Goal: Task Accomplishment & Management: Complete application form

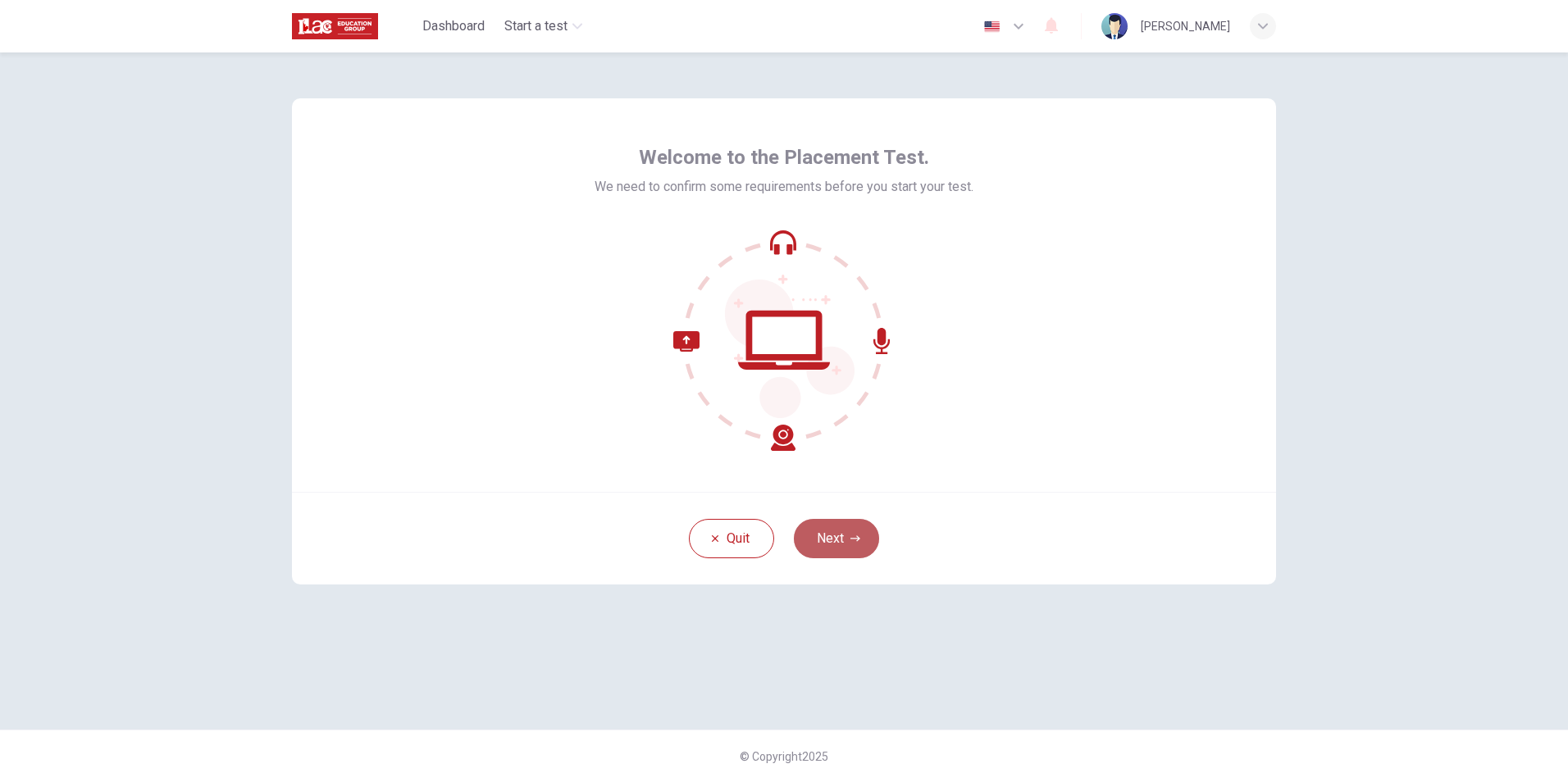
click at [840, 543] on button "Next" at bounding box center [836, 539] width 86 height 40
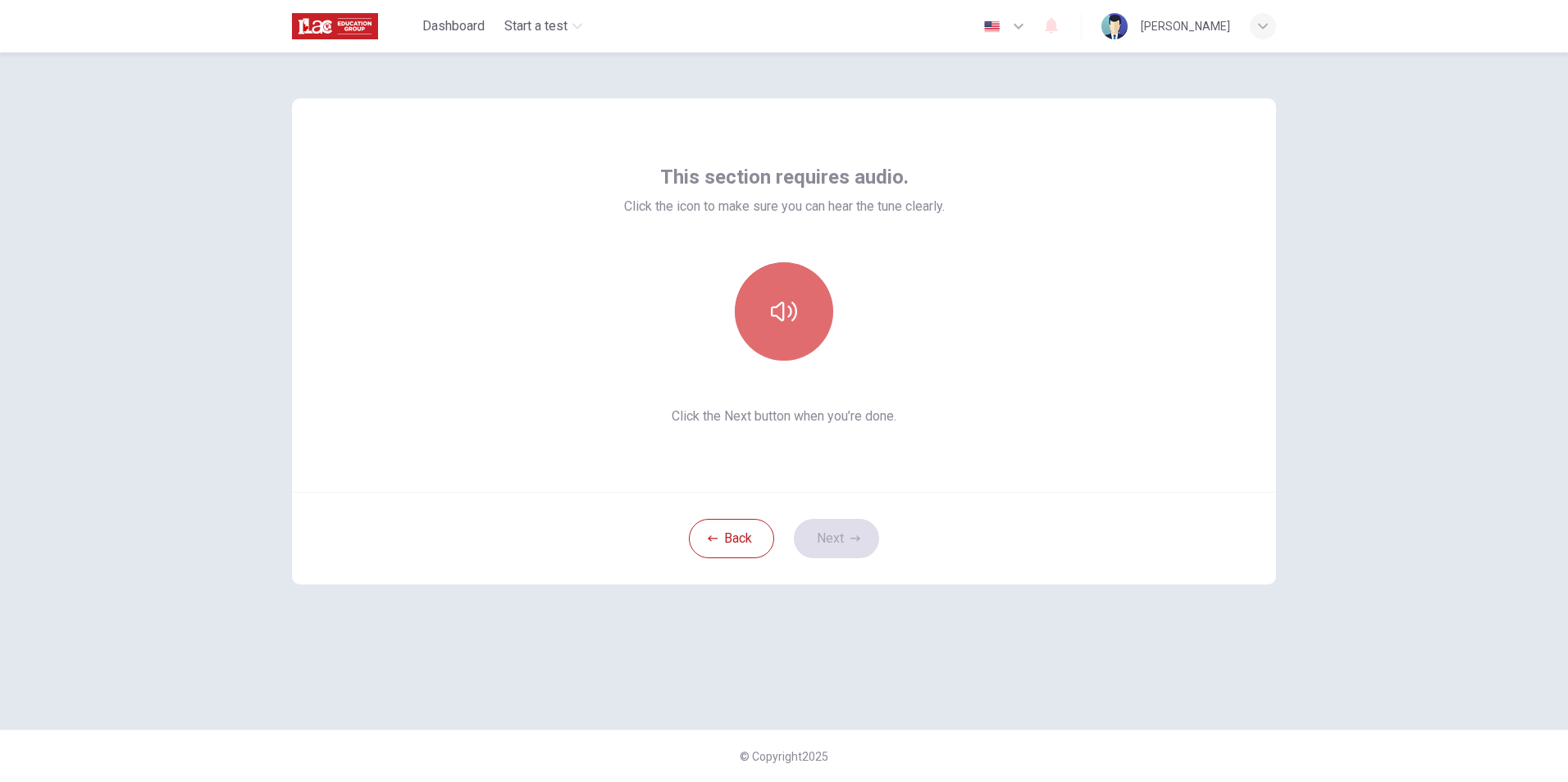
click at [782, 308] on icon "button" at bounding box center [784, 311] width 26 height 26
click at [800, 325] on button "button" at bounding box center [784, 312] width 98 height 99
click at [852, 548] on button "Next" at bounding box center [836, 539] width 86 height 40
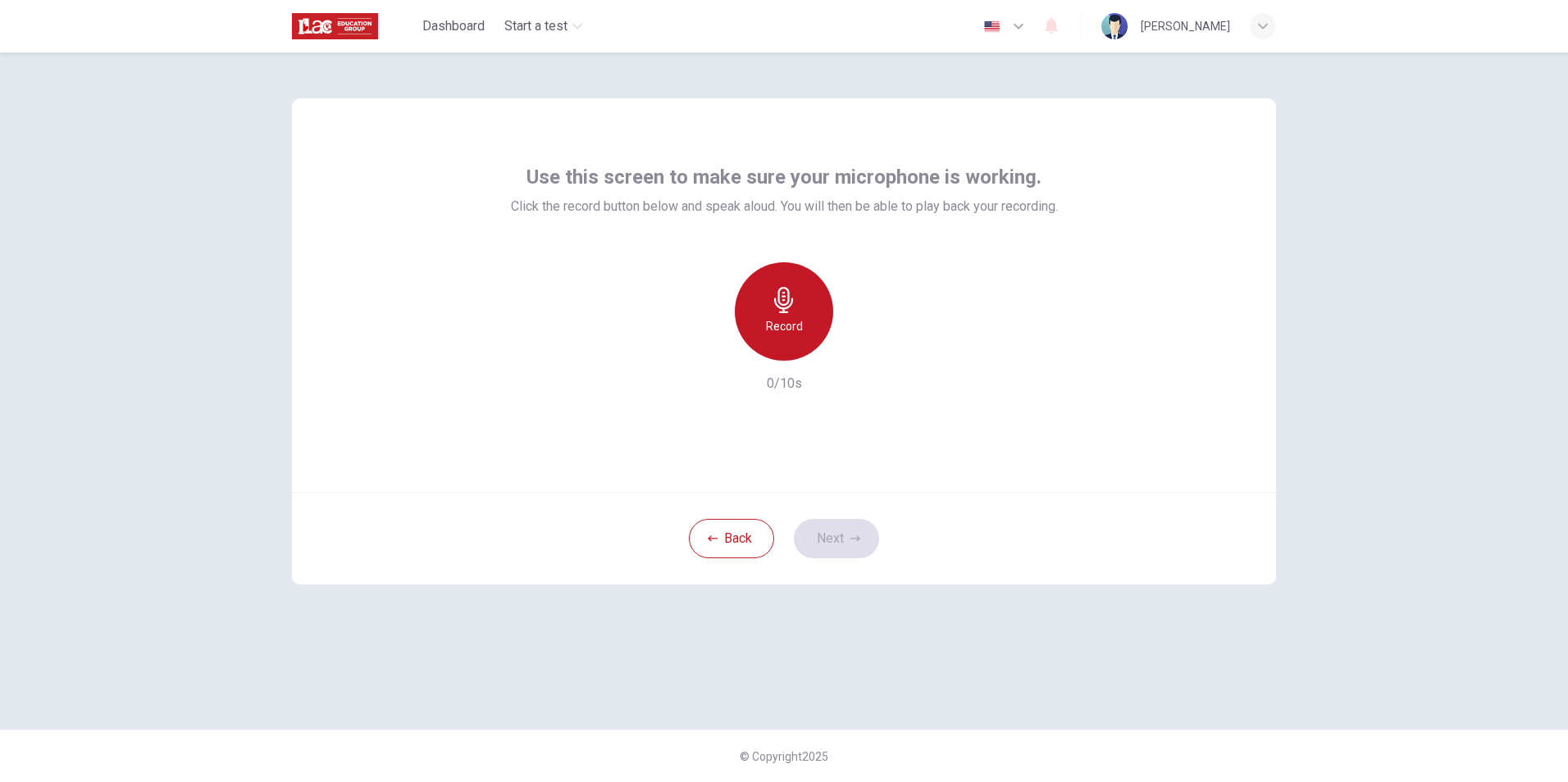
click at [800, 318] on h6 "Record" at bounding box center [784, 326] width 37 height 20
click at [784, 315] on div "Stop" at bounding box center [784, 312] width 98 height 99
click at [860, 349] on icon "button" at bounding box center [860, 347] width 8 height 10
click at [845, 539] on button "Next" at bounding box center [836, 539] width 86 height 40
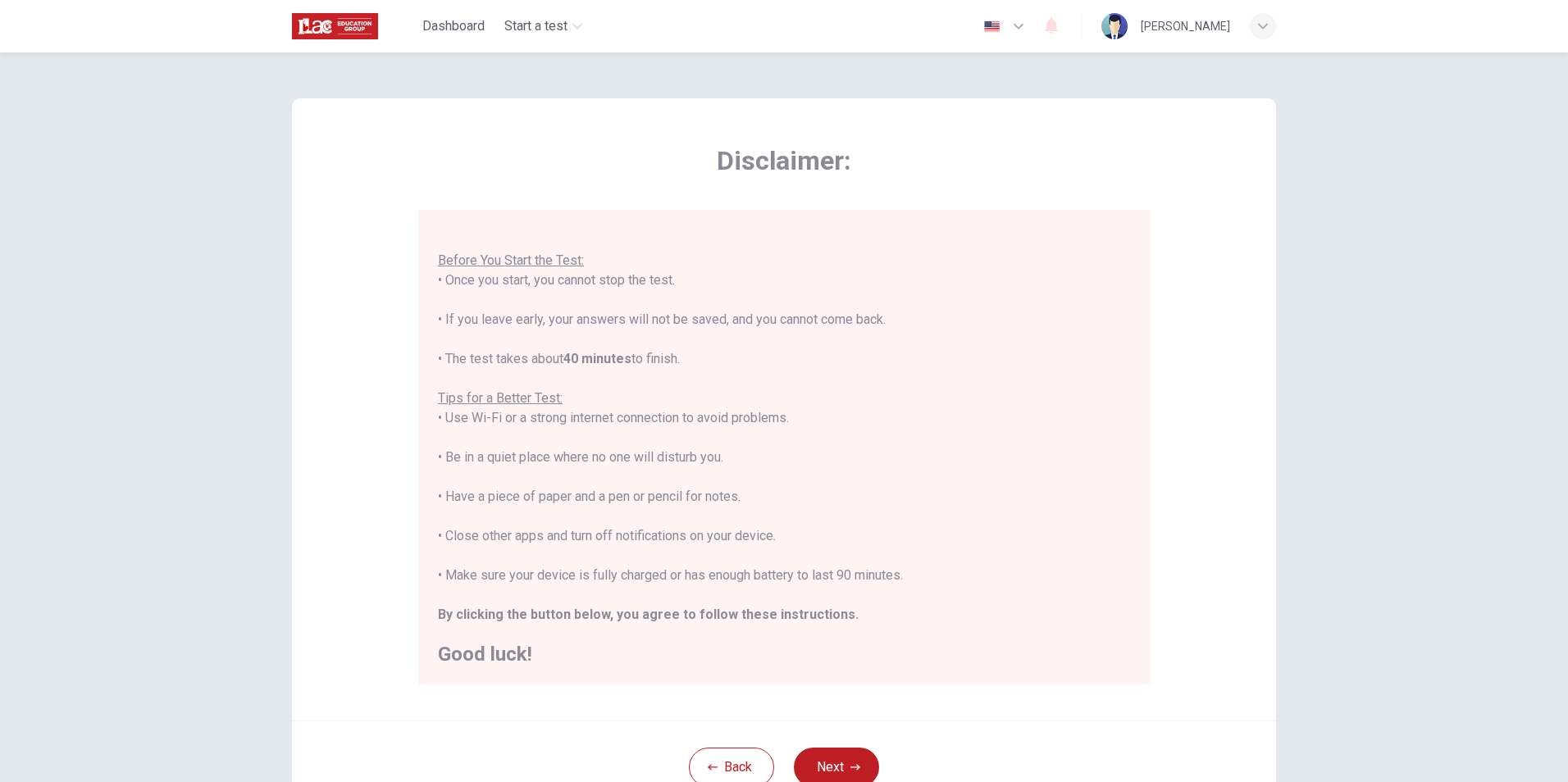
scroll to position [19, 0]
click at [794, 748] on button "Next" at bounding box center [836, 768] width 86 height 40
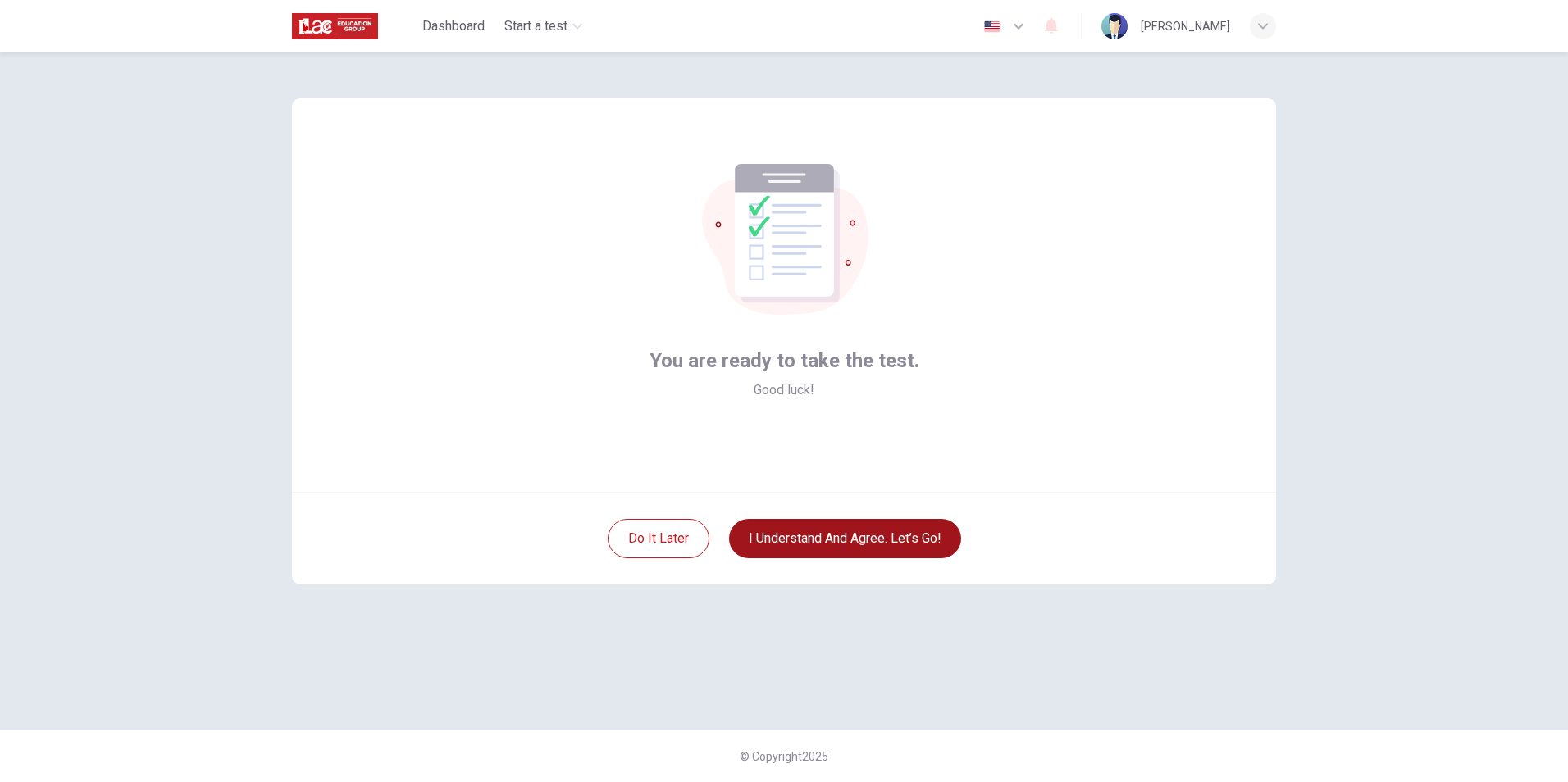
click at [835, 536] on button "I understand and agree. Let’s go!" at bounding box center [845, 539] width 232 height 40
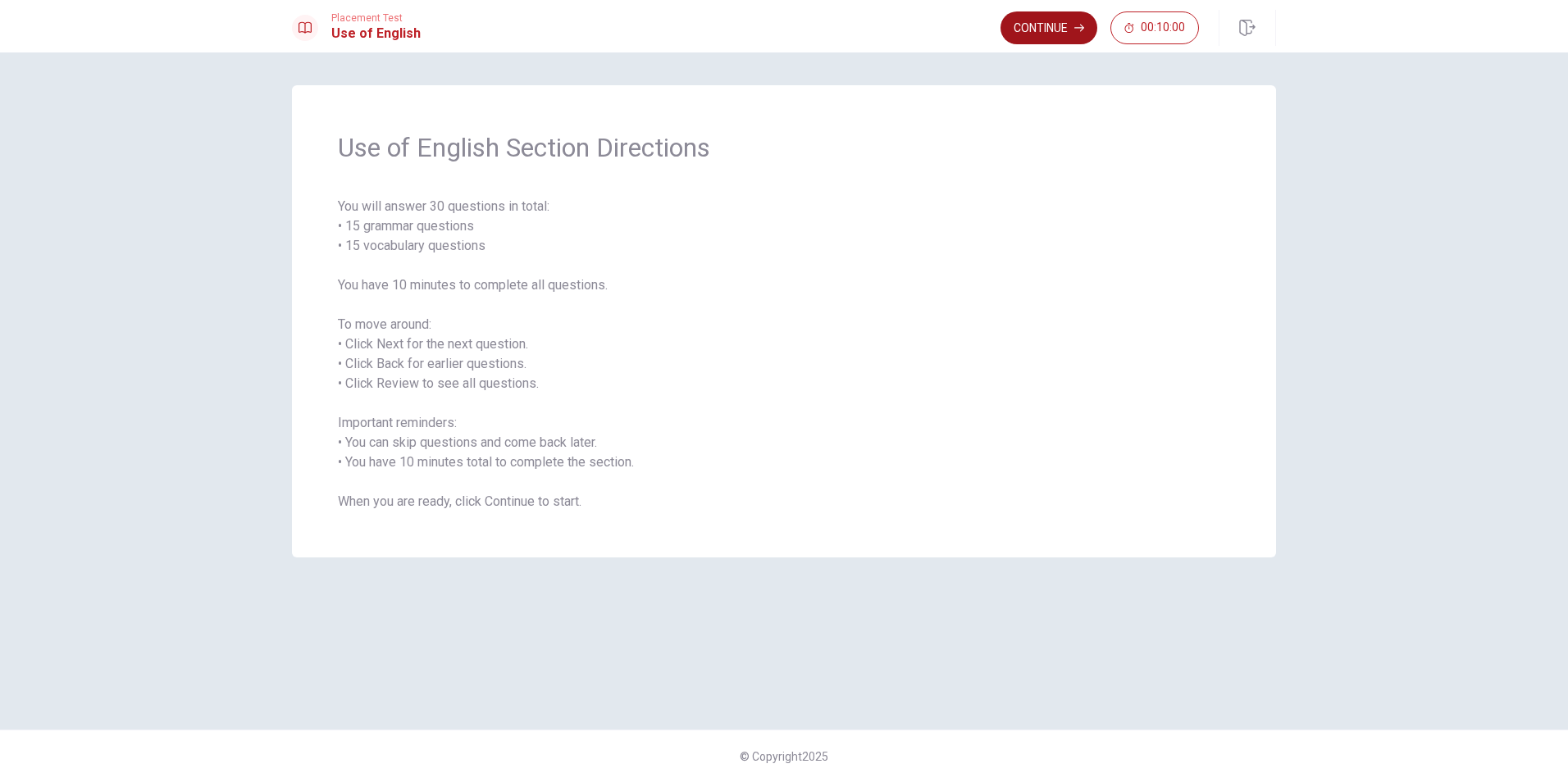
click at [1056, 21] on button "Continue" at bounding box center [1049, 28] width 97 height 33
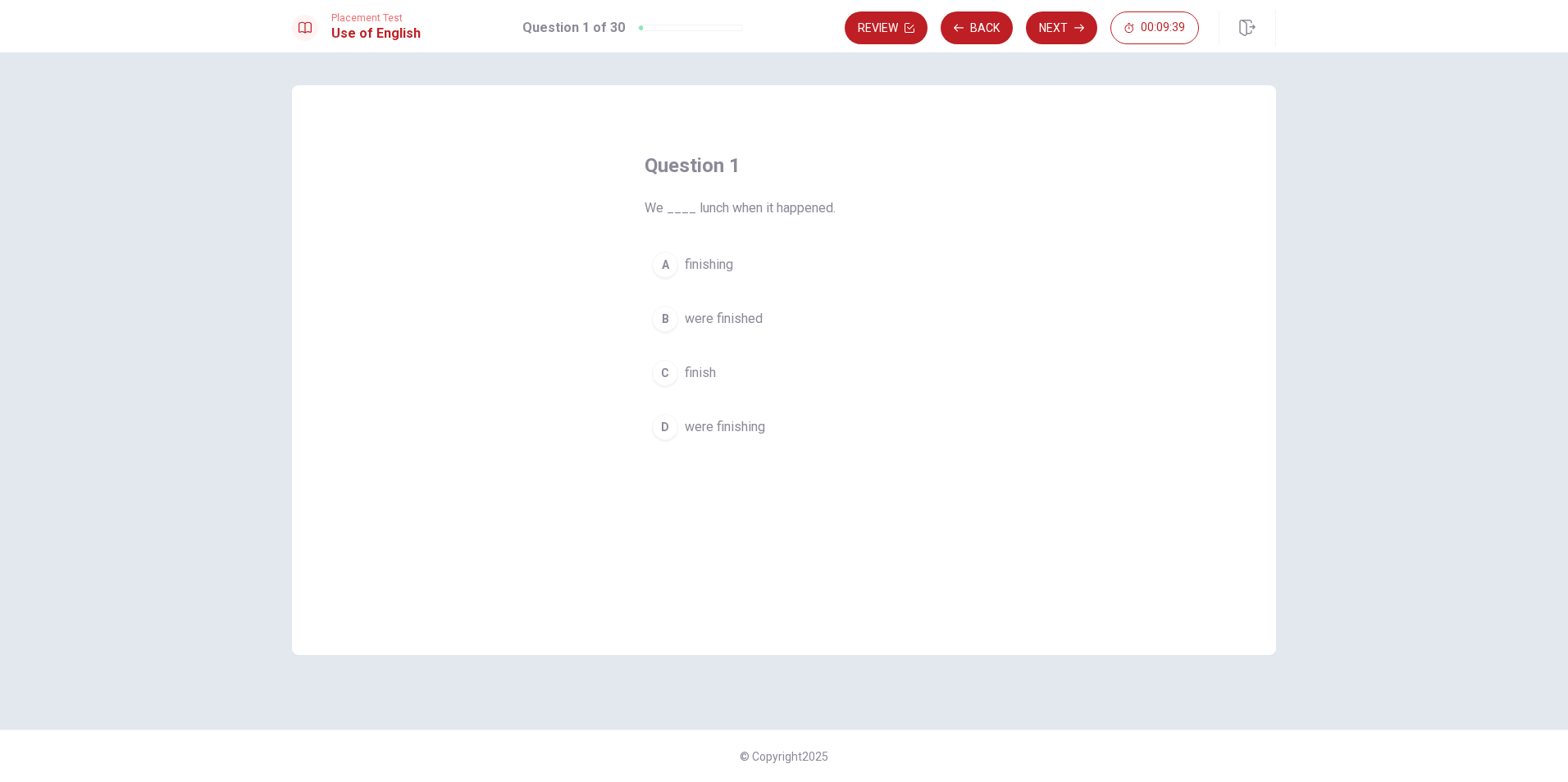
click at [668, 428] on div "D" at bounding box center [665, 427] width 26 height 26
click at [1061, 19] on button "Next" at bounding box center [1061, 28] width 72 height 33
click at [664, 266] on div "A" at bounding box center [665, 264] width 26 height 26
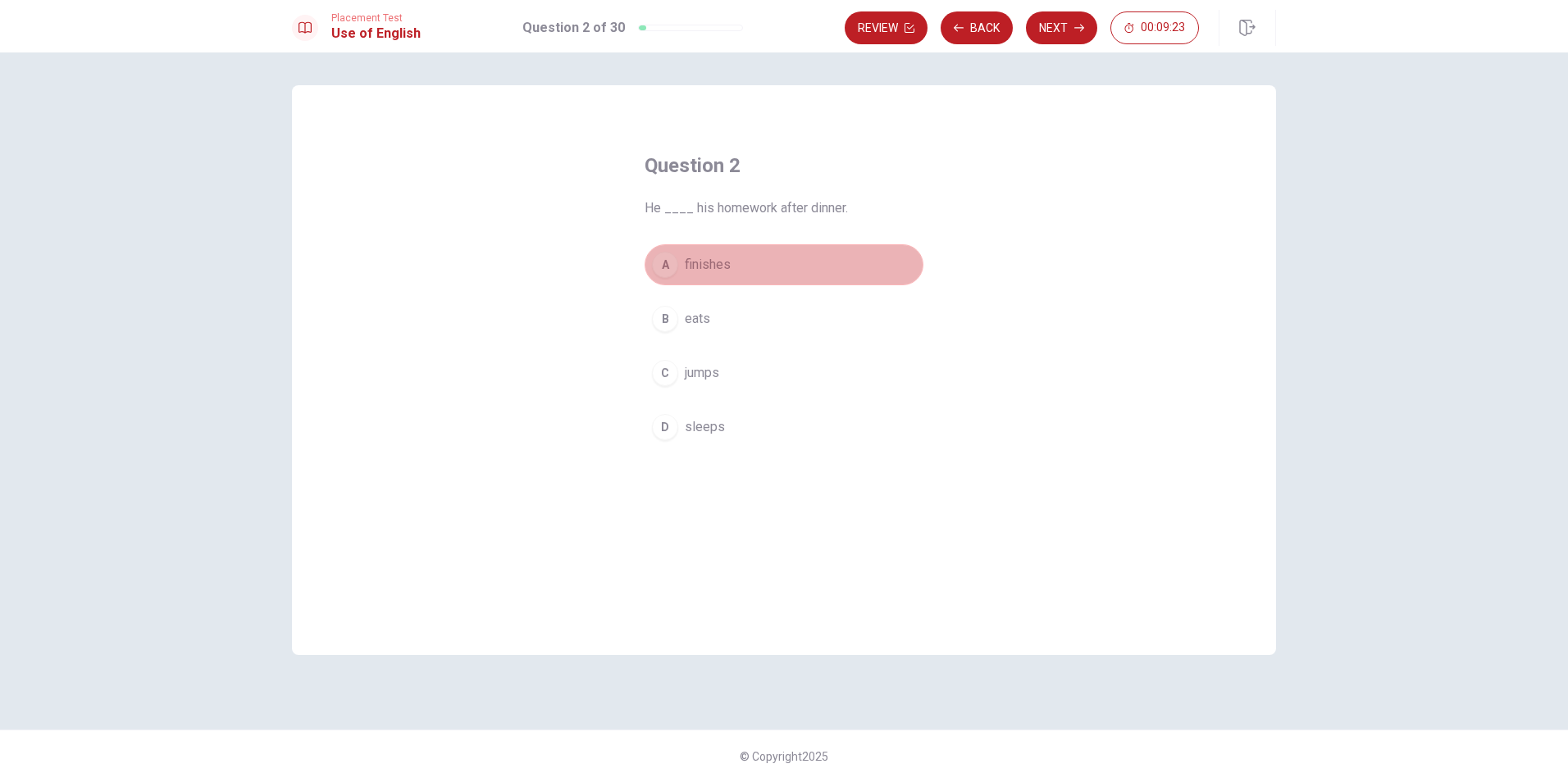
click at [668, 261] on div "A" at bounding box center [665, 264] width 26 height 26
click at [1062, 30] on button "Next" at bounding box center [1061, 28] width 72 height 33
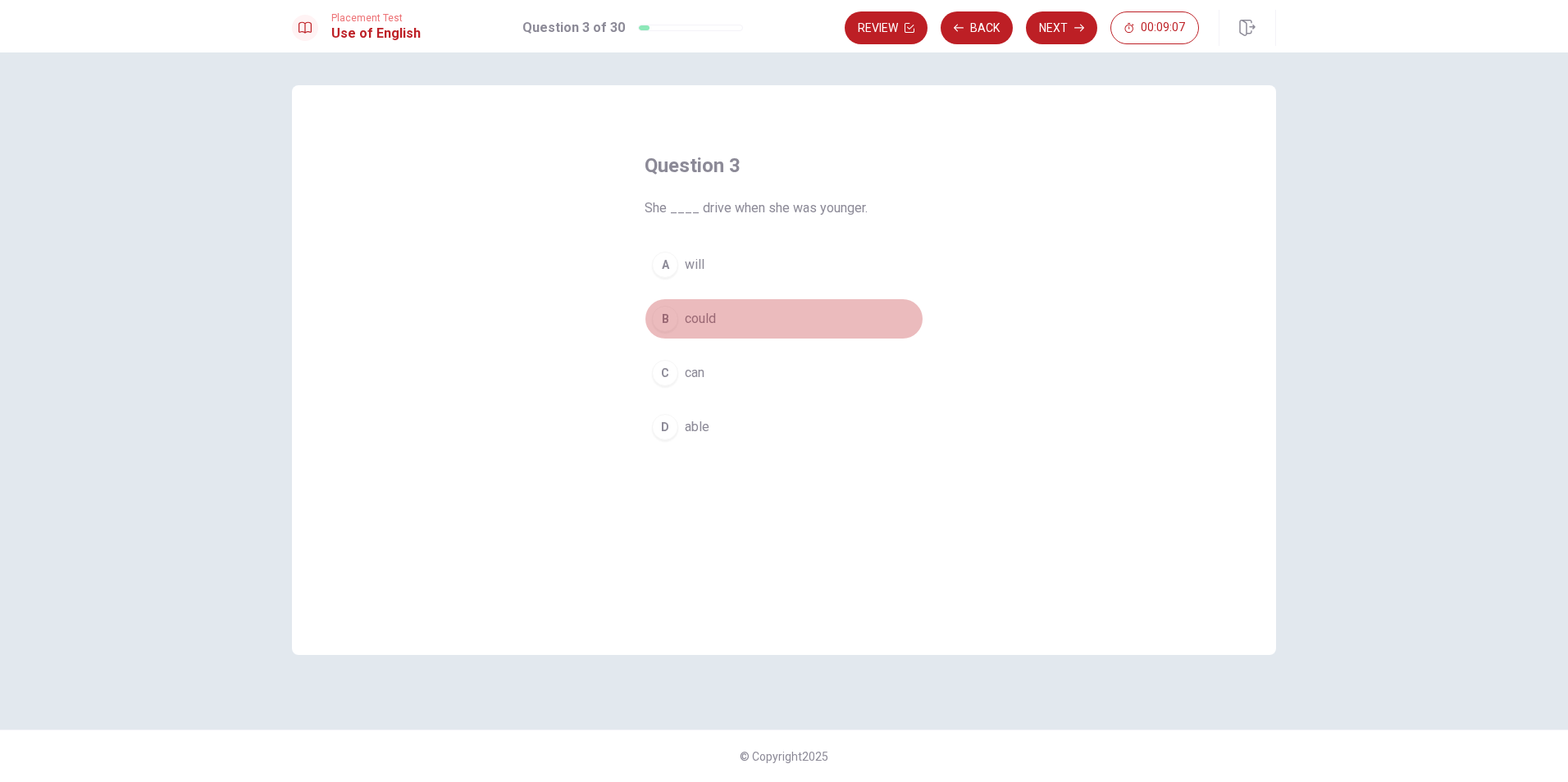
click at [663, 319] on div "B" at bounding box center [665, 319] width 26 height 26
click at [1053, 27] on button "Next" at bounding box center [1061, 28] width 72 height 33
click at [708, 269] on span "engineer" at bounding box center [710, 264] width 50 height 20
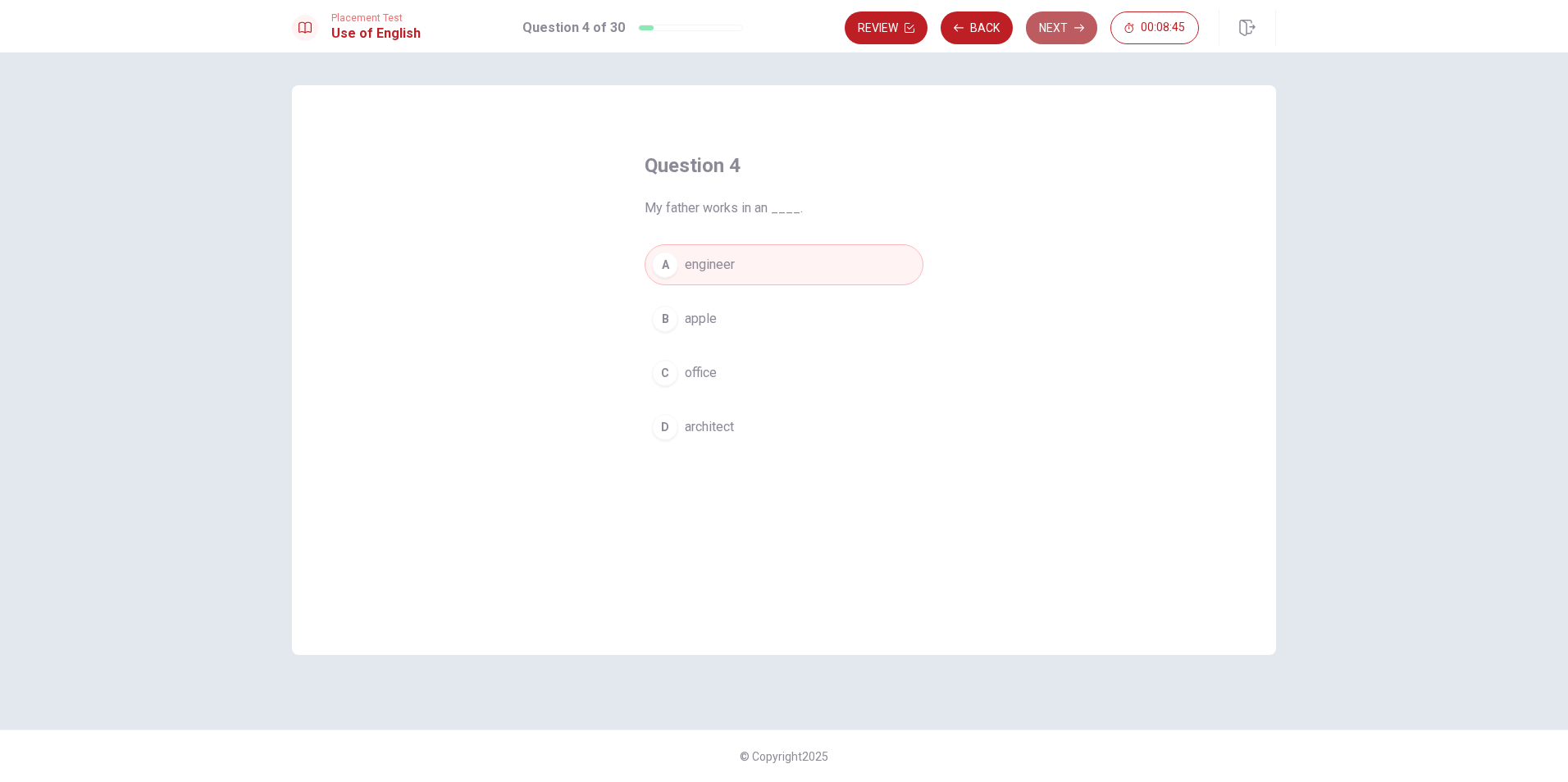
click at [1067, 27] on button "Next" at bounding box center [1061, 28] width 72 height 33
click at [671, 377] on div "C" at bounding box center [665, 373] width 26 height 26
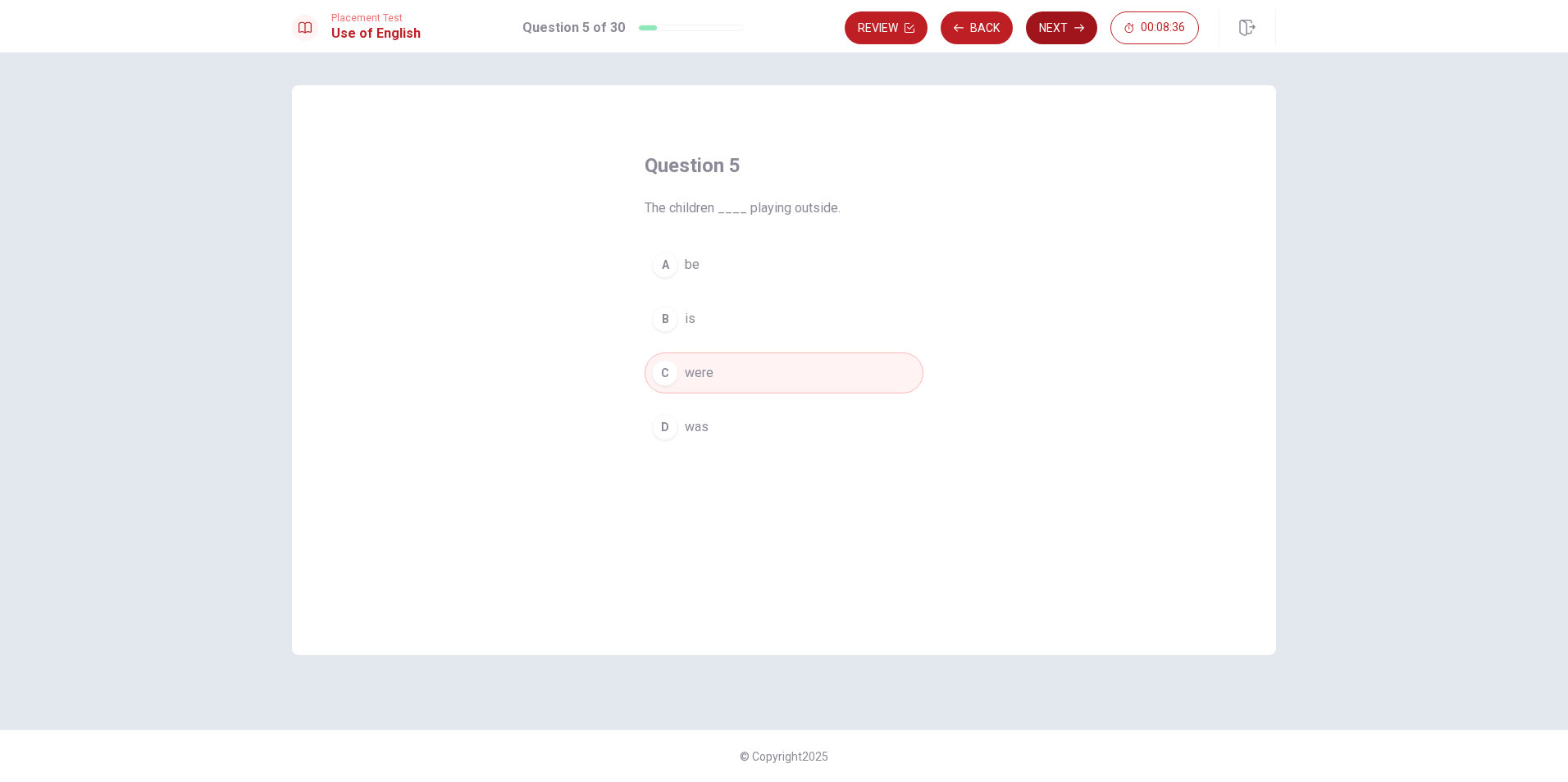
click at [1074, 22] on button "Next" at bounding box center [1061, 28] width 72 height 33
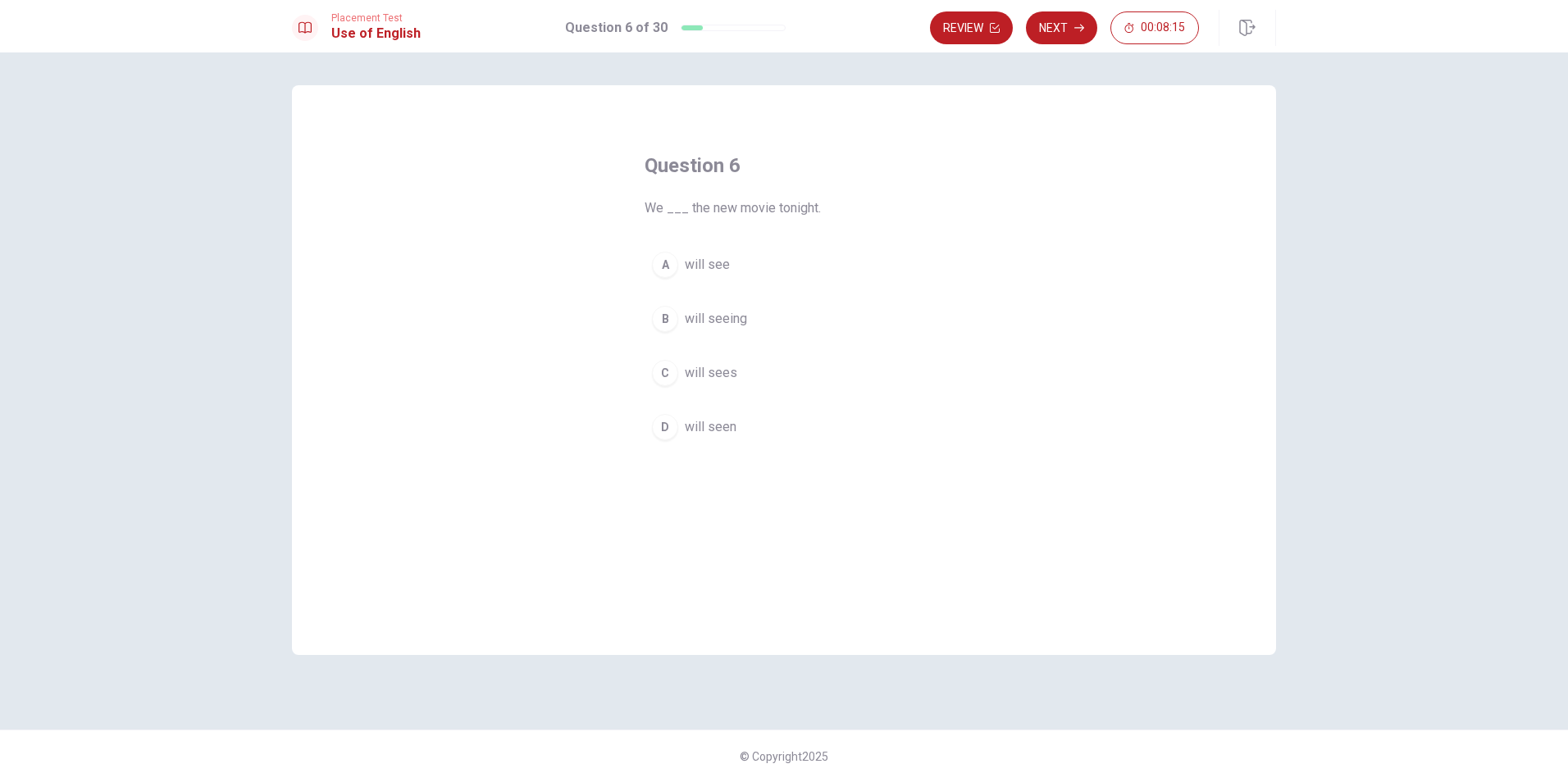
click at [669, 265] on div "A" at bounding box center [665, 264] width 26 height 26
click at [1062, 26] on button "Next" at bounding box center [1061, 28] width 72 height 33
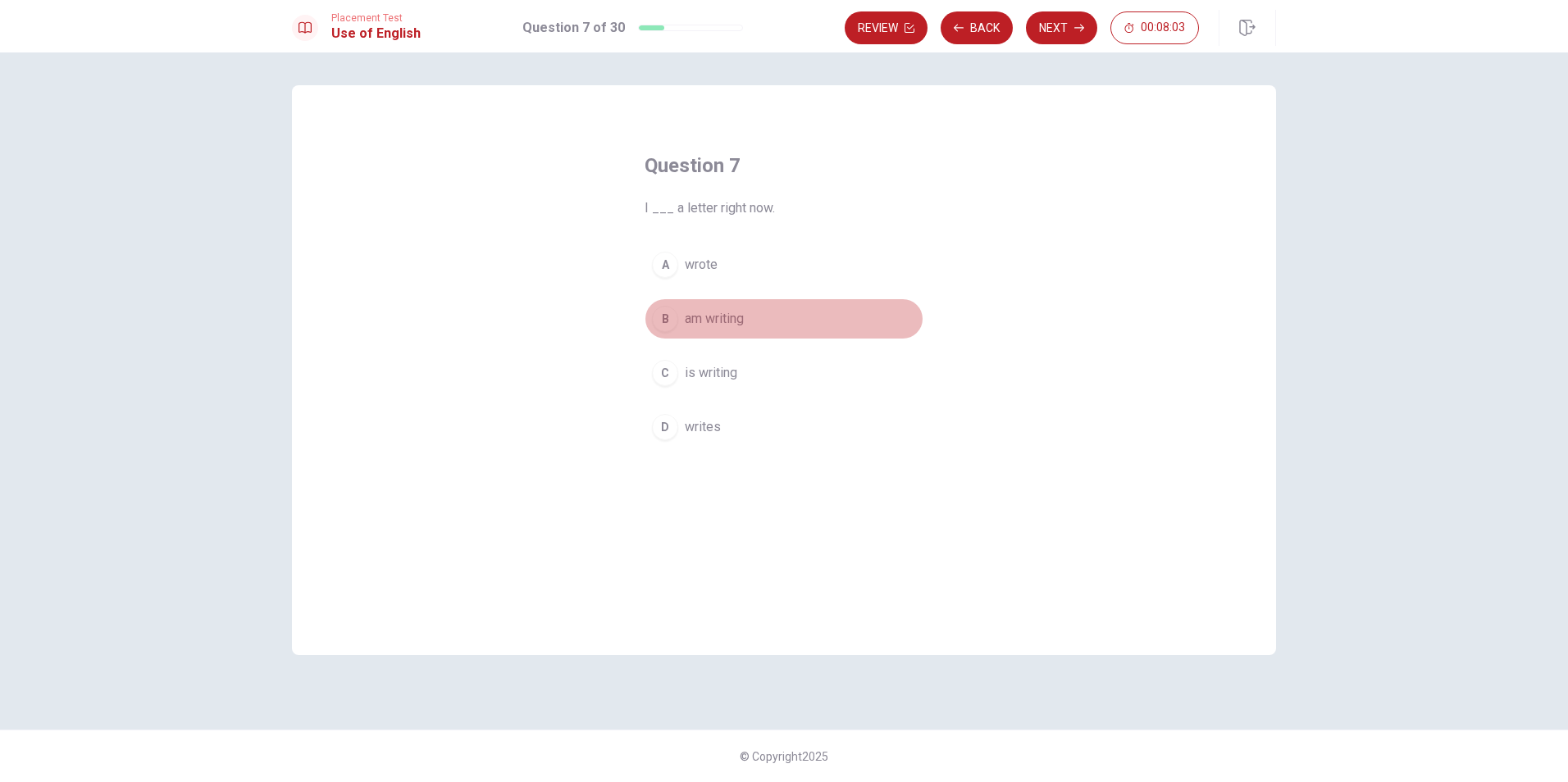
click at [660, 315] on div "B" at bounding box center [665, 319] width 26 height 26
click at [1075, 34] on button "Next" at bounding box center [1061, 28] width 72 height 33
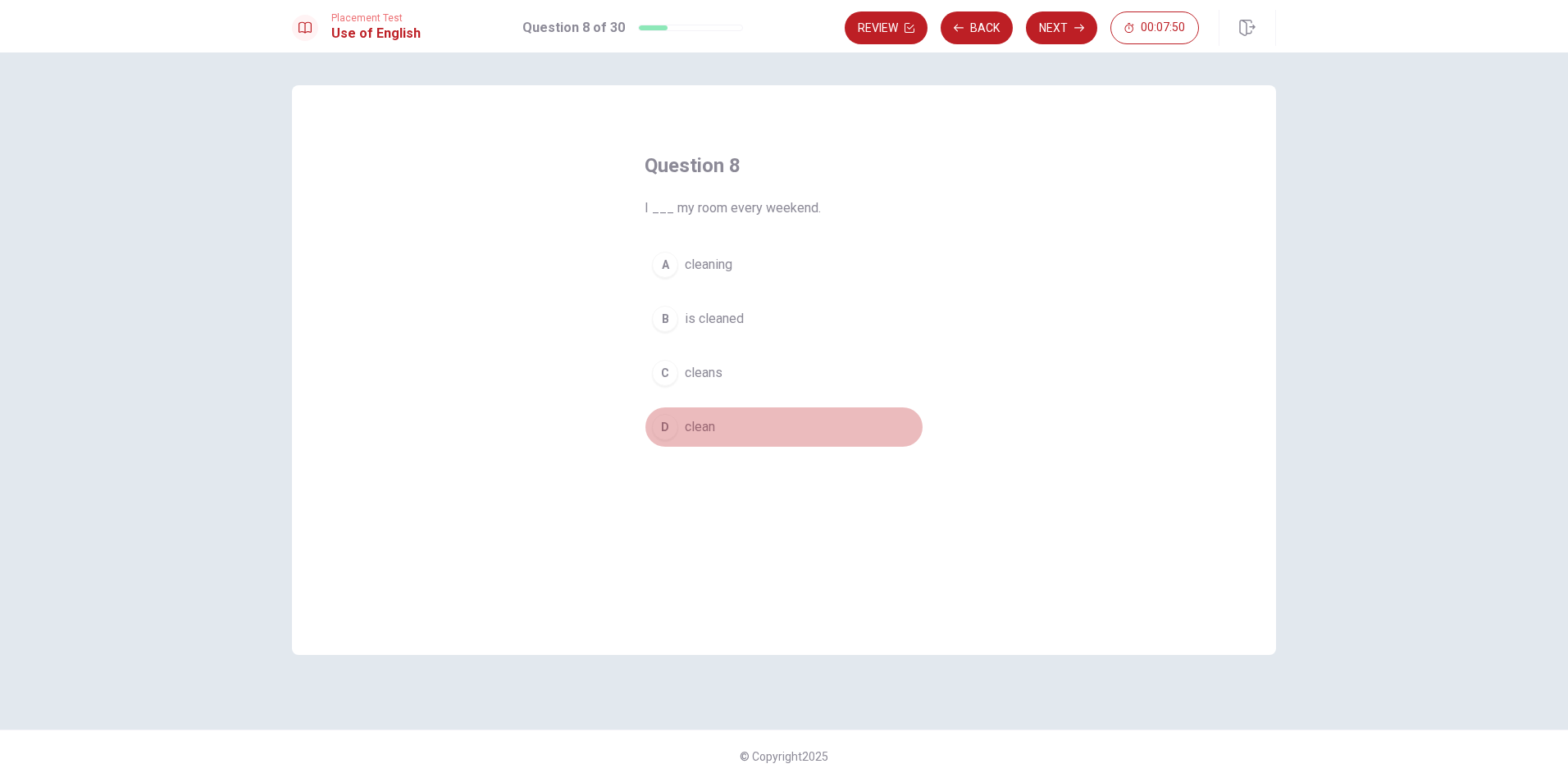
click at [671, 424] on div "D" at bounding box center [665, 427] width 26 height 26
drag, startPoint x: 690, startPoint y: 404, endPoint x: 657, endPoint y: 442, distance: 50.3
click at [660, 421] on div "A cleaning B is cleaned C cleans D clean" at bounding box center [784, 346] width 279 height 203
click at [666, 428] on div "D" at bounding box center [665, 427] width 26 height 26
click at [669, 423] on div "D" at bounding box center [665, 427] width 26 height 26
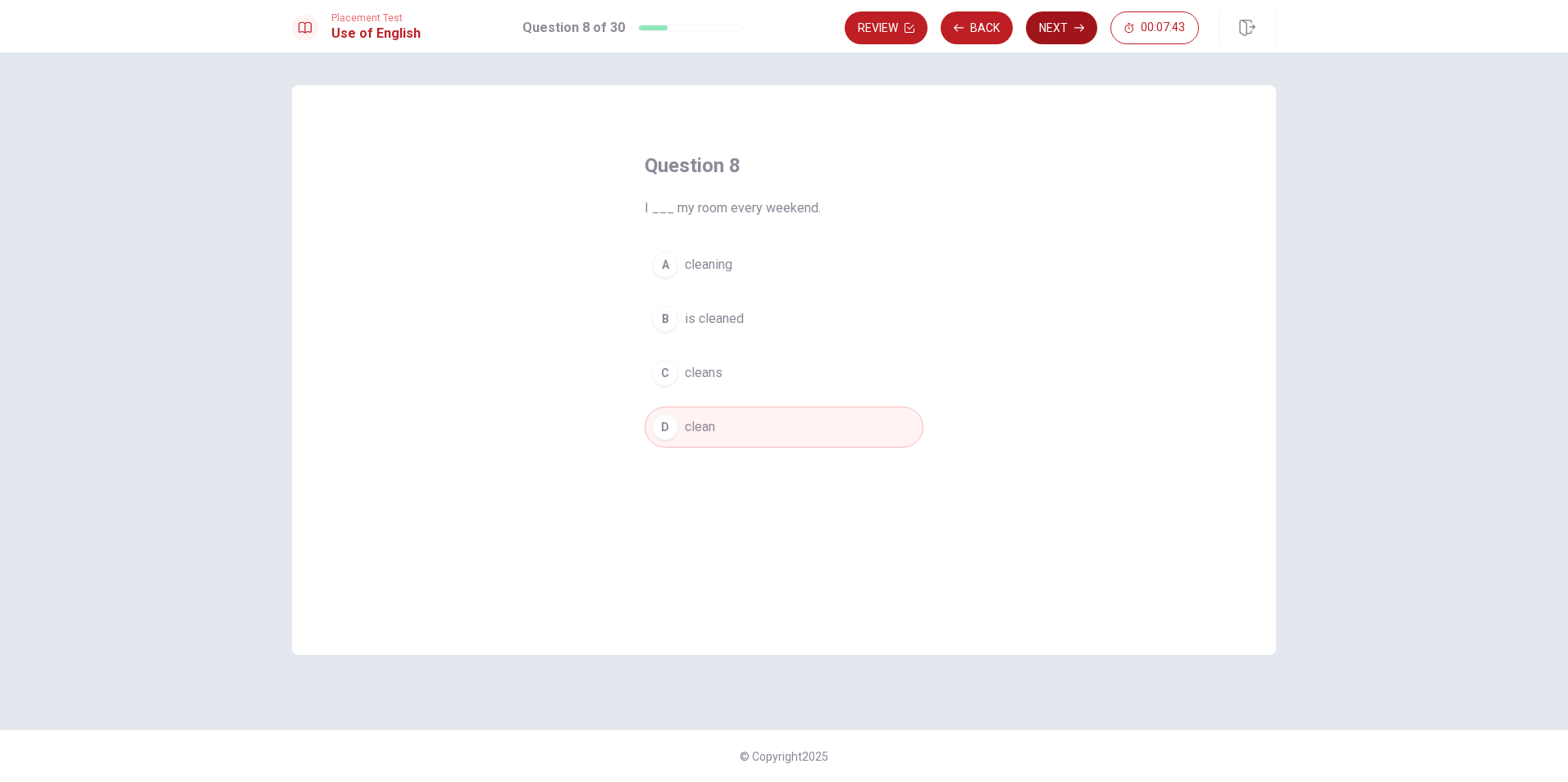
click at [1055, 21] on button "Next" at bounding box center [1061, 28] width 72 height 33
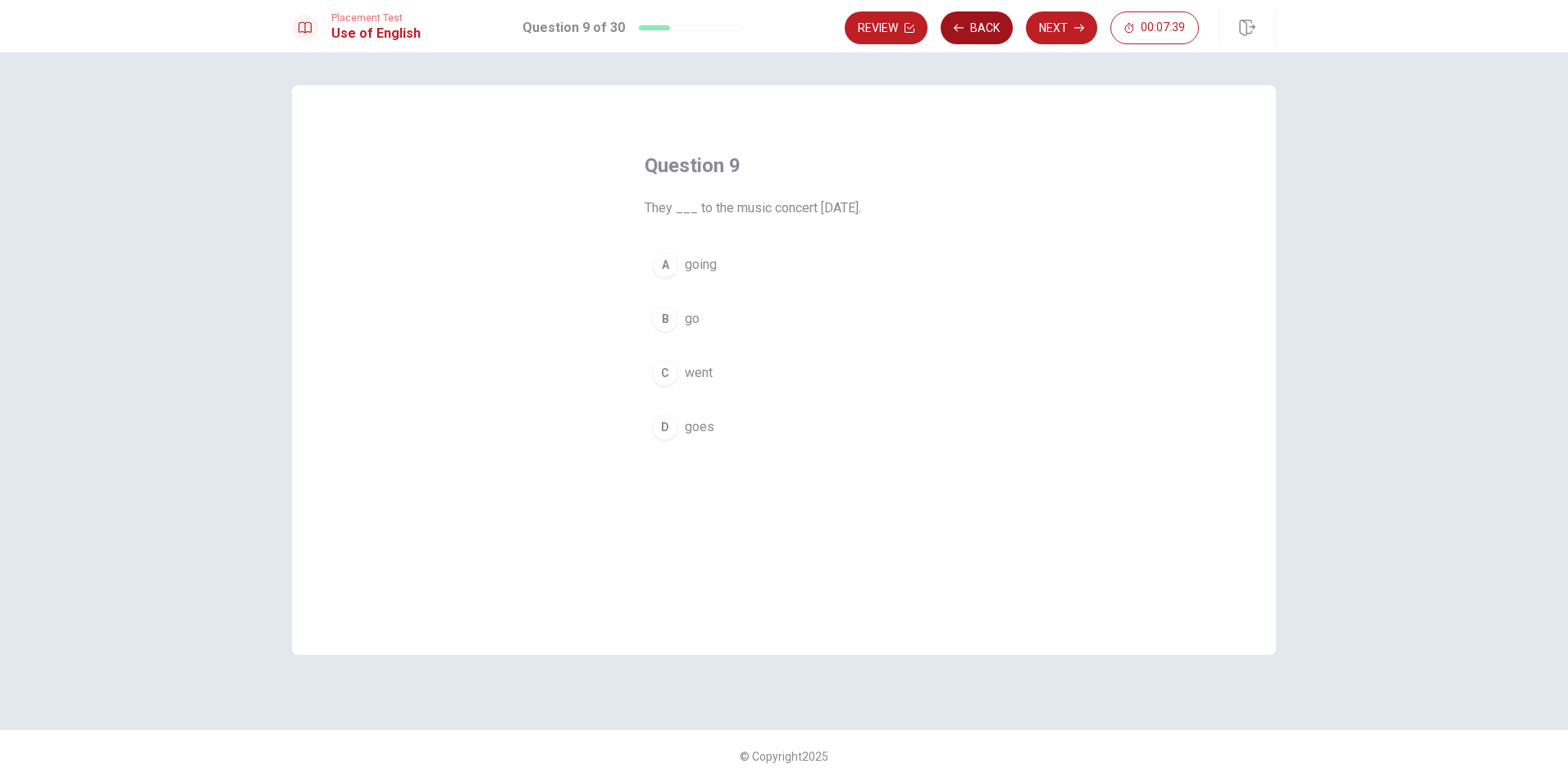
click at [979, 32] on button "Back" at bounding box center [977, 28] width 73 height 33
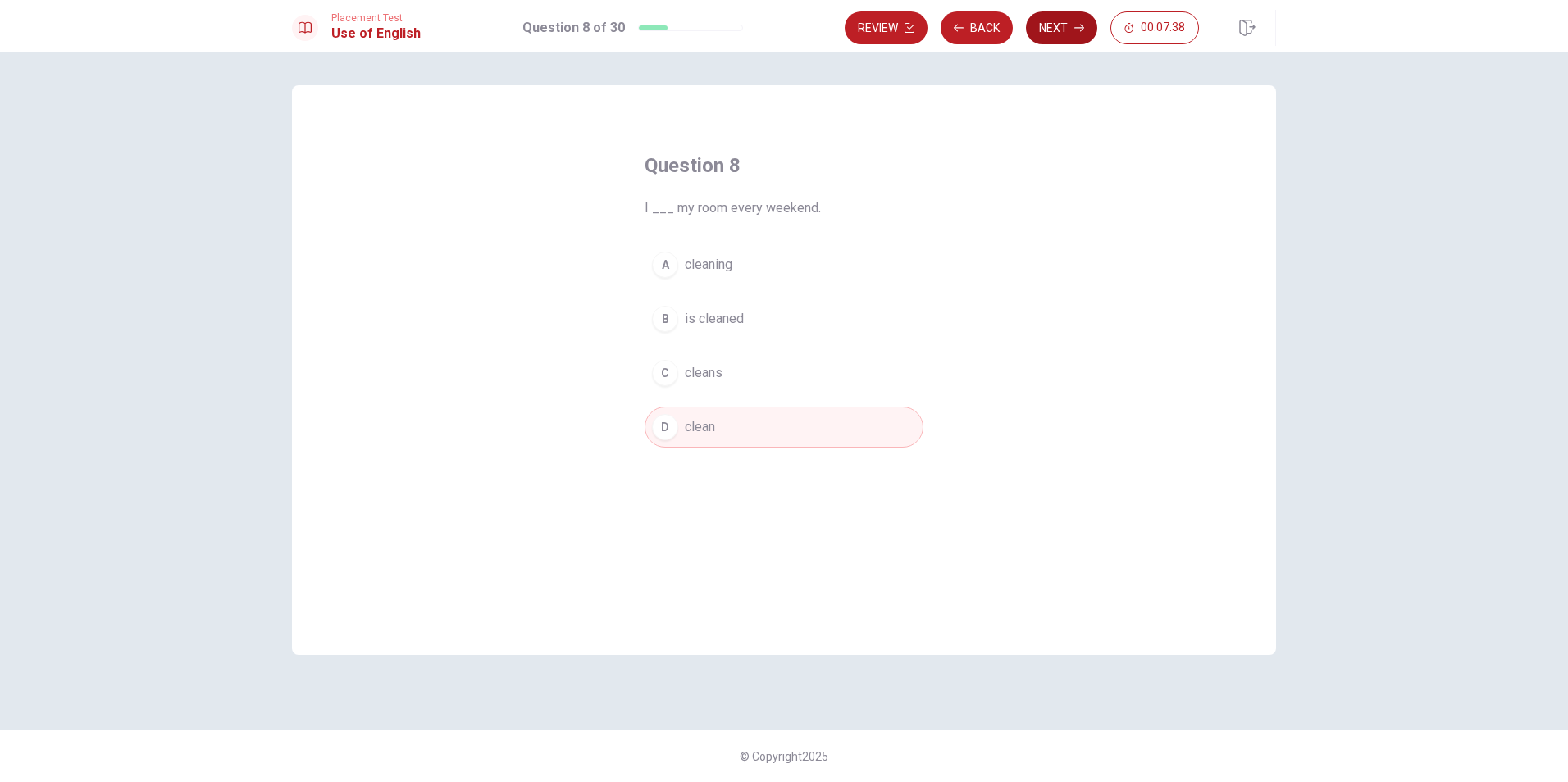
click at [1085, 14] on button "Next" at bounding box center [1061, 28] width 72 height 33
click at [657, 373] on div "C" at bounding box center [665, 373] width 26 height 26
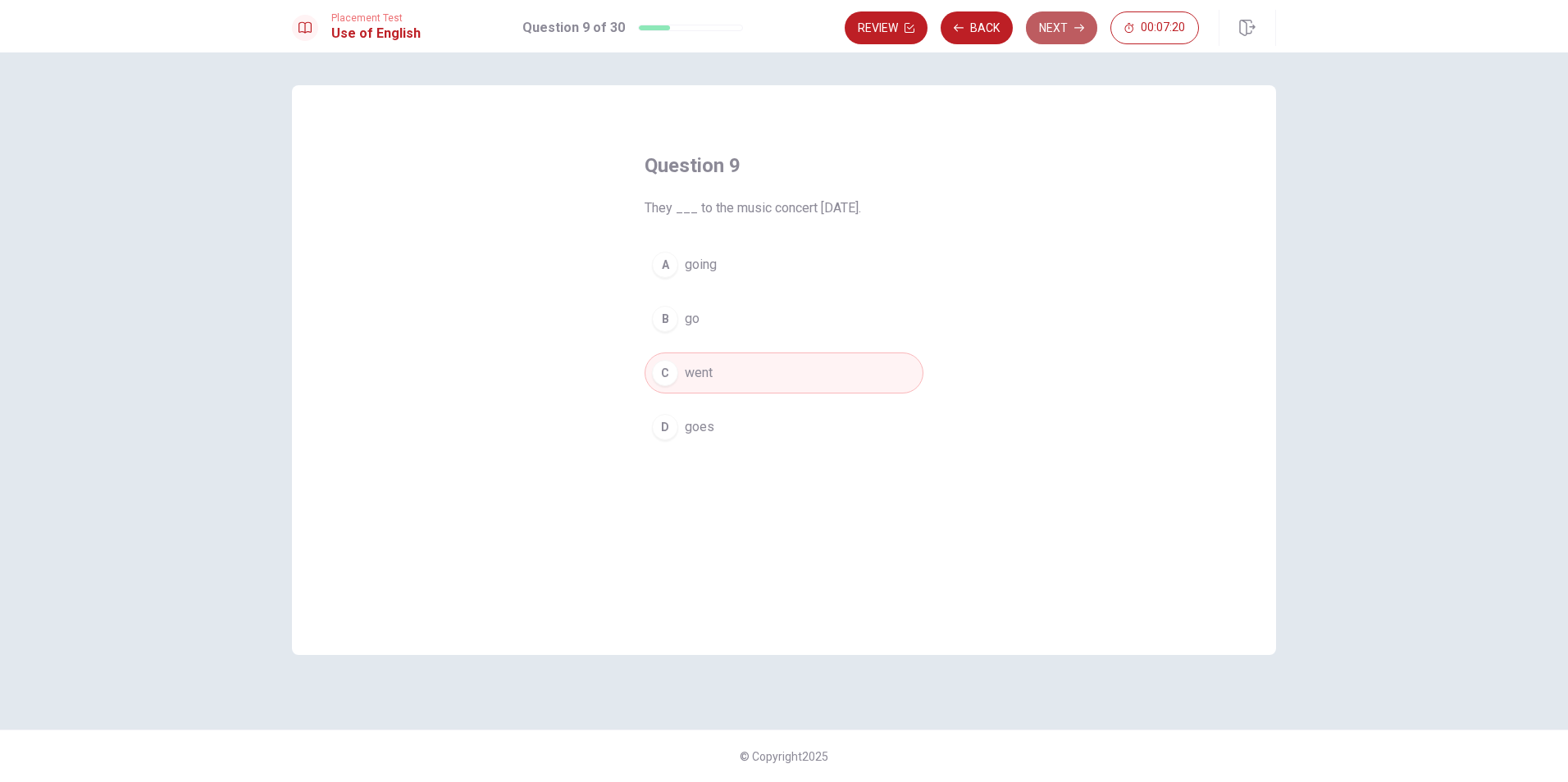
click at [1062, 24] on button "Next" at bounding box center [1061, 28] width 72 height 33
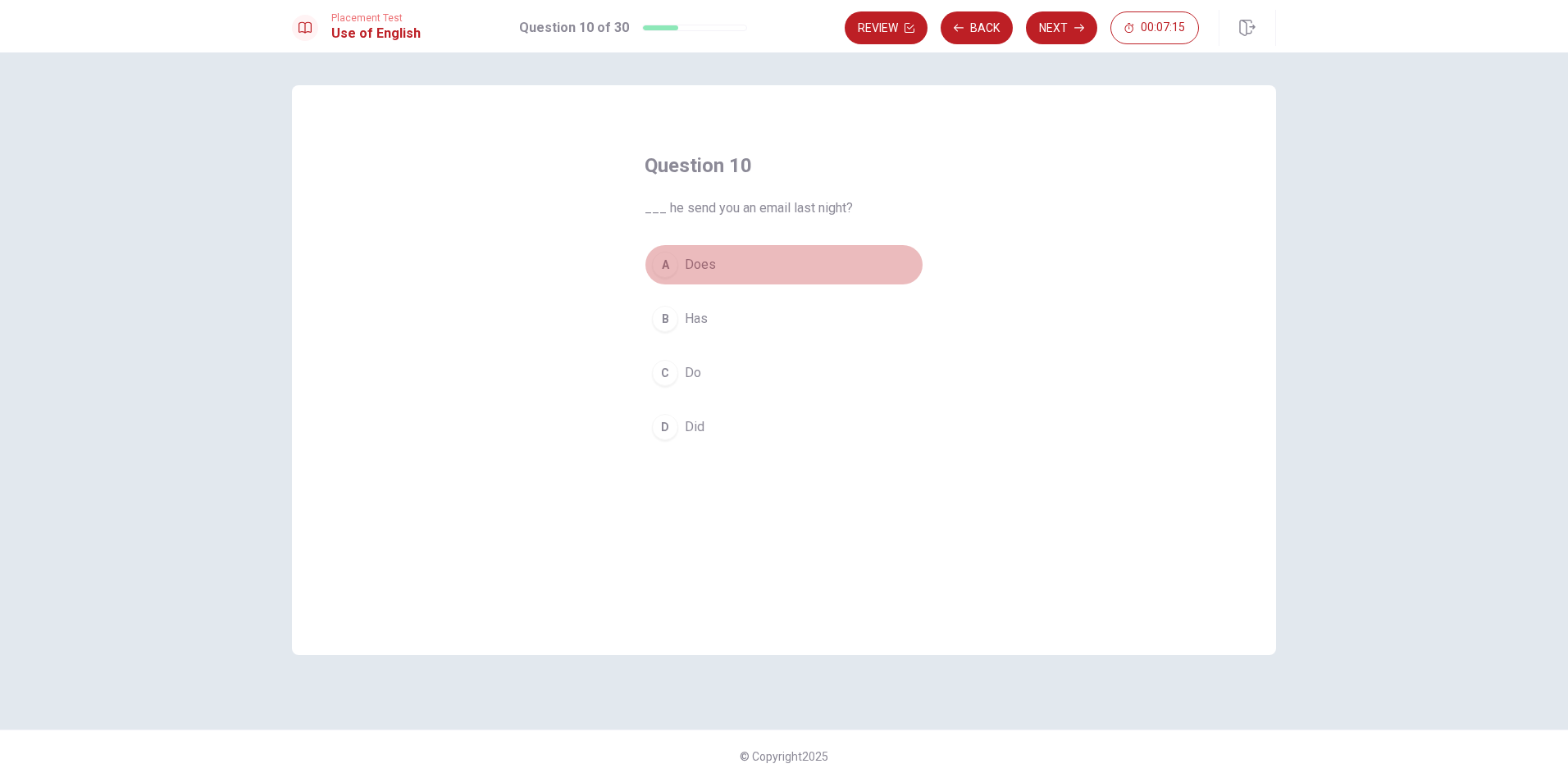
click at [669, 261] on div "A" at bounding box center [665, 264] width 26 height 26
click at [673, 246] on button "A Does" at bounding box center [784, 264] width 279 height 41
click at [1079, 23] on icon "button" at bounding box center [1078, 28] width 10 height 10
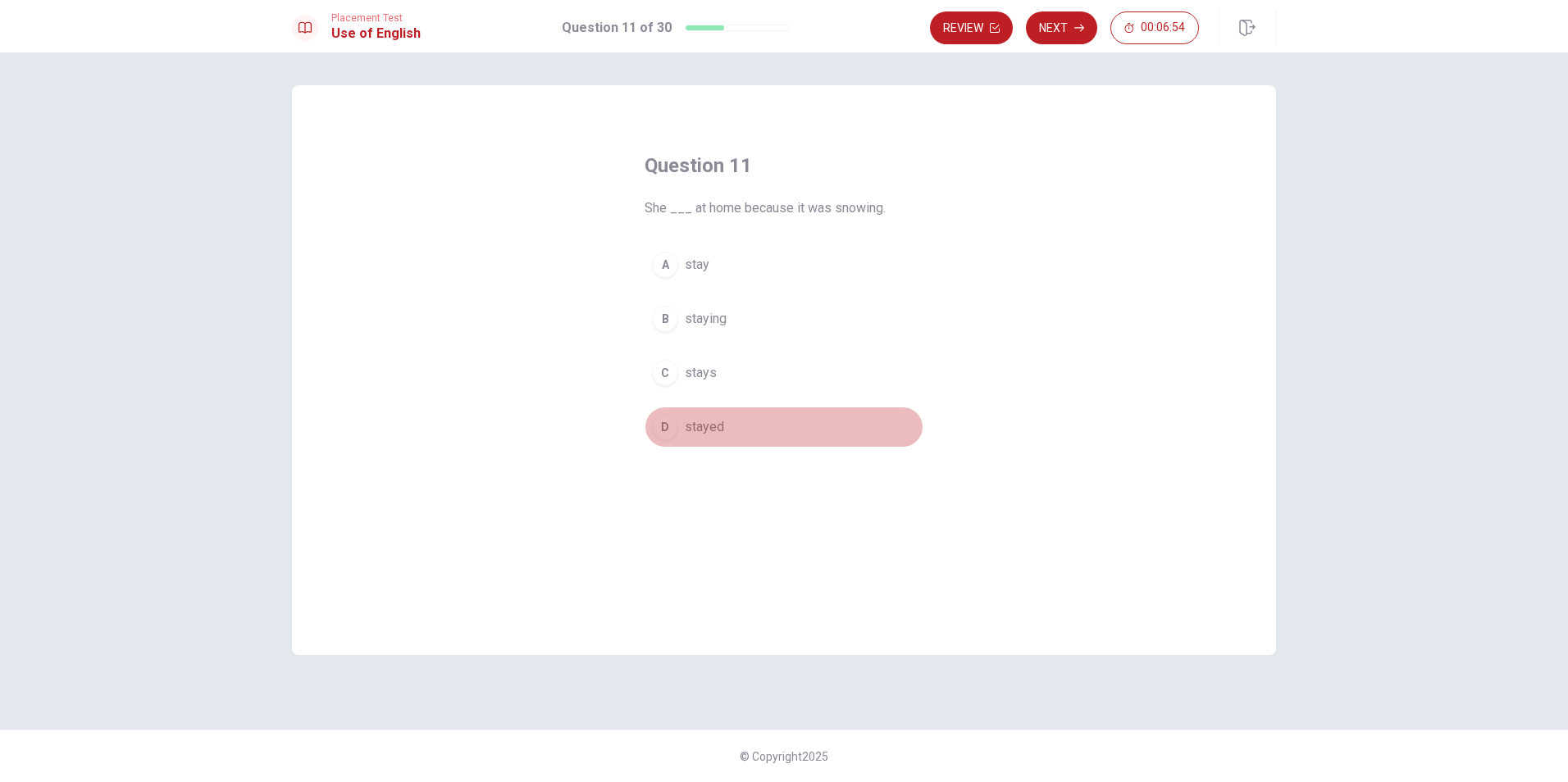
click at [665, 422] on div "D" at bounding box center [665, 427] width 26 height 26
click at [682, 431] on button "D stayed" at bounding box center [784, 427] width 279 height 41
click at [1070, 28] on button "Next" at bounding box center [1061, 28] width 72 height 33
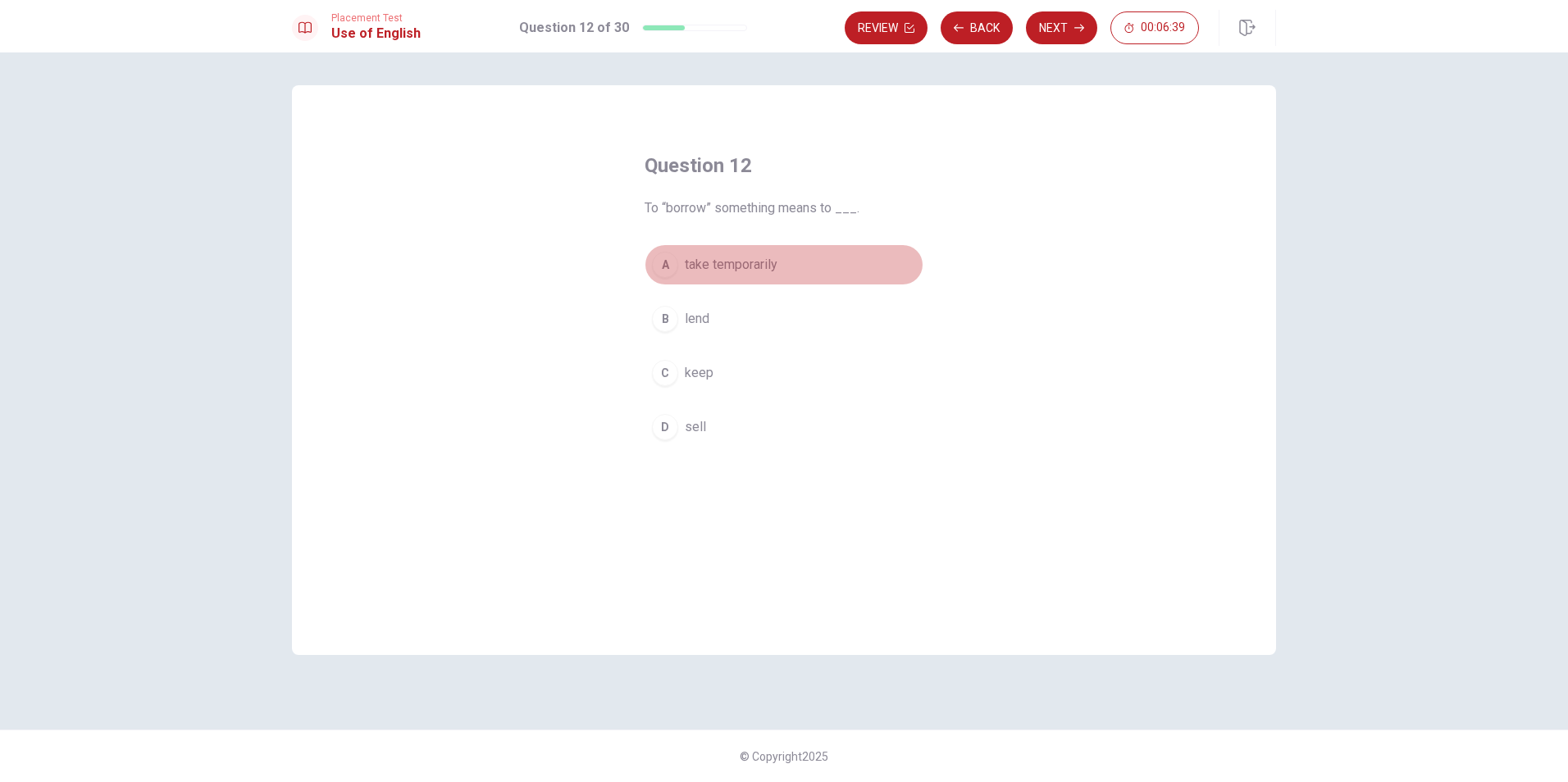
click at [670, 264] on div "A" at bounding box center [665, 264] width 26 height 26
click at [1065, 24] on button "Next" at bounding box center [1061, 28] width 72 height 33
click at [665, 372] on div "C" at bounding box center [665, 373] width 26 height 26
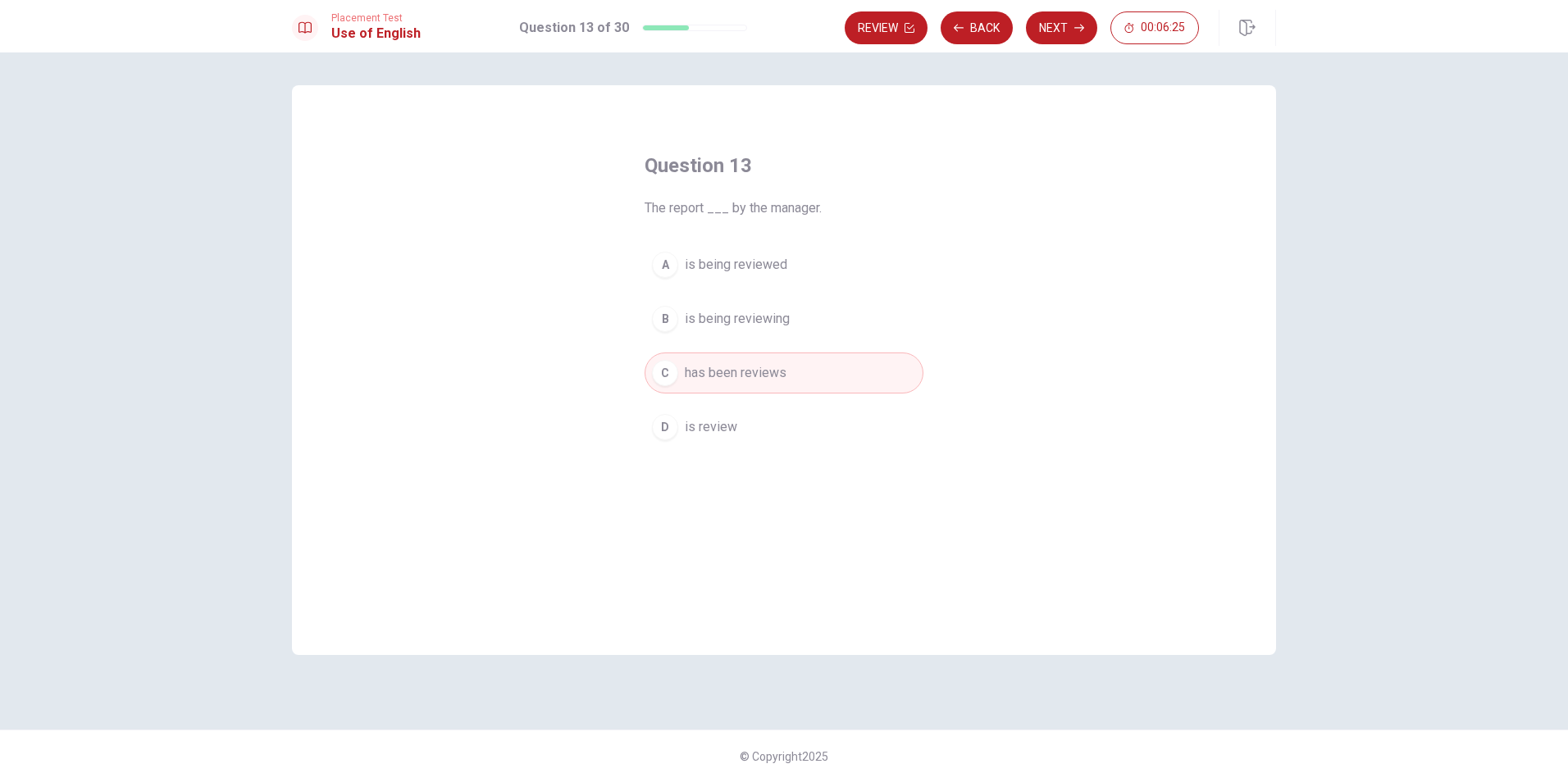
click at [1077, 25] on button "Next" at bounding box center [1061, 28] width 72 height 33
click at [700, 377] on span "signature" at bounding box center [712, 372] width 54 height 20
click at [703, 424] on span "test" at bounding box center [696, 427] width 23 height 20
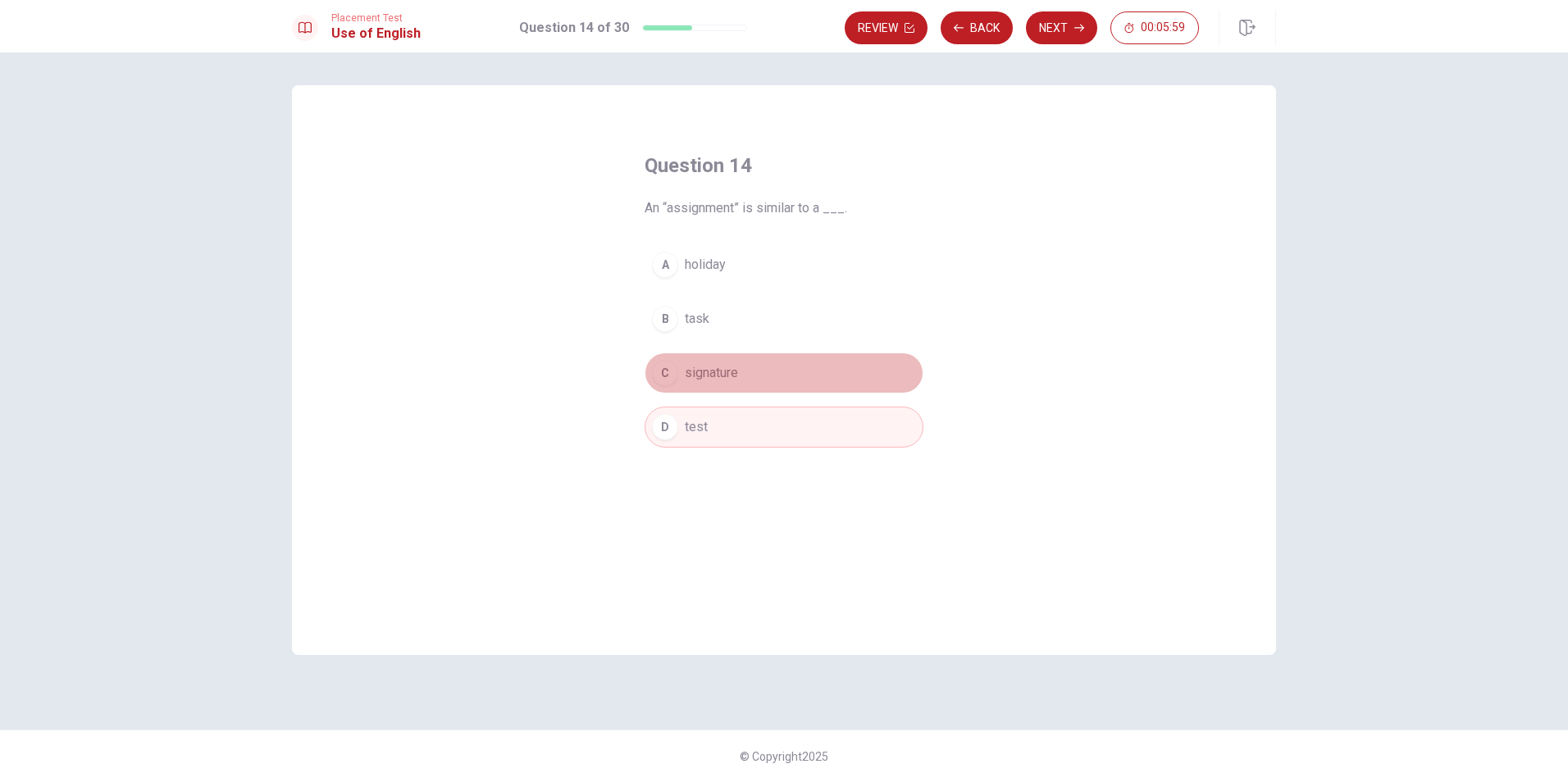
drag, startPoint x: 760, startPoint y: 357, endPoint x: 776, endPoint y: 350, distance: 17.5
click at [776, 350] on div "A holiday B task C signature D test" at bounding box center [784, 346] width 279 height 203
click at [749, 378] on button "C signature" at bounding box center [784, 372] width 279 height 41
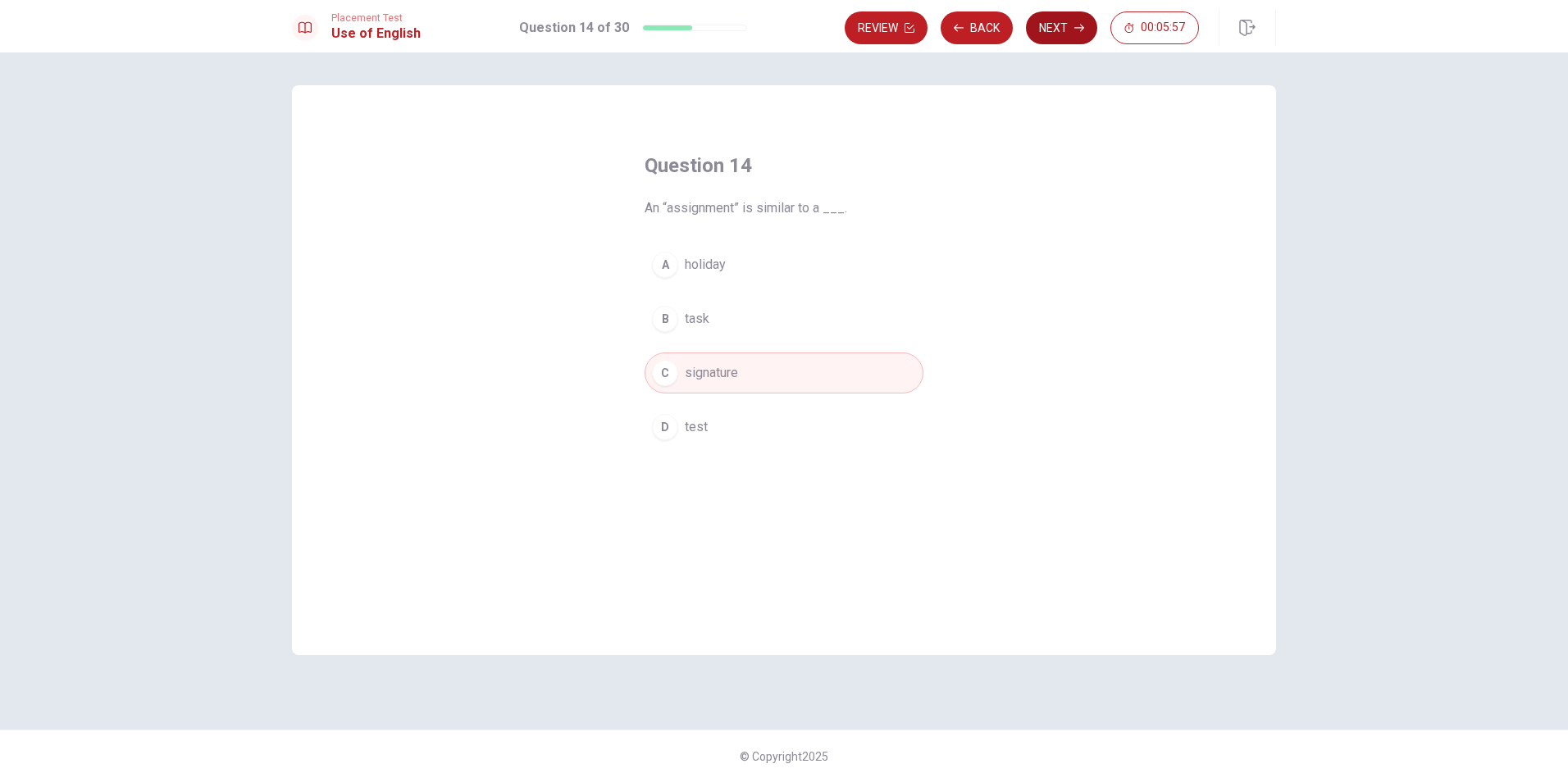
click at [1067, 38] on button "Next" at bounding box center [1061, 28] width 72 height 33
click at [667, 372] on div "C" at bounding box center [665, 373] width 26 height 26
click at [1079, 39] on button "Next" at bounding box center [1061, 28] width 72 height 33
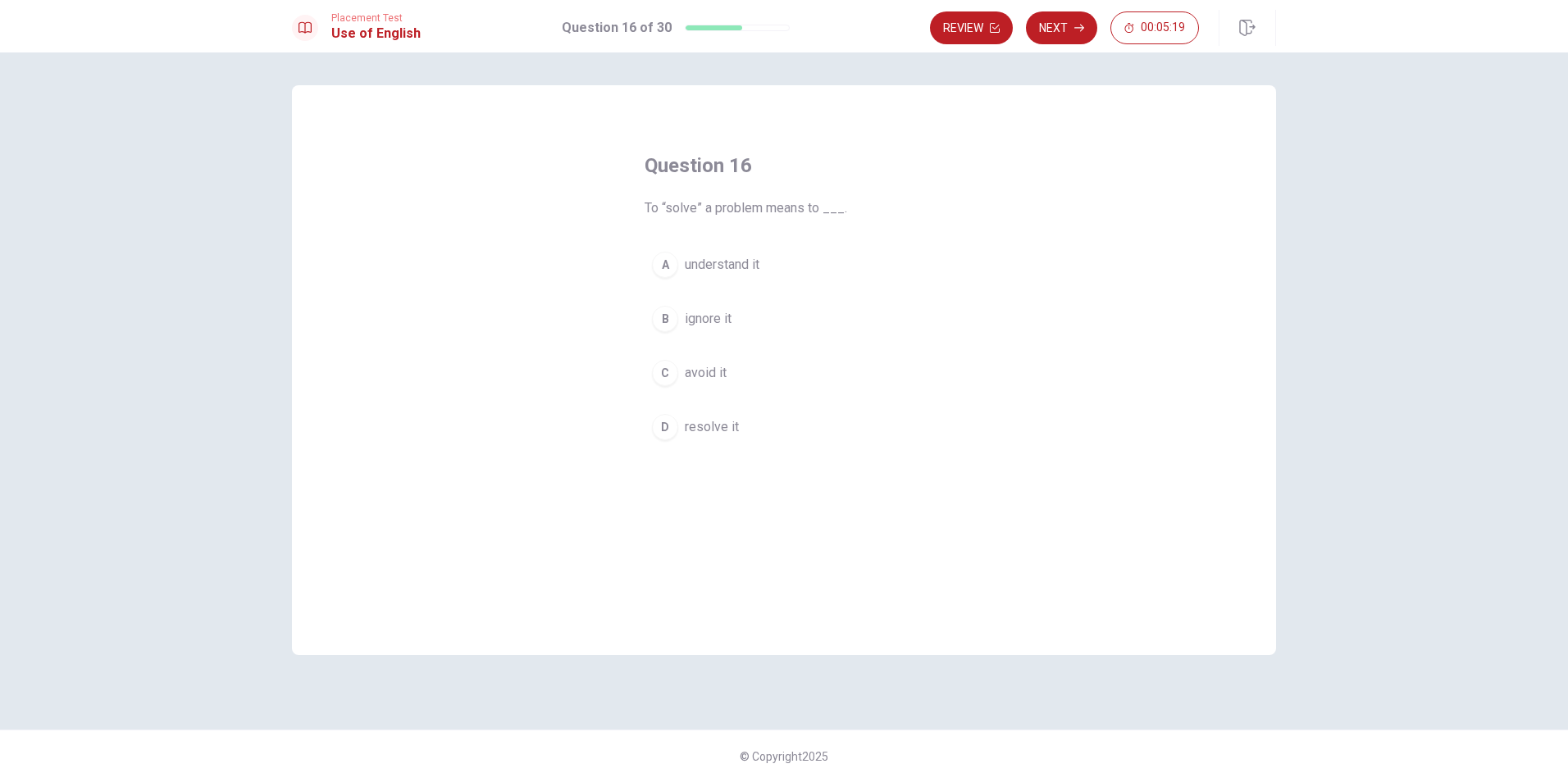
click at [660, 429] on div "D" at bounding box center [665, 427] width 26 height 26
click at [1065, 25] on button "Next" at bounding box center [1061, 28] width 72 height 33
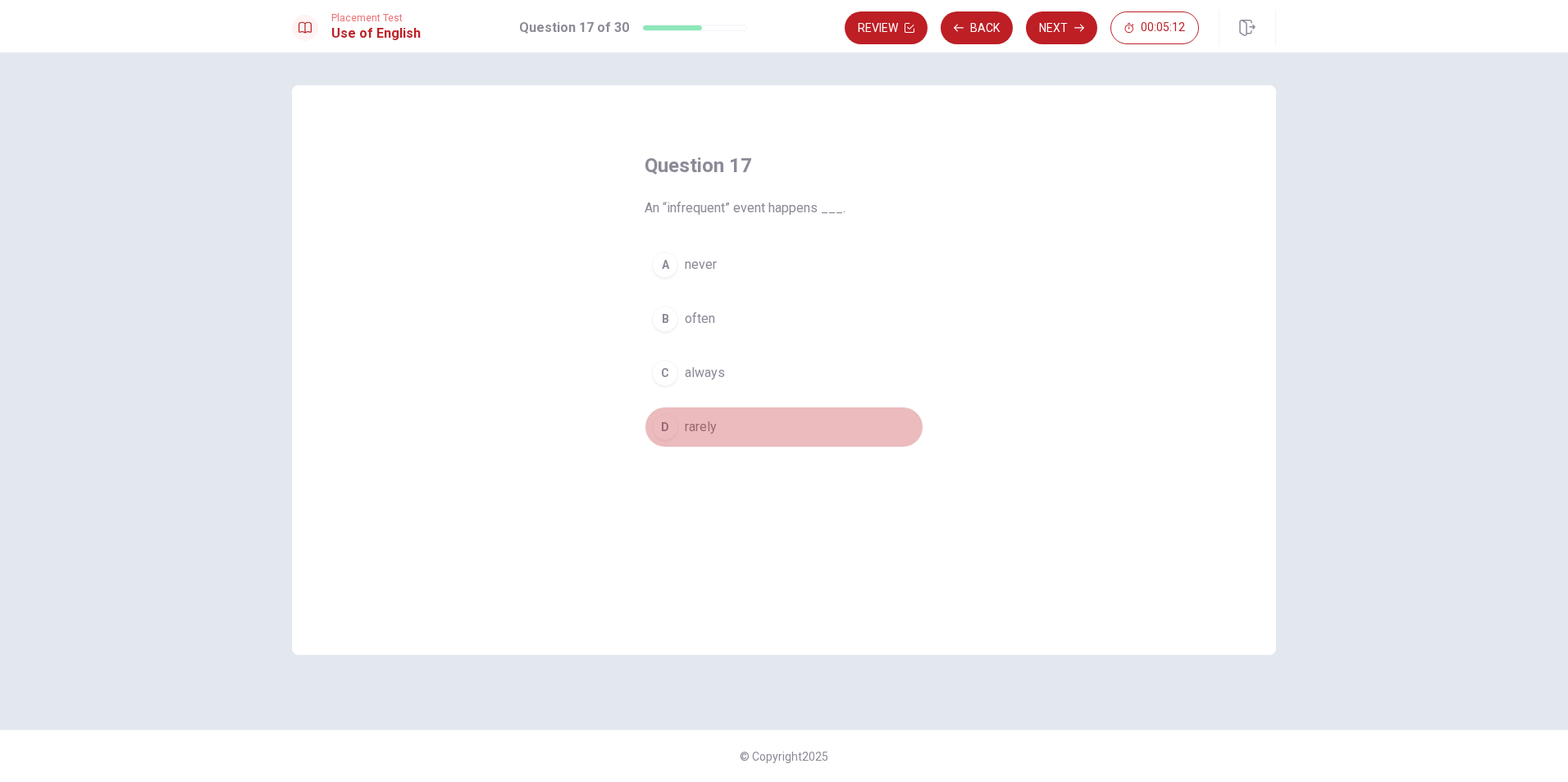
click at [685, 427] on span "rarely" at bounding box center [701, 427] width 32 height 20
click at [1056, 25] on button "Next" at bounding box center [1061, 28] width 72 height 33
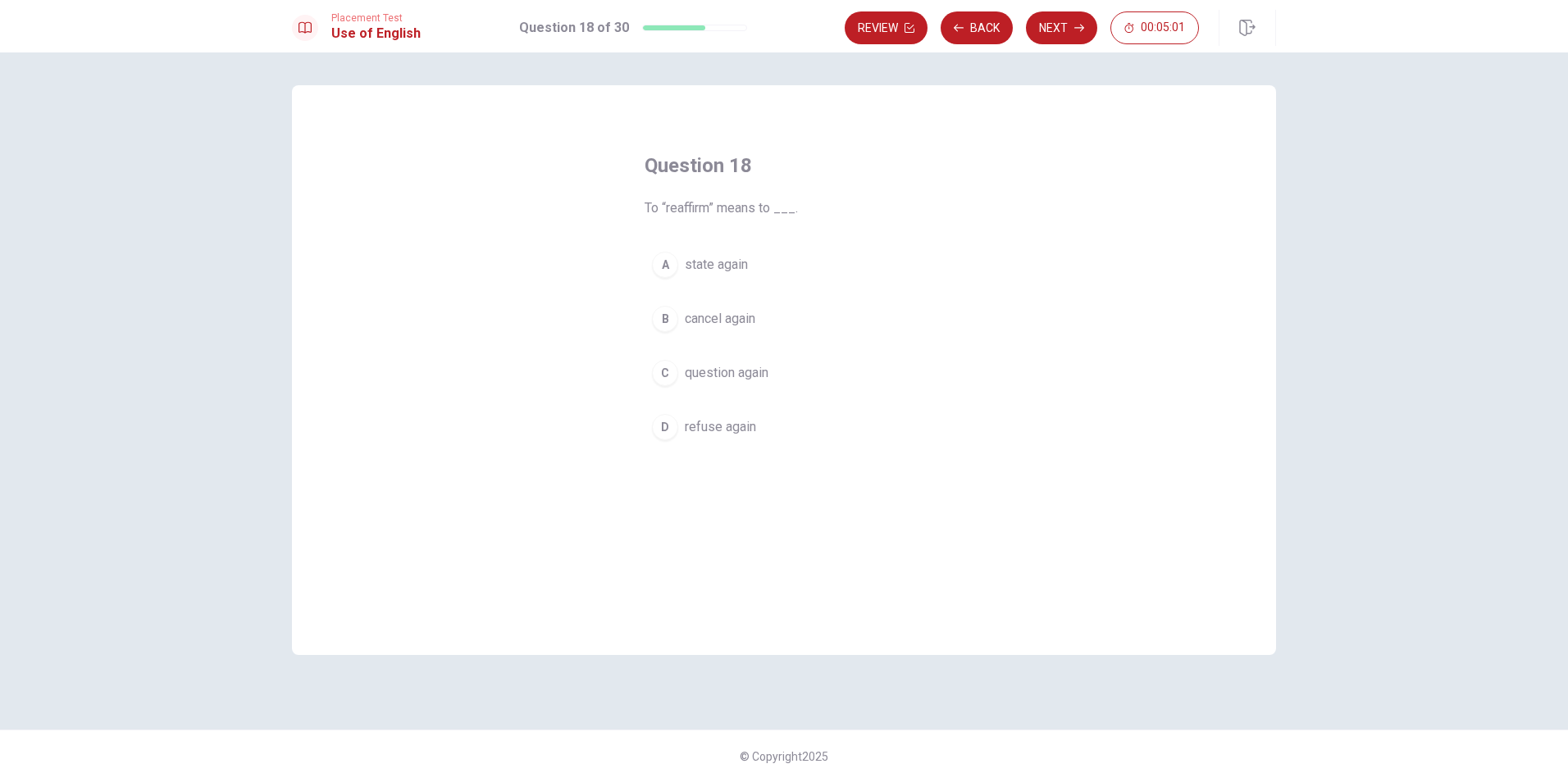
click at [714, 264] on span "state again" at bounding box center [716, 264] width 63 height 20
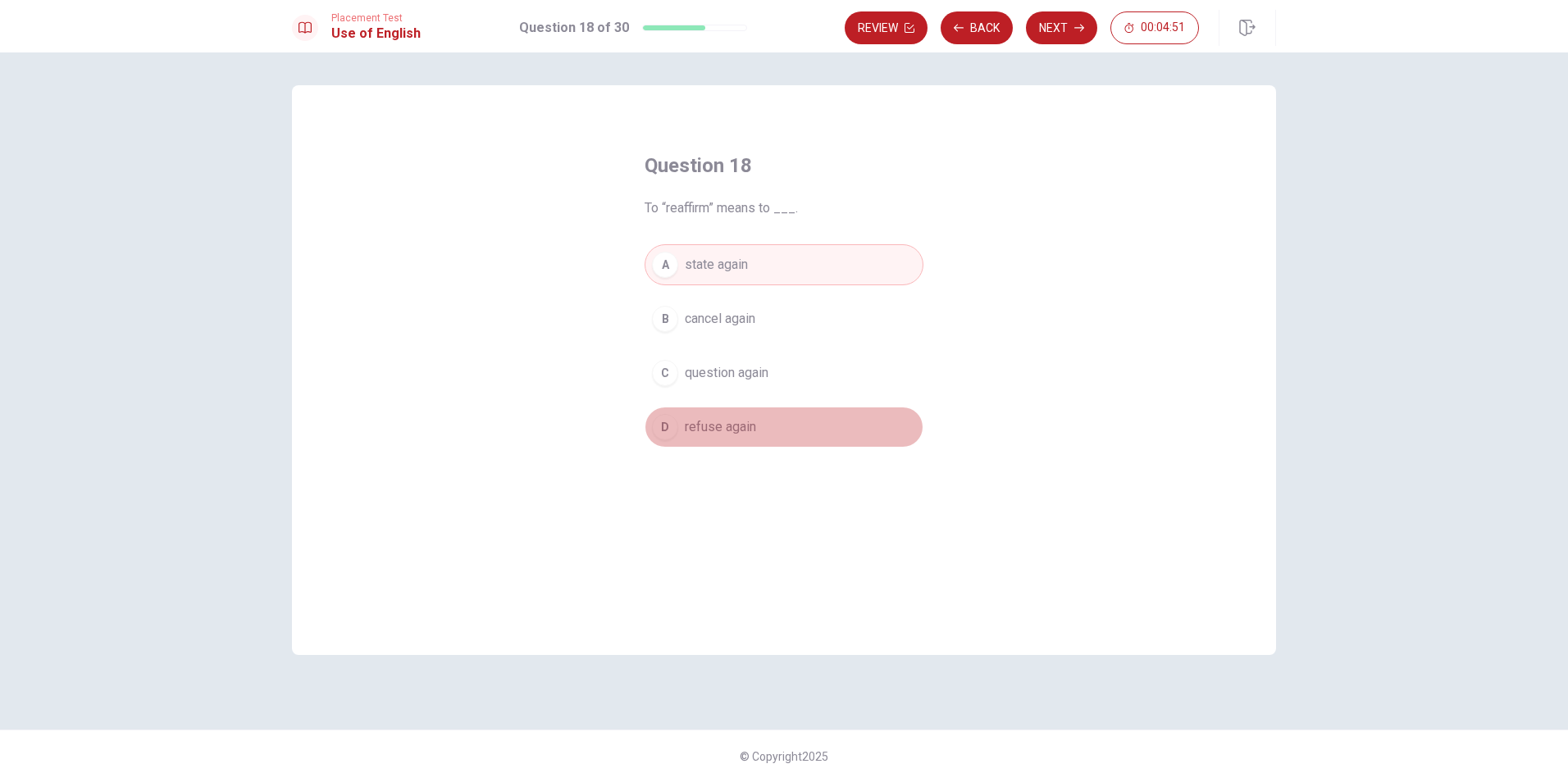
click at [739, 416] on button "D refuse again" at bounding box center [784, 427] width 279 height 41
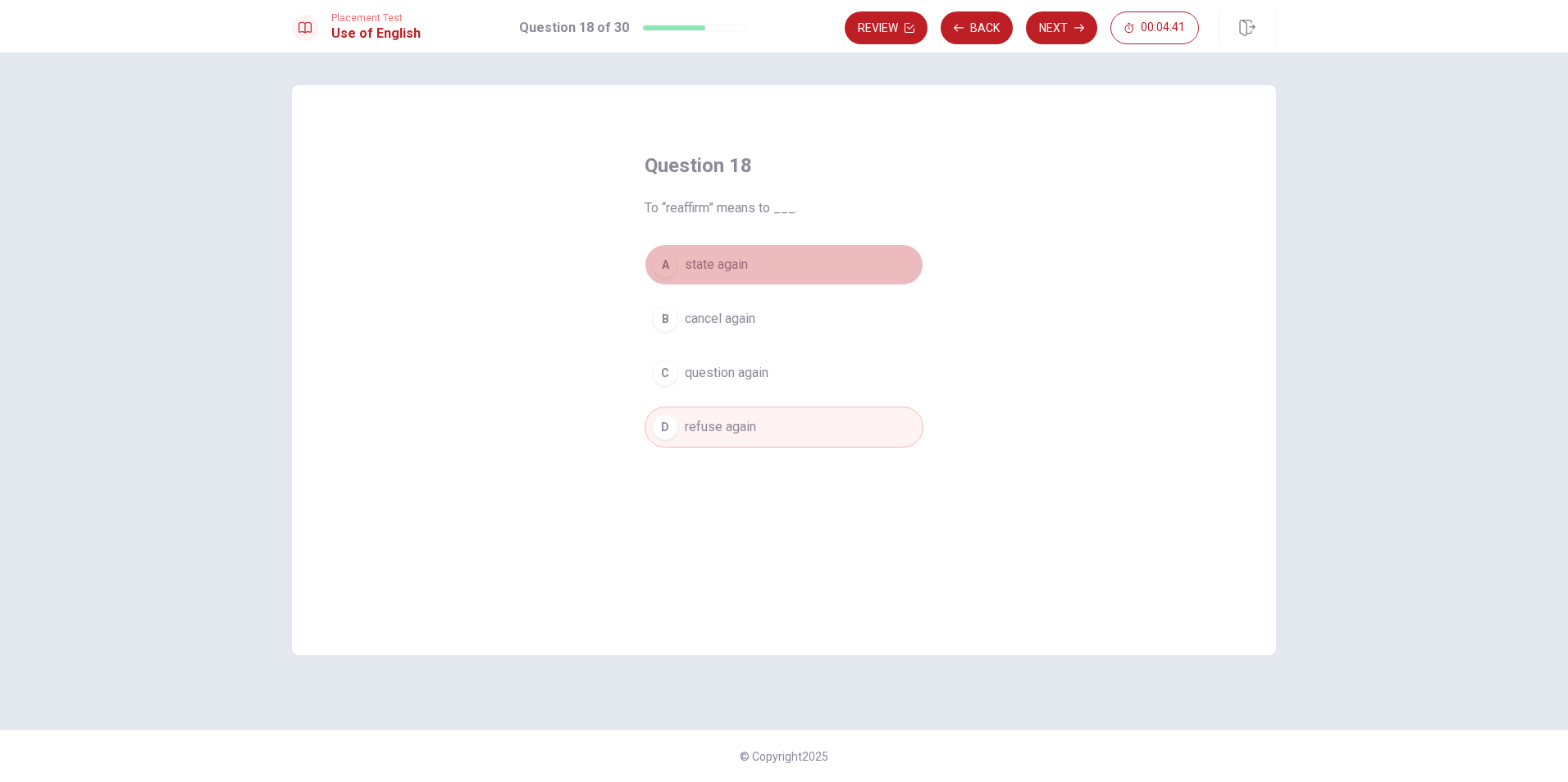
drag, startPoint x: 715, startPoint y: 264, endPoint x: 723, endPoint y: 269, distance: 9.4
click at [723, 268] on span "state again" at bounding box center [716, 264] width 63 height 20
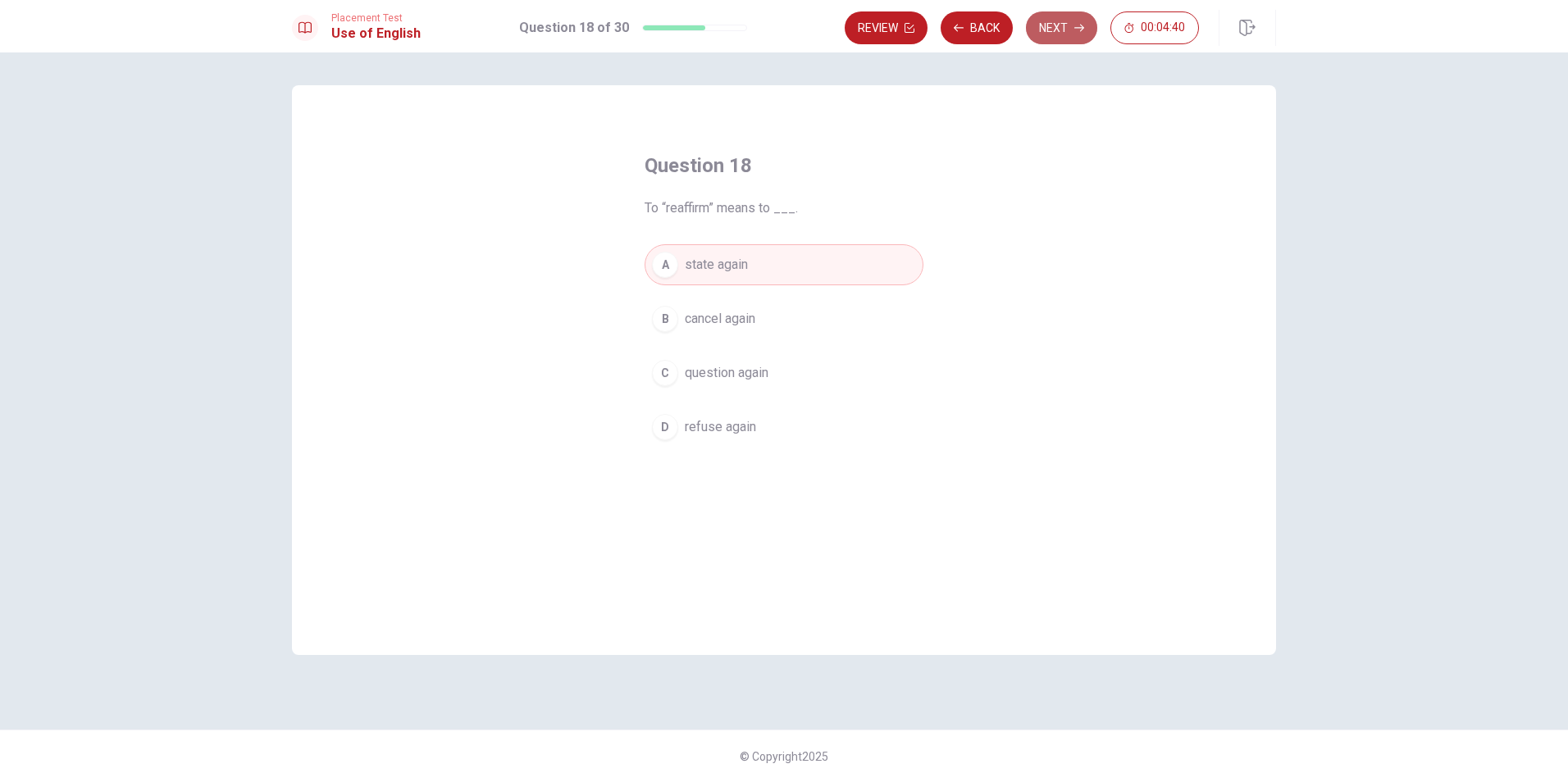
click at [1061, 22] on button "Next" at bounding box center [1061, 28] width 72 height 33
click at [706, 319] on span "often" at bounding box center [700, 319] width 30 height 20
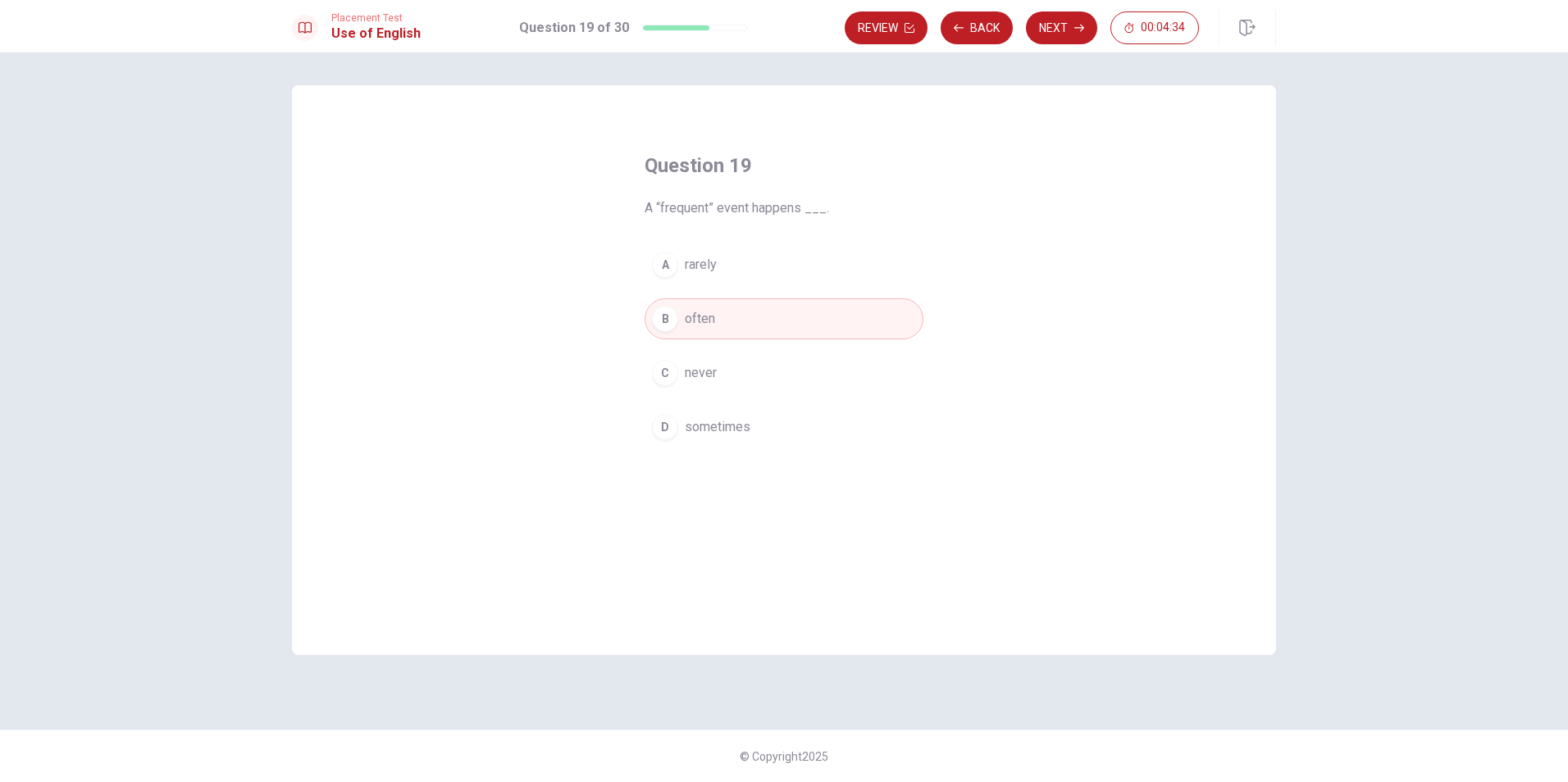
click at [702, 435] on span "sometimes" at bounding box center [718, 427] width 66 height 20
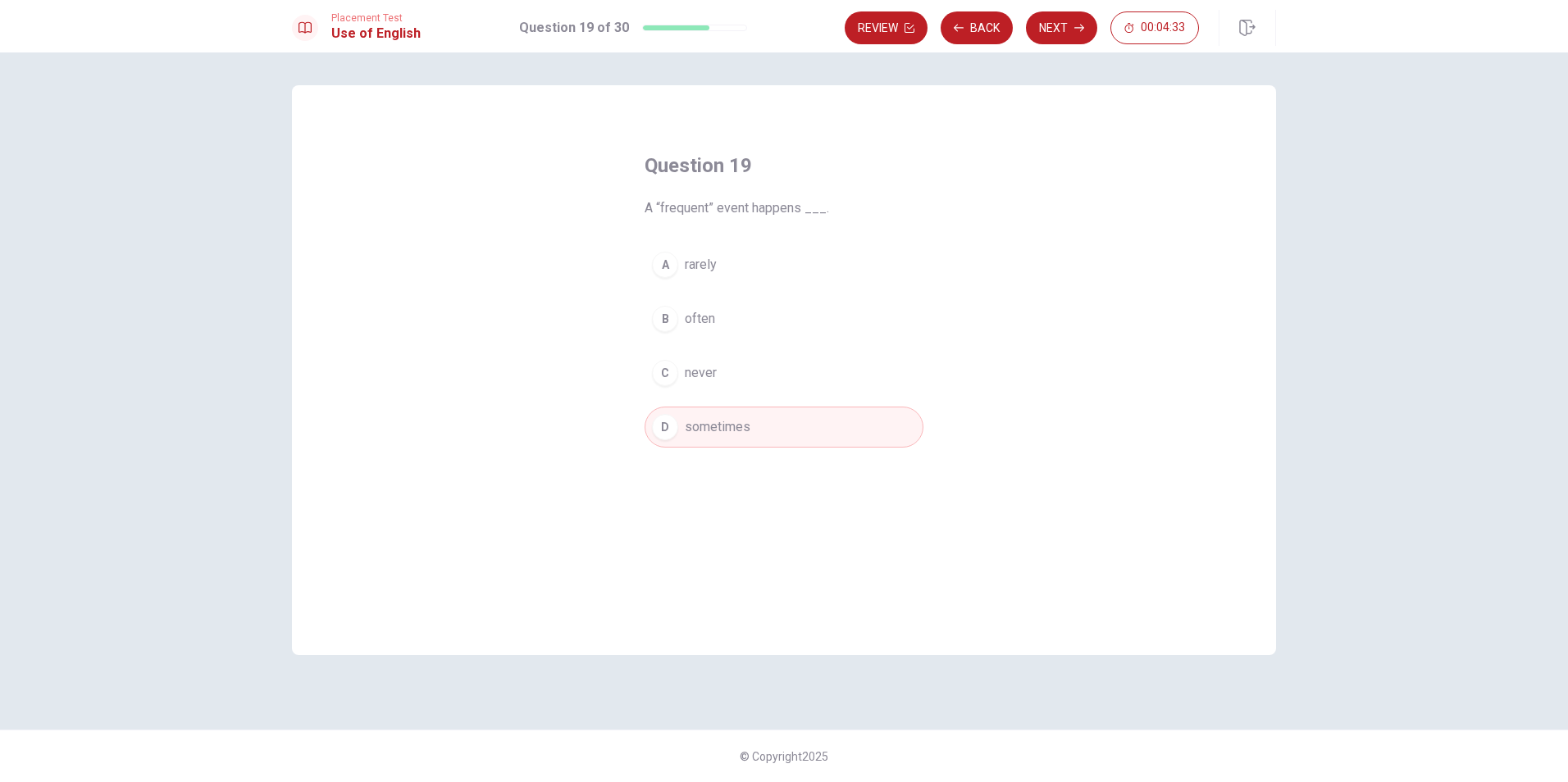
click at [718, 320] on button "B often" at bounding box center [784, 318] width 279 height 41
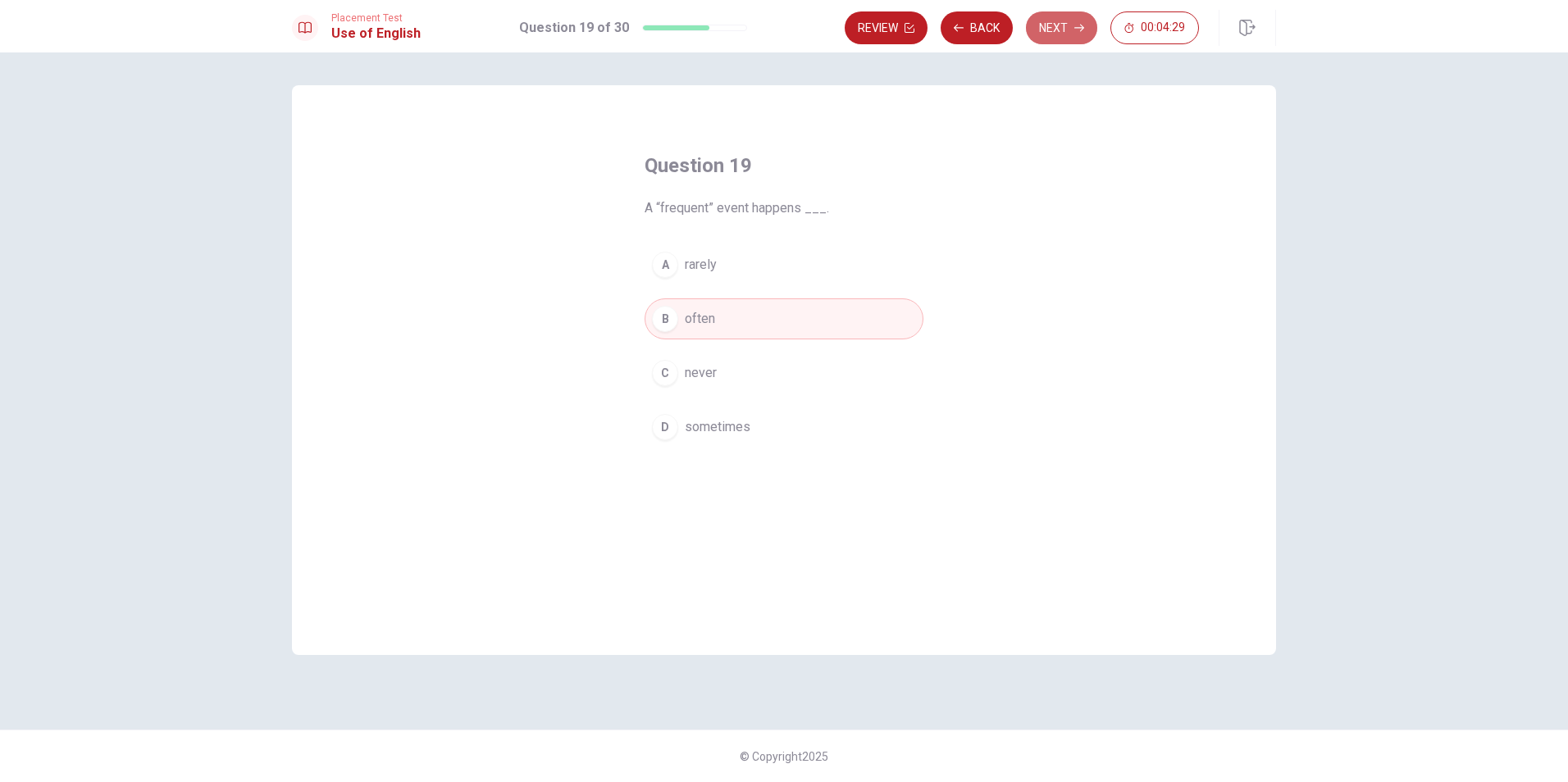
click at [1056, 24] on button "Next" at bounding box center [1061, 28] width 72 height 33
click at [704, 264] on span "construct" at bounding box center [712, 264] width 54 height 20
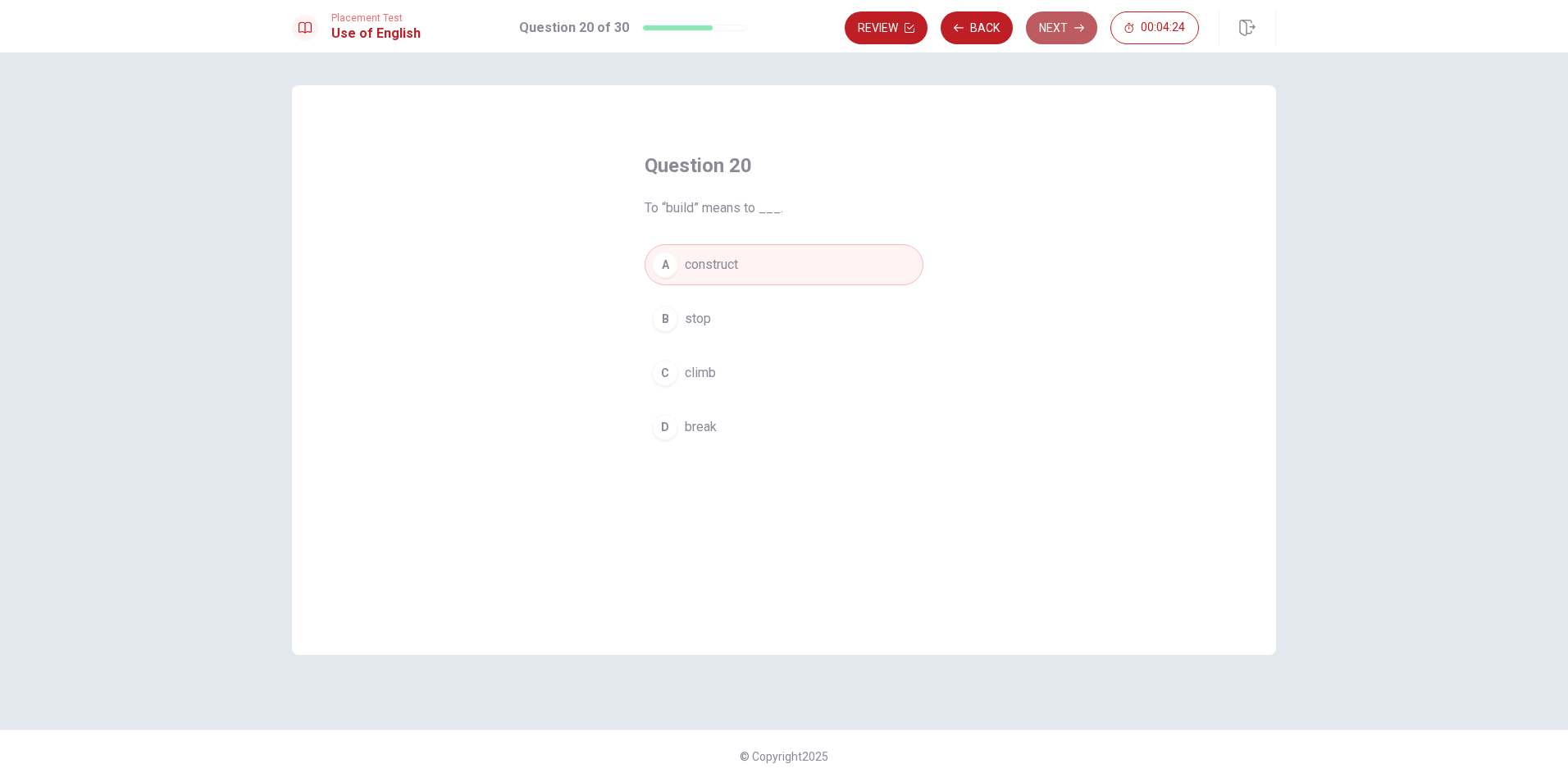
click at [1056, 28] on button "Next" at bounding box center [1061, 28] width 72 height 33
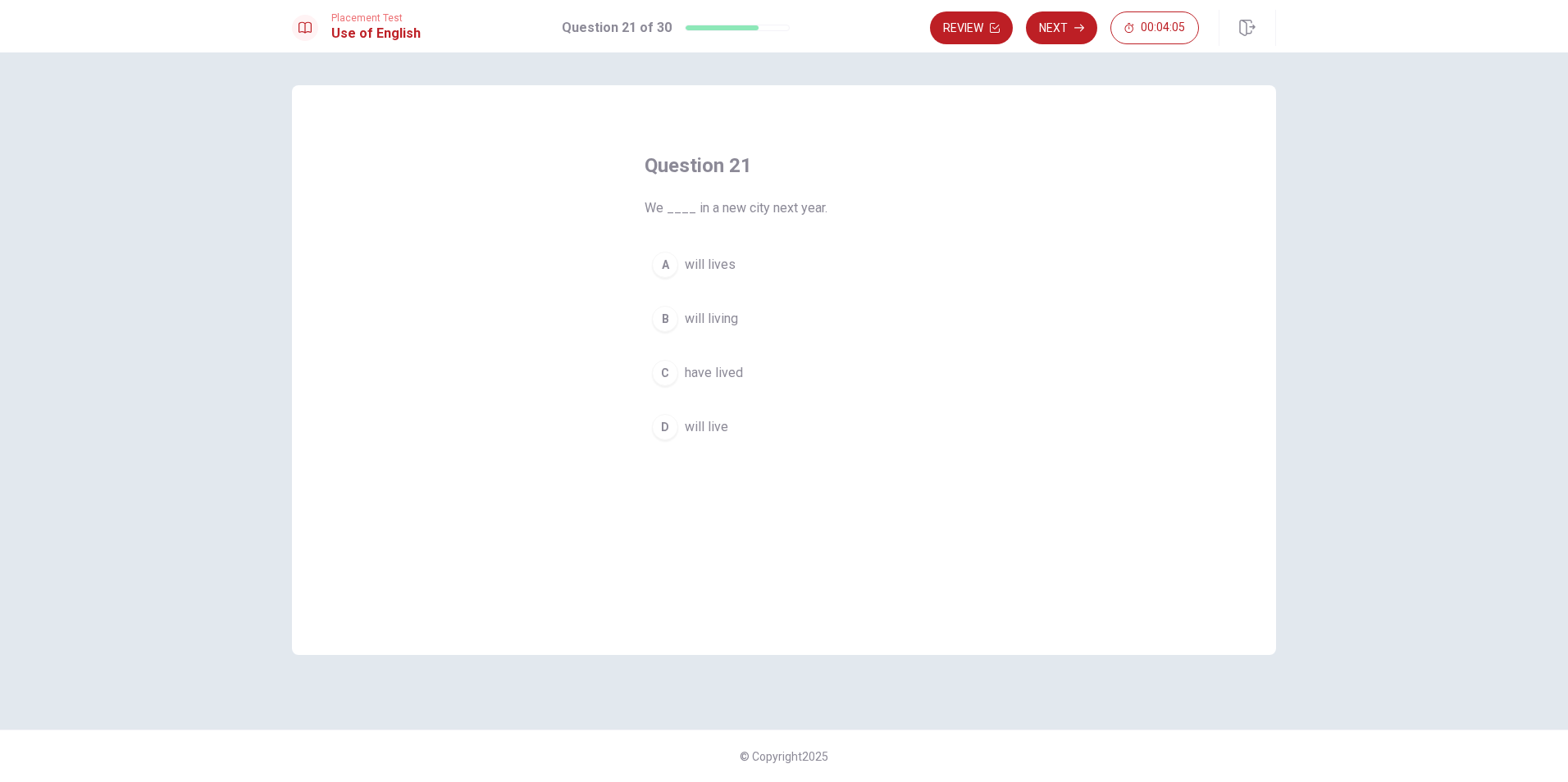
click at [690, 427] on span "will live" at bounding box center [707, 427] width 43 height 20
click at [1061, 35] on button "Next" at bounding box center [1061, 28] width 72 height 33
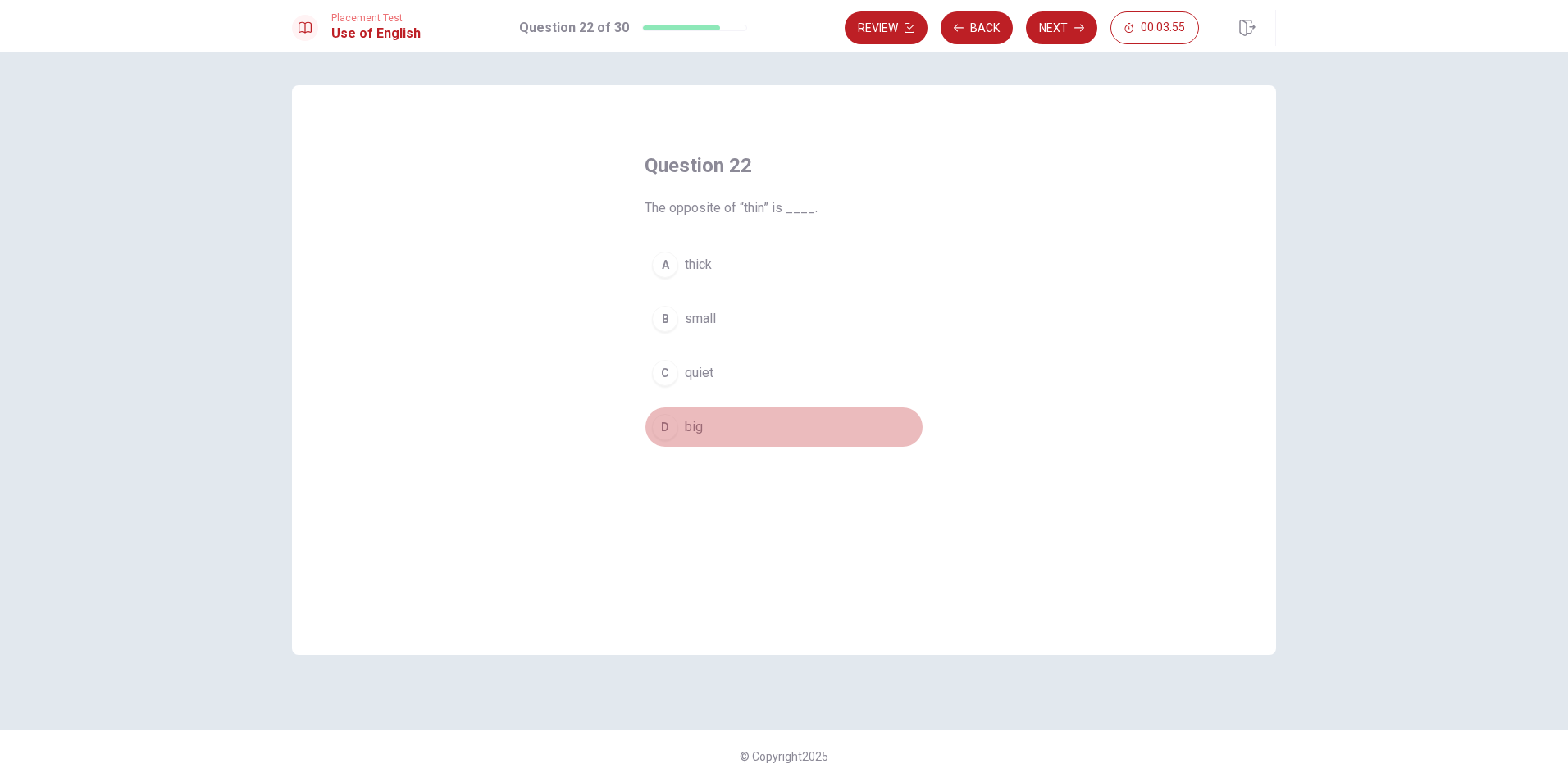
click at [680, 421] on button "D big" at bounding box center [784, 427] width 279 height 41
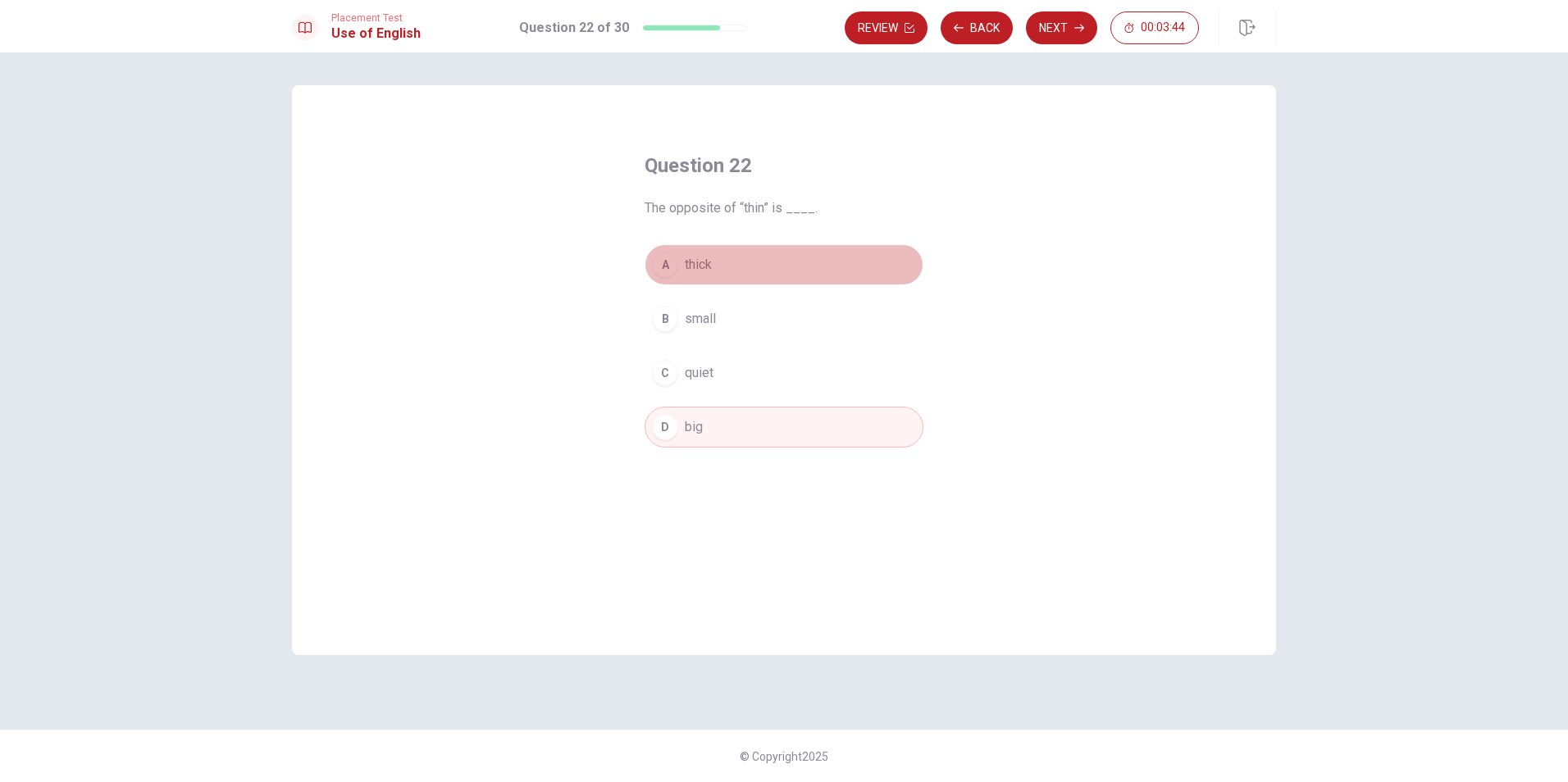
click at [710, 264] on span "thick" at bounding box center [698, 264] width 27 height 20
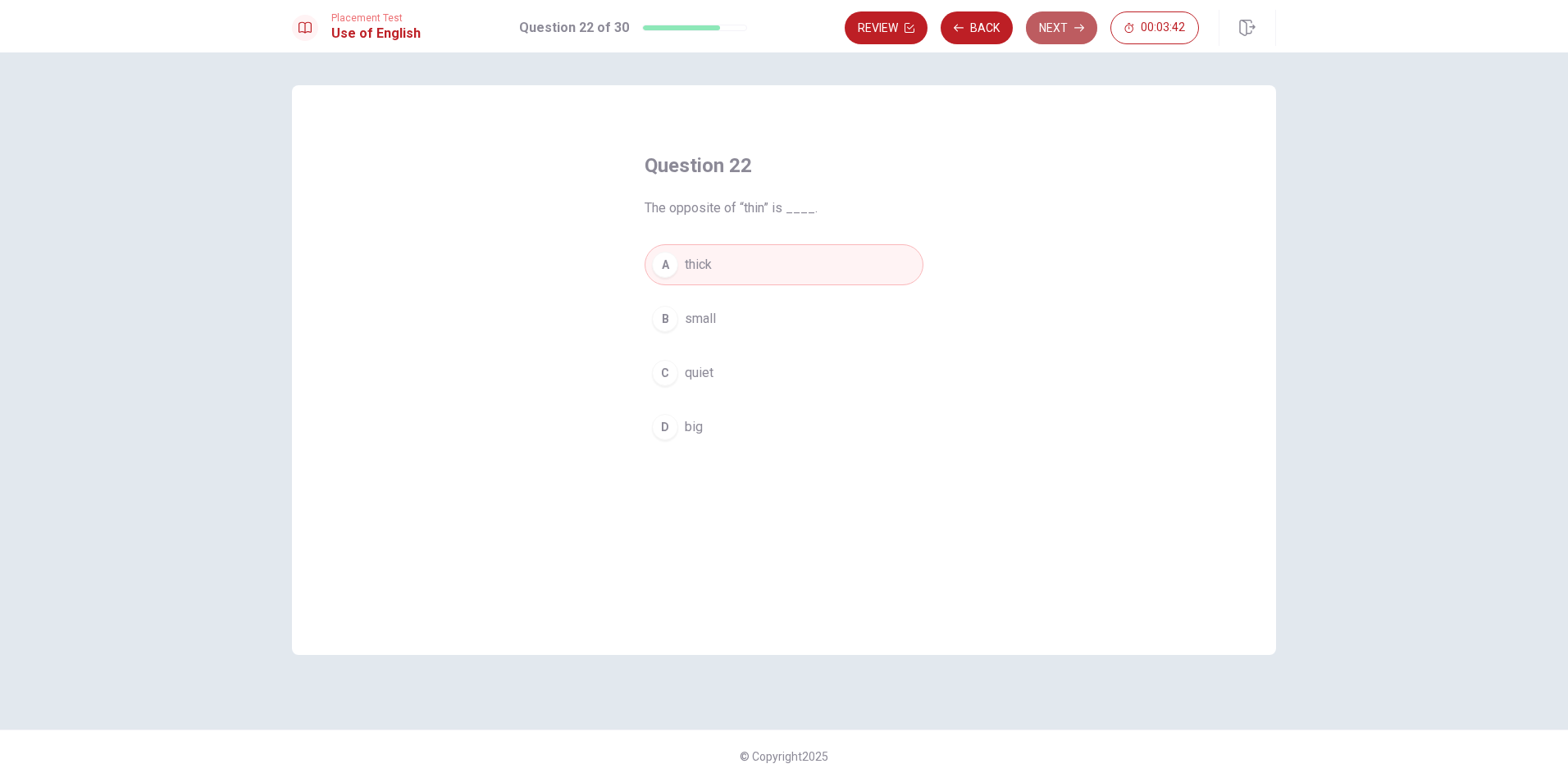
click at [1056, 25] on button "Next" at bounding box center [1061, 28] width 72 height 33
click at [695, 423] on span "gone" at bounding box center [699, 427] width 29 height 20
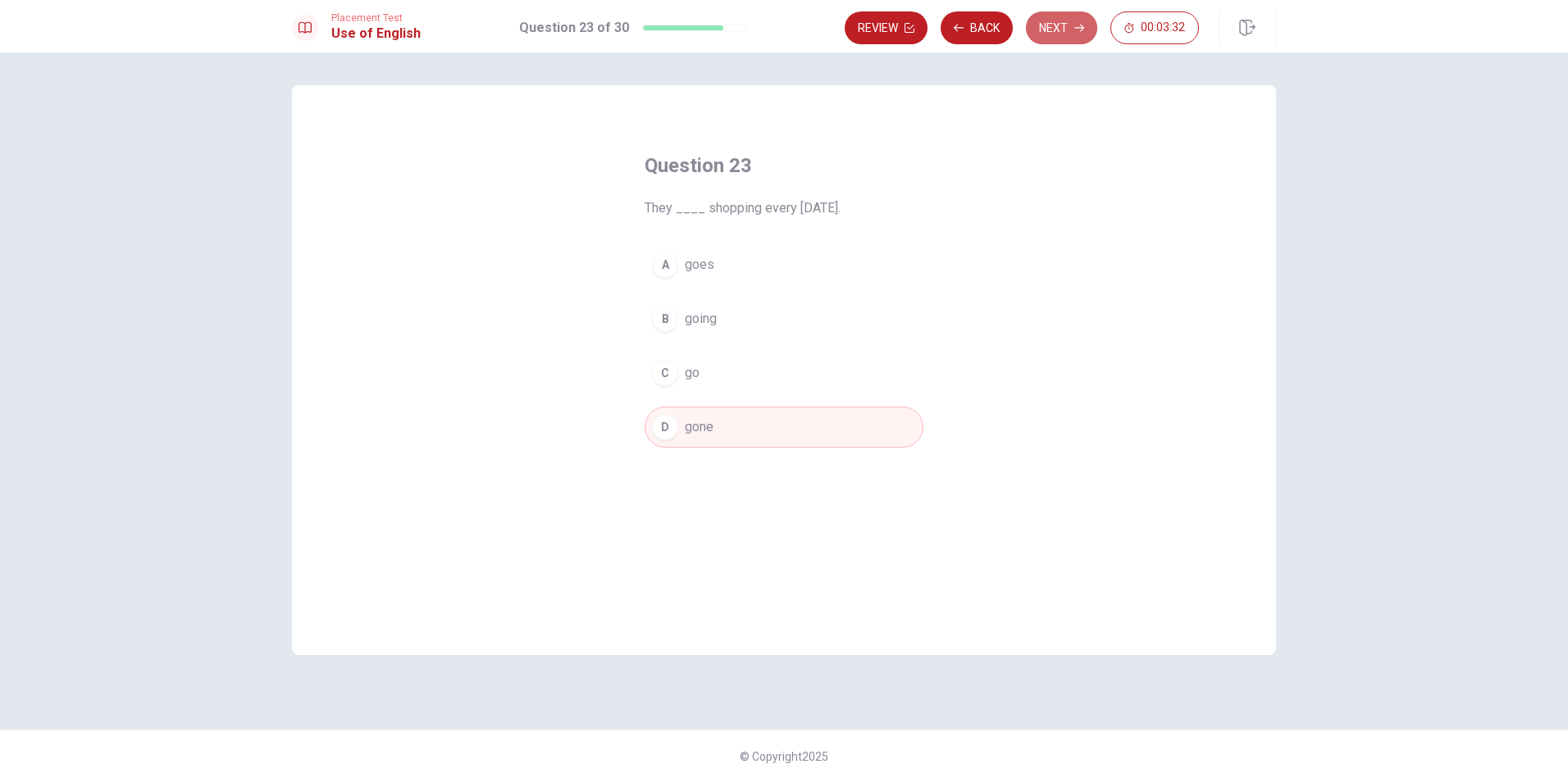
click at [1073, 24] on button "Next" at bounding box center [1061, 28] width 72 height 33
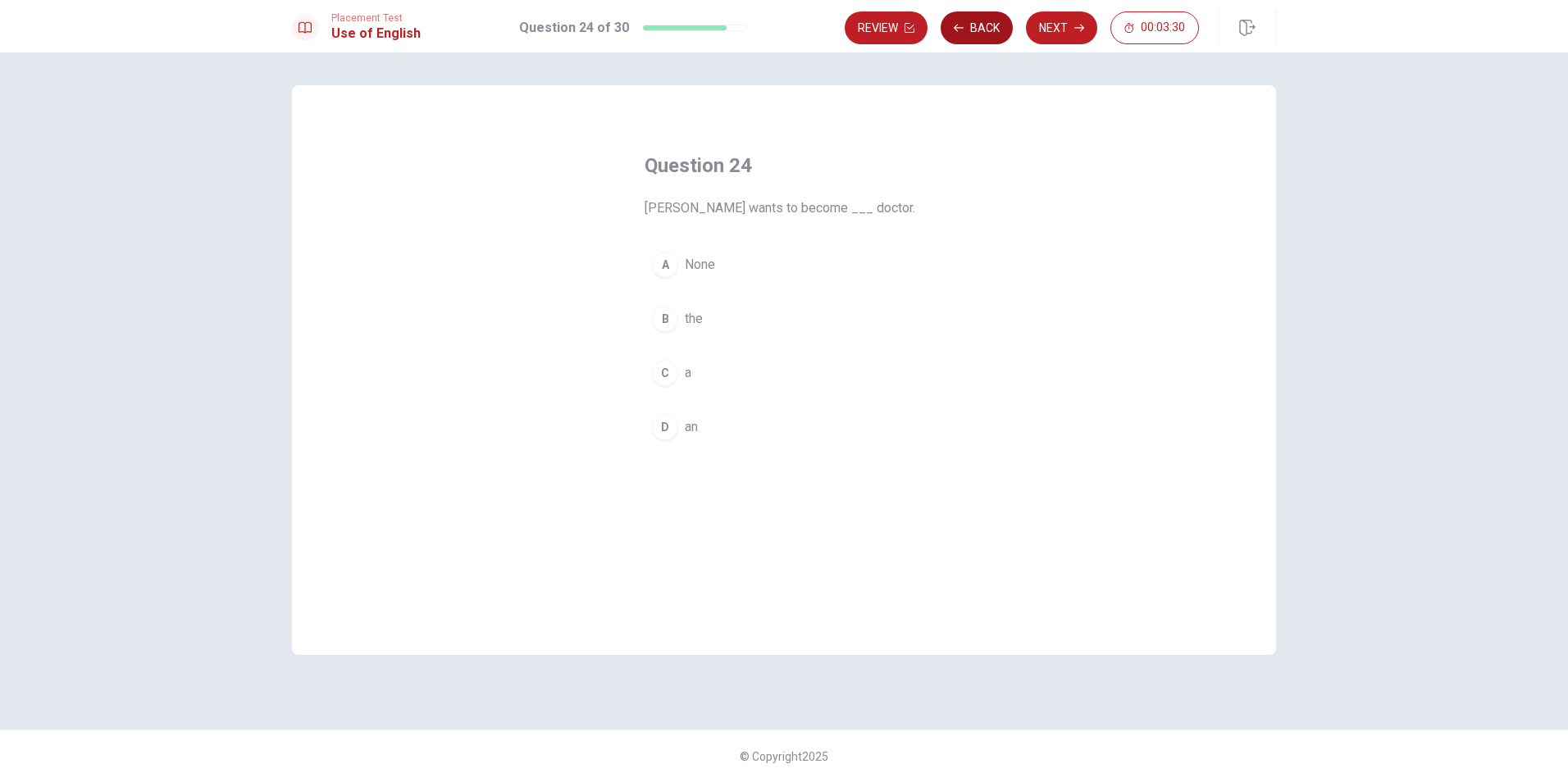
click at [993, 34] on button "Back" at bounding box center [977, 28] width 73 height 33
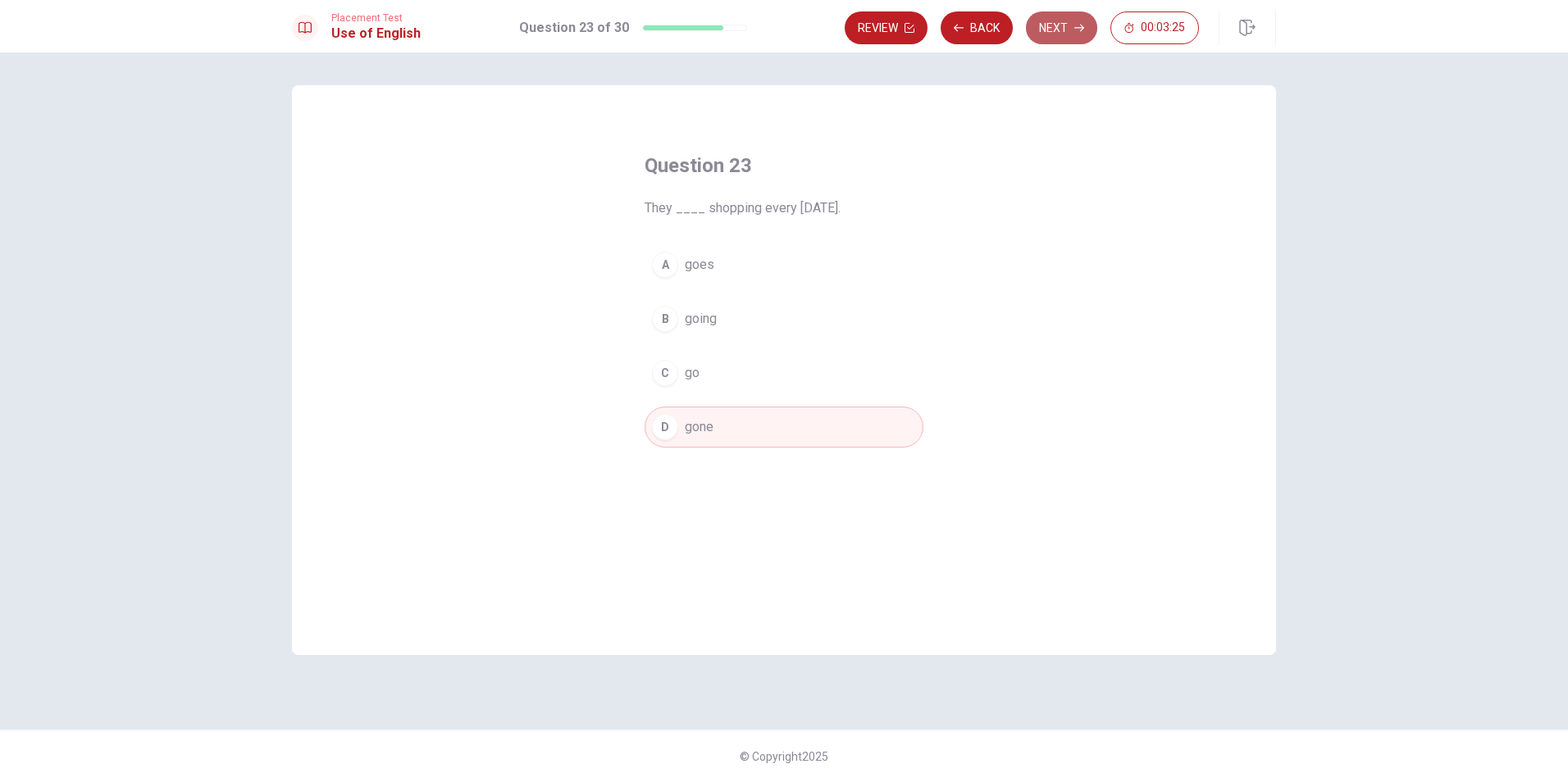
click at [1063, 24] on button "Next" at bounding box center [1061, 28] width 72 height 33
click at [696, 375] on button "C a" at bounding box center [784, 372] width 279 height 41
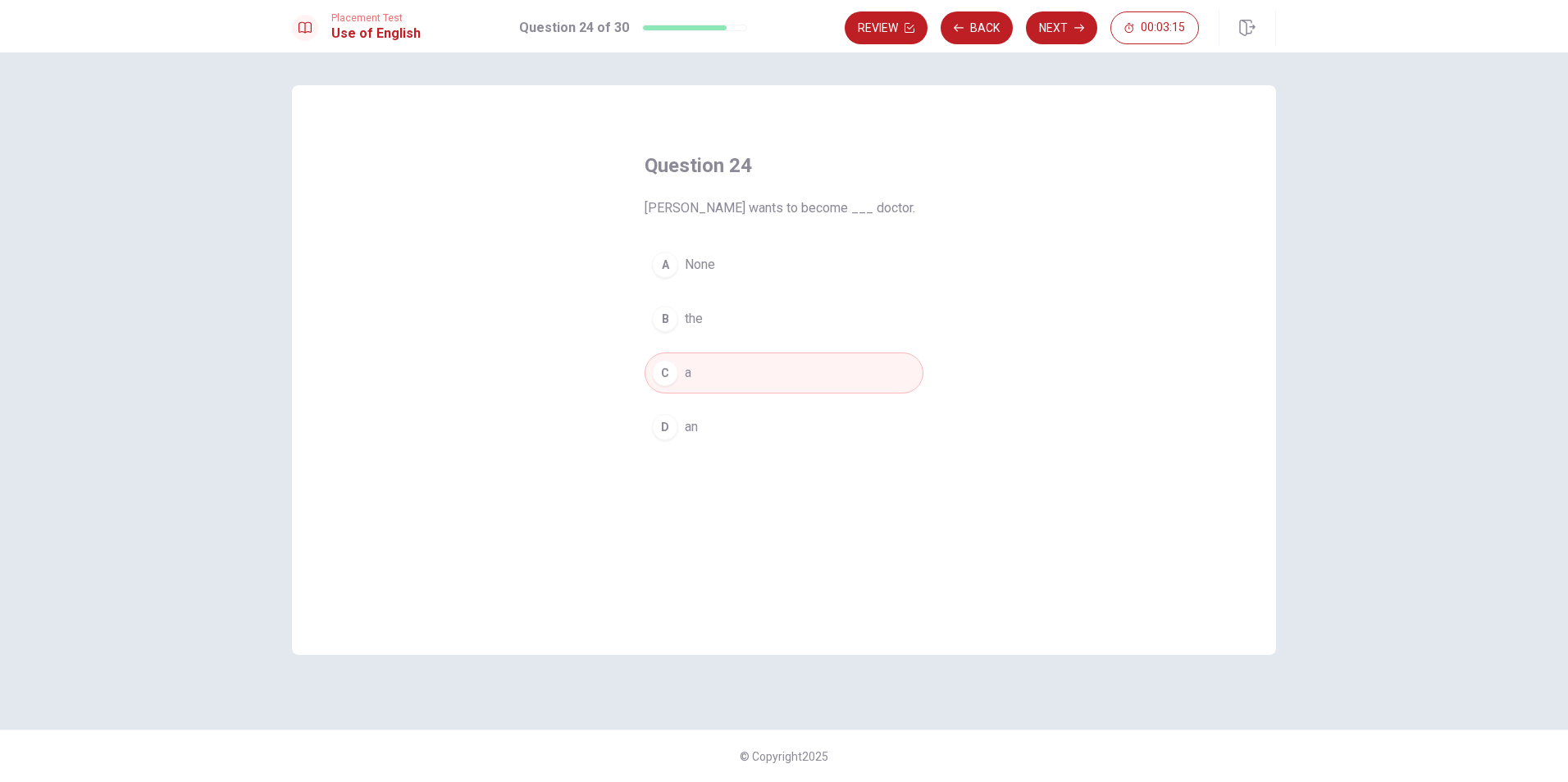
click at [1063, 29] on button "Next" at bounding box center [1061, 28] width 72 height 33
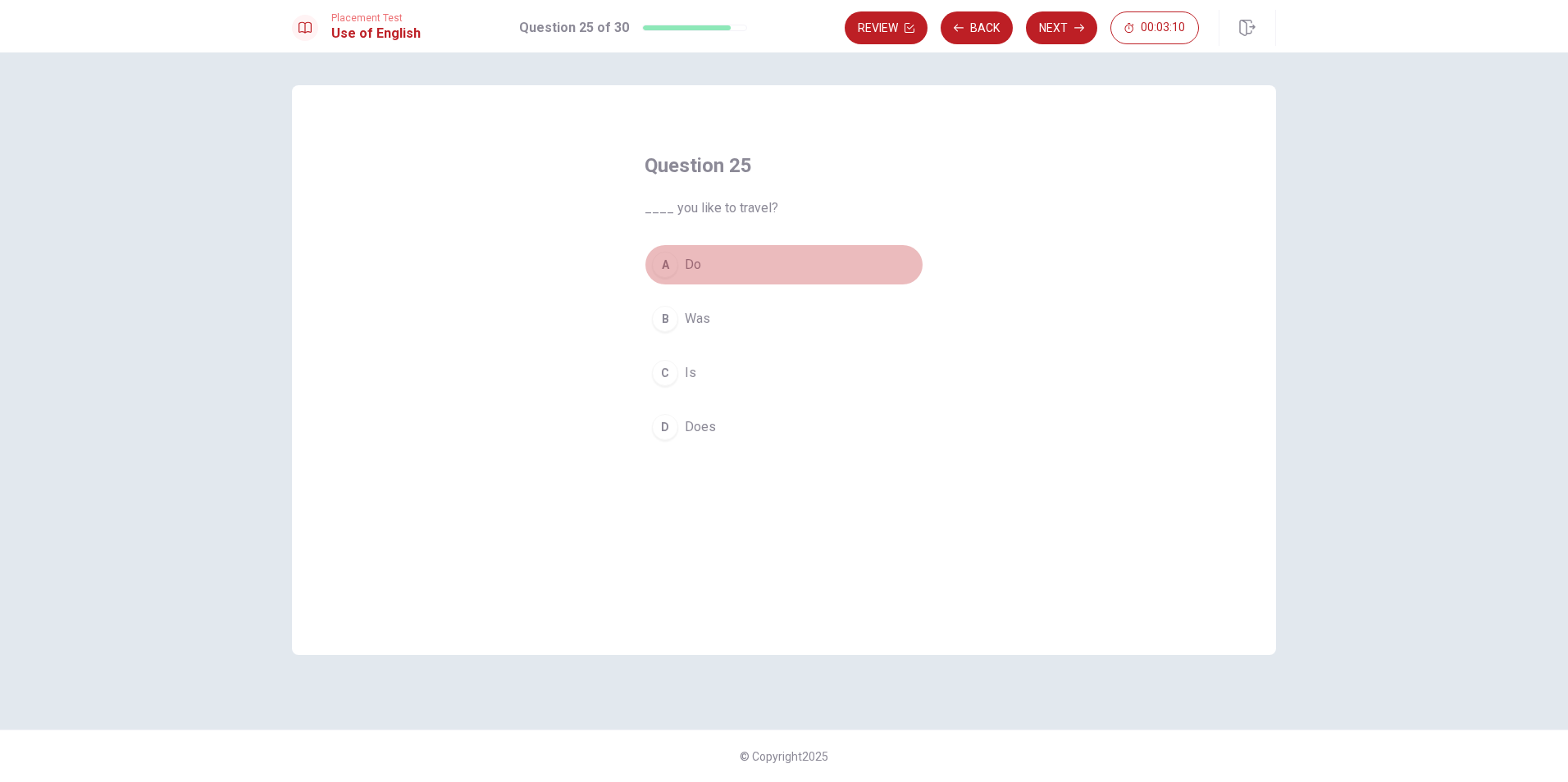
click at [687, 266] on span "Do" at bounding box center [693, 264] width 16 height 20
click at [1068, 21] on button "Next" at bounding box center [1061, 28] width 72 height 33
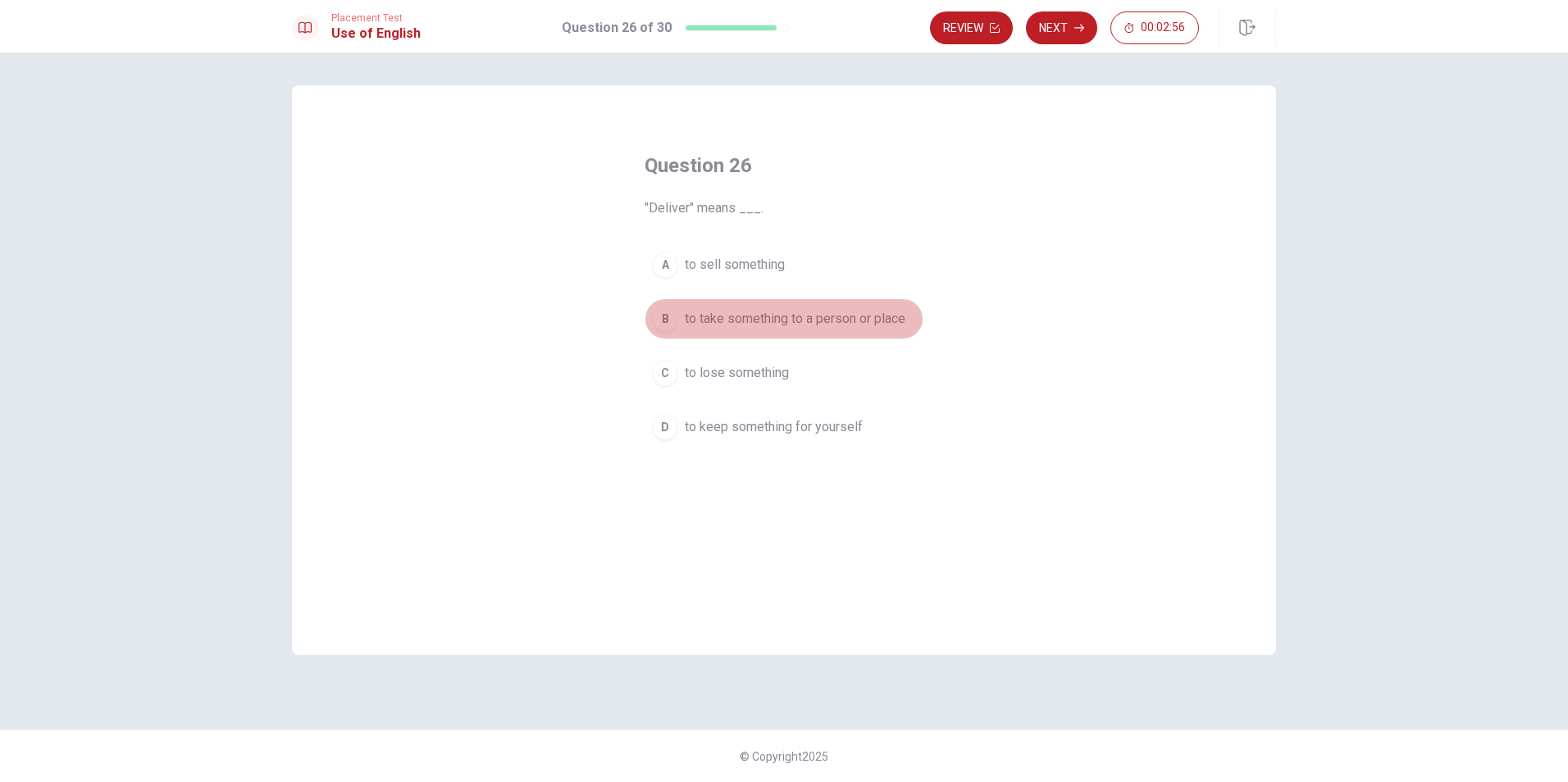
click at [765, 312] on span "to take something to a person or place" at bounding box center [795, 319] width 220 height 20
click at [1060, 27] on button "Next" at bounding box center [1061, 28] width 72 height 33
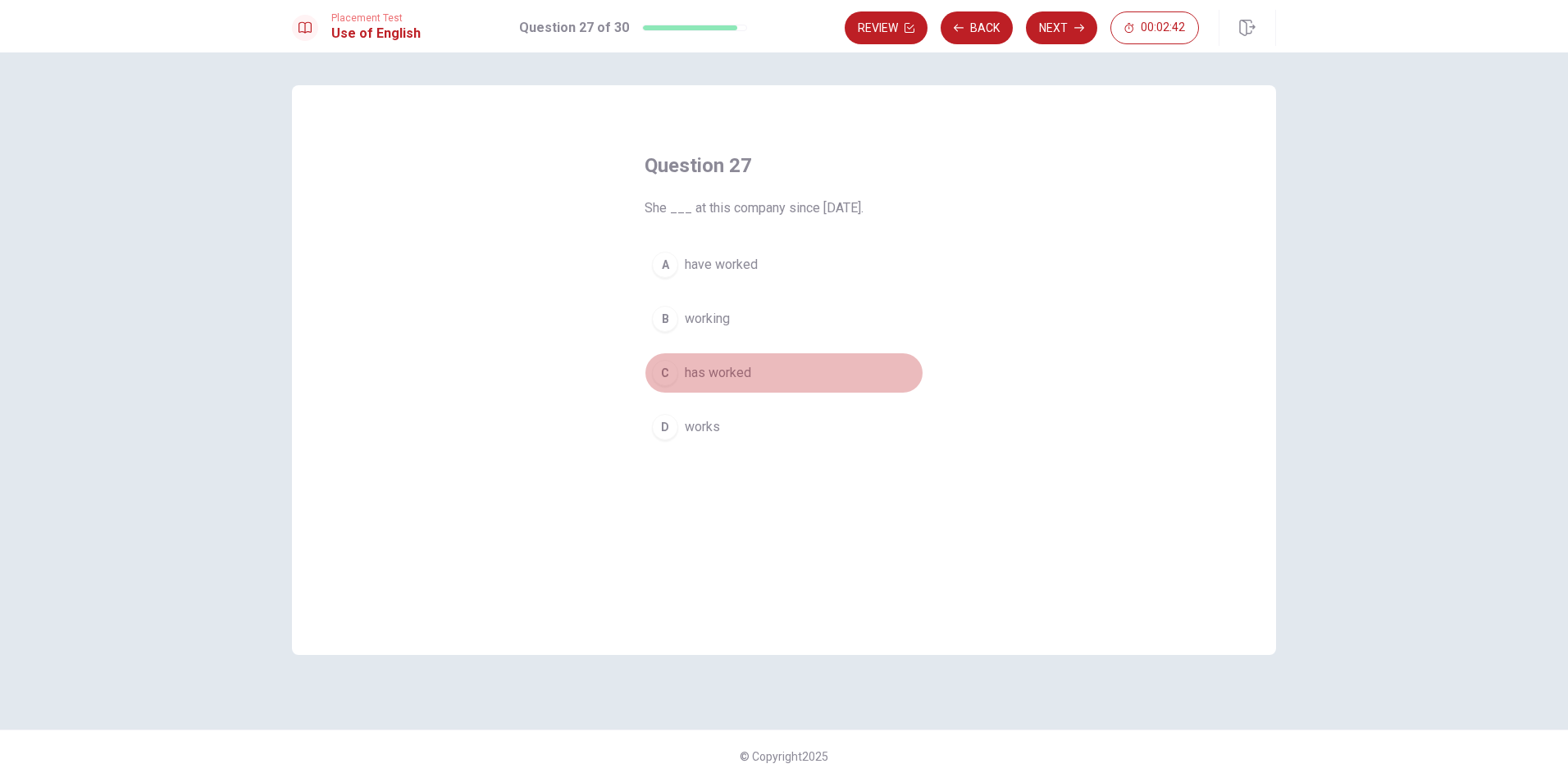
click at [728, 372] on span "has worked" at bounding box center [718, 372] width 67 height 20
click at [1065, 29] on button "Next" at bounding box center [1061, 28] width 72 height 33
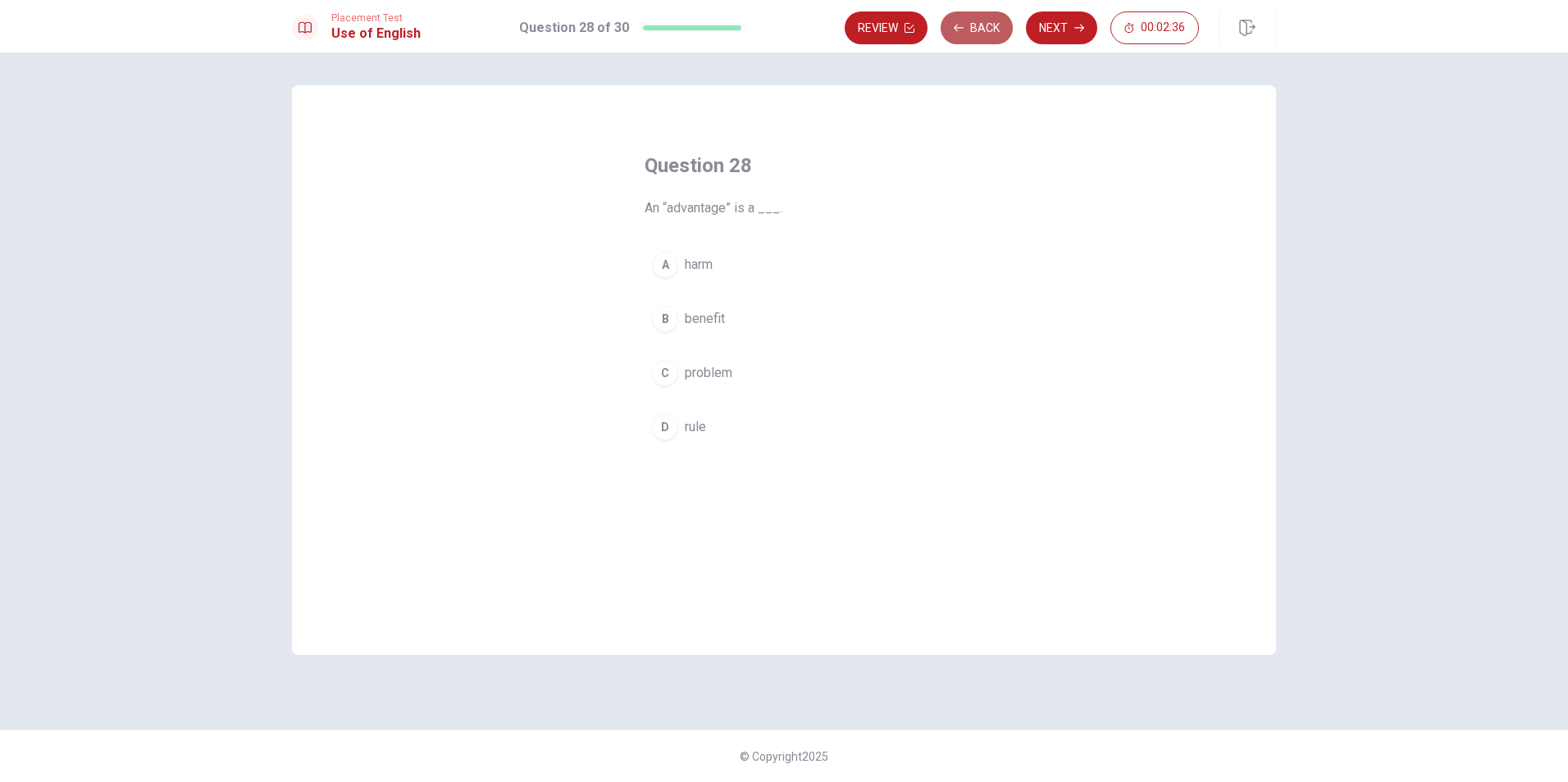
click at [970, 29] on button "Back" at bounding box center [977, 28] width 73 height 33
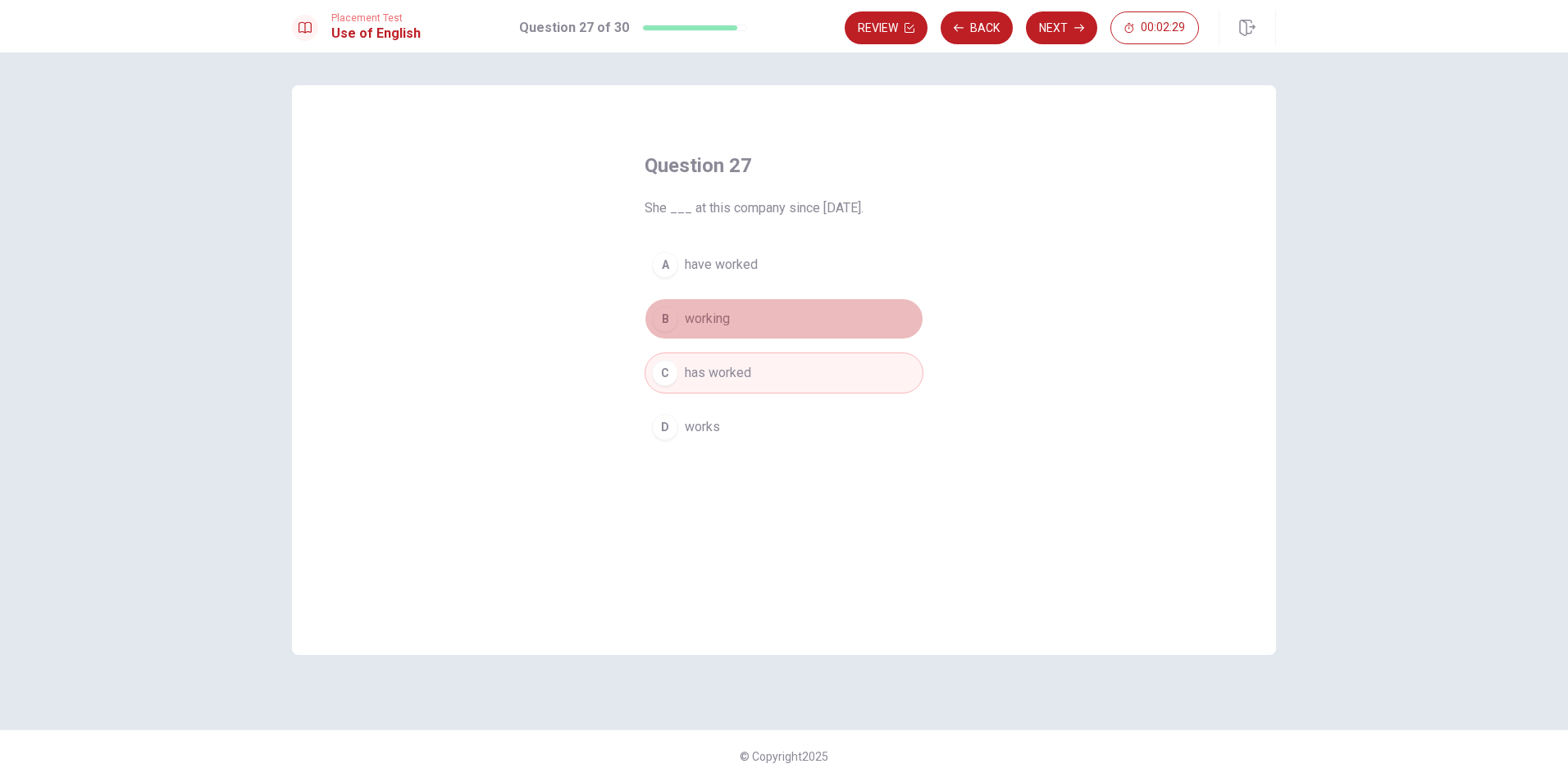
click at [733, 308] on button "B working" at bounding box center [784, 318] width 279 height 41
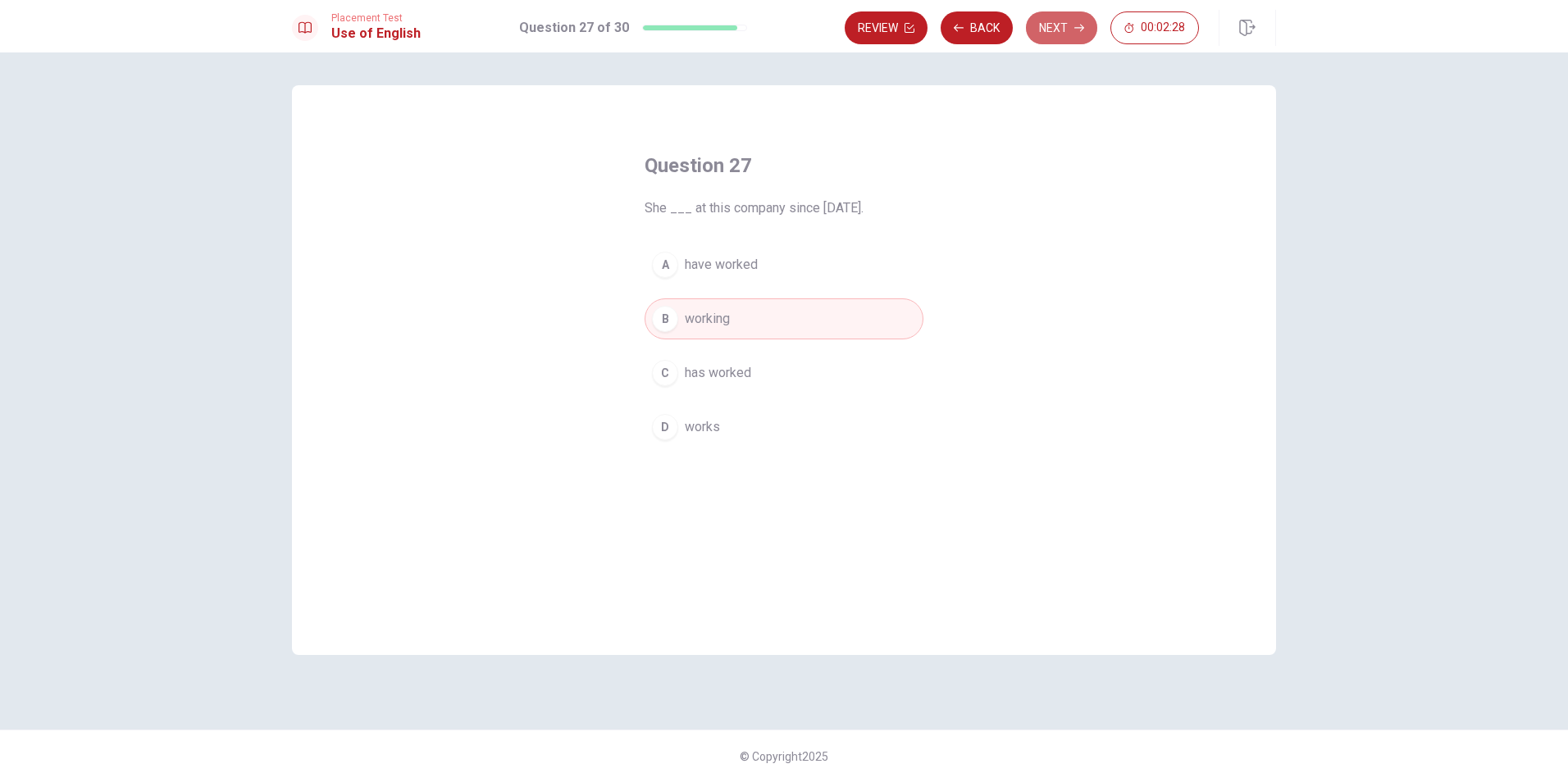
click at [1056, 14] on button "Next" at bounding box center [1061, 28] width 72 height 33
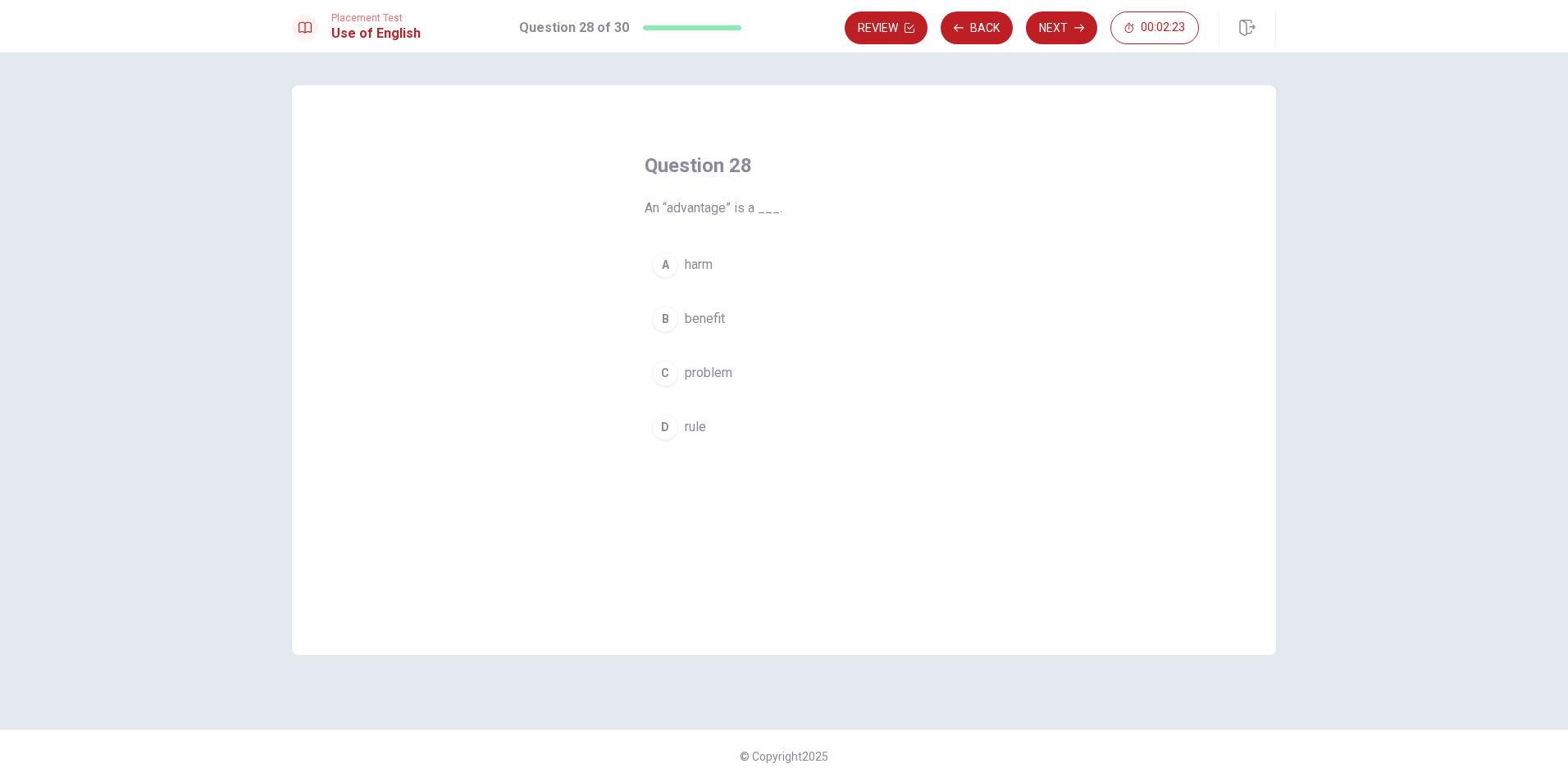
click at [701, 309] on span "benefit" at bounding box center [705, 319] width 41 height 20
click at [1070, 24] on button "Next" at bounding box center [1061, 28] width 72 height 33
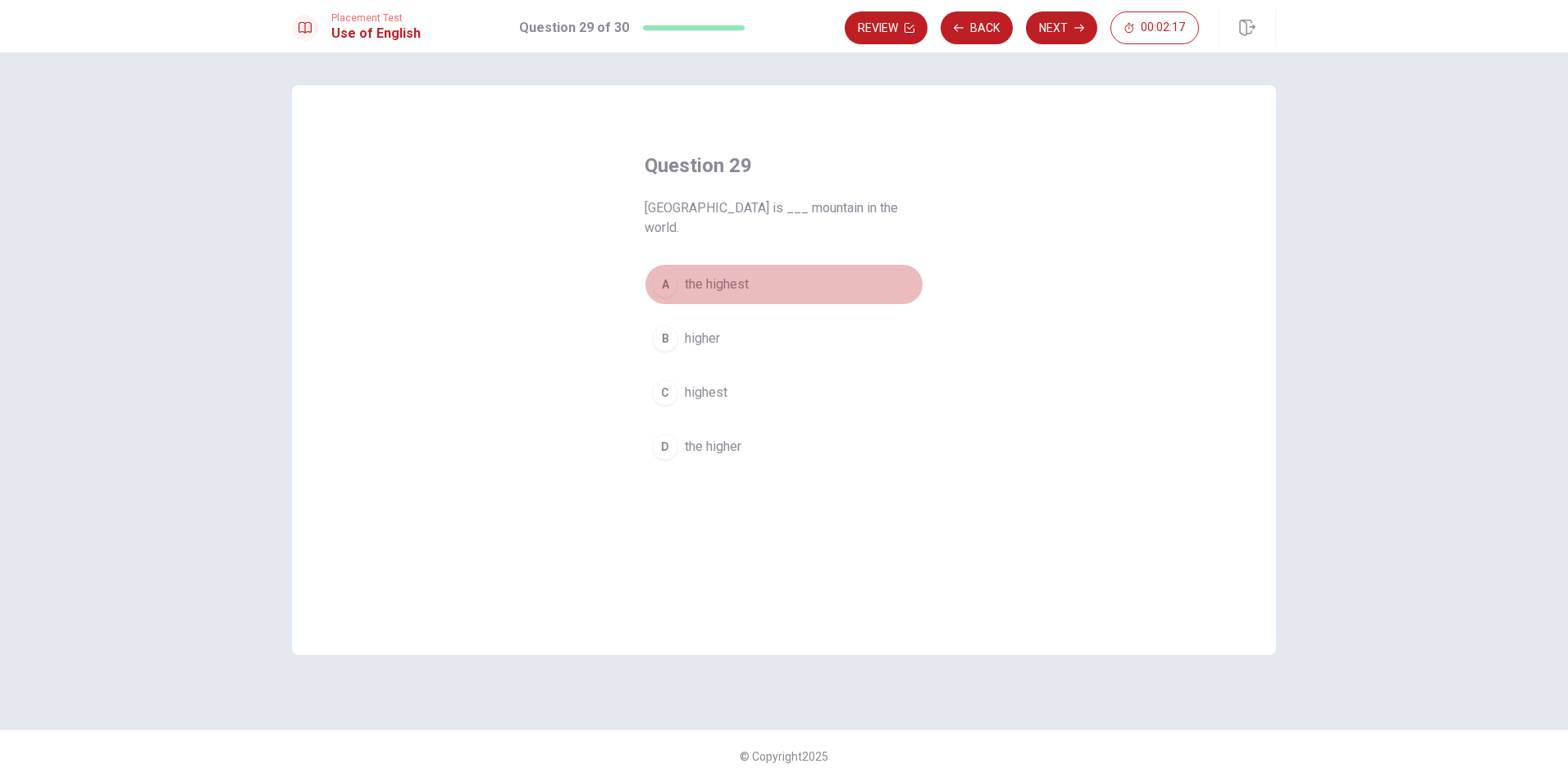
click at [720, 275] on span "the highest" at bounding box center [717, 284] width 64 height 20
click at [1064, 25] on button "Next" at bounding box center [1061, 28] width 72 height 33
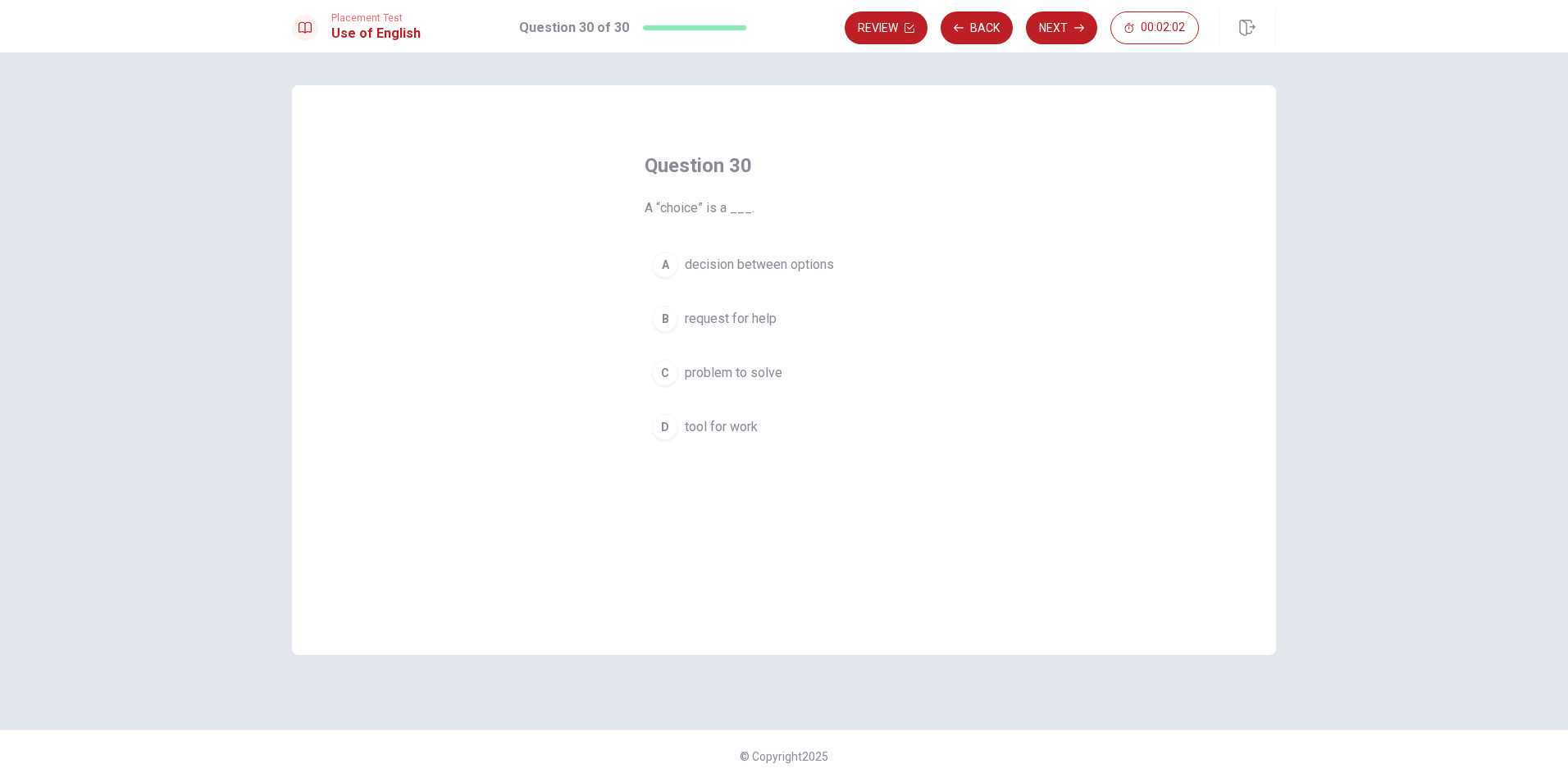
click at [724, 325] on span "request for help" at bounding box center [731, 319] width 92 height 20
click at [784, 263] on span "decision between options" at bounding box center [759, 264] width 149 height 20
click at [1070, 28] on button "Next" at bounding box center [1061, 28] width 72 height 33
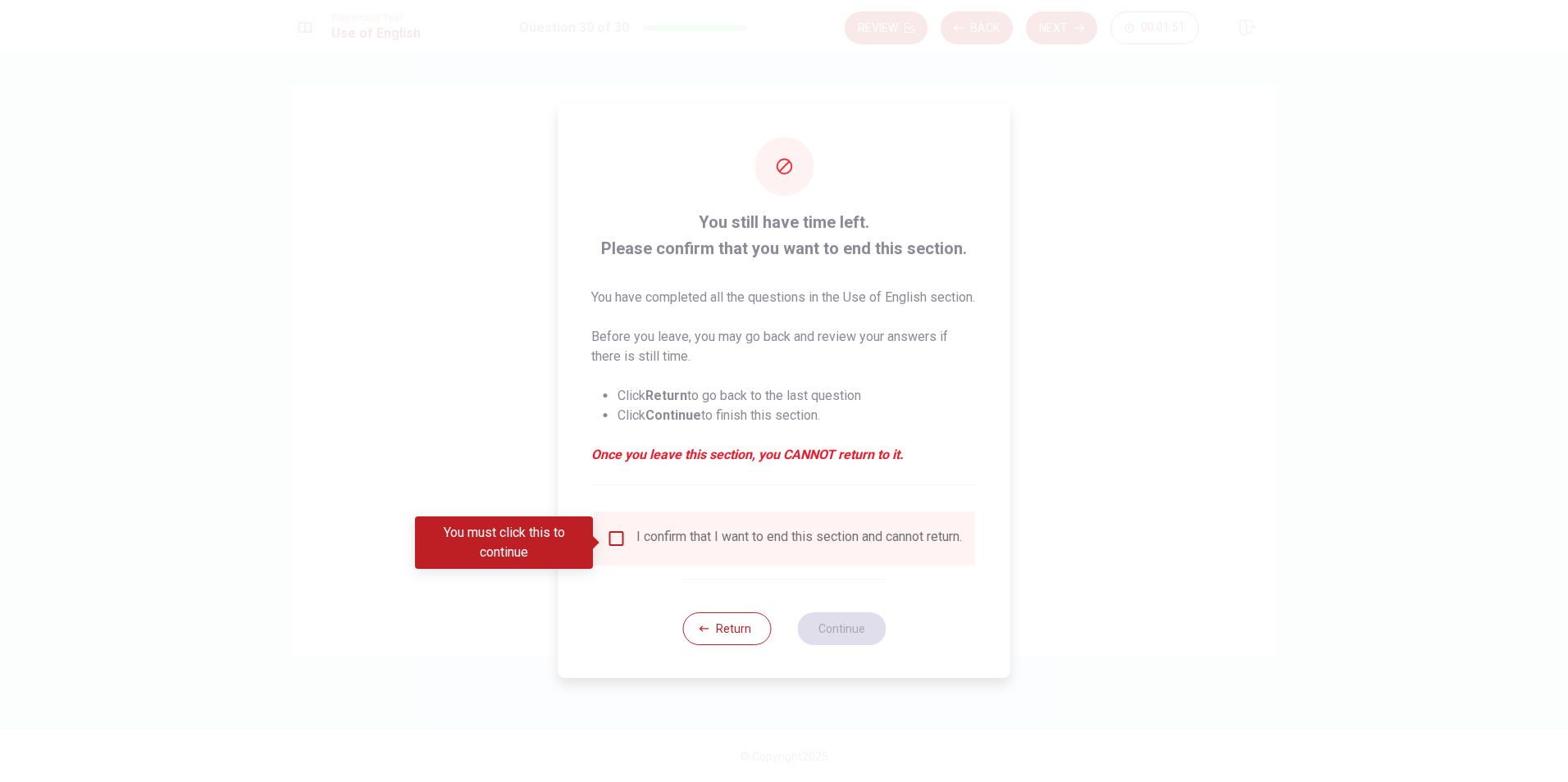
click at [607, 534] on input "You must click this to continue" at bounding box center [616, 538] width 20 height 20
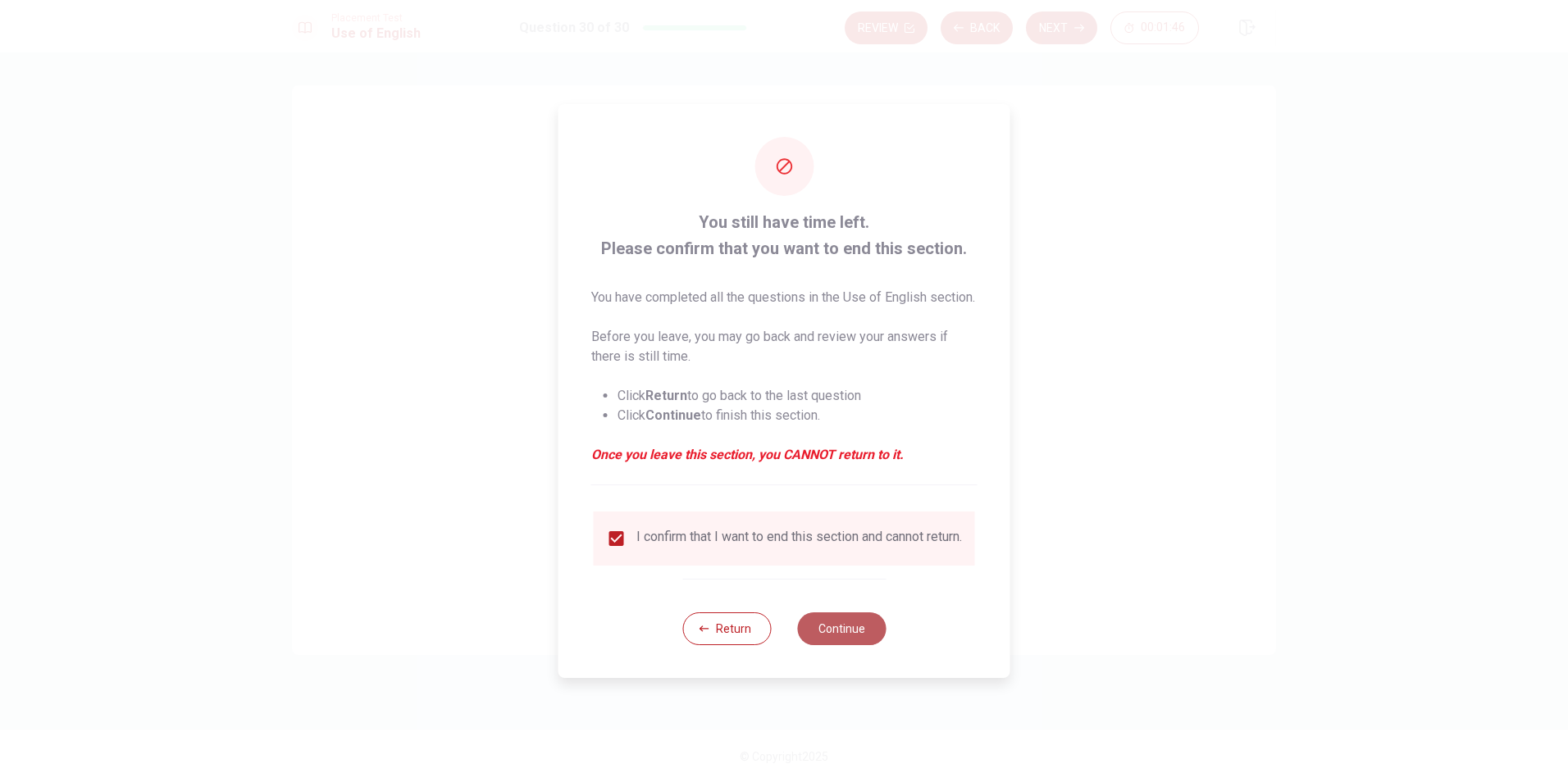
drag, startPoint x: 833, startPoint y: 633, endPoint x: 816, endPoint y: 637, distance: 17.5
click at [829, 635] on button "Continue" at bounding box center [841, 629] width 89 height 33
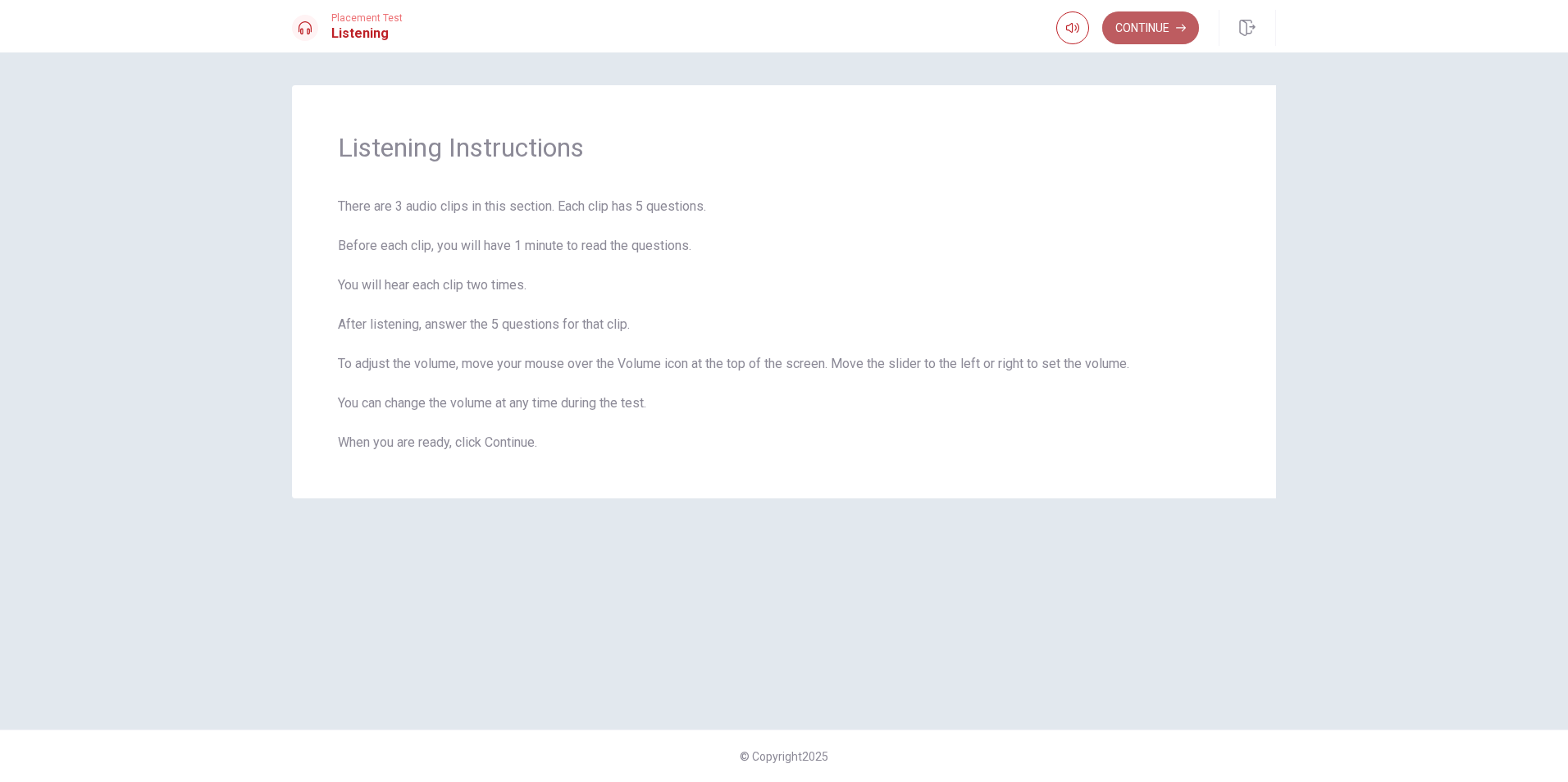
click at [1147, 31] on button "Continue" at bounding box center [1151, 28] width 97 height 33
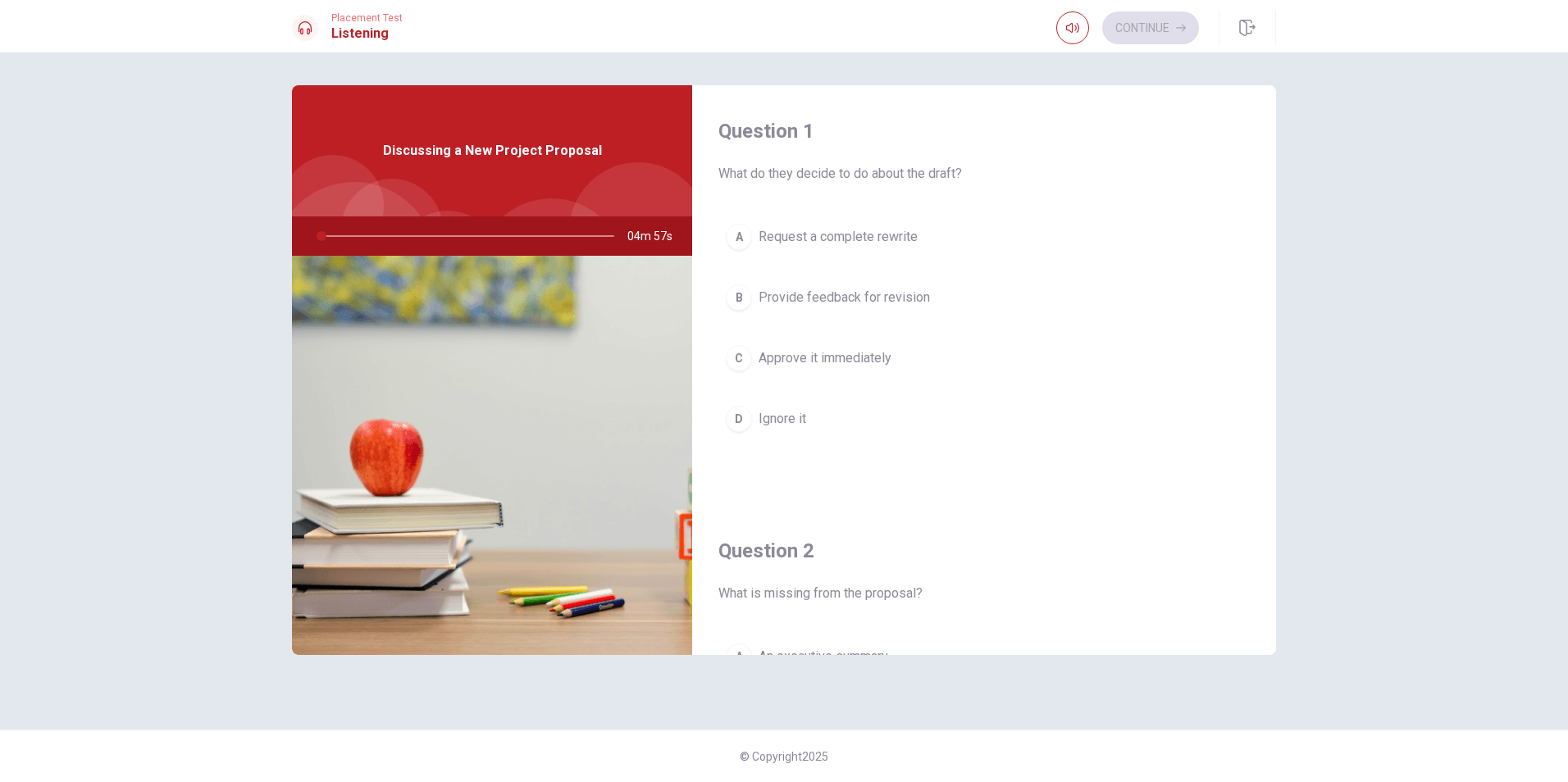
drag, startPoint x: 323, startPoint y: 234, endPoint x: 306, endPoint y: 233, distance: 17.0
click at [306, 233] on div at bounding box center [462, 237] width 329 height 40
click at [314, 236] on div at bounding box center [462, 237] width 329 height 40
click at [545, 347] on img at bounding box center [492, 455] width 400 height 399
click at [372, 235] on div at bounding box center [462, 237] width 329 height 40
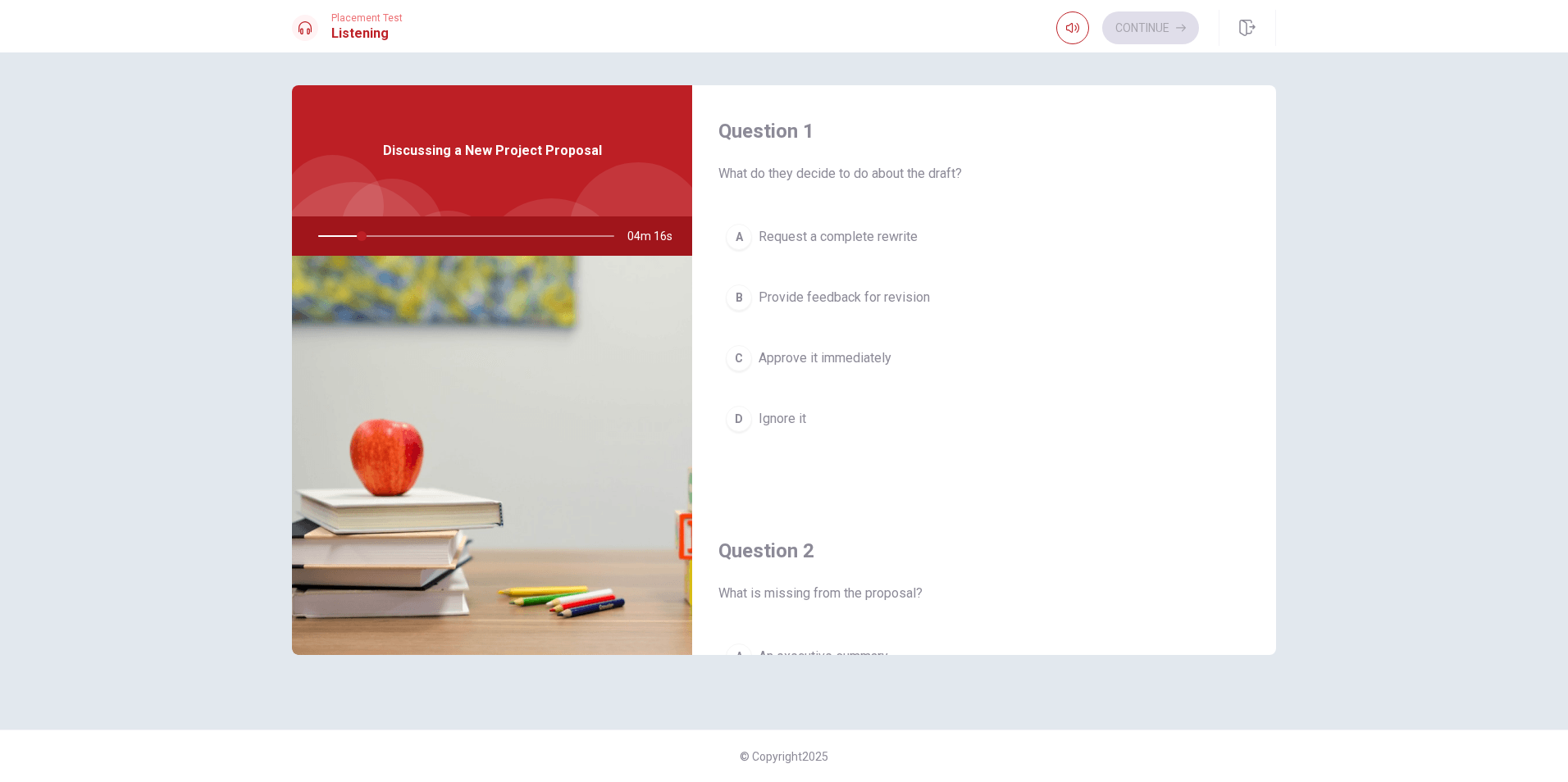
click at [341, 232] on div at bounding box center [462, 237] width 329 height 40
click at [349, 233] on div at bounding box center [462, 237] width 329 height 40
click at [352, 233] on div at bounding box center [462, 237] width 329 height 40
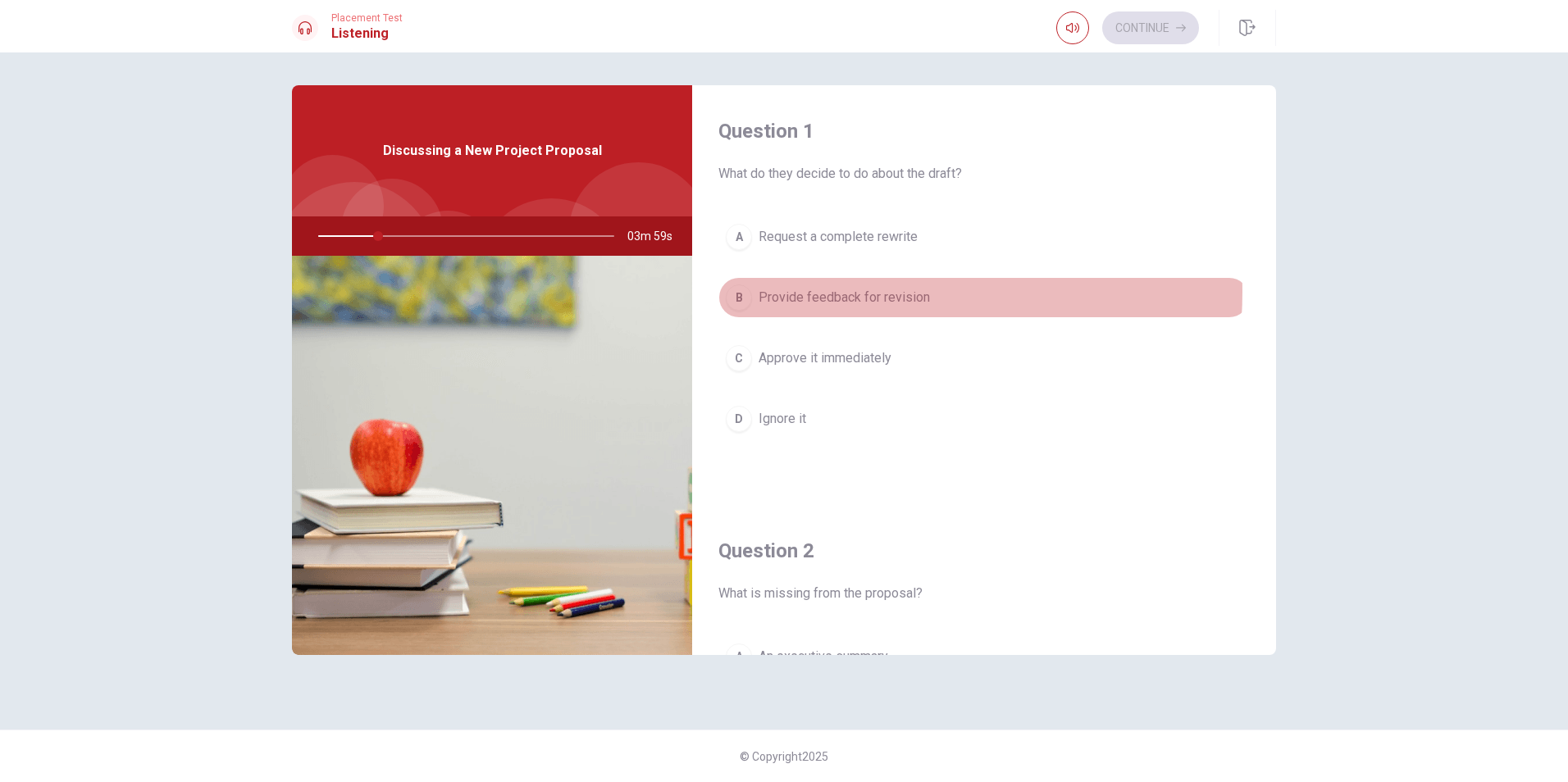
click at [848, 292] on span "Provide feedback for revision" at bounding box center [844, 297] width 171 height 20
click at [873, 301] on span "Provide feedback for revision" at bounding box center [844, 297] width 171 height 20
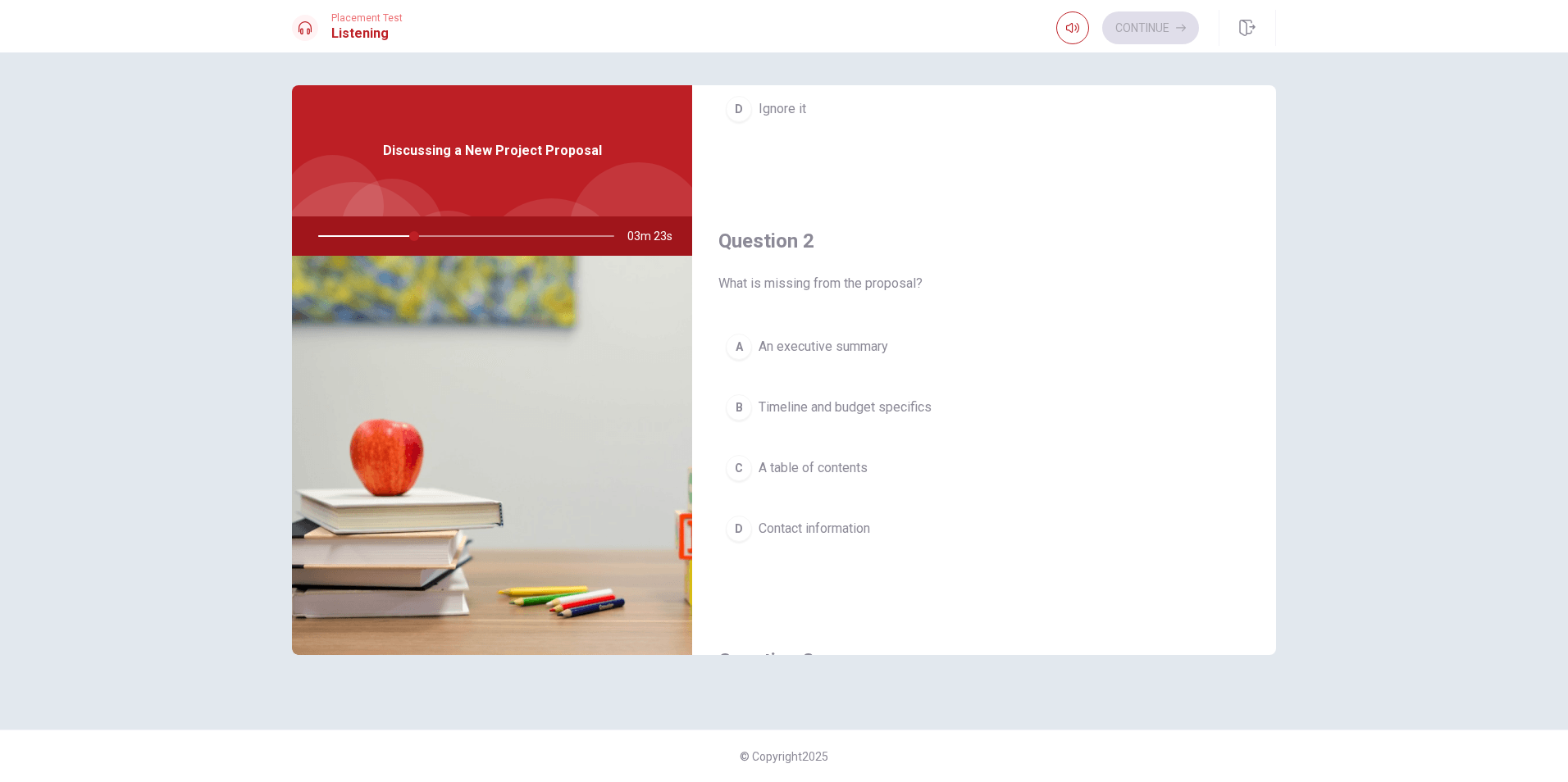
scroll to position [328, 0]
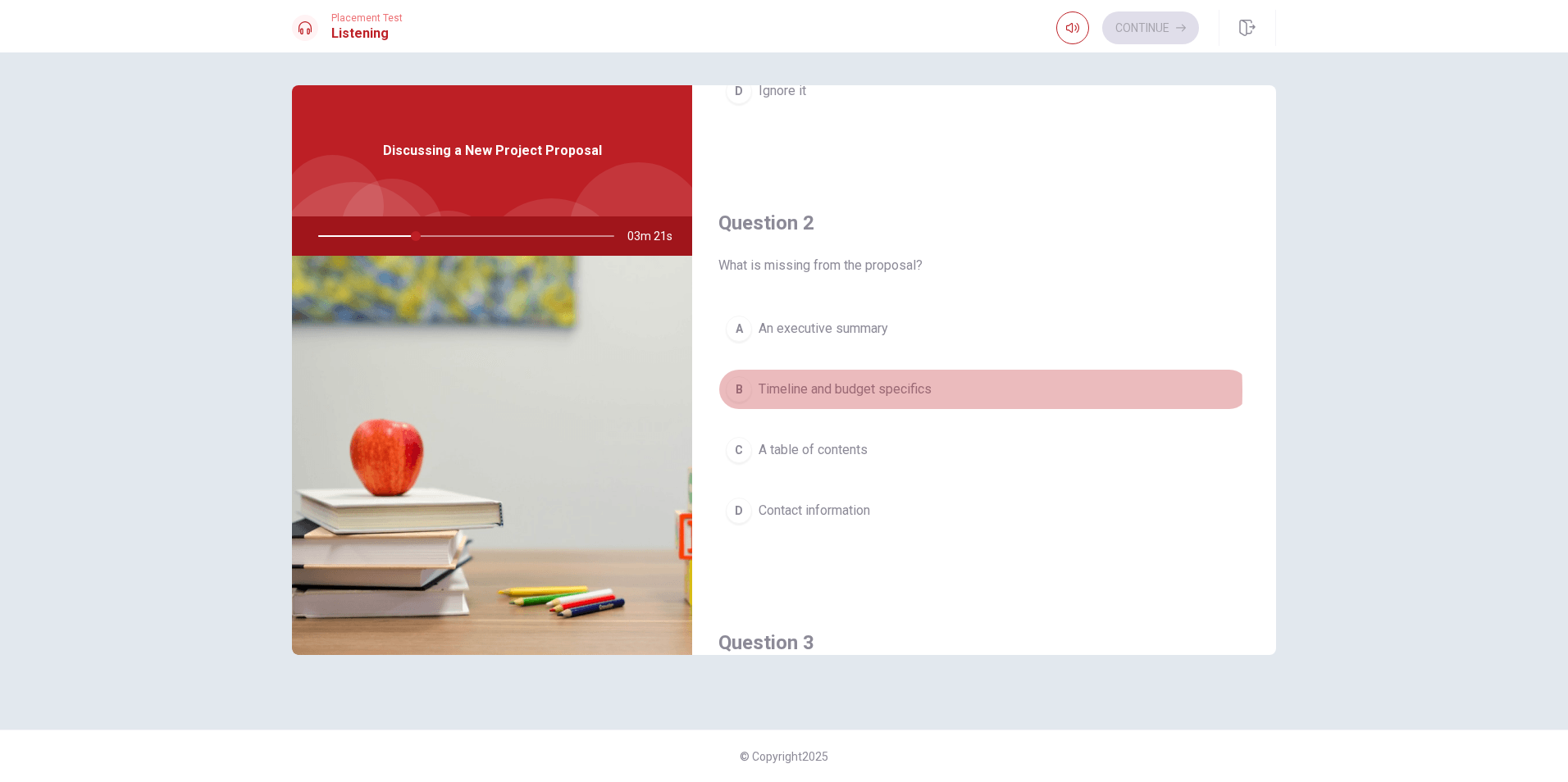
click at [893, 391] on span "Timeline and budget specifics" at bounding box center [845, 389] width 173 height 20
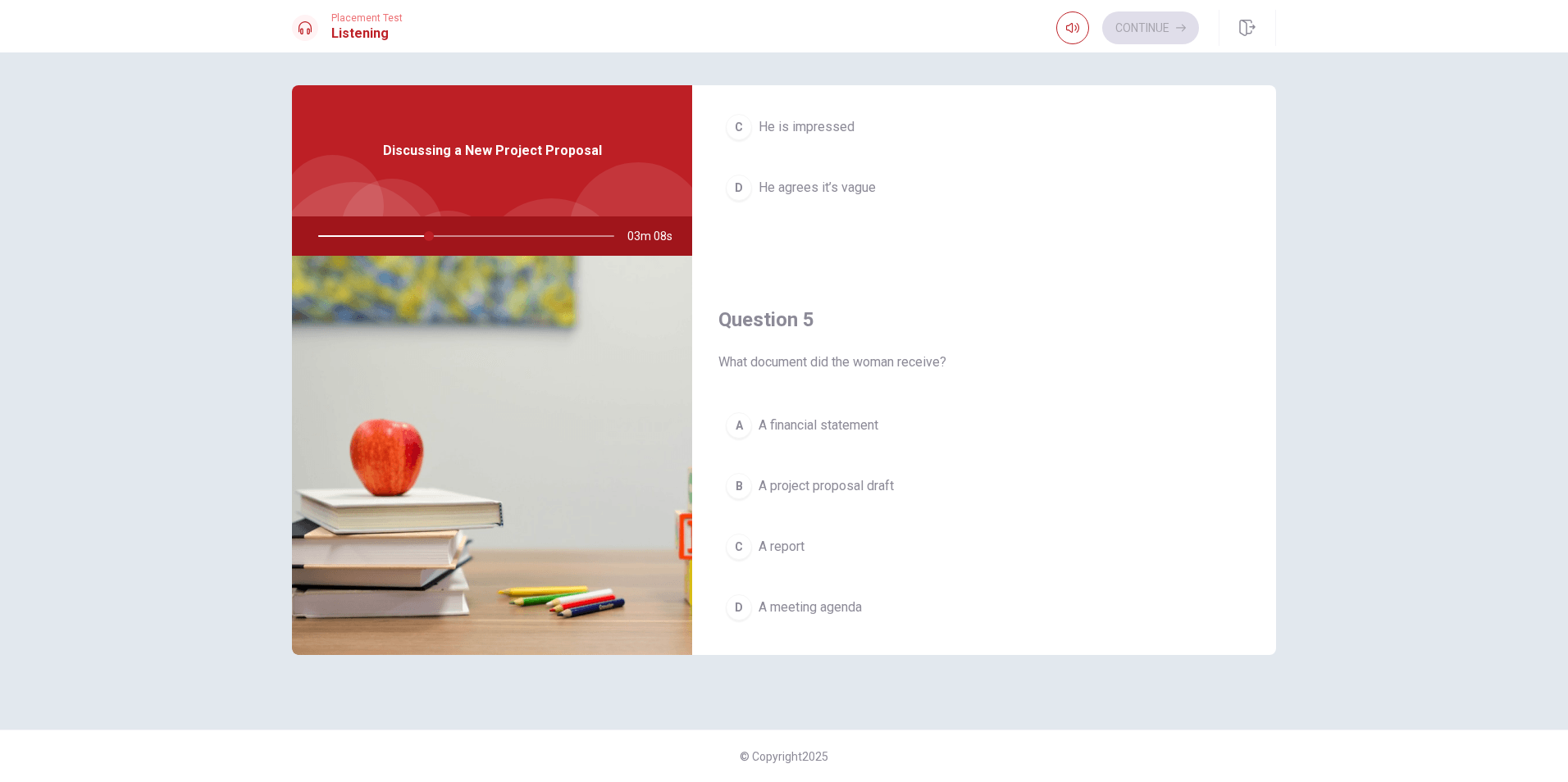
scroll to position [1529, 0]
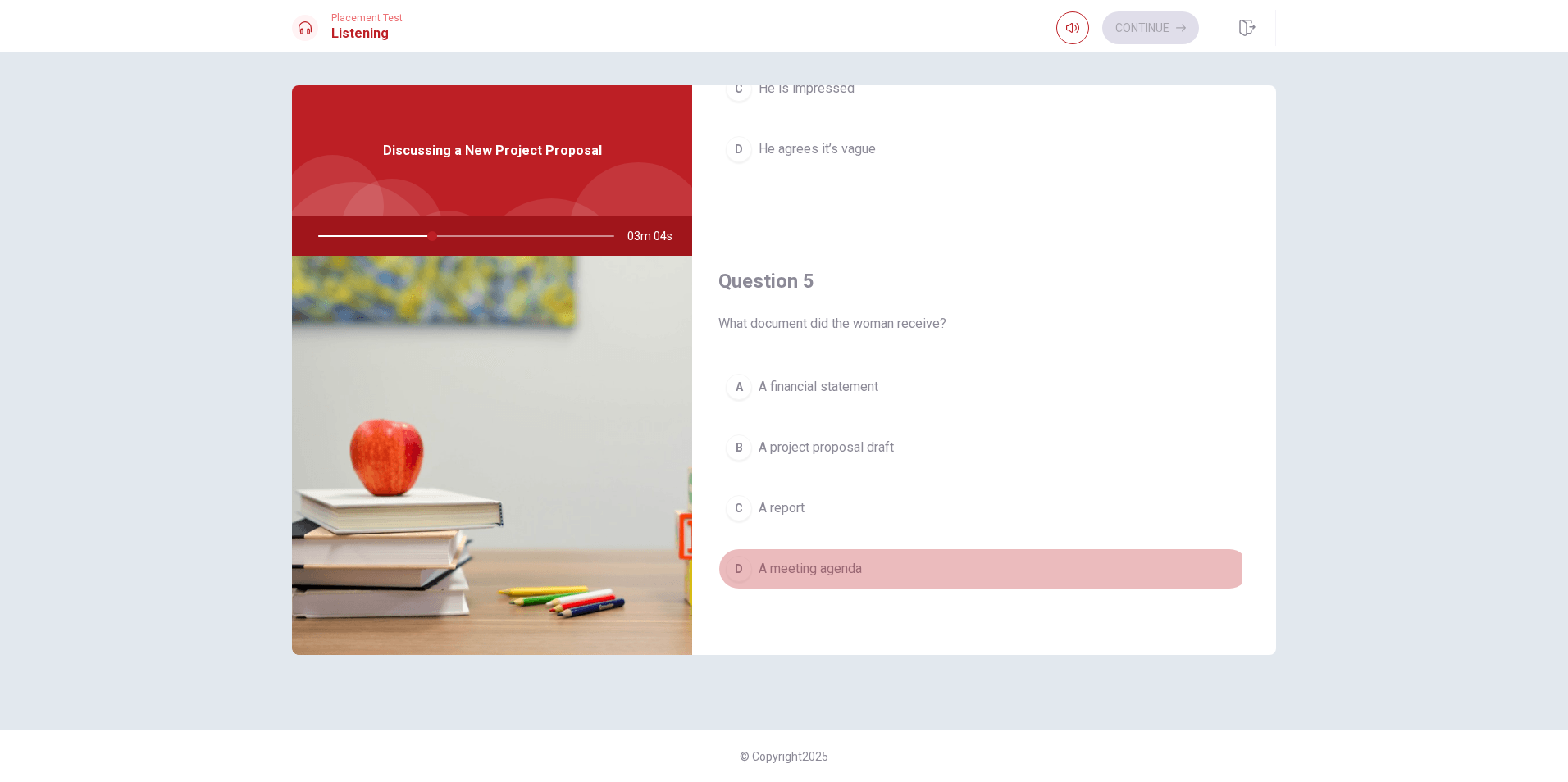
click at [792, 575] on span "A meeting agenda" at bounding box center [810, 569] width 104 height 20
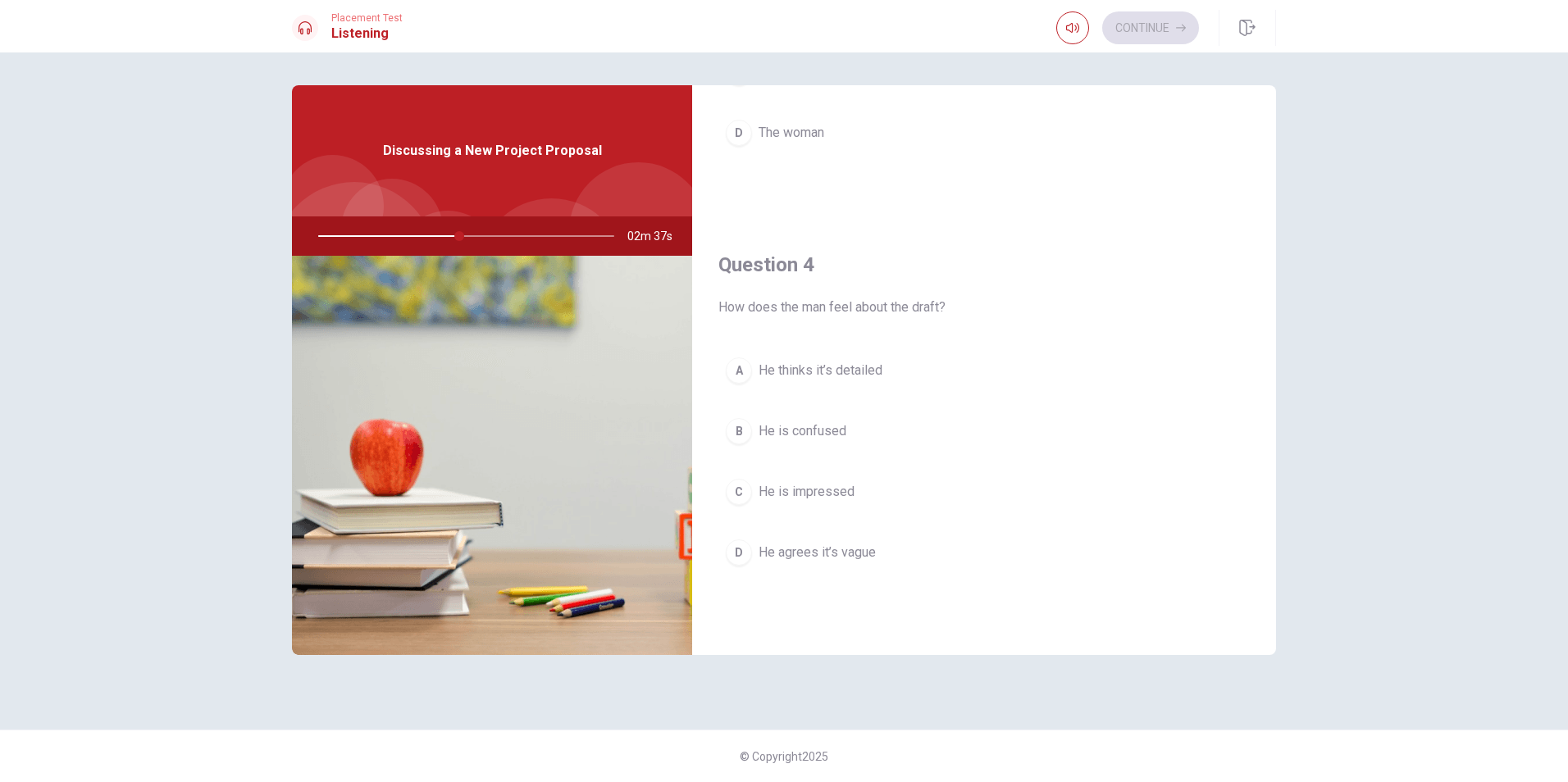
scroll to position [1148, 0]
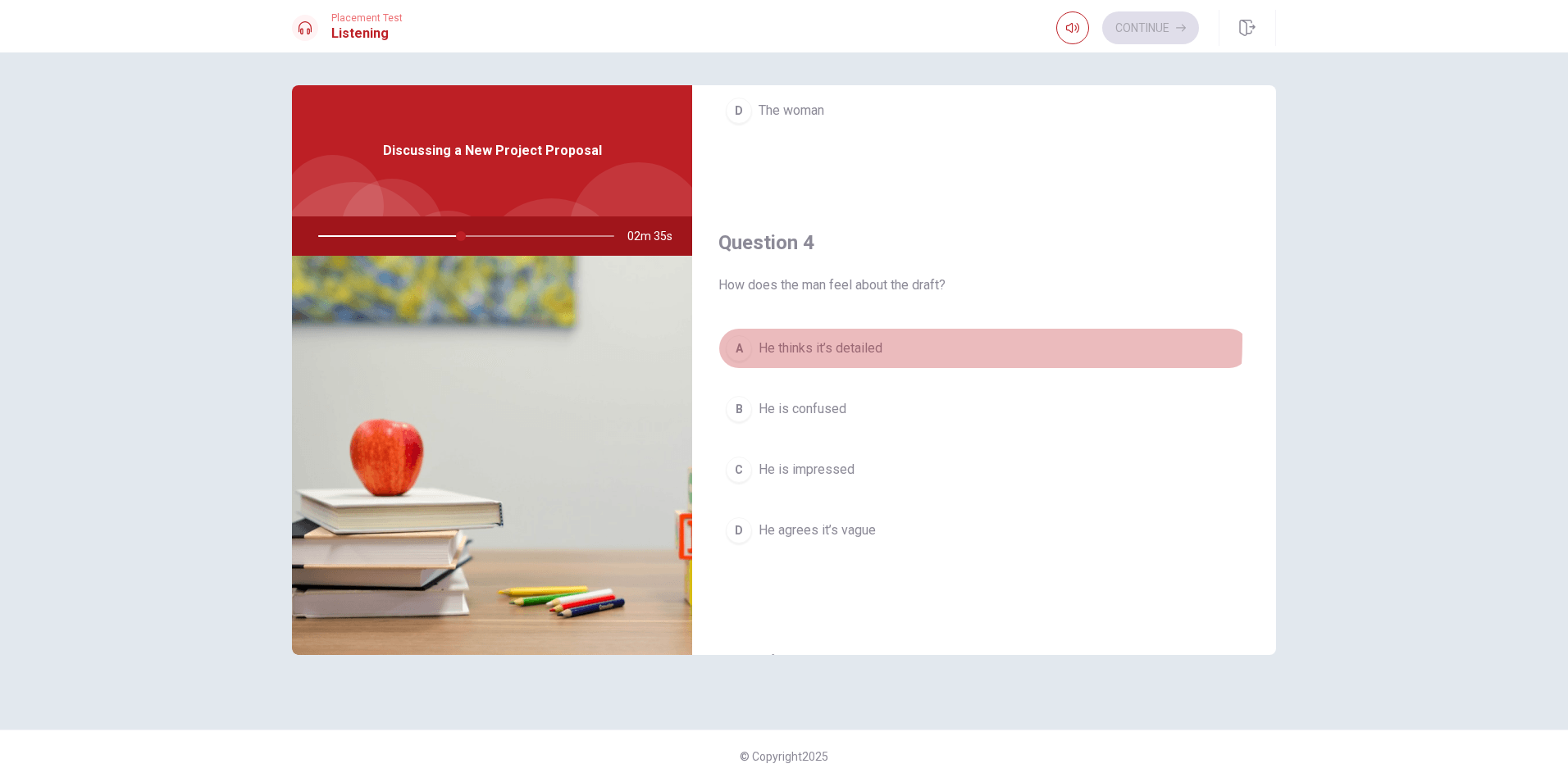
click at [871, 340] on span "He thinks it’s detailed" at bounding box center [820, 348] width 124 height 20
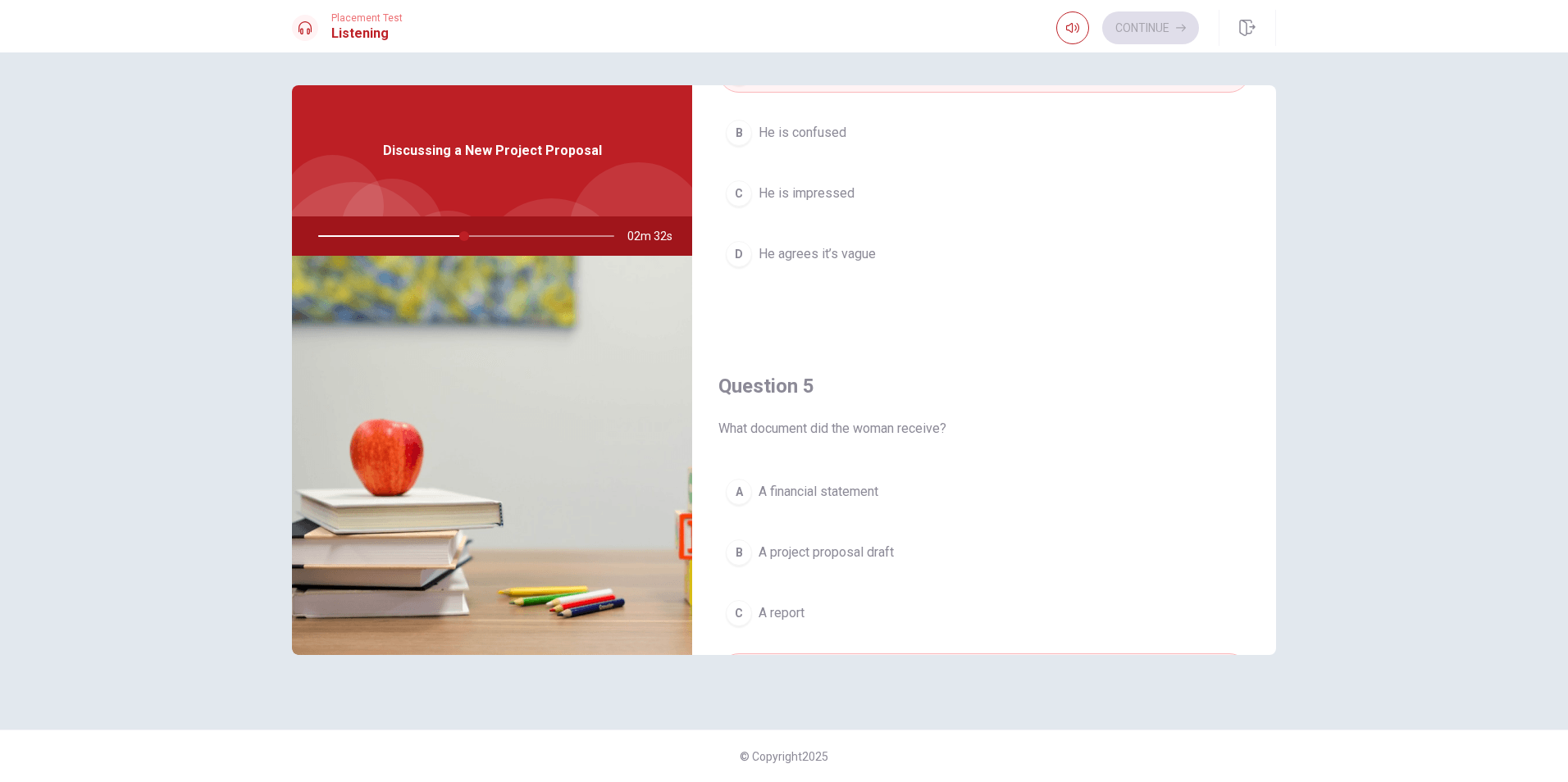
scroll to position [1529, 0]
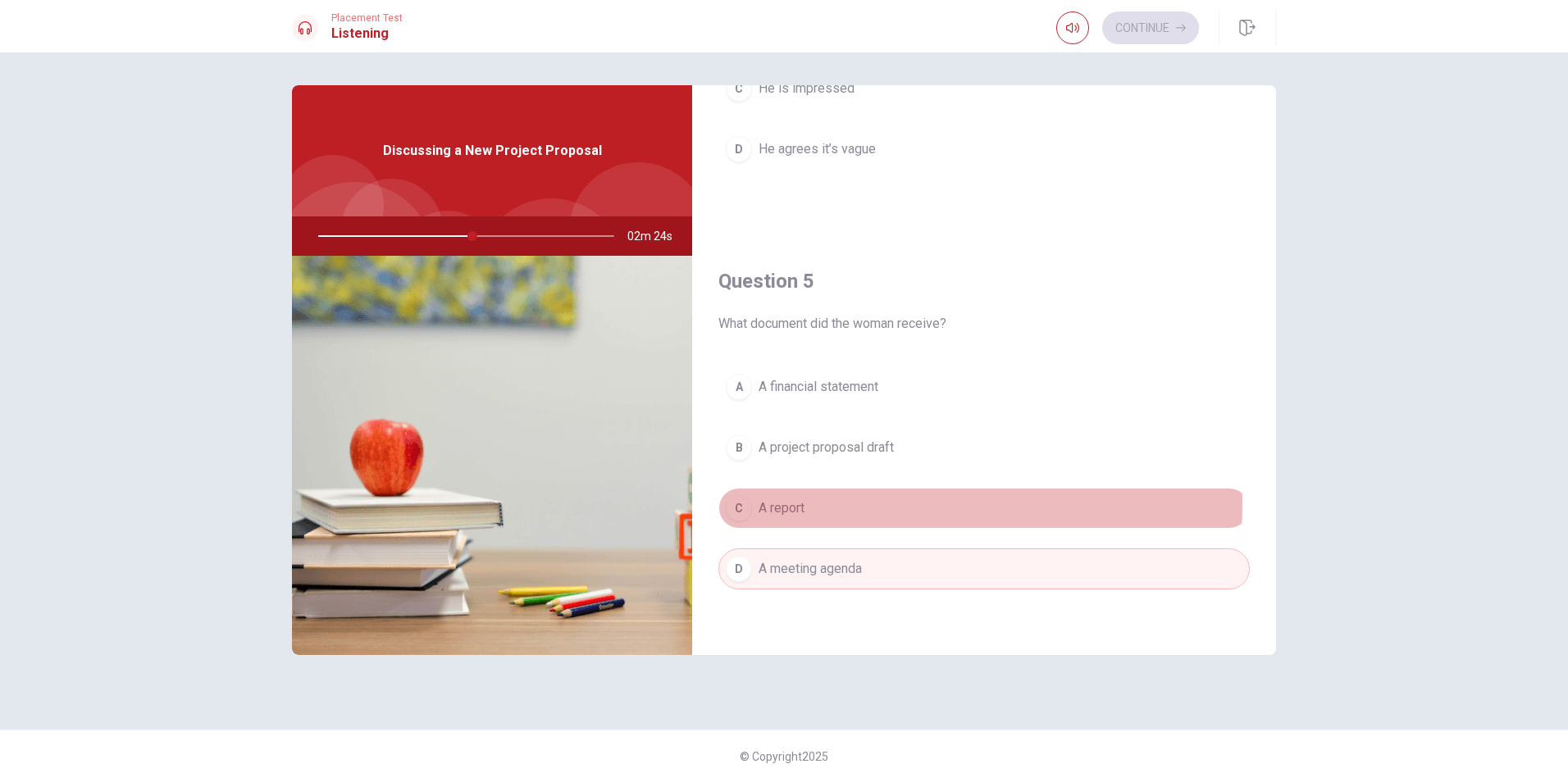
click at [823, 503] on button "C A report" at bounding box center [983, 508] width 531 height 41
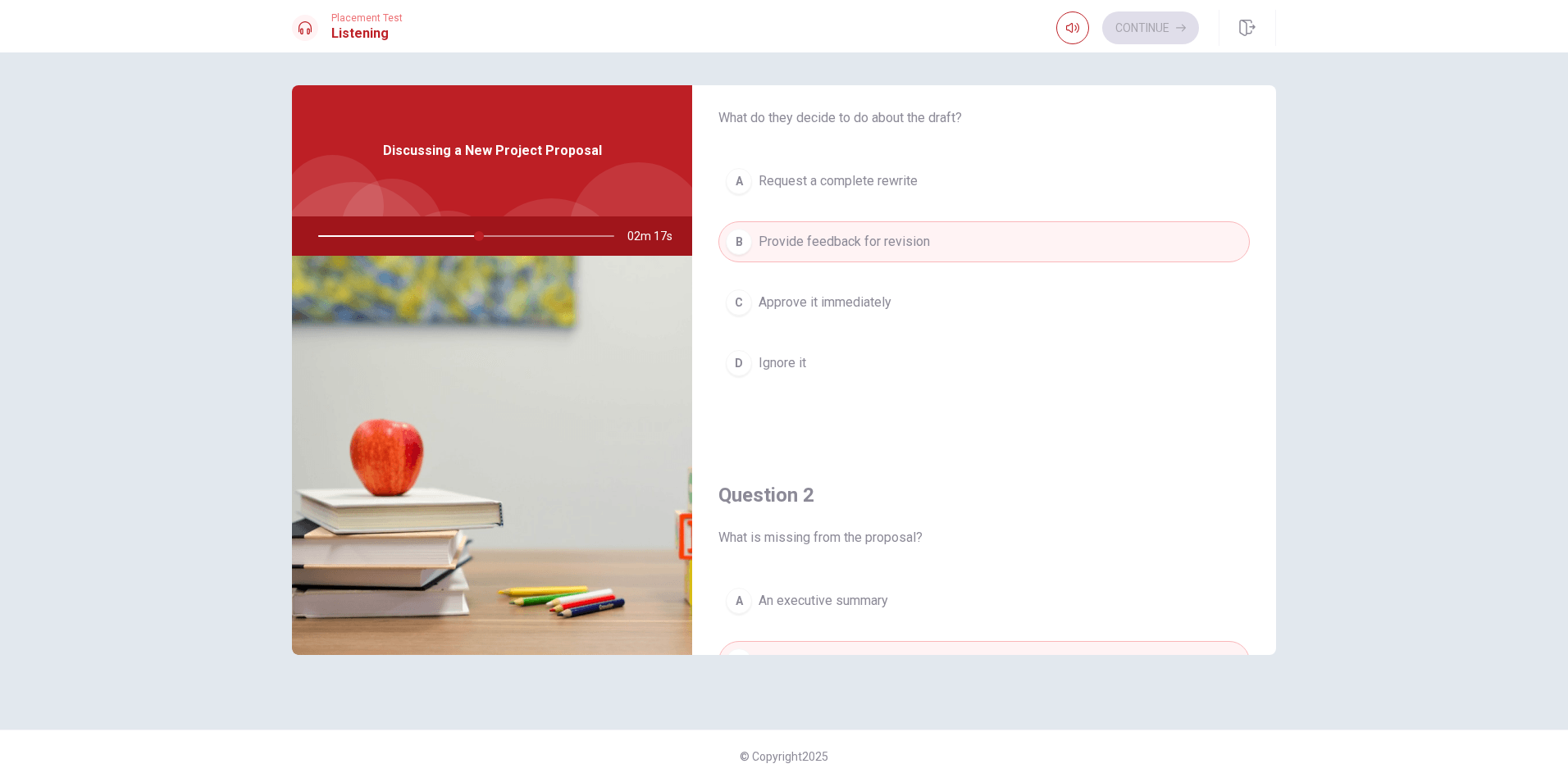
scroll to position [0, 0]
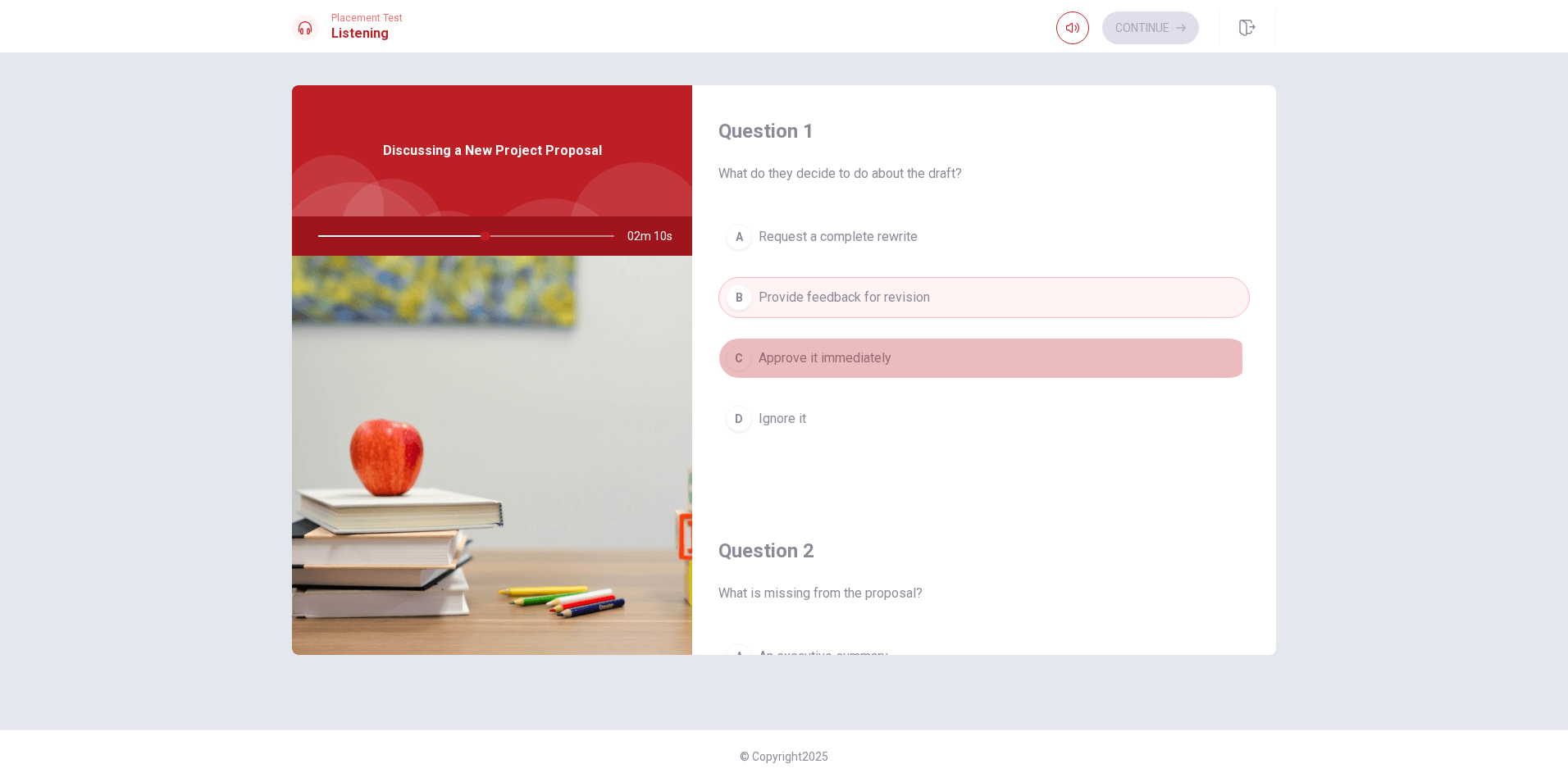
click at [841, 361] on span "Approve it immediately" at bounding box center [825, 358] width 133 height 20
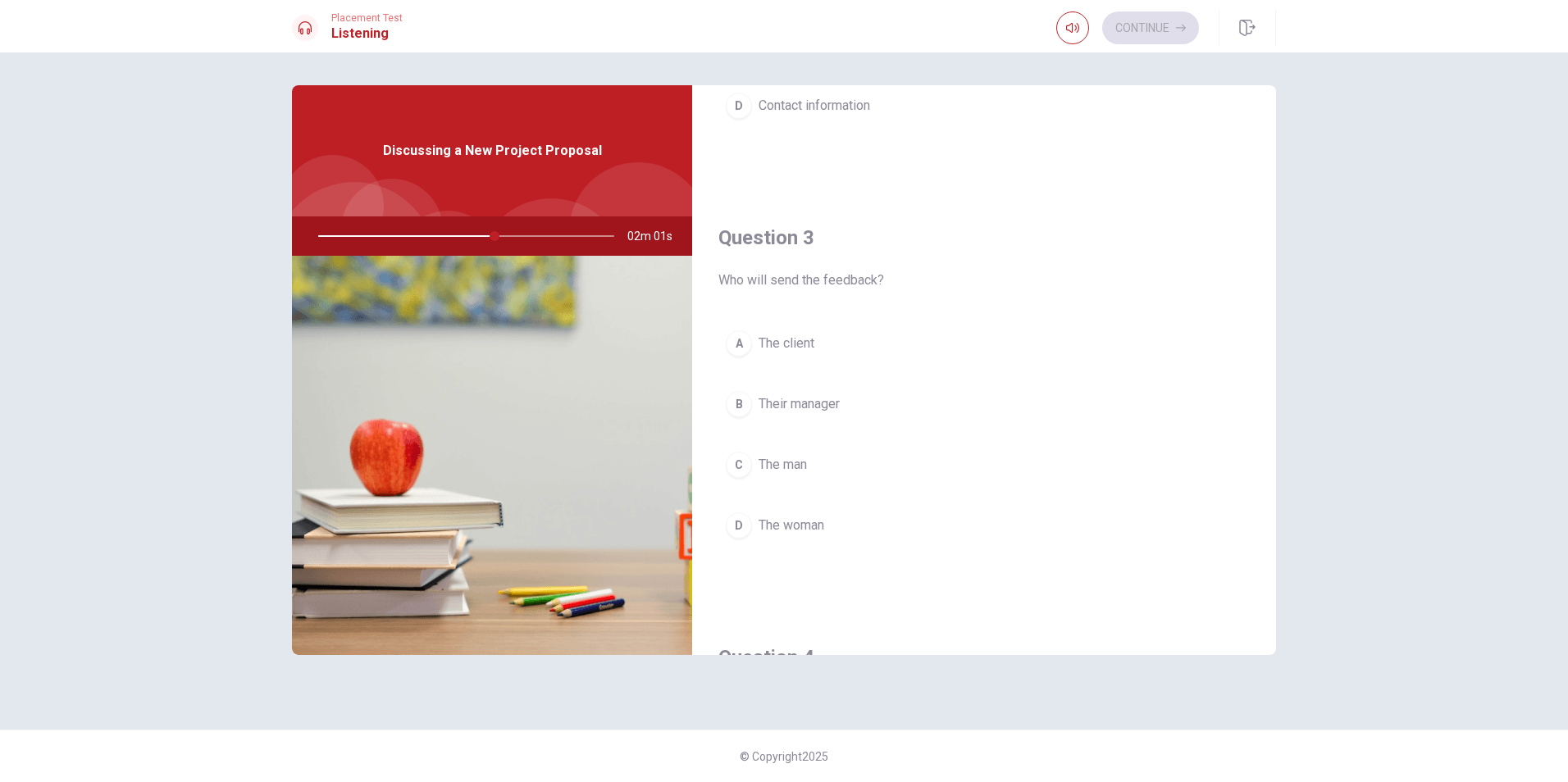
scroll to position [738, 0]
click at [784, 526] on span "The woman" at bounding box center [791, 520] width 66 height 20
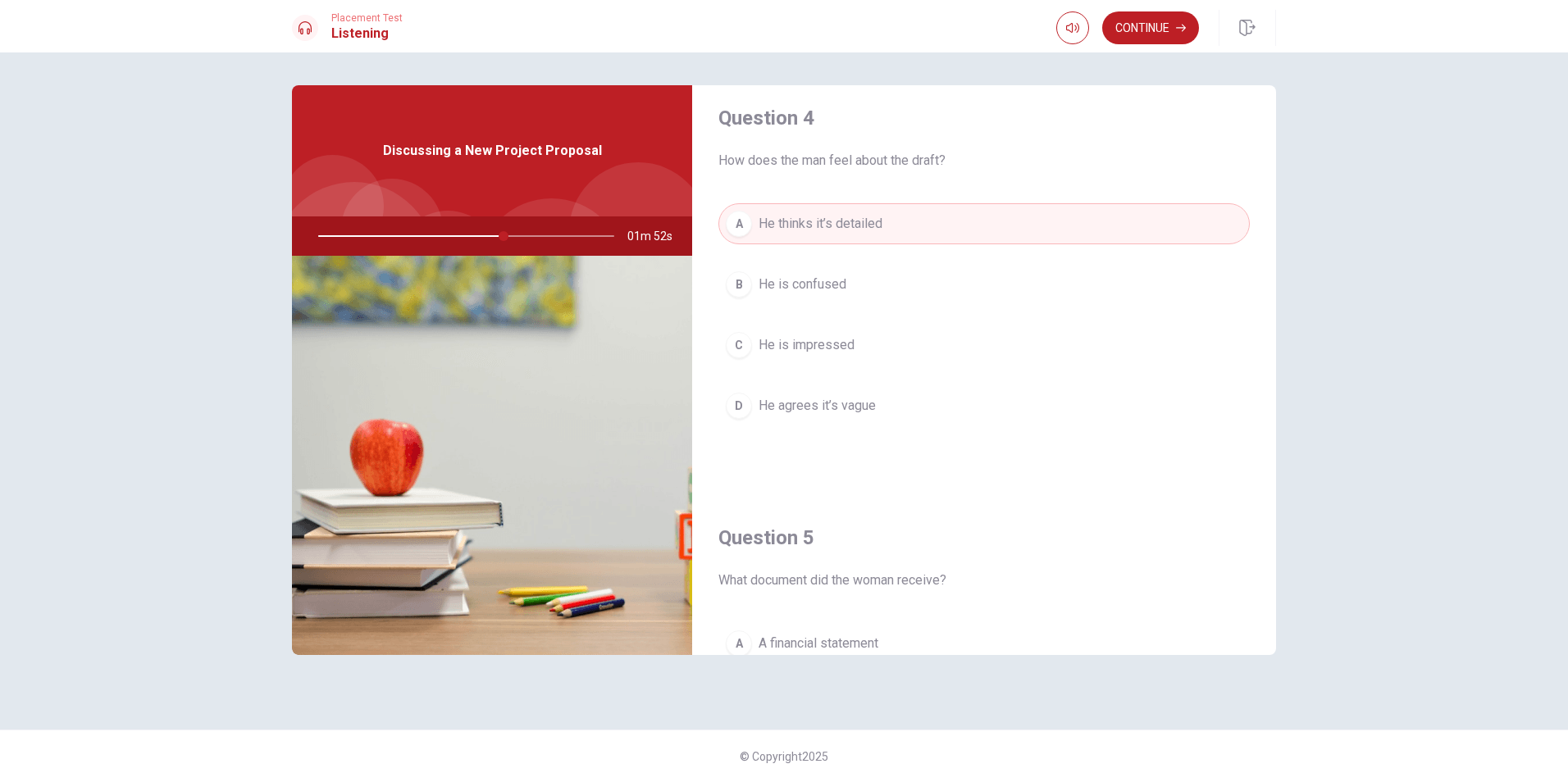
scroll to position [1313, 0]
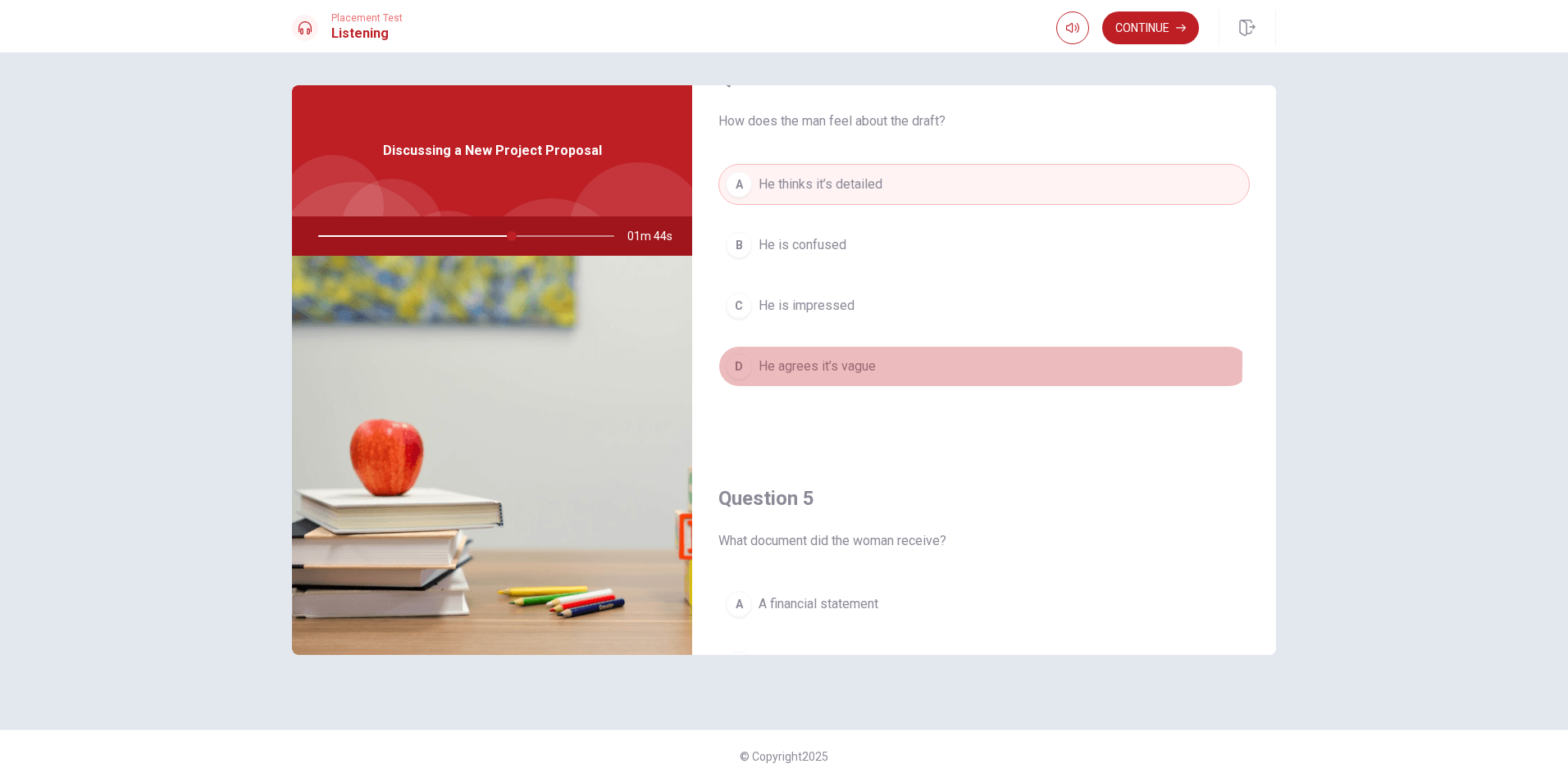
click at [821, 364] on span "He agrees it’s vague" at bounding box center [817, 366] width 117 height 20
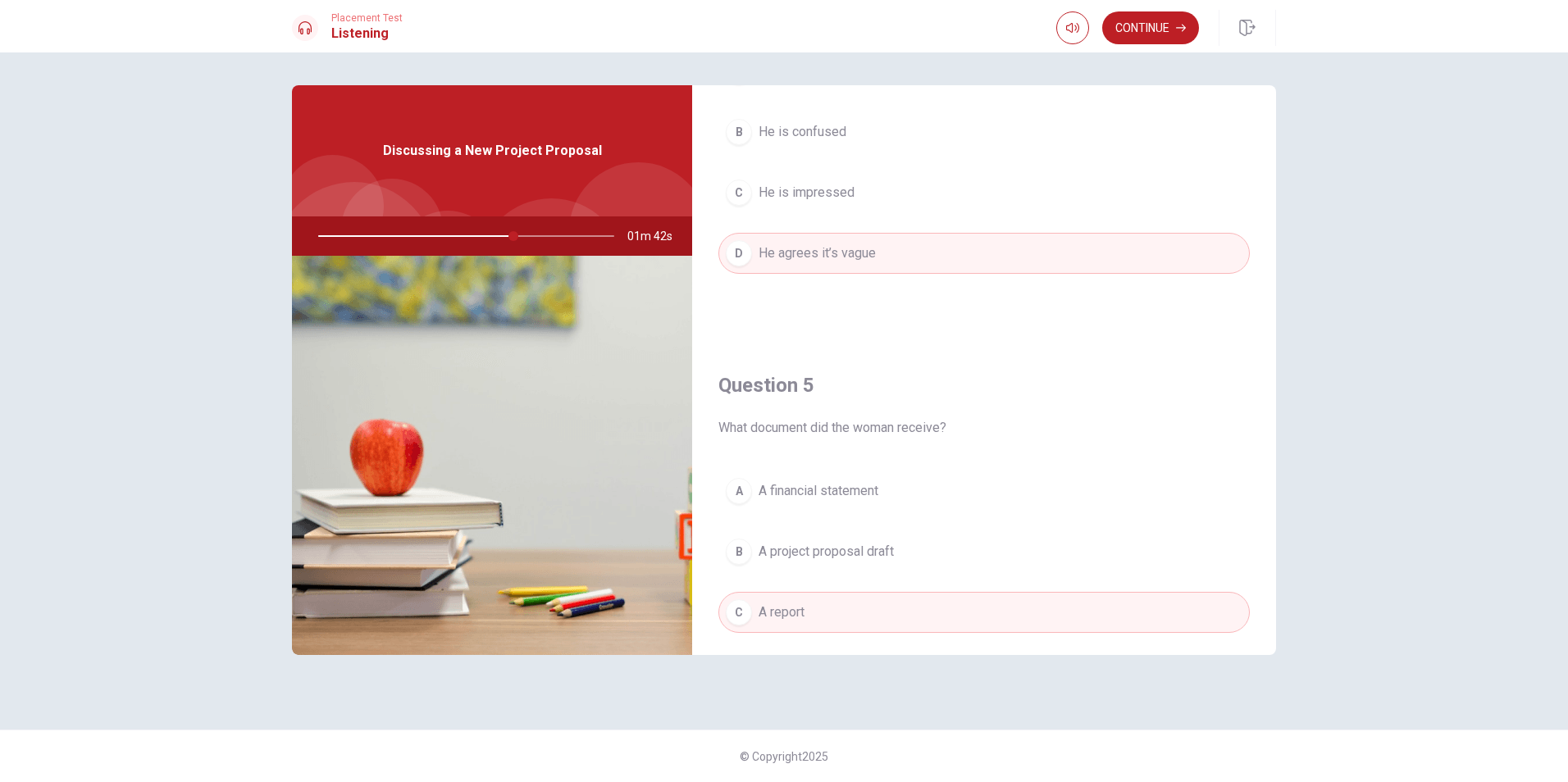
scroll to position [1529, 0]
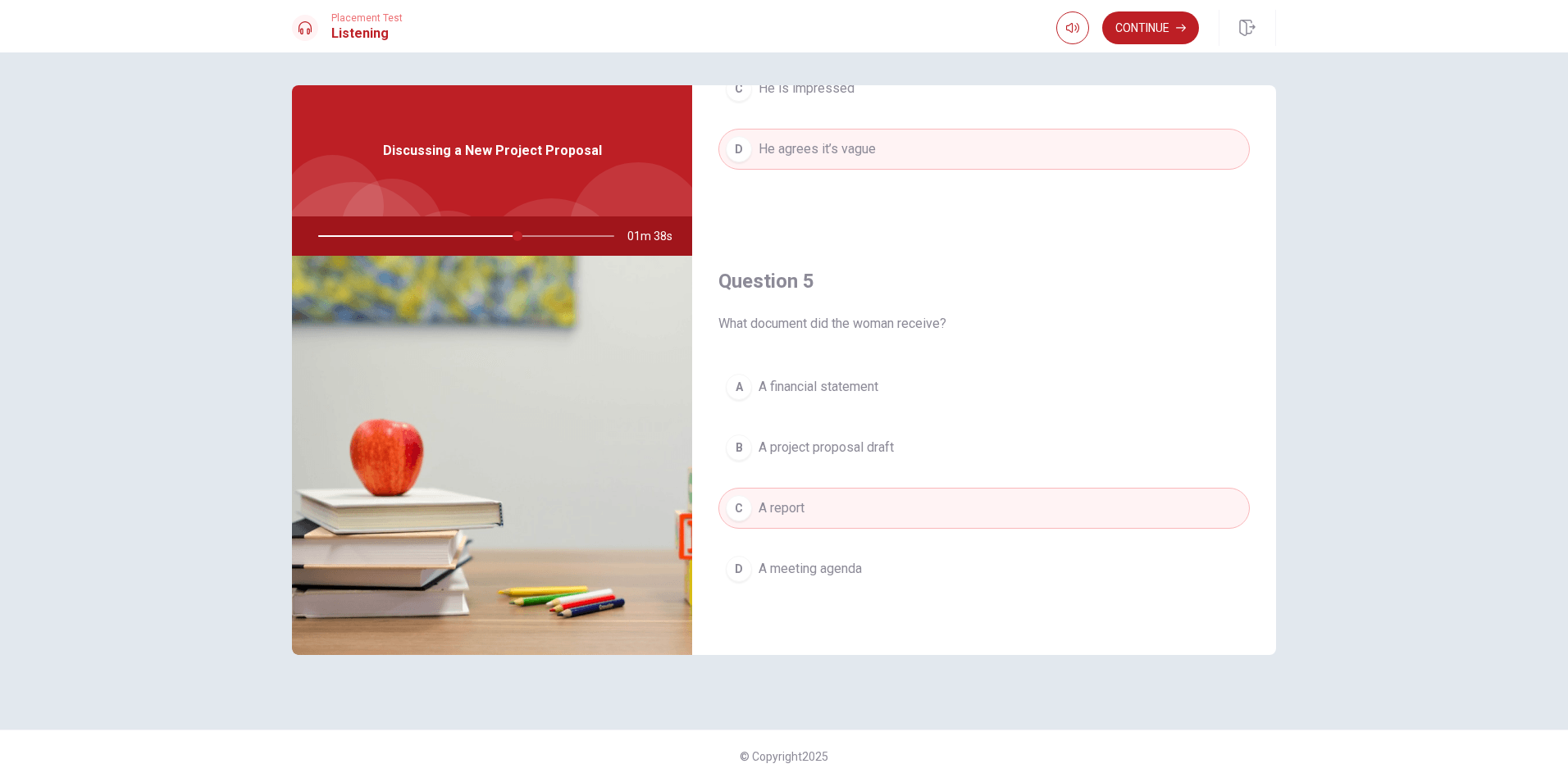
click at [862, 442] on span "A project proposal draft" at bounding box center [826, 448] width 136 height 20
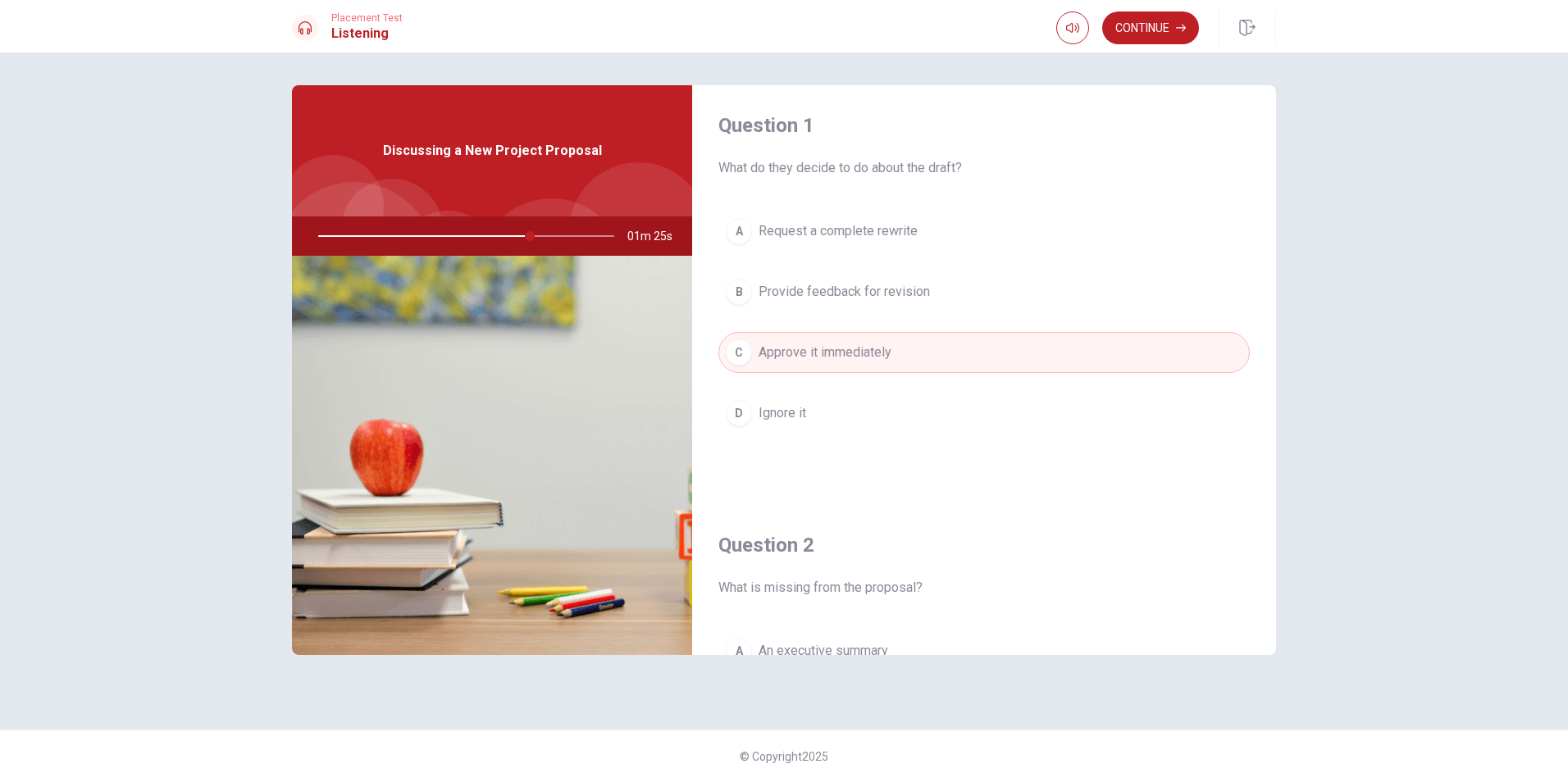
scroll to position [0, 0]
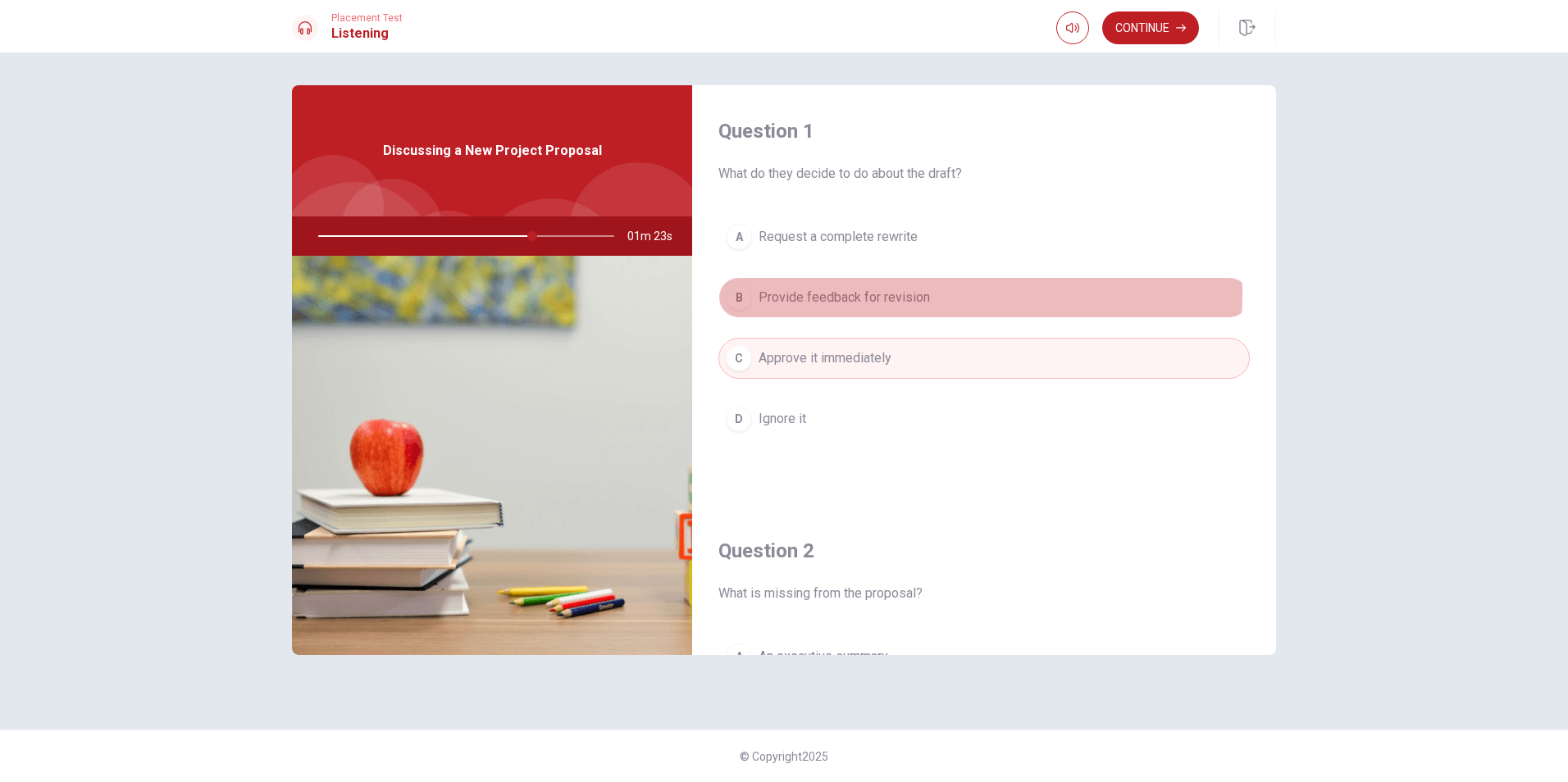
click at [911, 293] on span "Provide feedback for revision" at bounding box center [844, 297] width 171 height 20
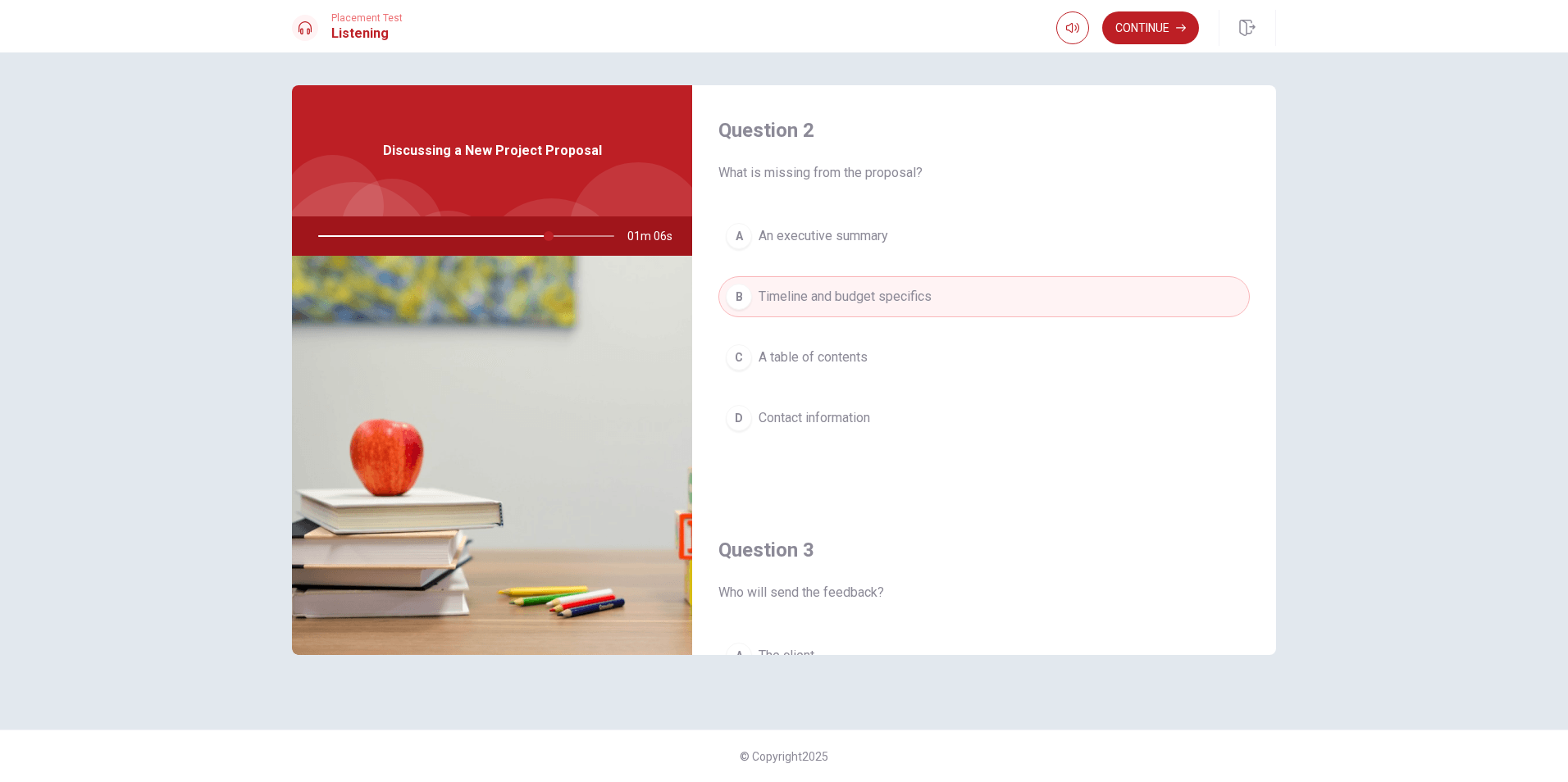
scroll to position [381, 0]
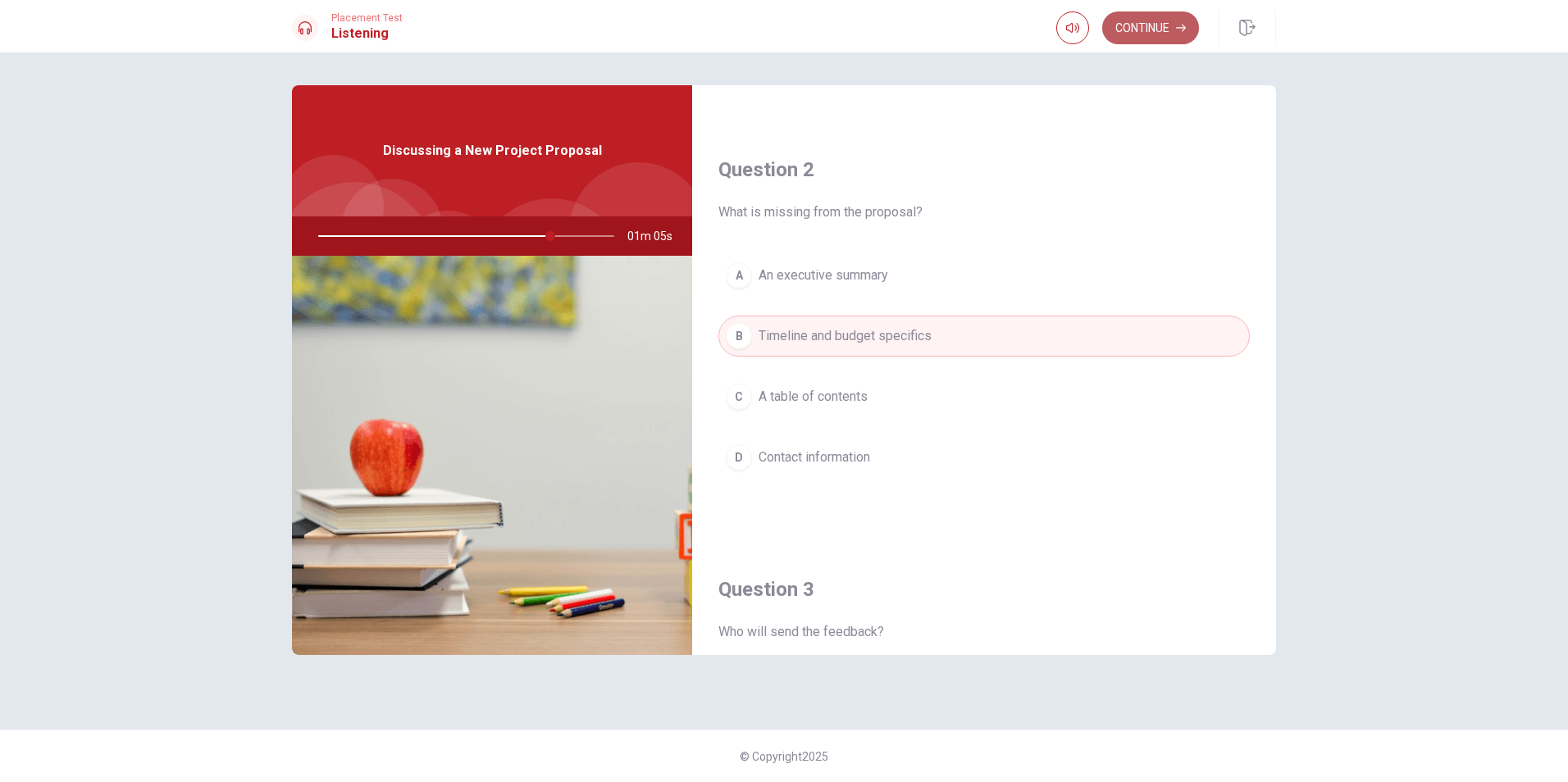
click at [1152, 22] on button "Continue" at bounding box center [1151, 28] width 97 height 33
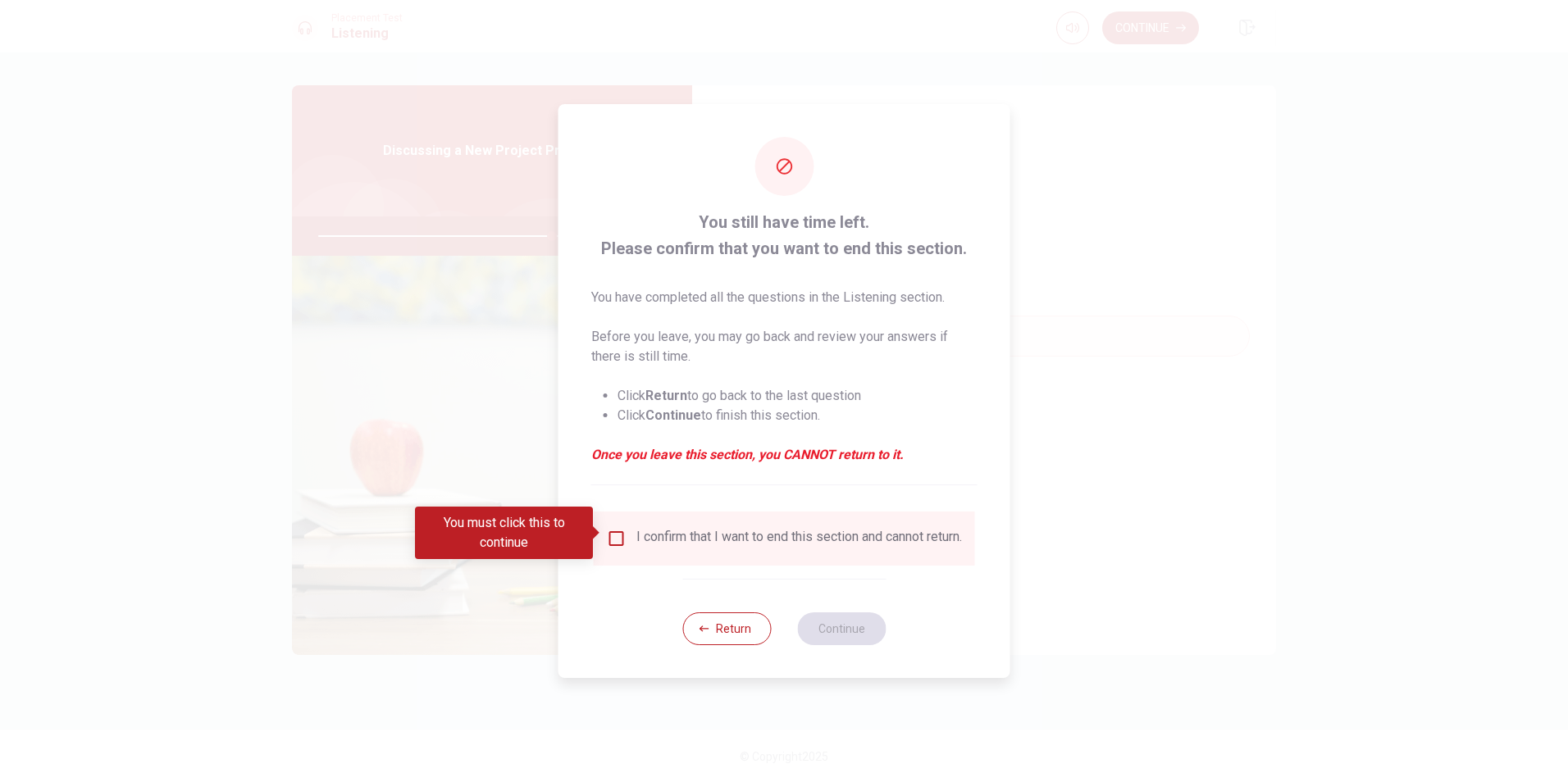
click at [608, 529] on input "You must click this to continue" at bounding box center [616, 538] width 20 height 20
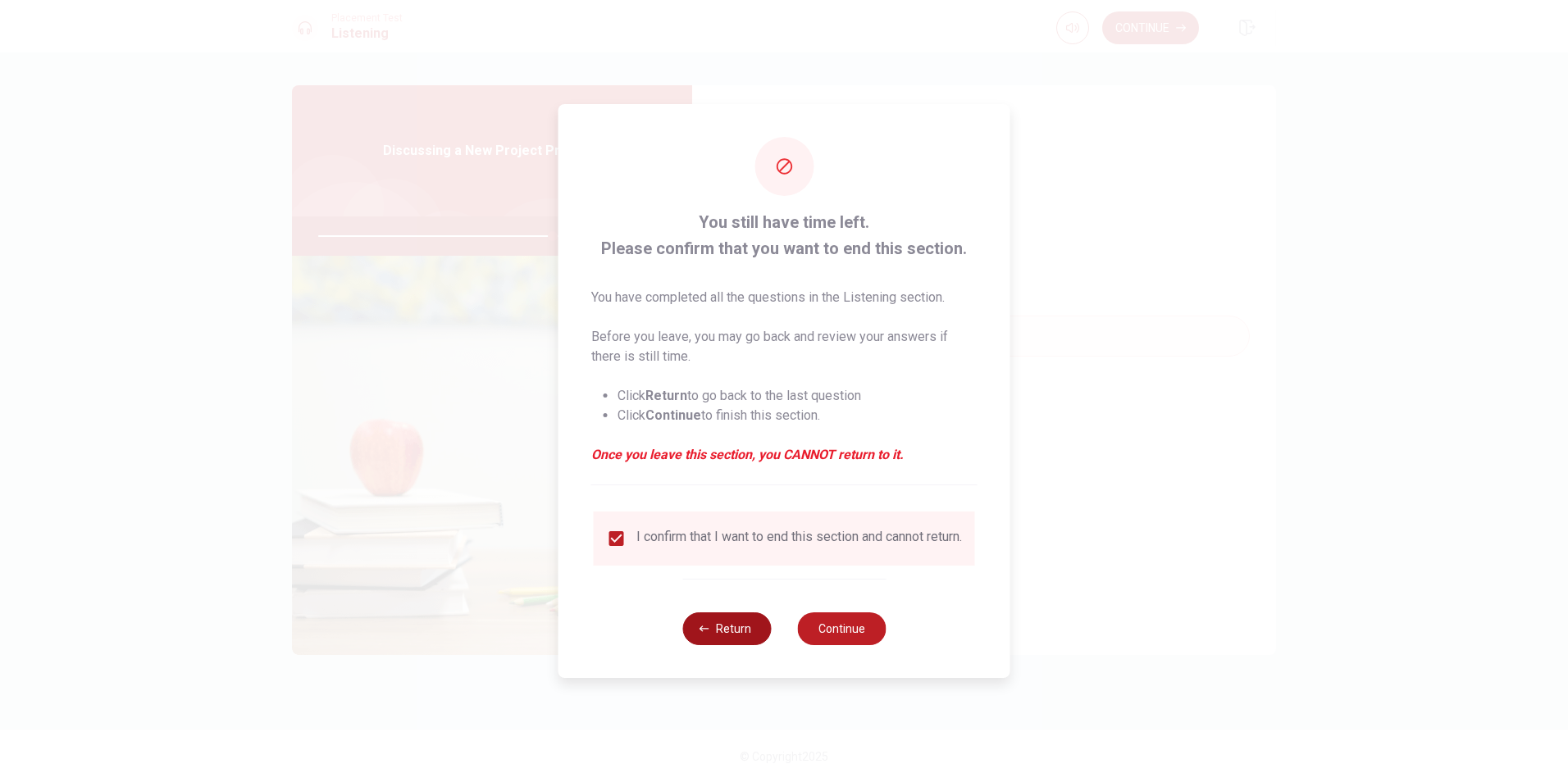
click at [734, 637] on button "Return" at bounding box center [727, 629] width 89 height 33
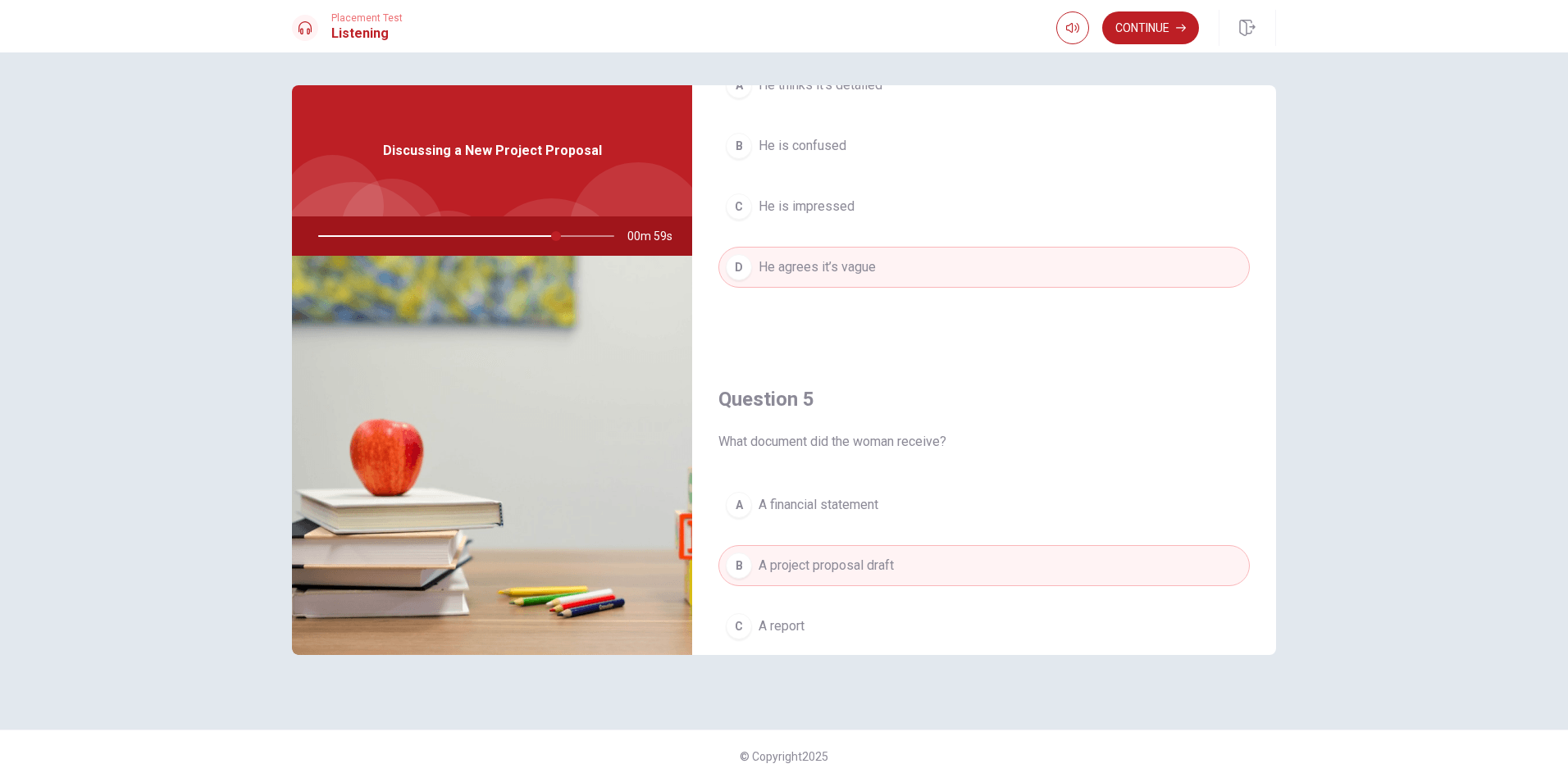
scroll to position [1529, 0]
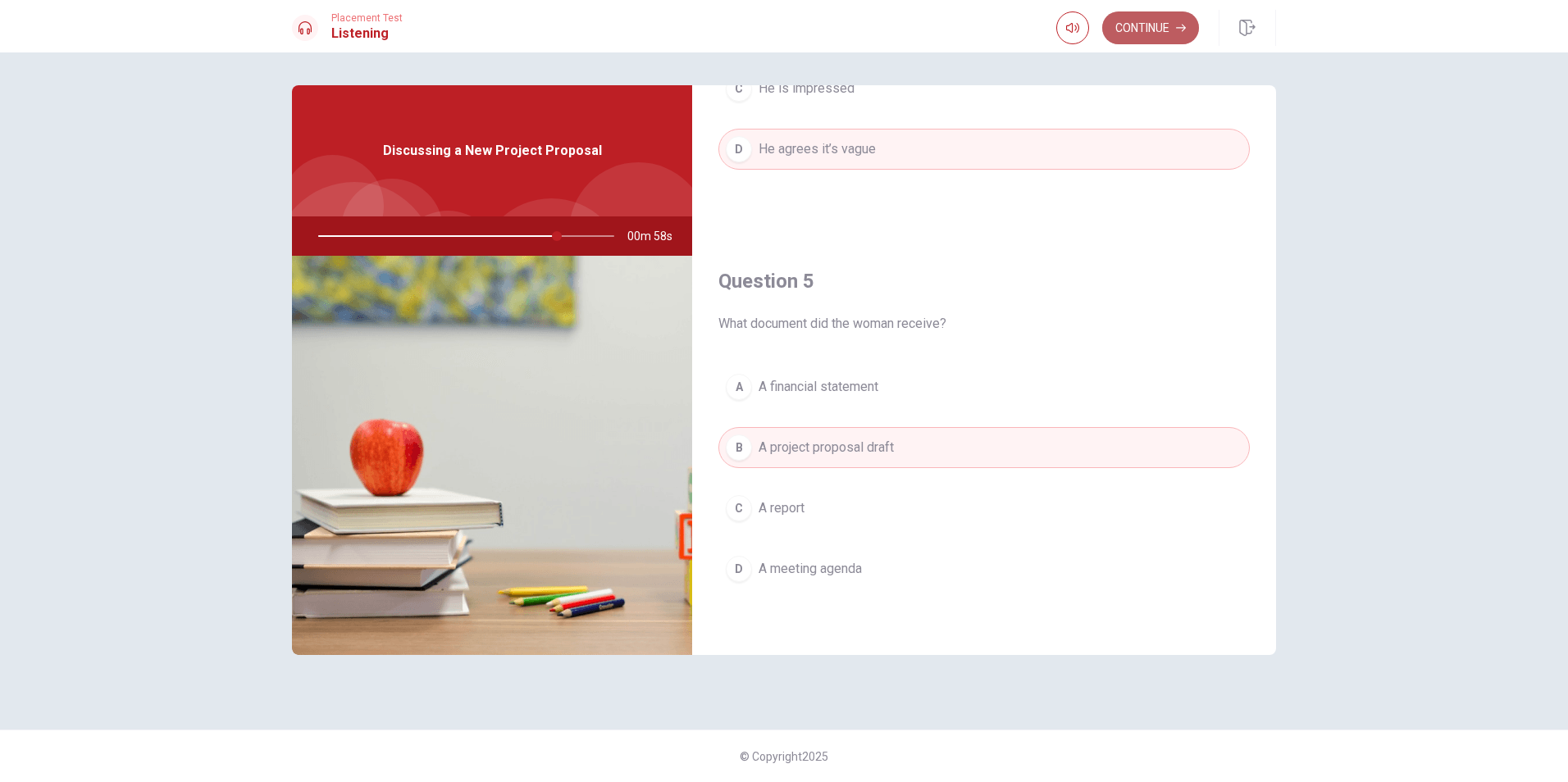
click at [1155, 28] on button "Continue" at bounding box center [1151, 28] width 97 height 33
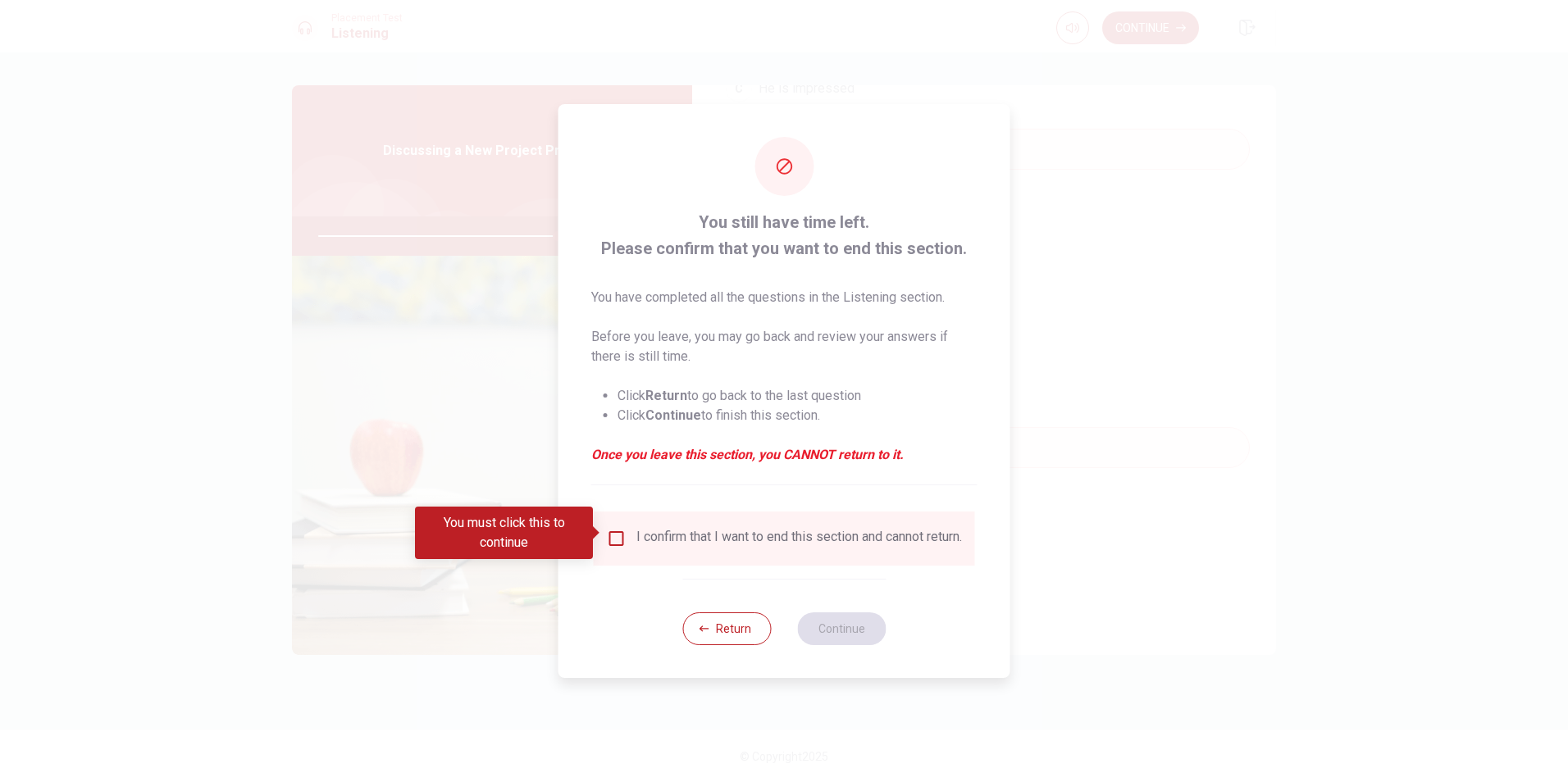
drag, startPoint x: 615, startPoint y: 544, endPoint x: 615, endPoint y: 533, distance: 11.0
click at [615, 541] on div "I confirm that I want to end this section and cannot return." at bounding box center [784, 538] width 355 height 20
click at [615, 533] on input "You must click this to continue" at bounding box center [616, 538] width 20 height 20
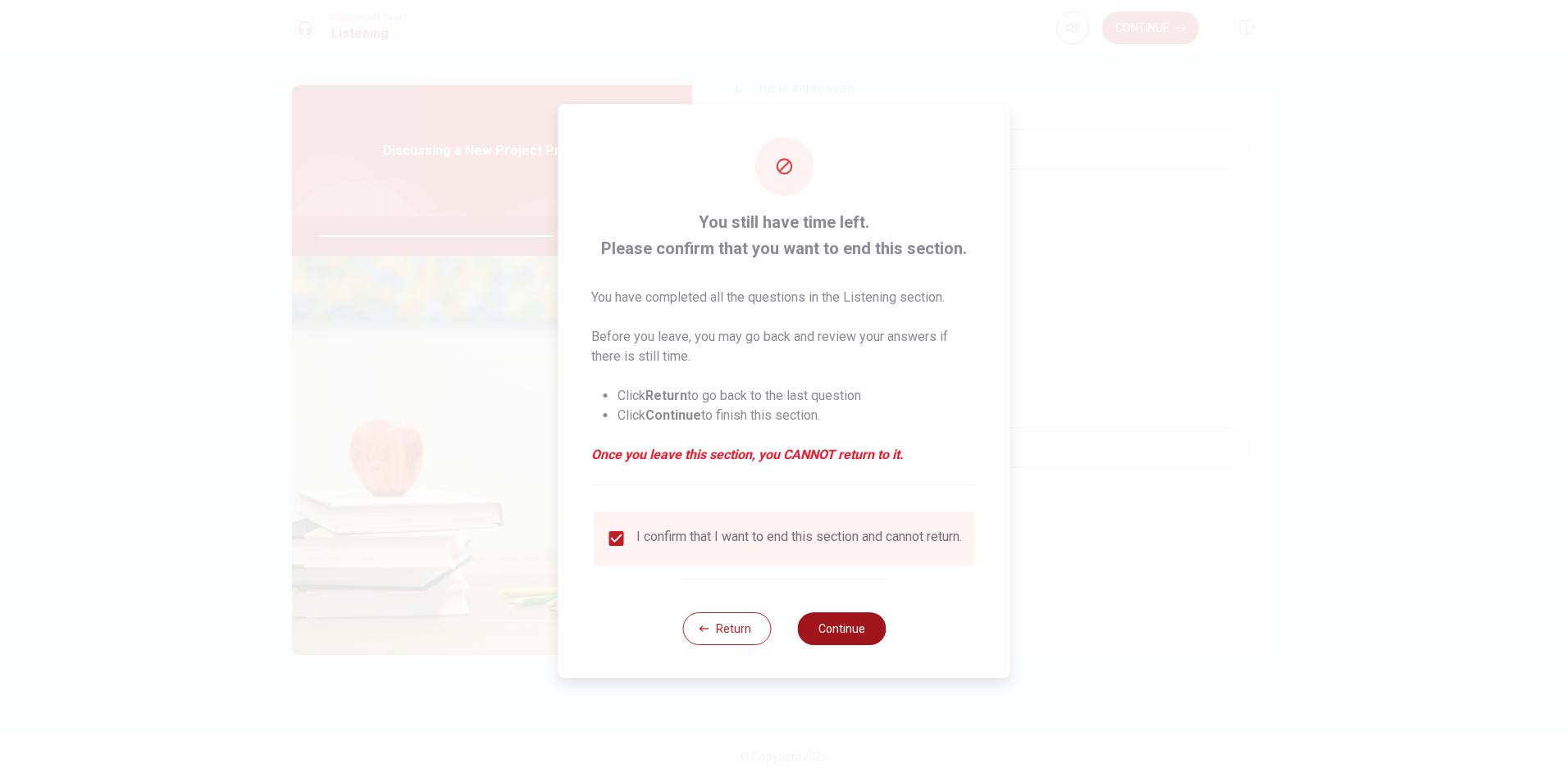
click at [859, 640] on button "Continue" at bounding box center [841, 629] width 89 height 33
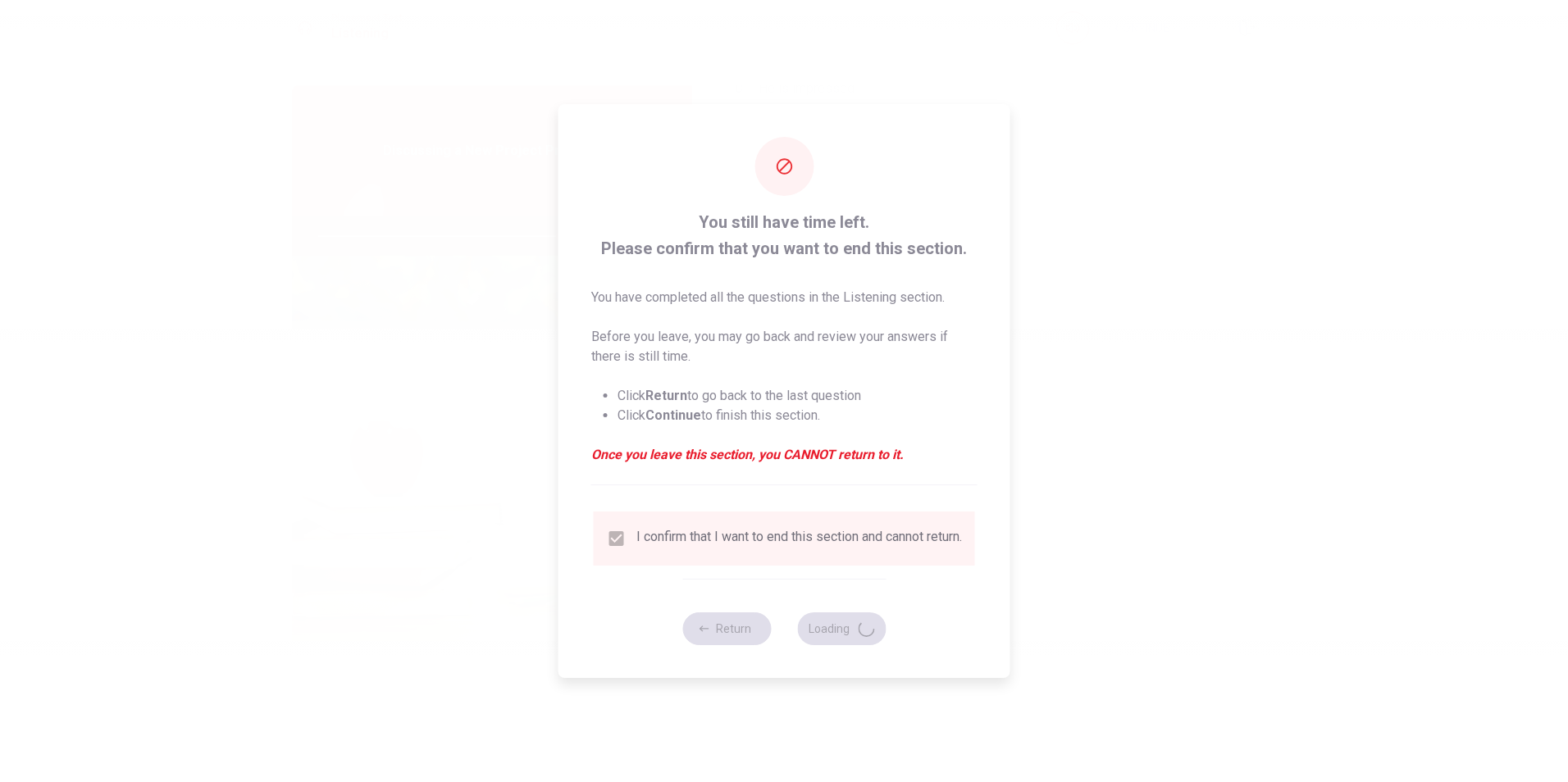
type input "82"
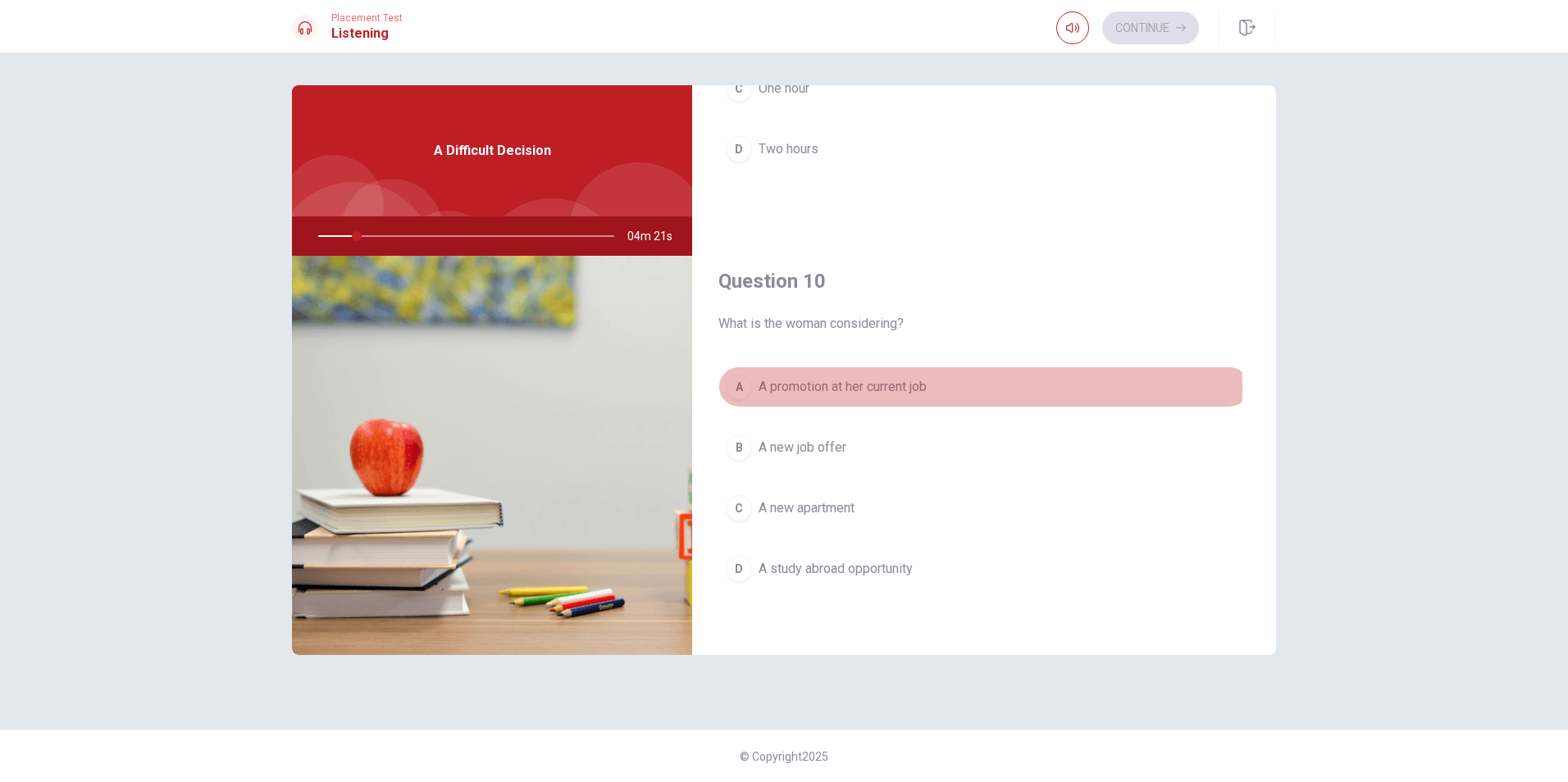
click at [856, 387] on span "A promotion at her current job" at bounding box center [842, 387] width 168 height 20
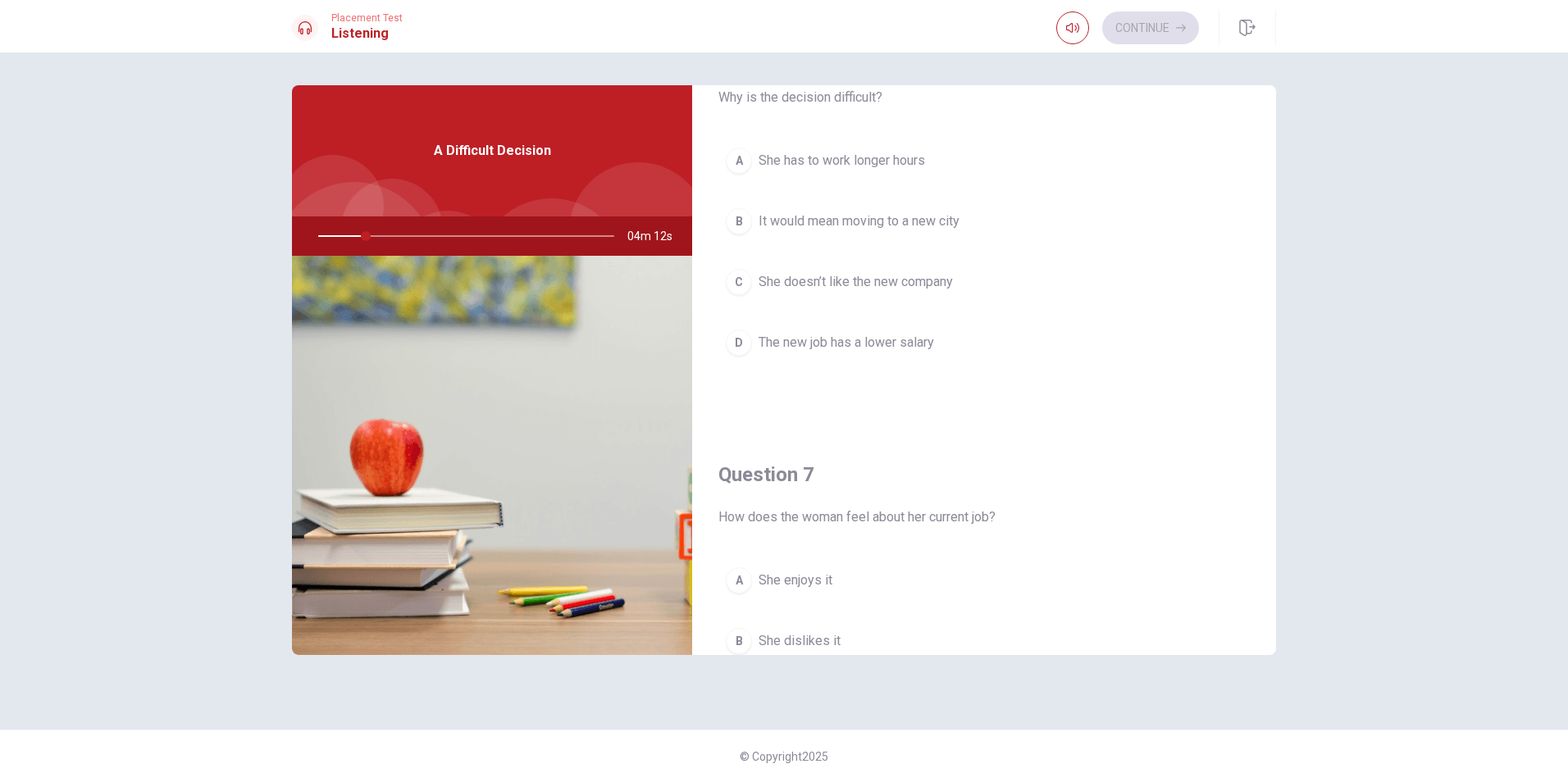
scroll to position [0, 0]
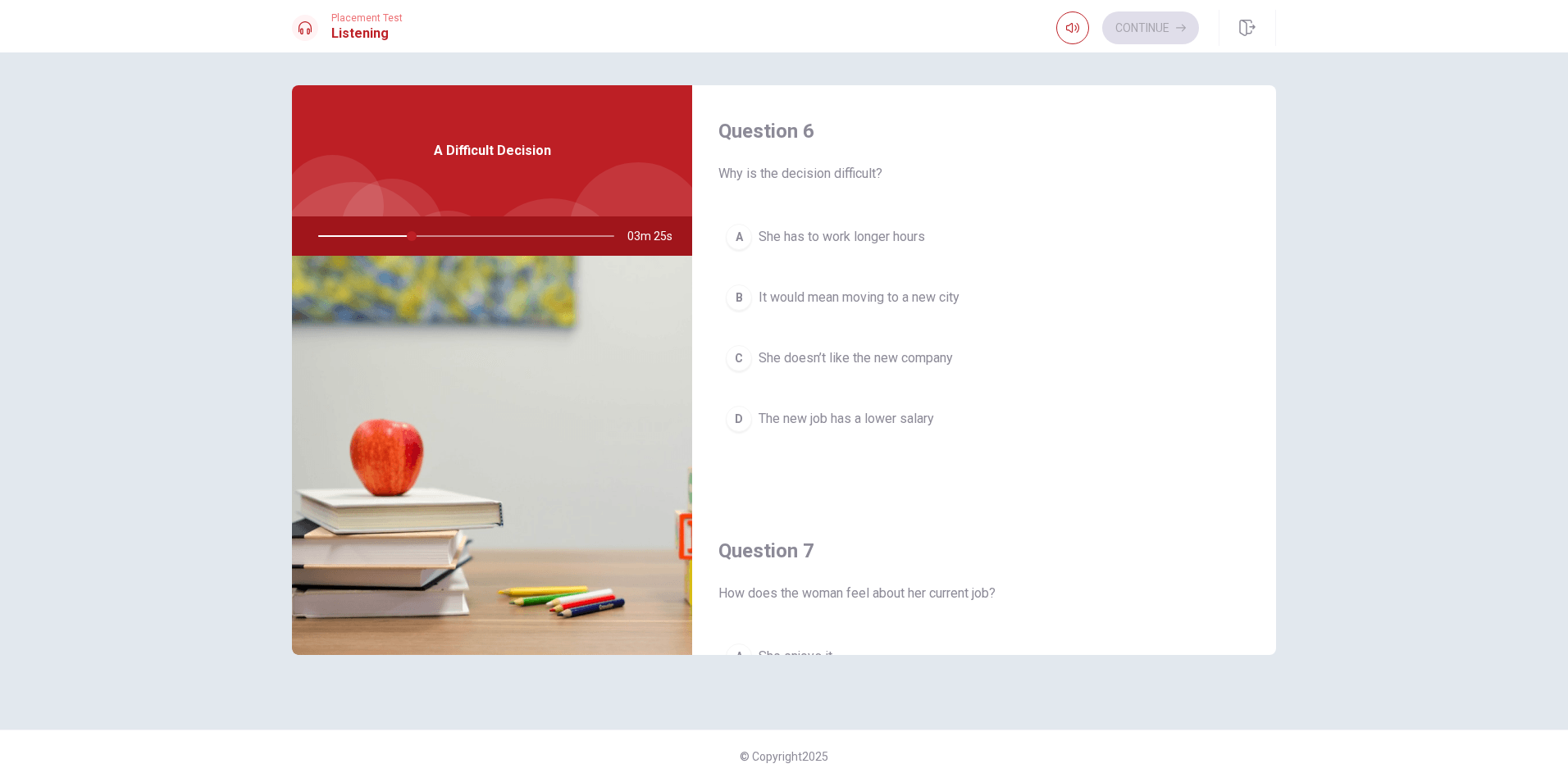
click at [818, 410] on span "The new job has a lower salary" at bounding box center [846, 419] width 175 height 20
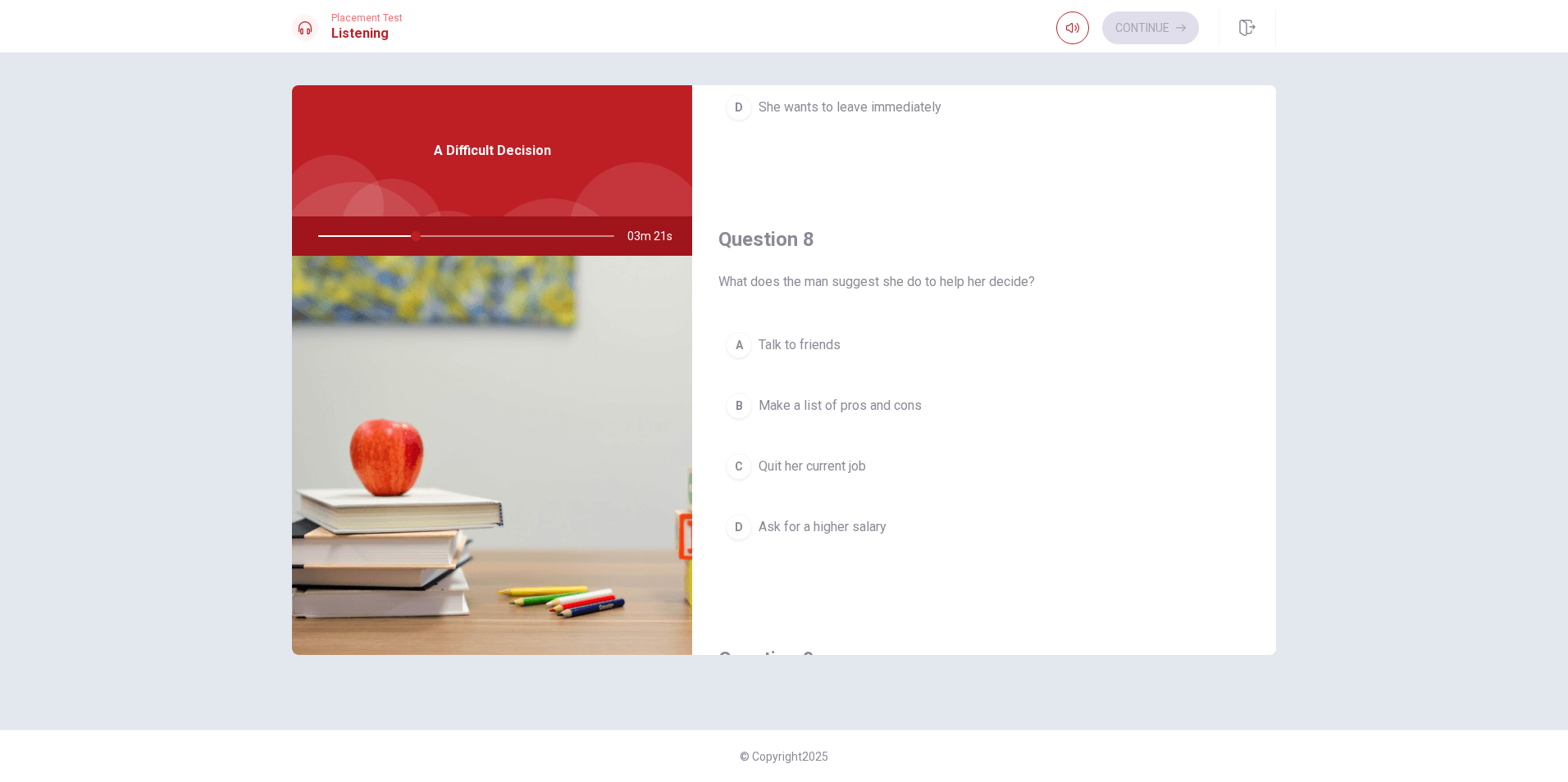
scroll to position [738, 0]
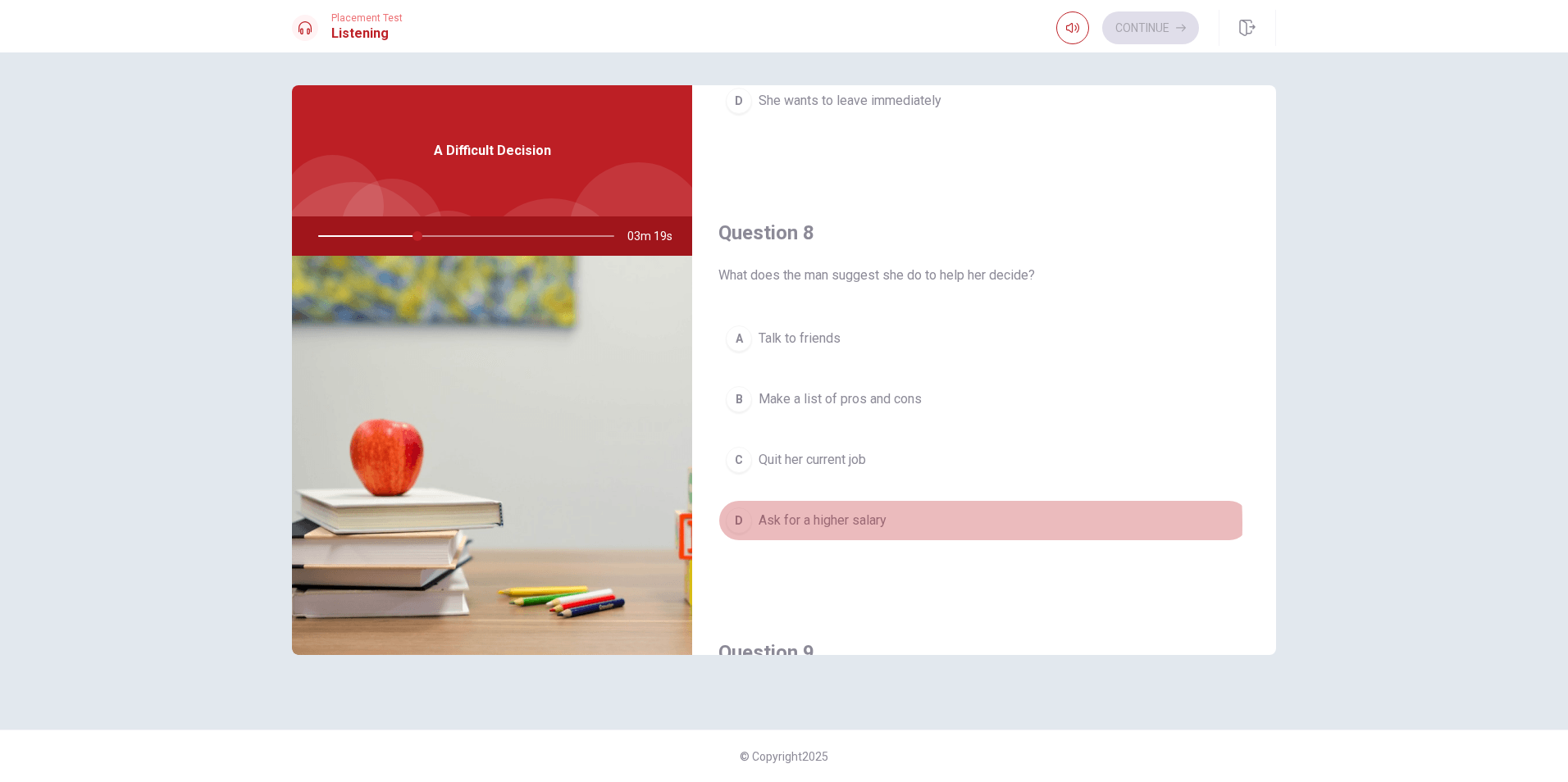
click at [835, 524] on span "Ask for a higher salary" at bounding box center [822, 520] width 128 height 20
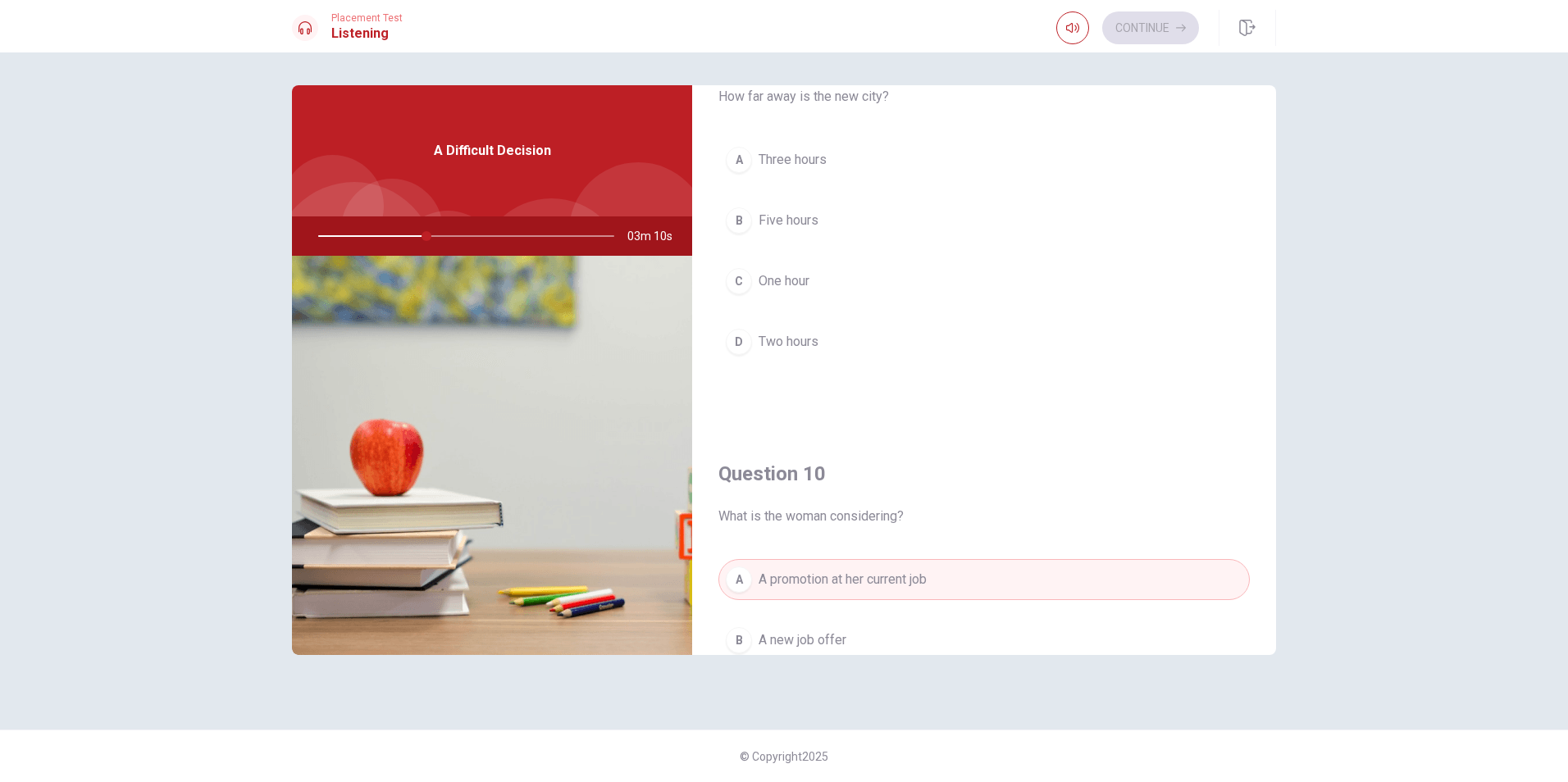
scroll to position [1283, 0]
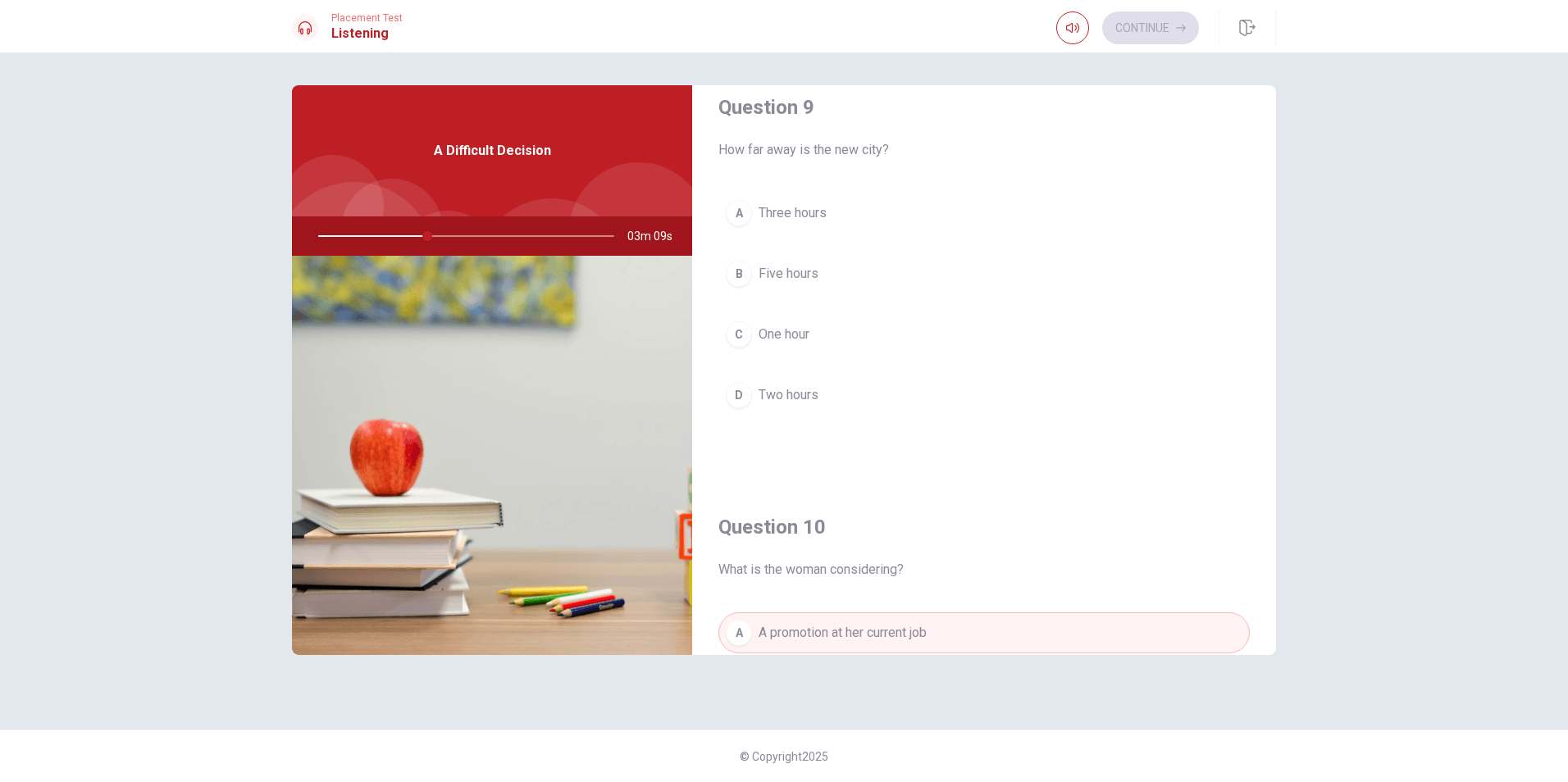
click at [800, 208] on span "Three hours" at bounding box center [792, 213] width 68 height 20
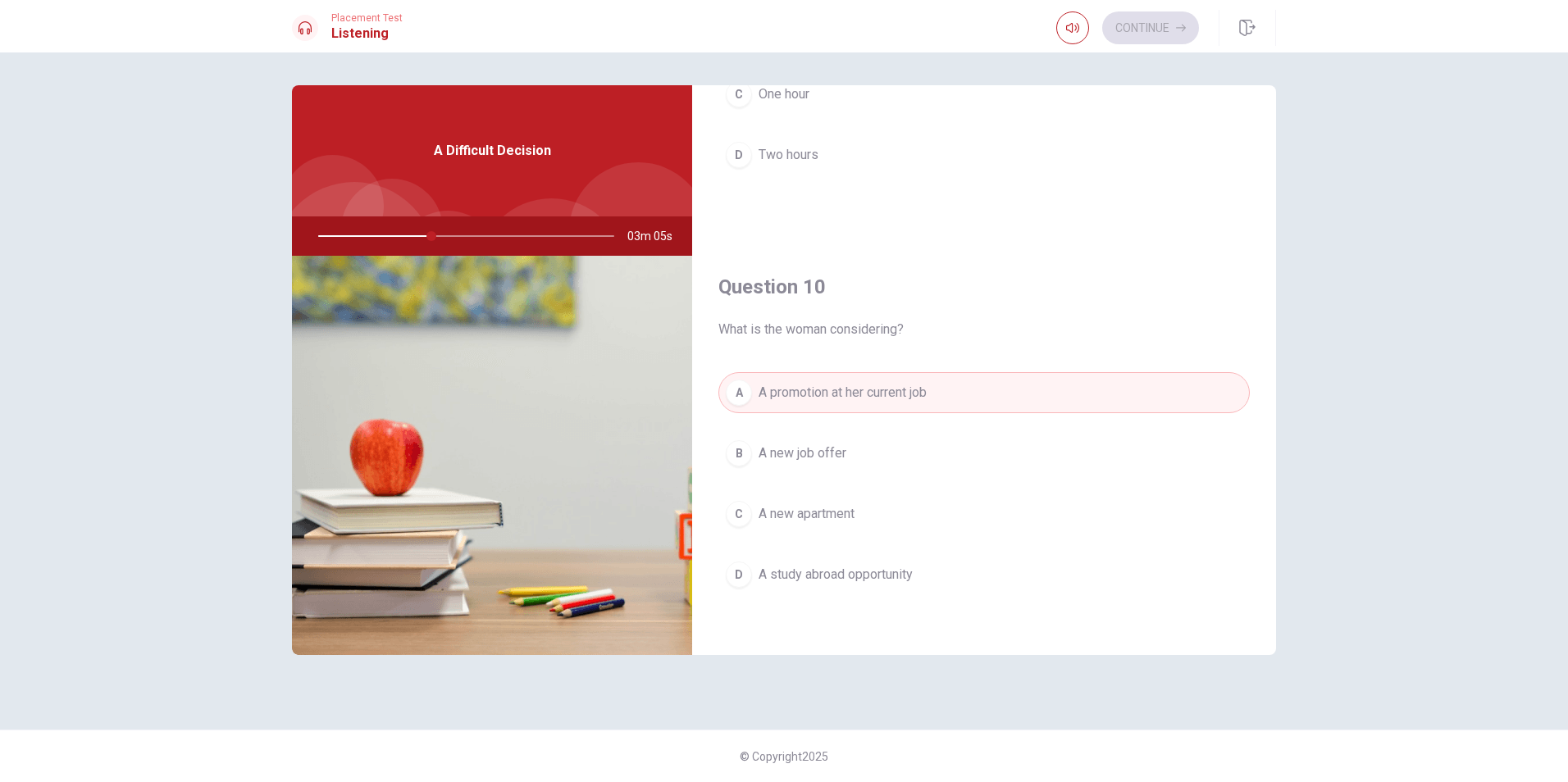
scroll to position [1529, 0]
click at [877, 569] on span "A study abroad opportunity" at bounding box center [835, 569] width 154 height 20
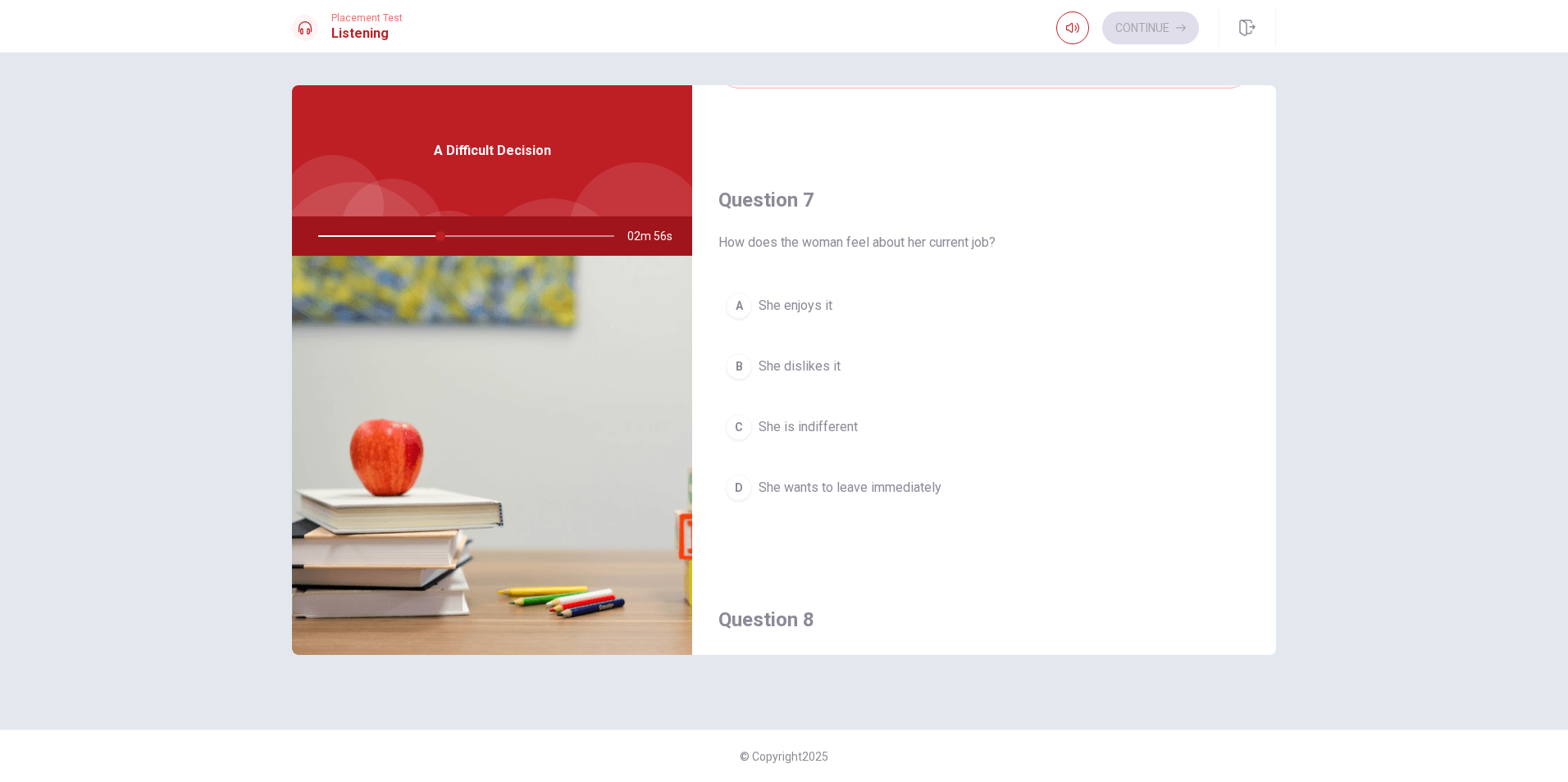
scroll to position [381, 0]
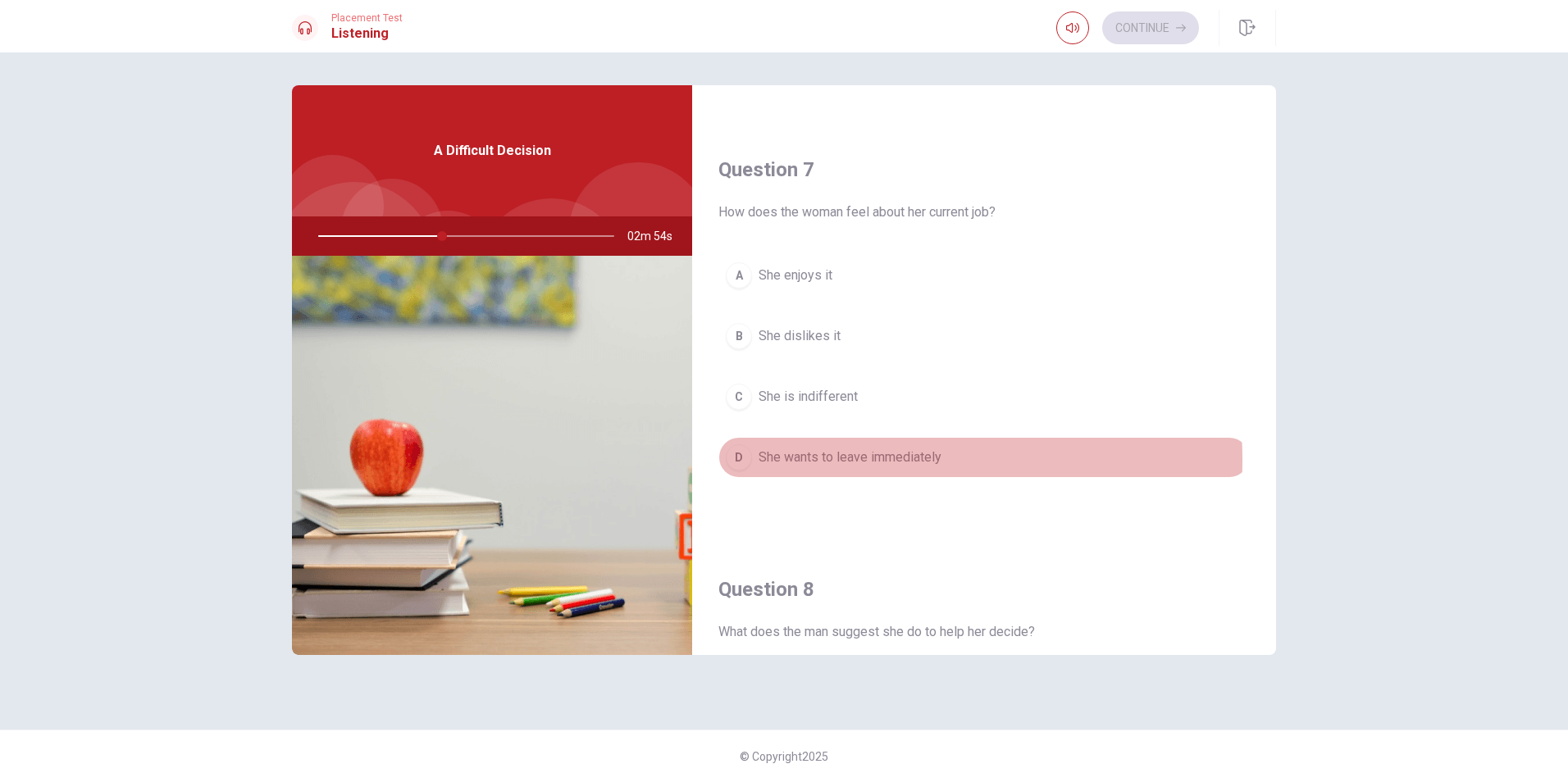
click at [825, 460] on span "She wants to leave immediately" at bounding box center [850, 457] width 183 height 20
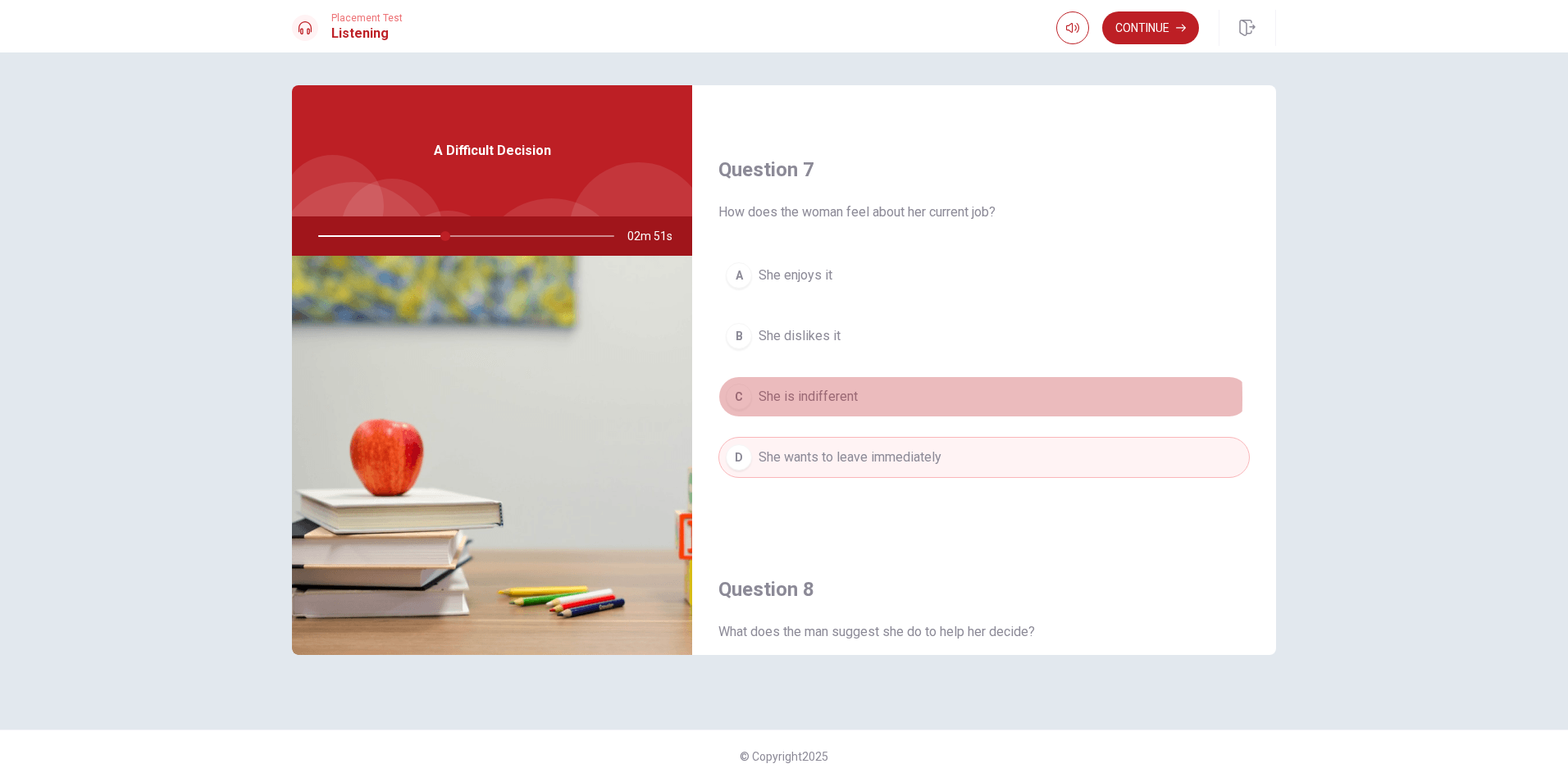
click at [788, 398] on span "She is indifferent" at bounding box center [808, 397] width 99 height 20
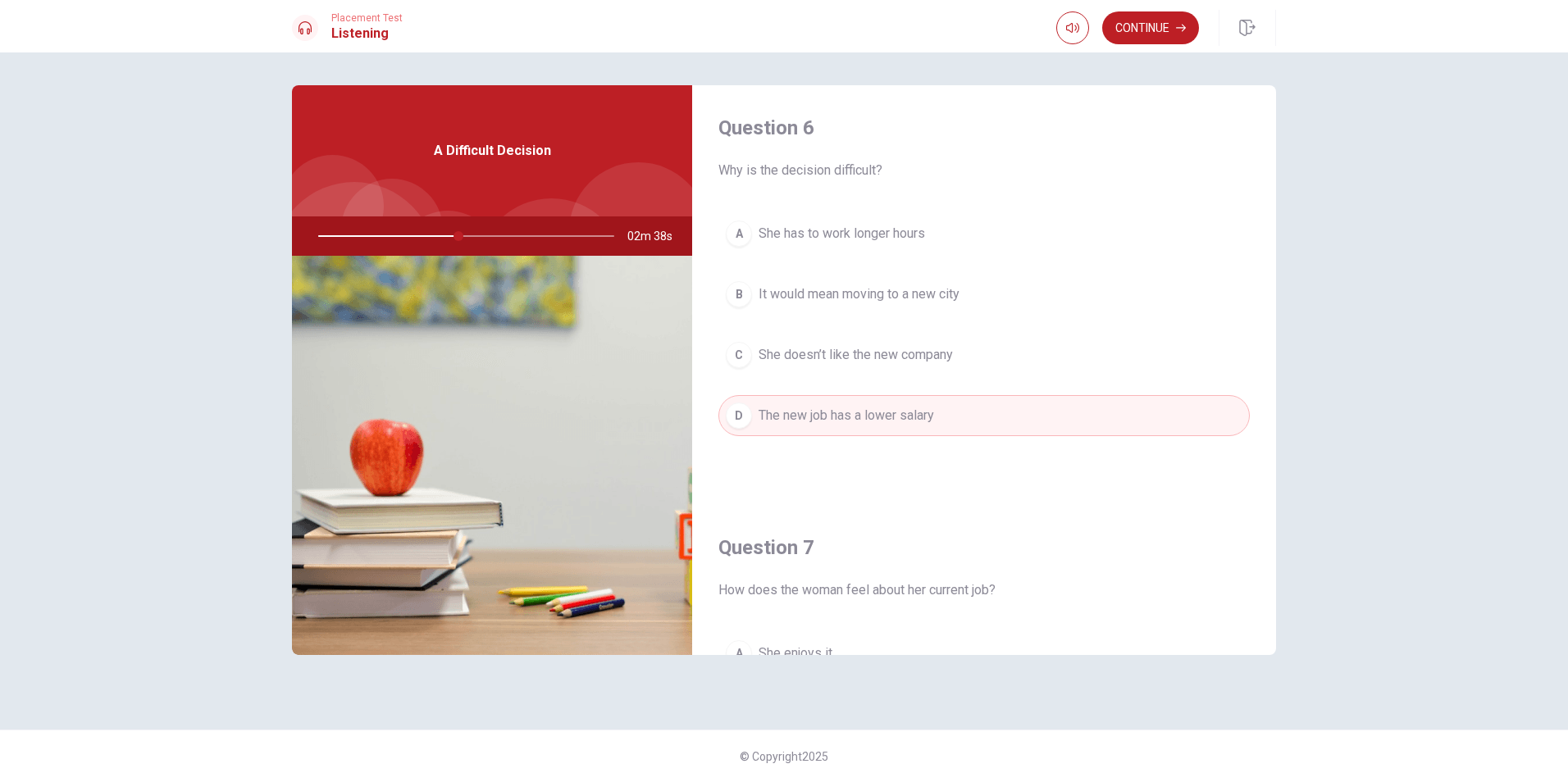
scroll to position [0, 0]
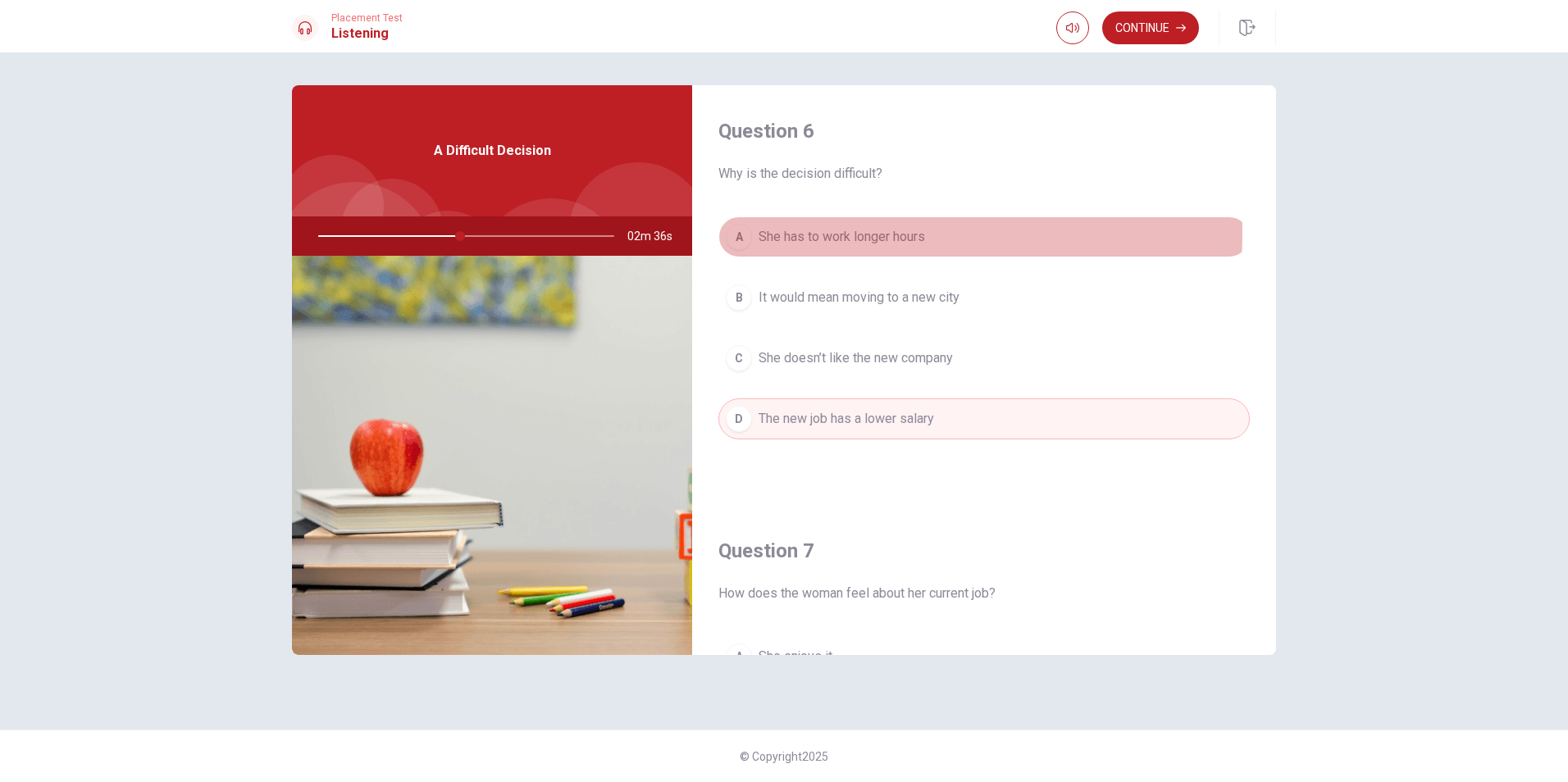
click at [812, 233] on span "She has to work longer hours" at bounding box center [841, 237] width 167 height 20
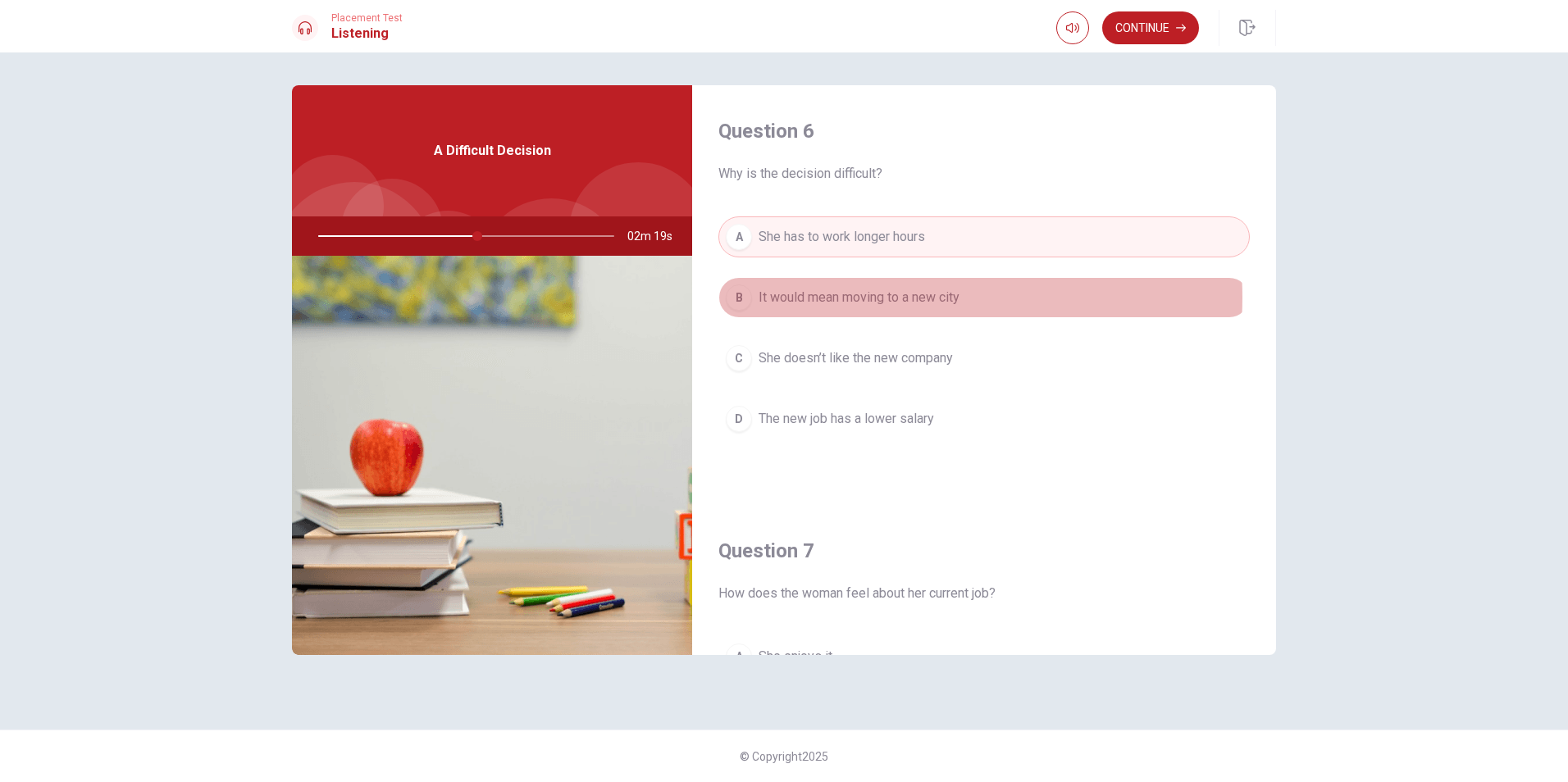
click at [886, 298] on span "It would mean moving to a new city" at bounding box center [859, 297] width 201 height 20
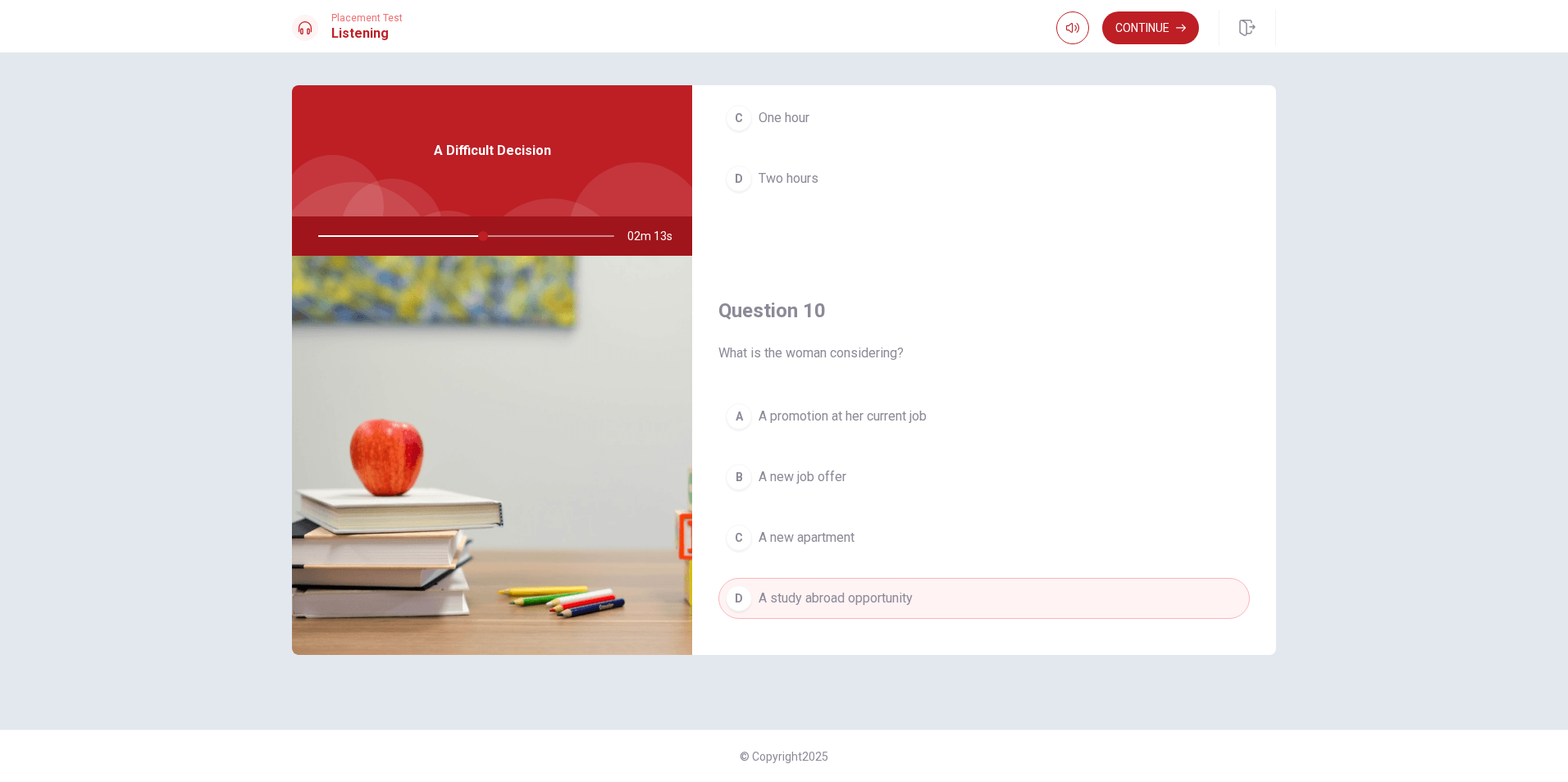
scroll to position [1529, 0]
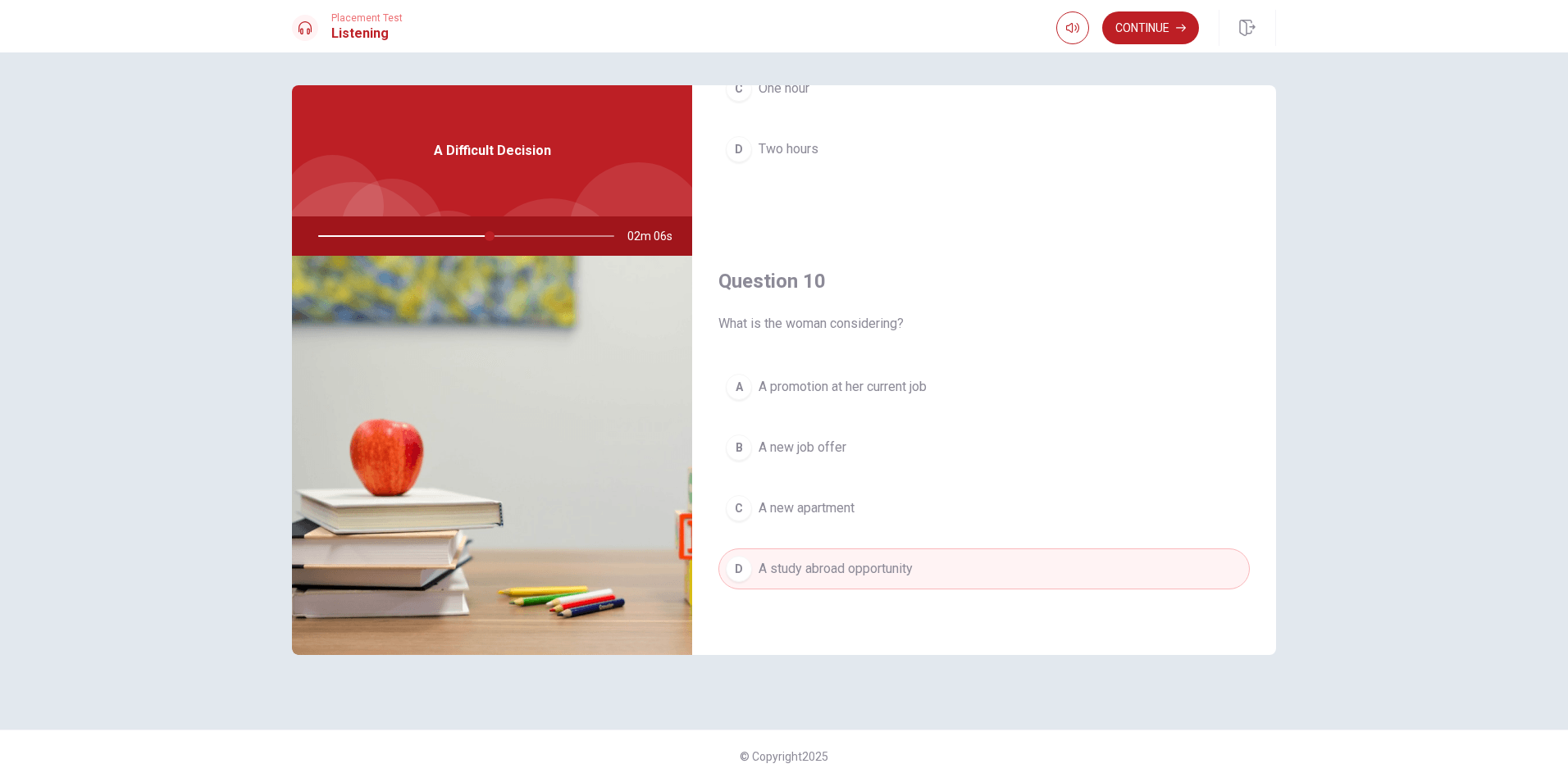
click at [829, 448] on span "A new job offer" at bounding box center [803, 448] width 88 height 20
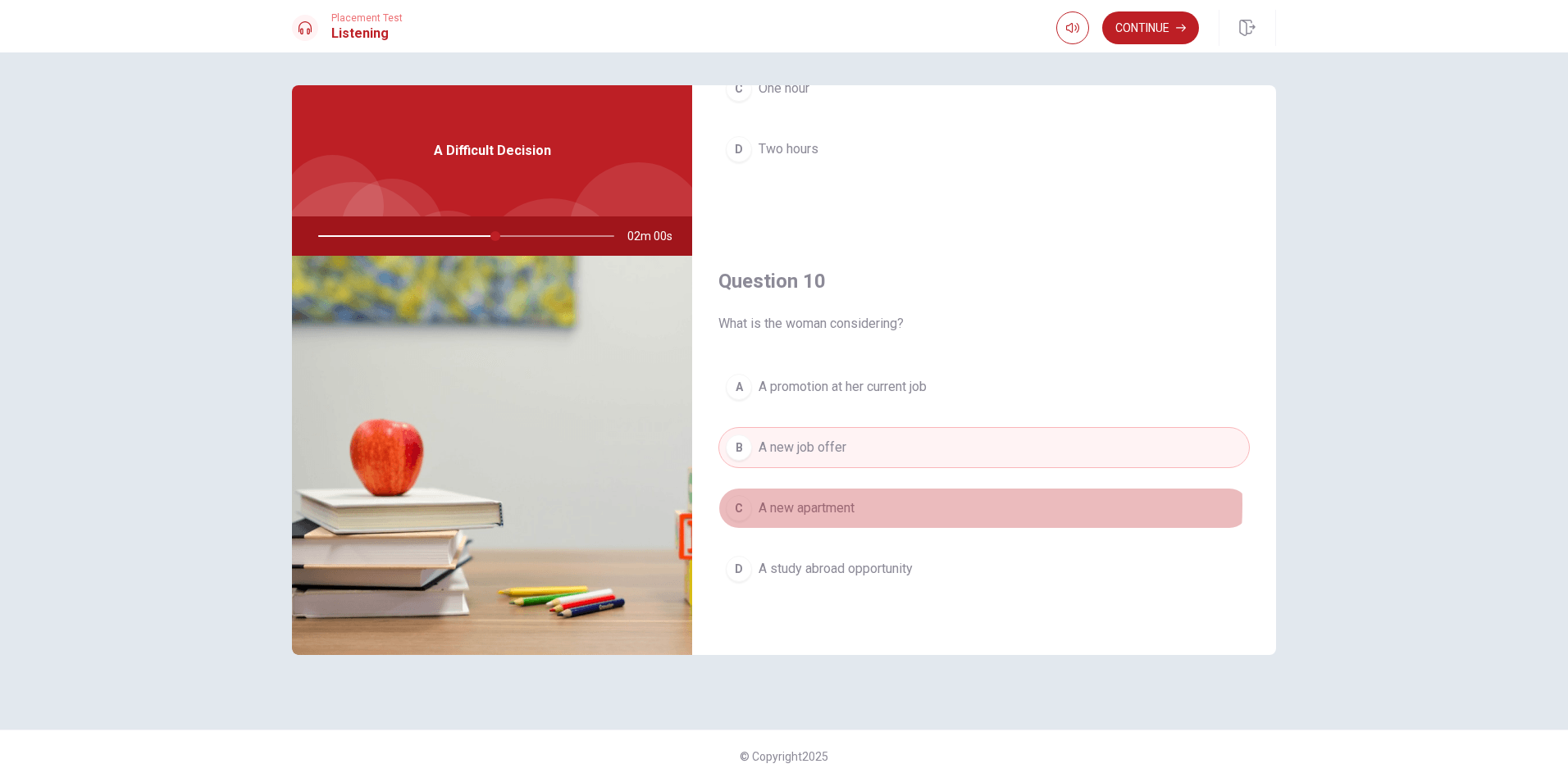
click at [875, 505] on button "C A new apartment" at bounding box center [983, 508] width 531 height 41
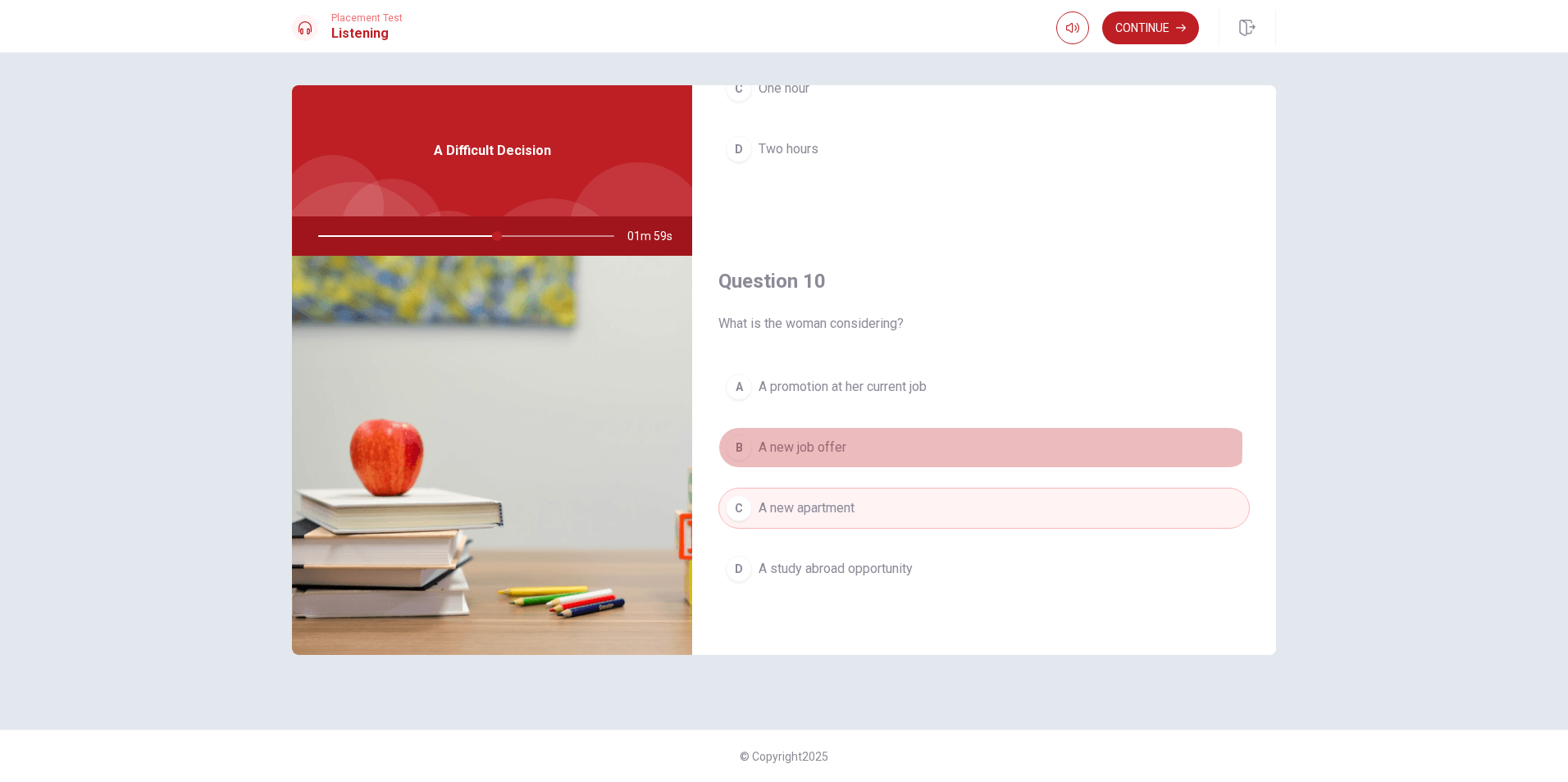
click at [892, 445] on button "B A new job offer" at bounding box center [983, 447] width 531 height 41
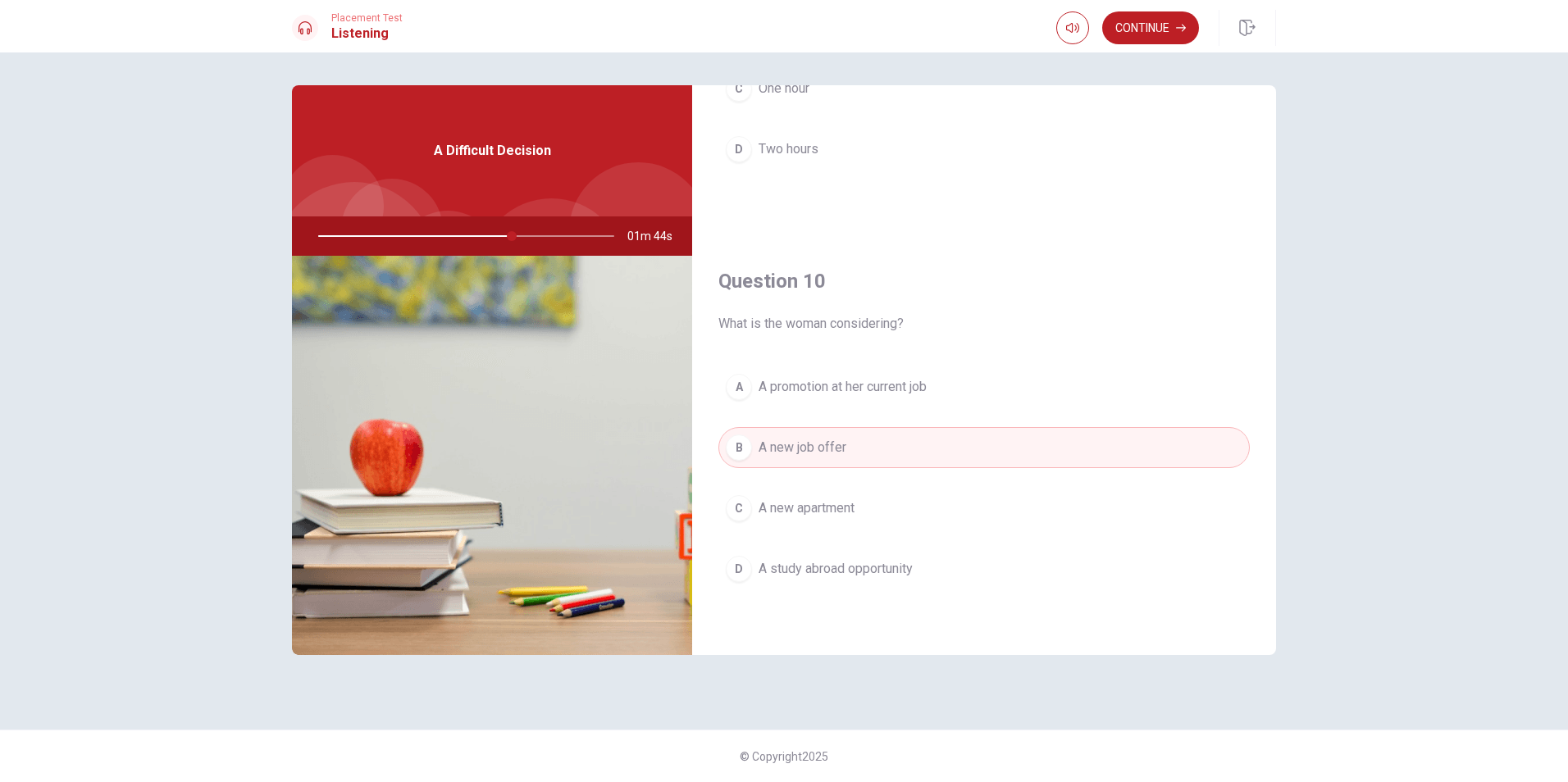
drag, startPoint x: 1005, startPoint y: 243, endPoint x: 1020, endPoint y: 233, distance: 18.0
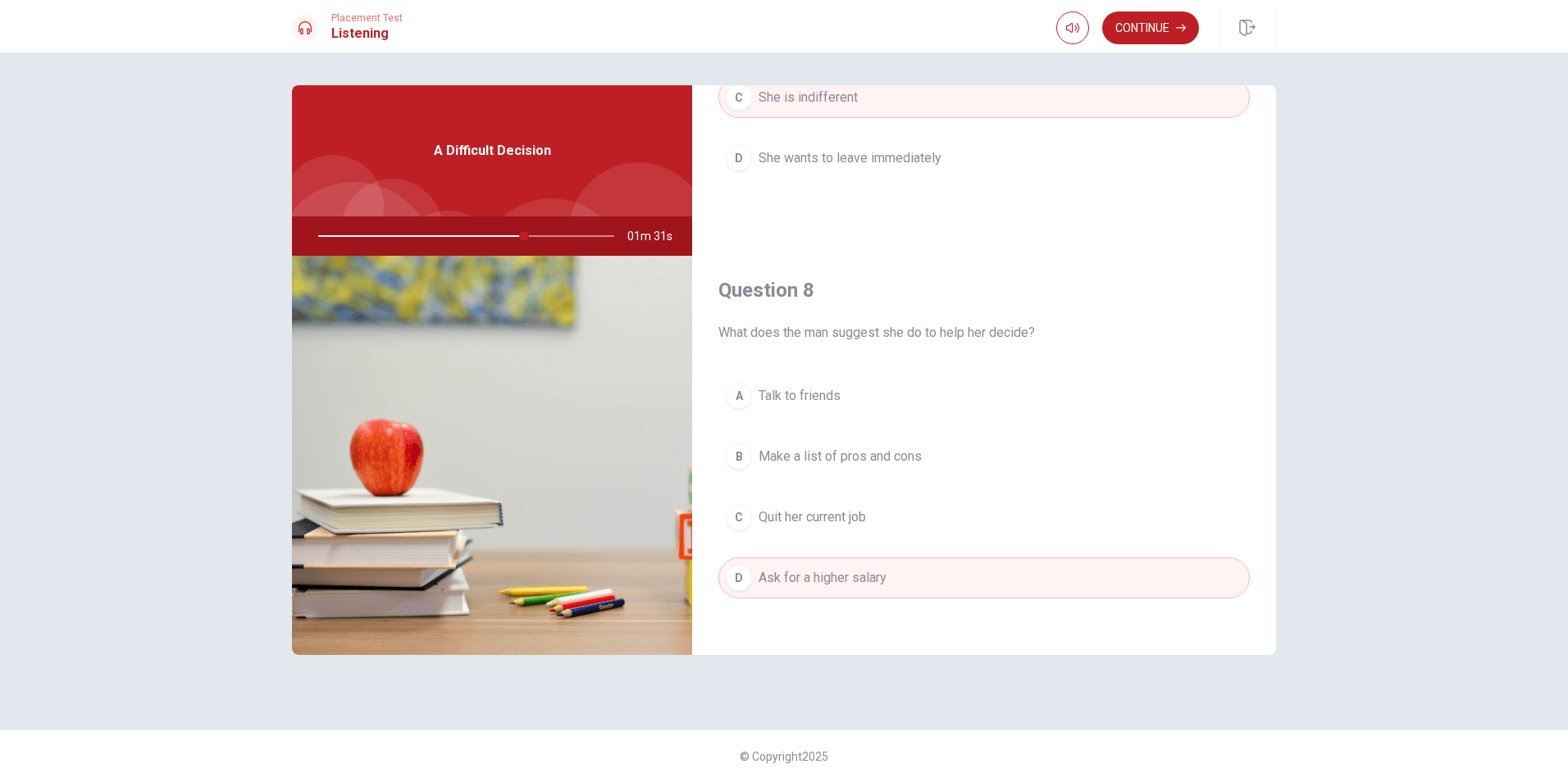
scroll to position [738, 0]
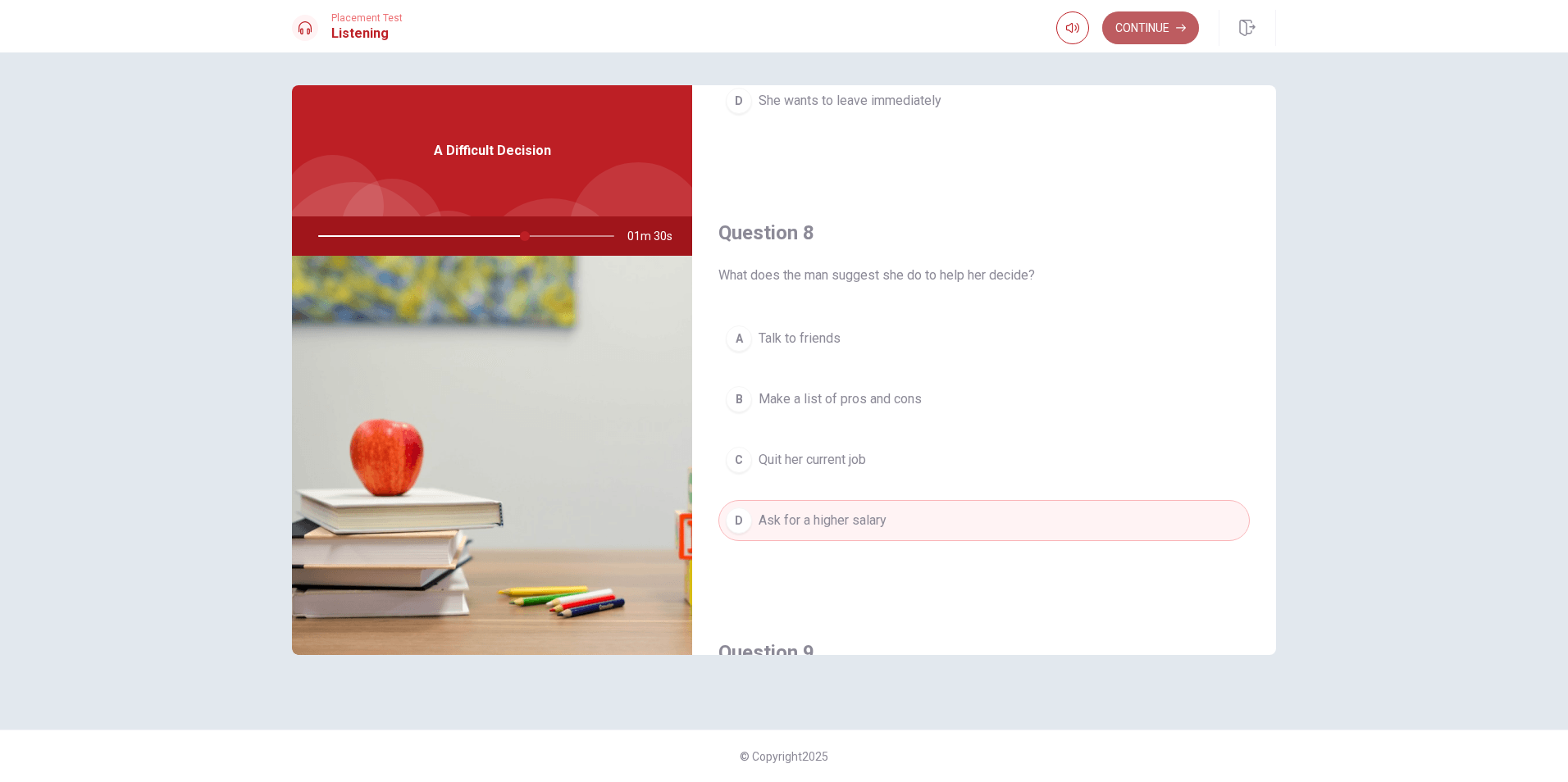
click at [1165, 34] on button "Continue" at bounding box center [1151, 28] width 97 height 33
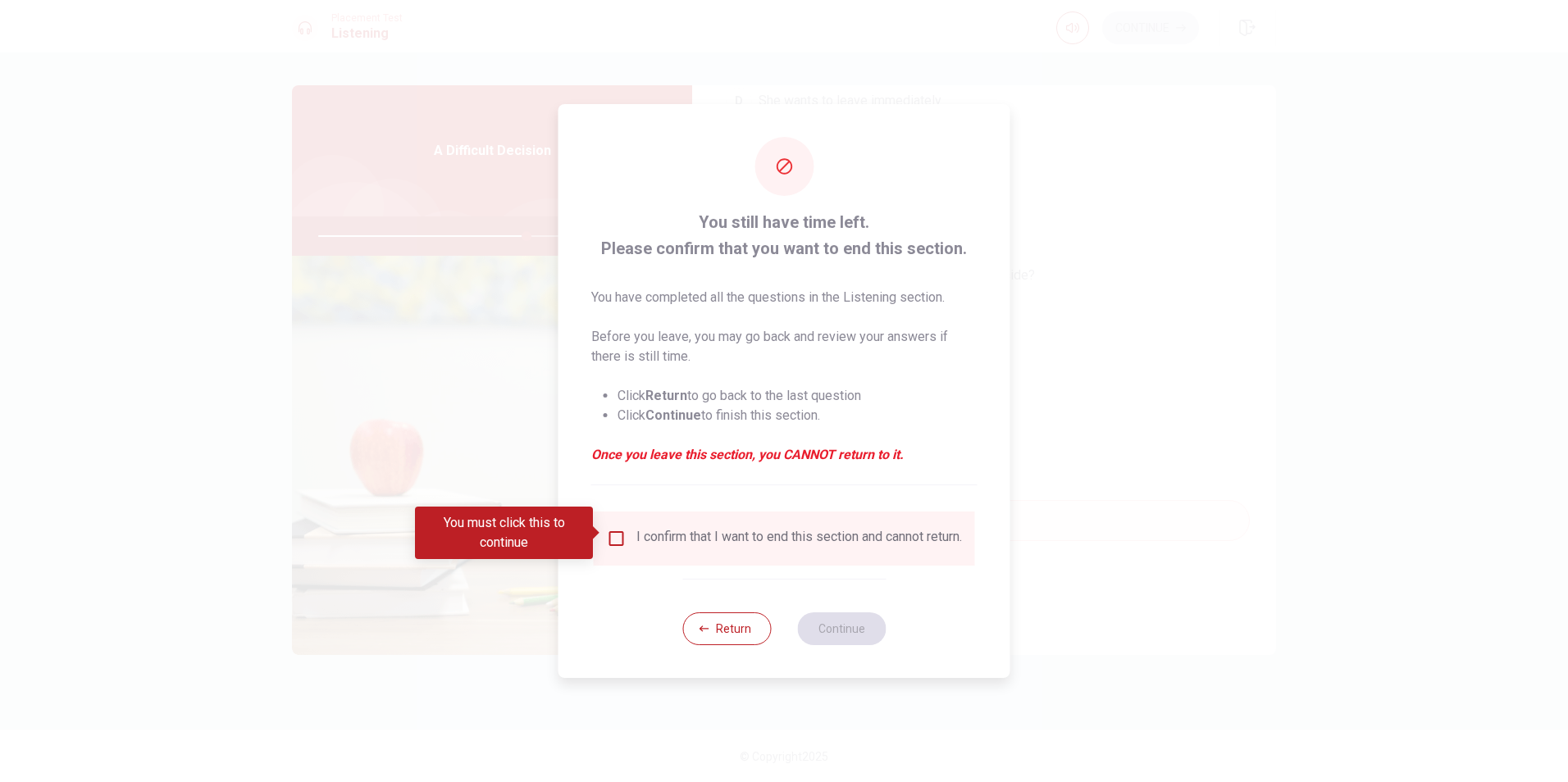
click at [612, 531] on input "You must click this to continue" at bounding box center [616, 538] width 20 height 20
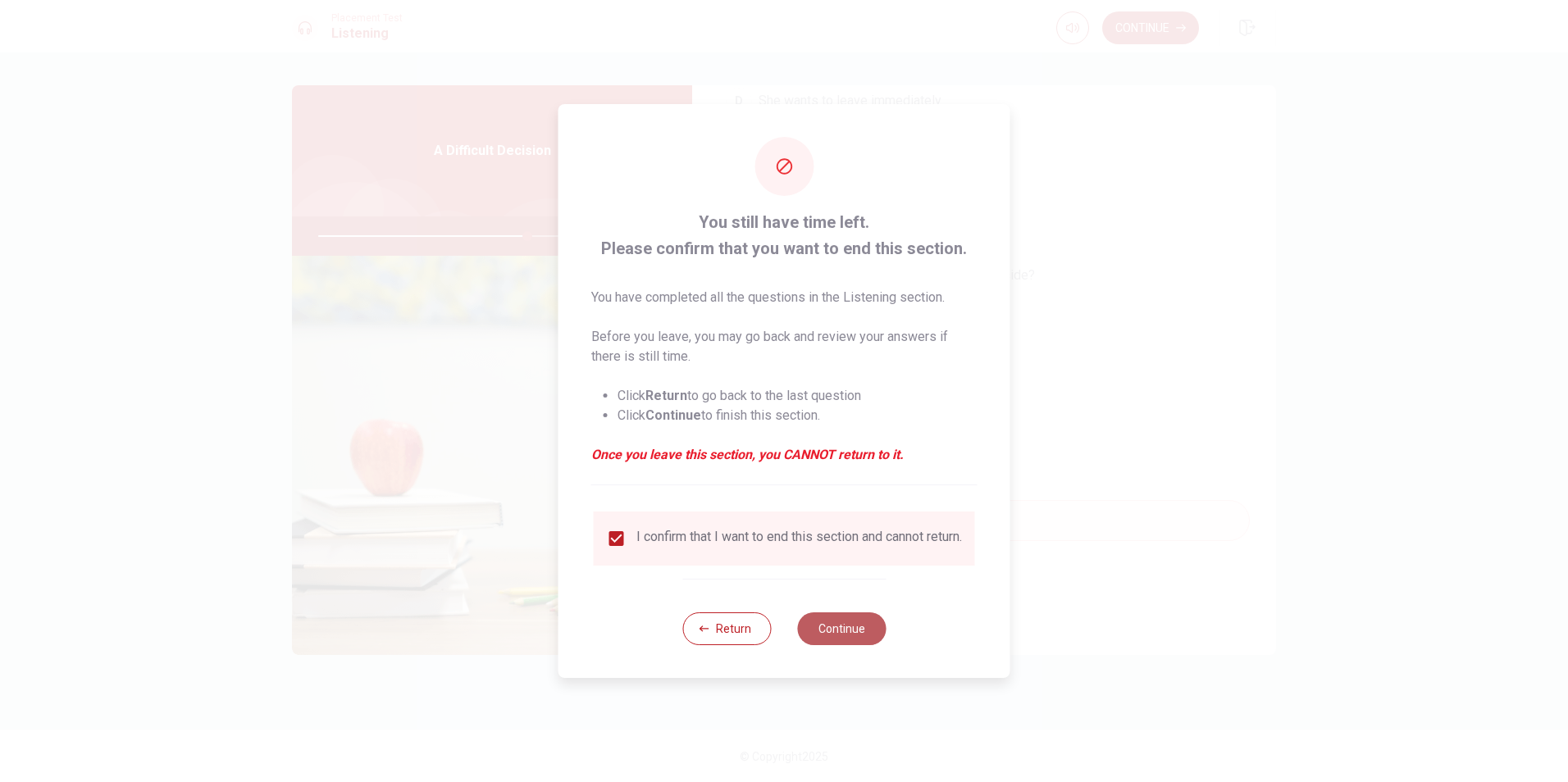
click at [846, 631] on button "Continue" at bounding box center [841, 629] width 89 height 33
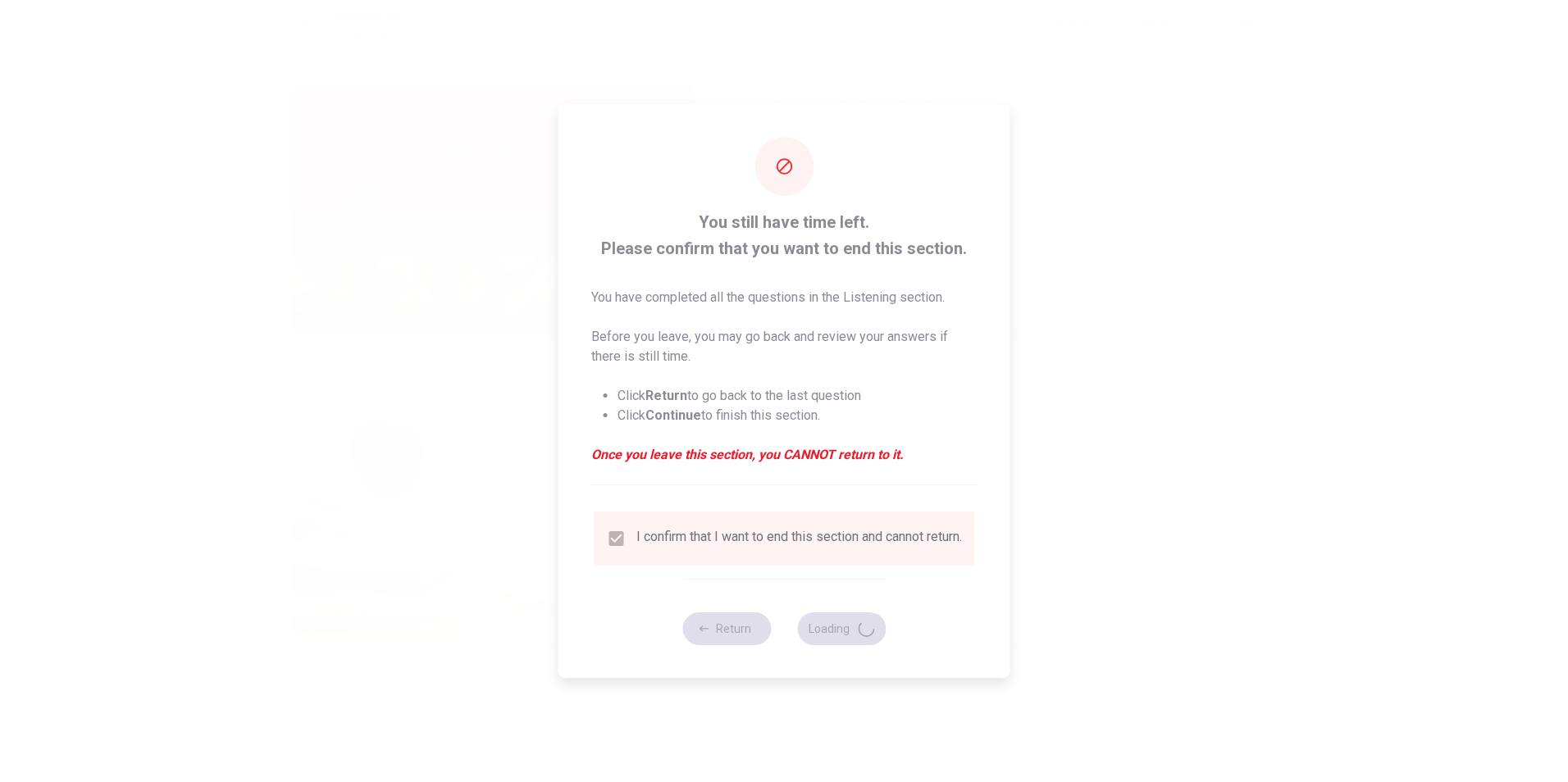
type input "72"
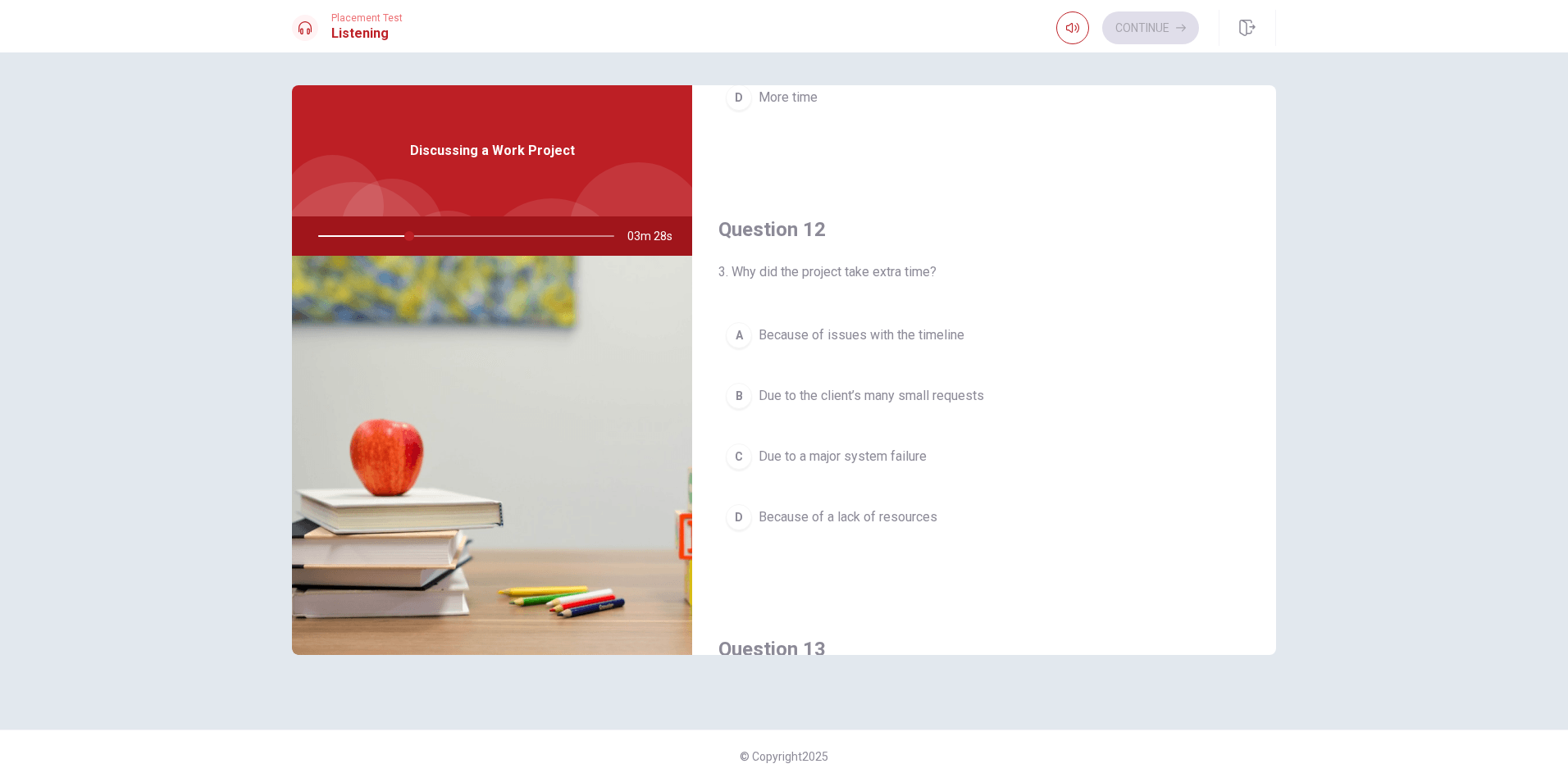
scroll to position [328, 0]
click at [871, 385] on span "Due to the client’s many small requests" at bounding box center [871, 389] width 225 height 20
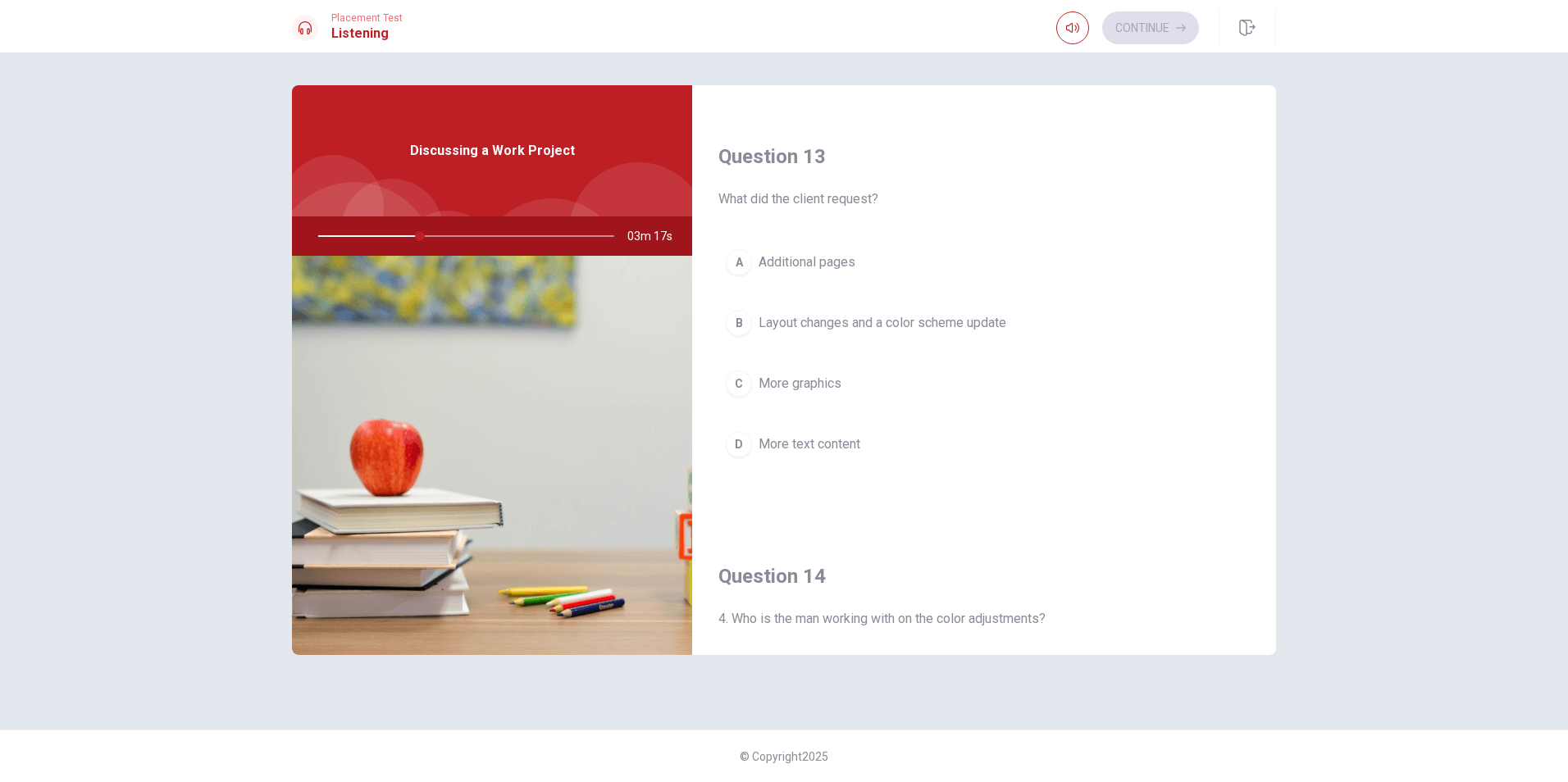
scroll to position [820, 0]
click at [838, 320] on span "Layout changes and a color scheme update" at bounding box center [882, 317] width 248 height 20
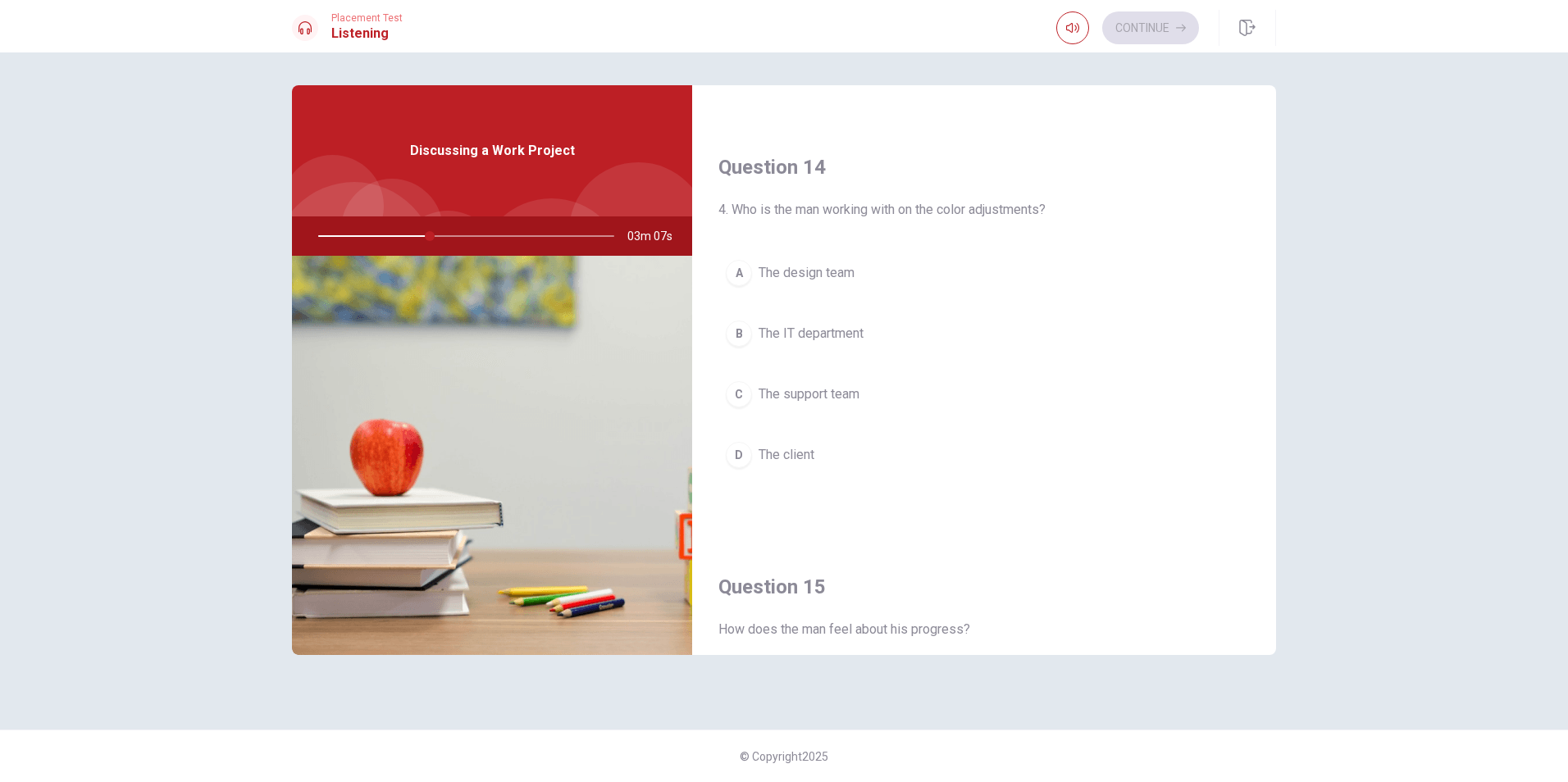
scroll to position [1230, 0]
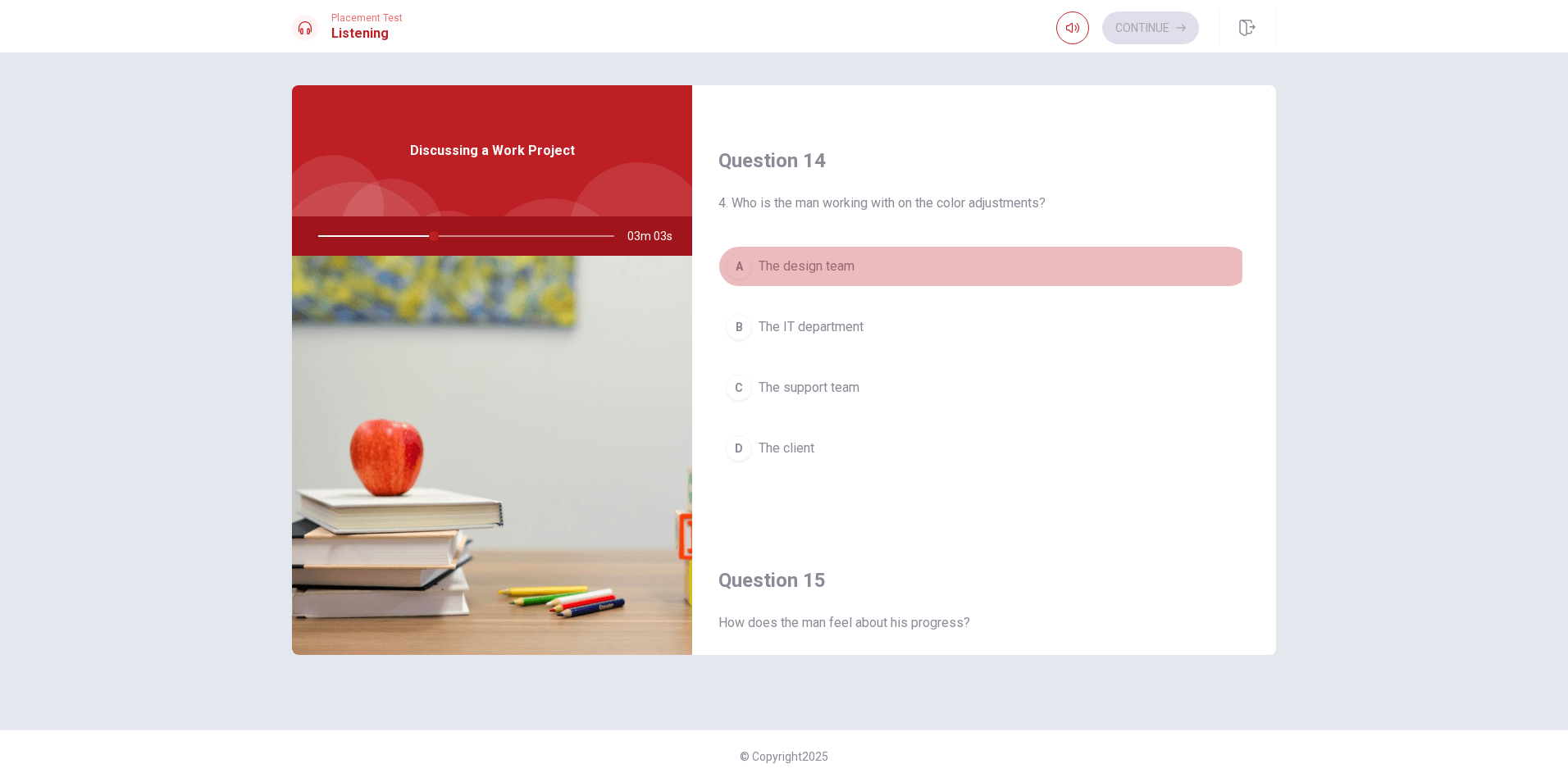
click at [832, 267] on span "The design team" at bounding box center [806, 266] width 96 height 20
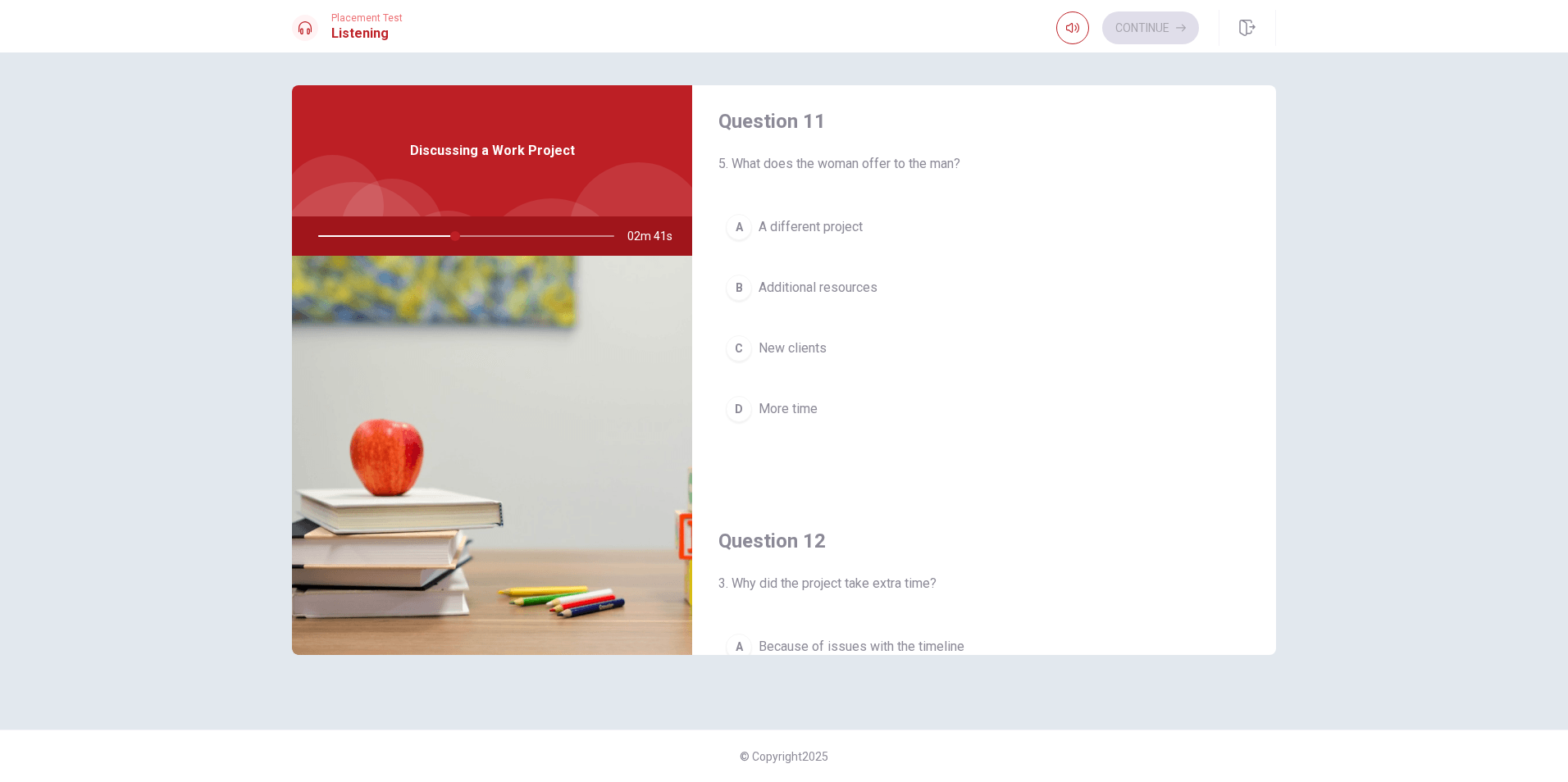
scroll to position [0, 0]
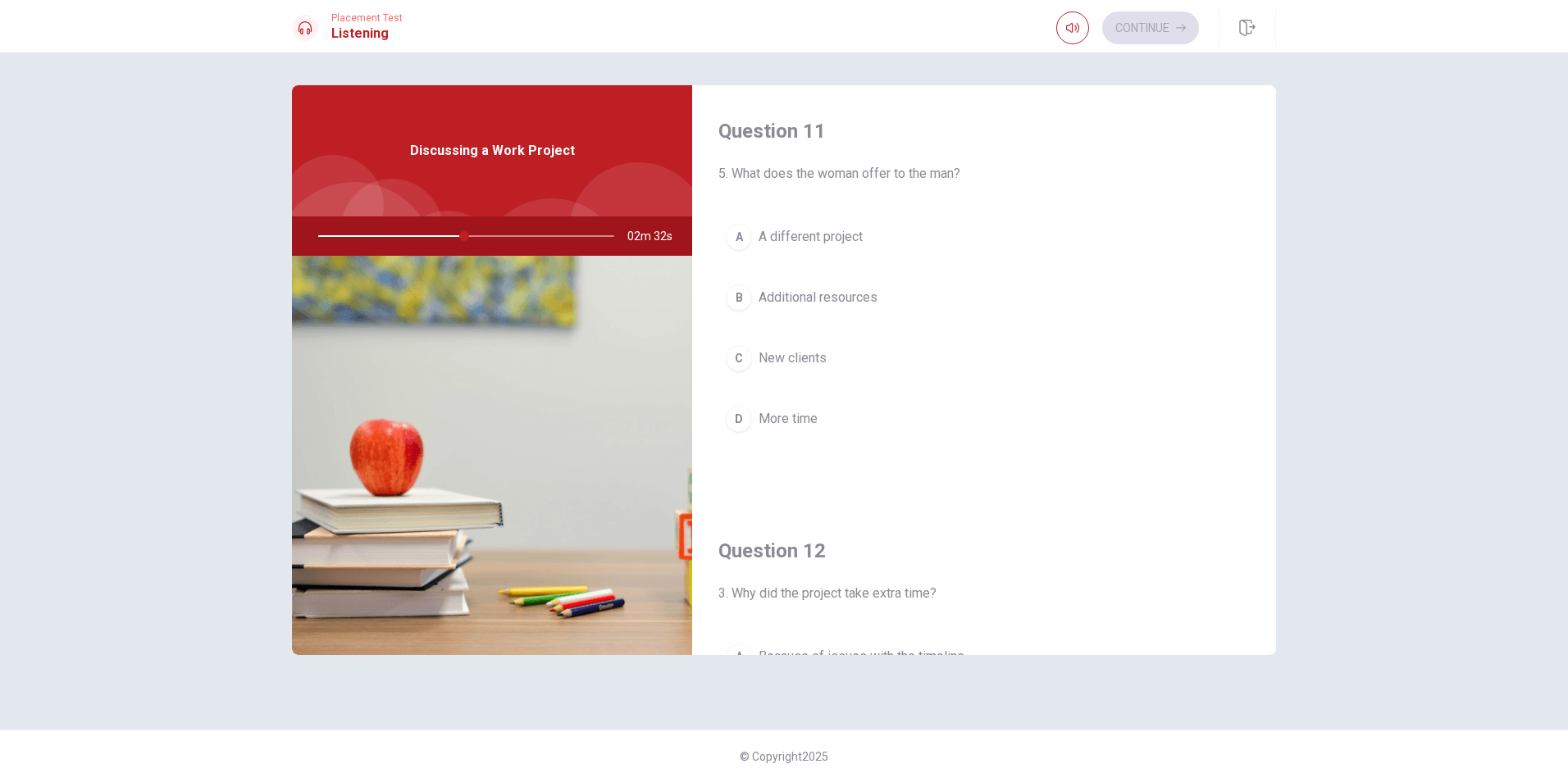
click at [806, 293] on span "Additional resources" at bounding box center [818, 297] width 119 height 20
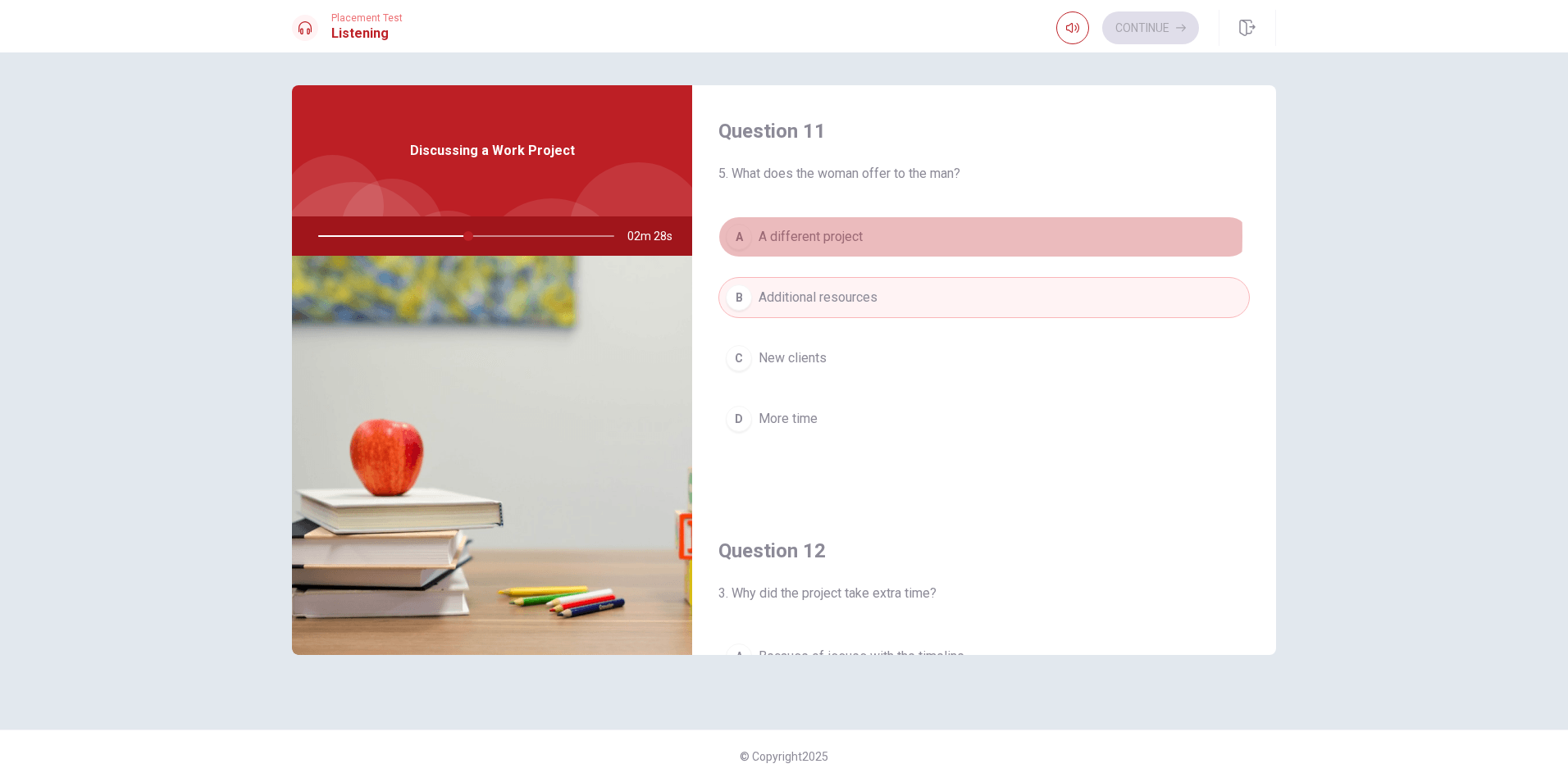
click at [827, 236] on span "A different project" at bounding box center [810, 237] width 105 height 20
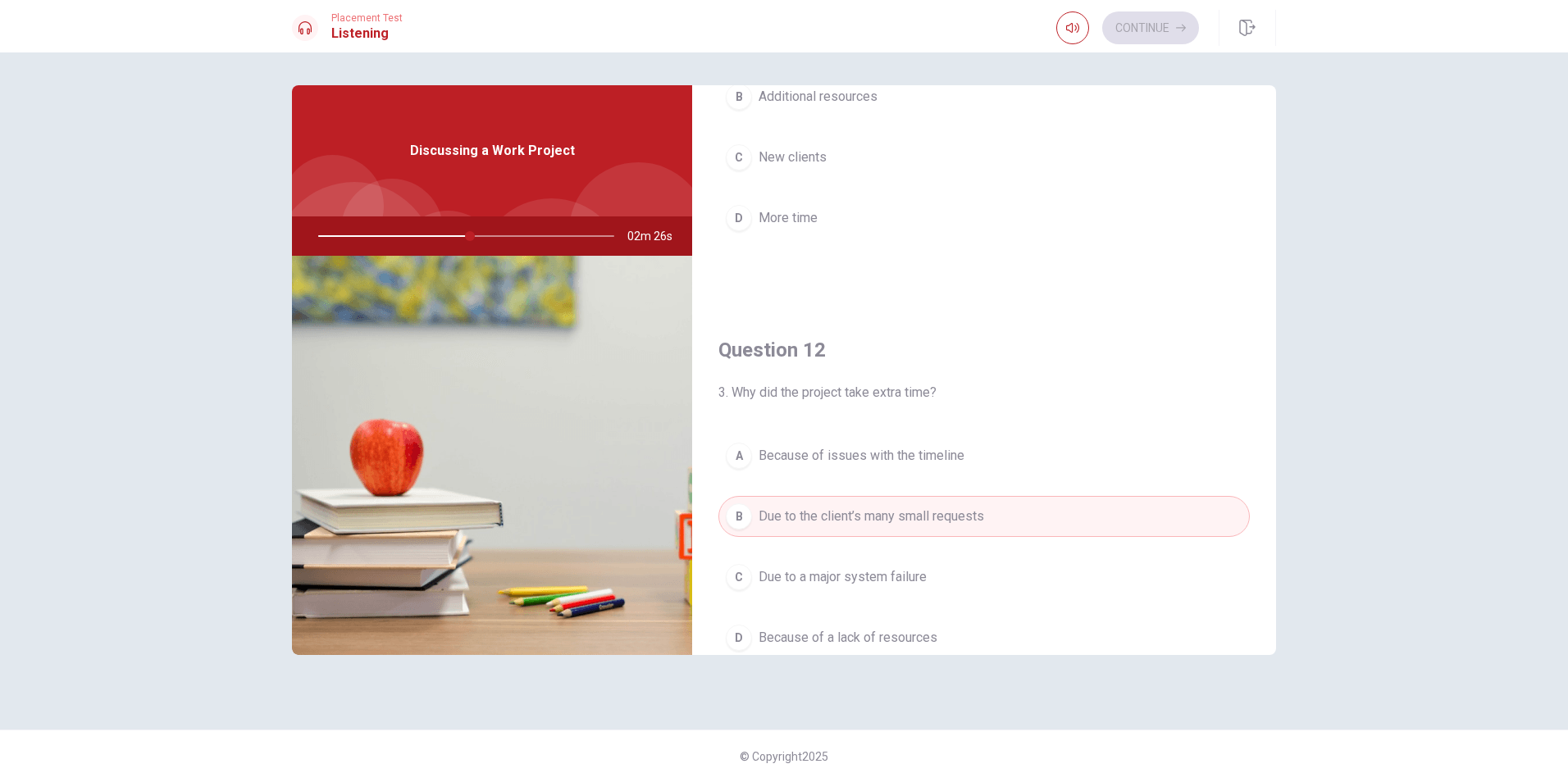
scroll to position [246, 0]
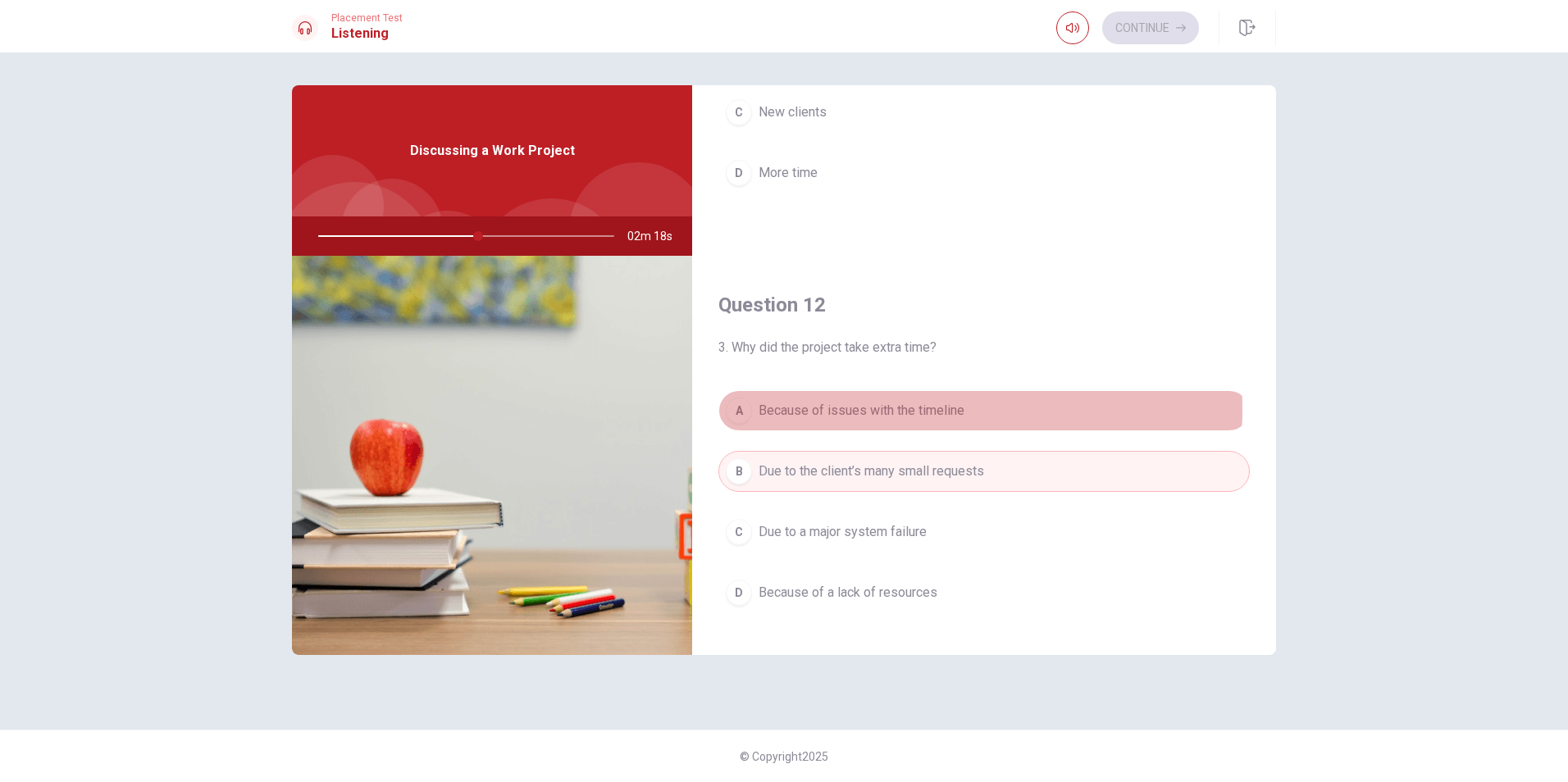
click at [927, 410] on span "Because of issues with the timeline" at bounding box center [861, 410] width 206 height 20
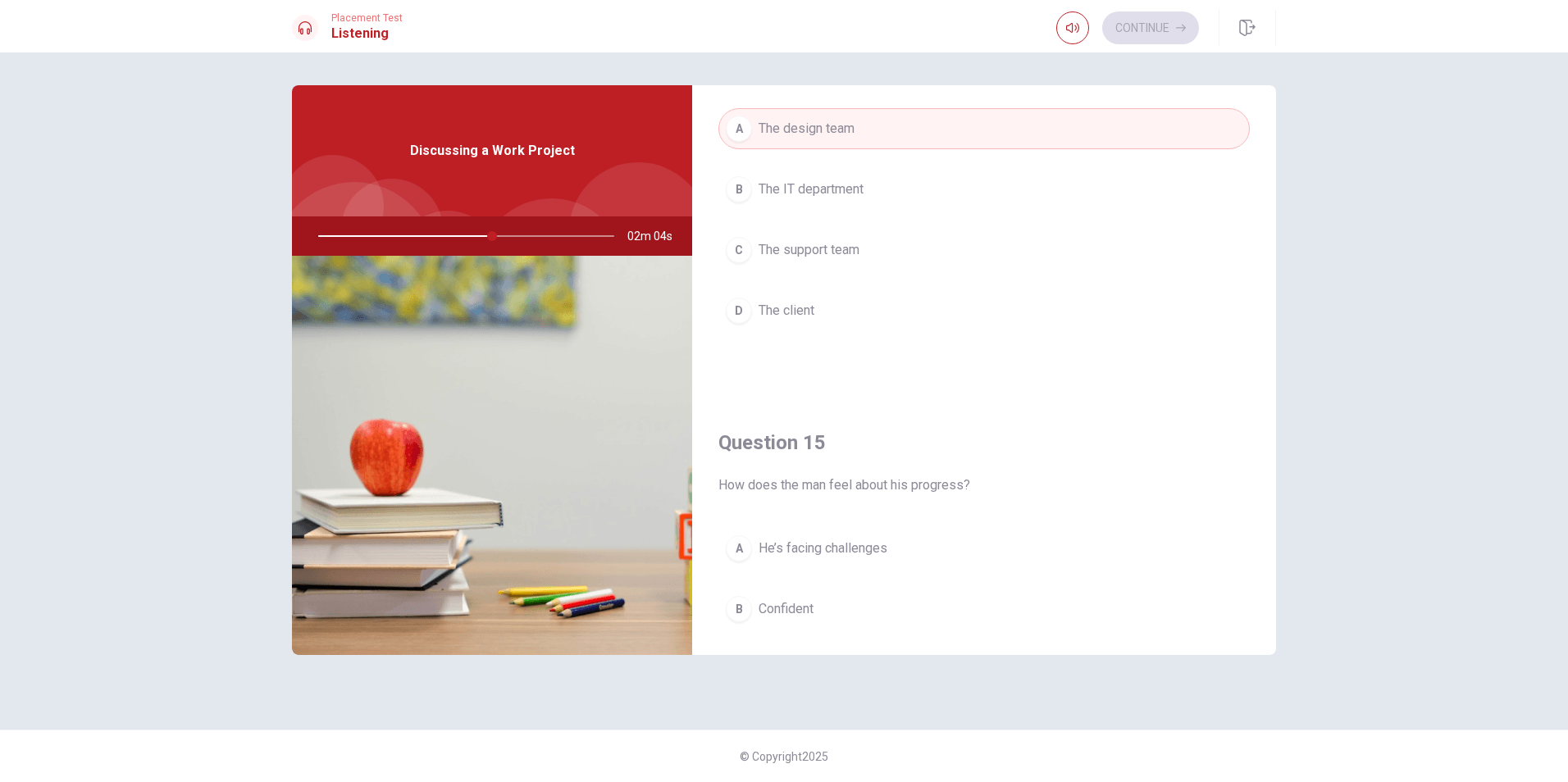
scroll to position [1476, 0]
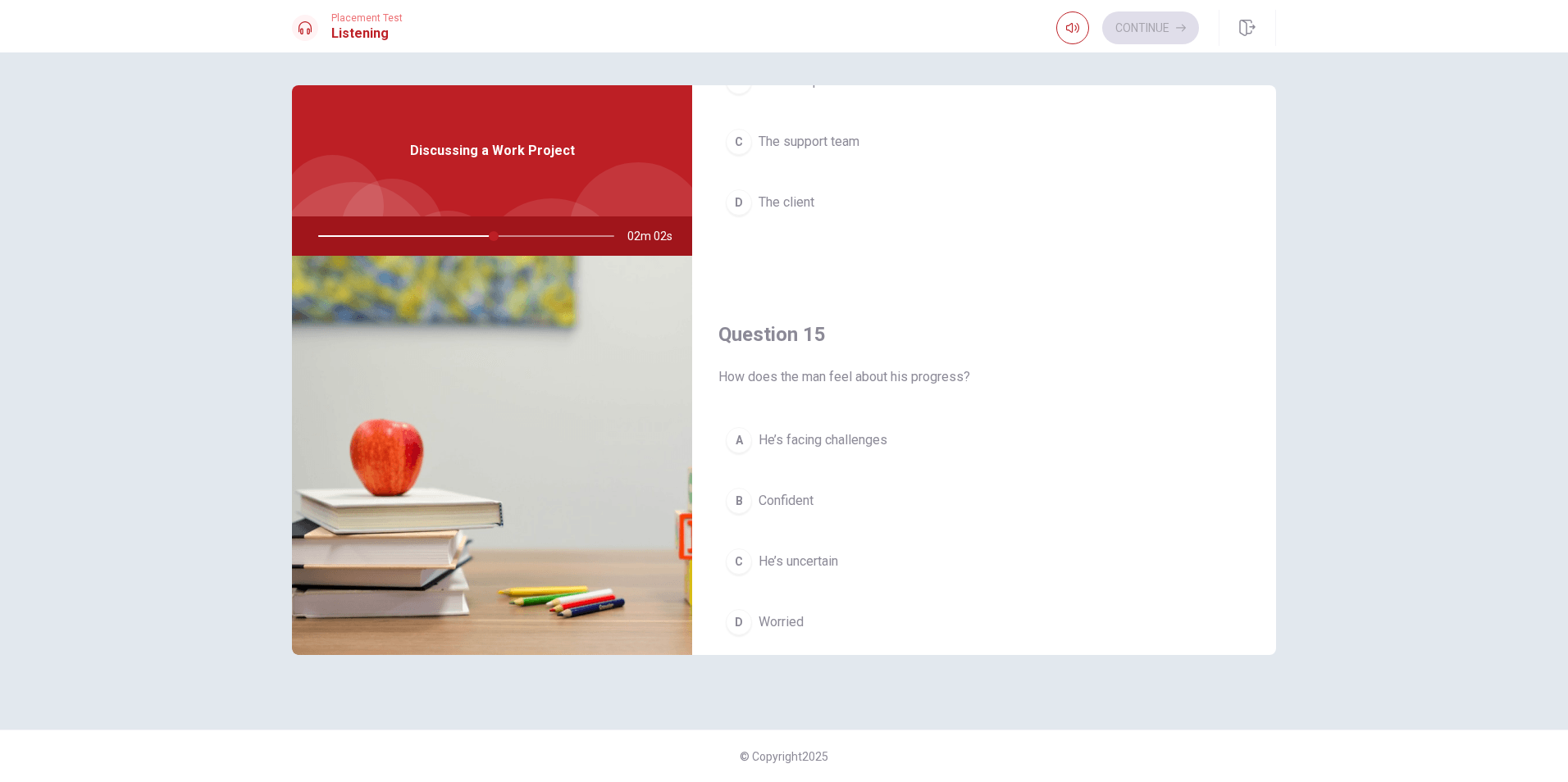
click at [808, 441] on span "He’s facing challenges" at bounding box center [822, 440] width 129 height 20
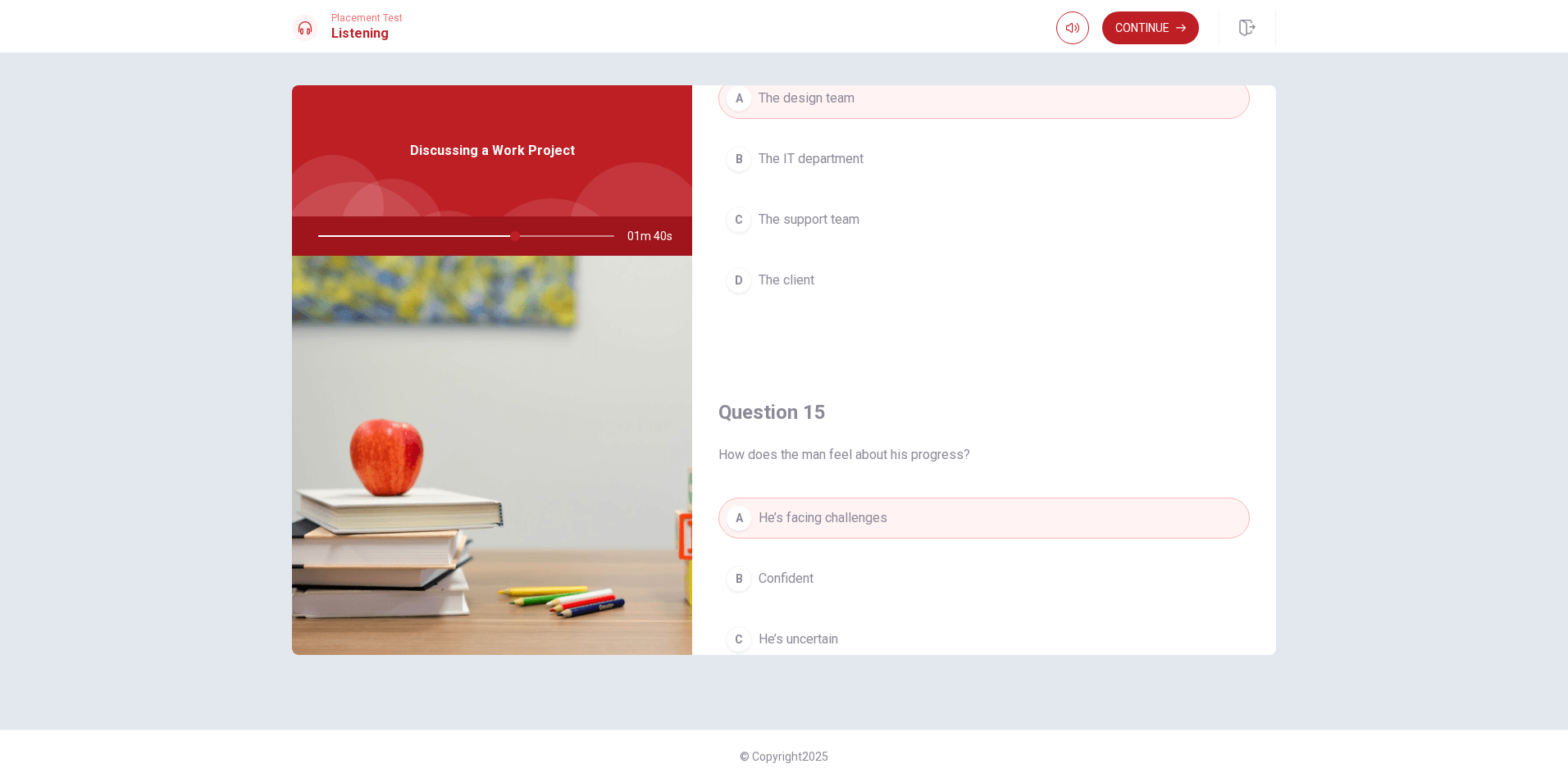
scroll to position [1365, 0]
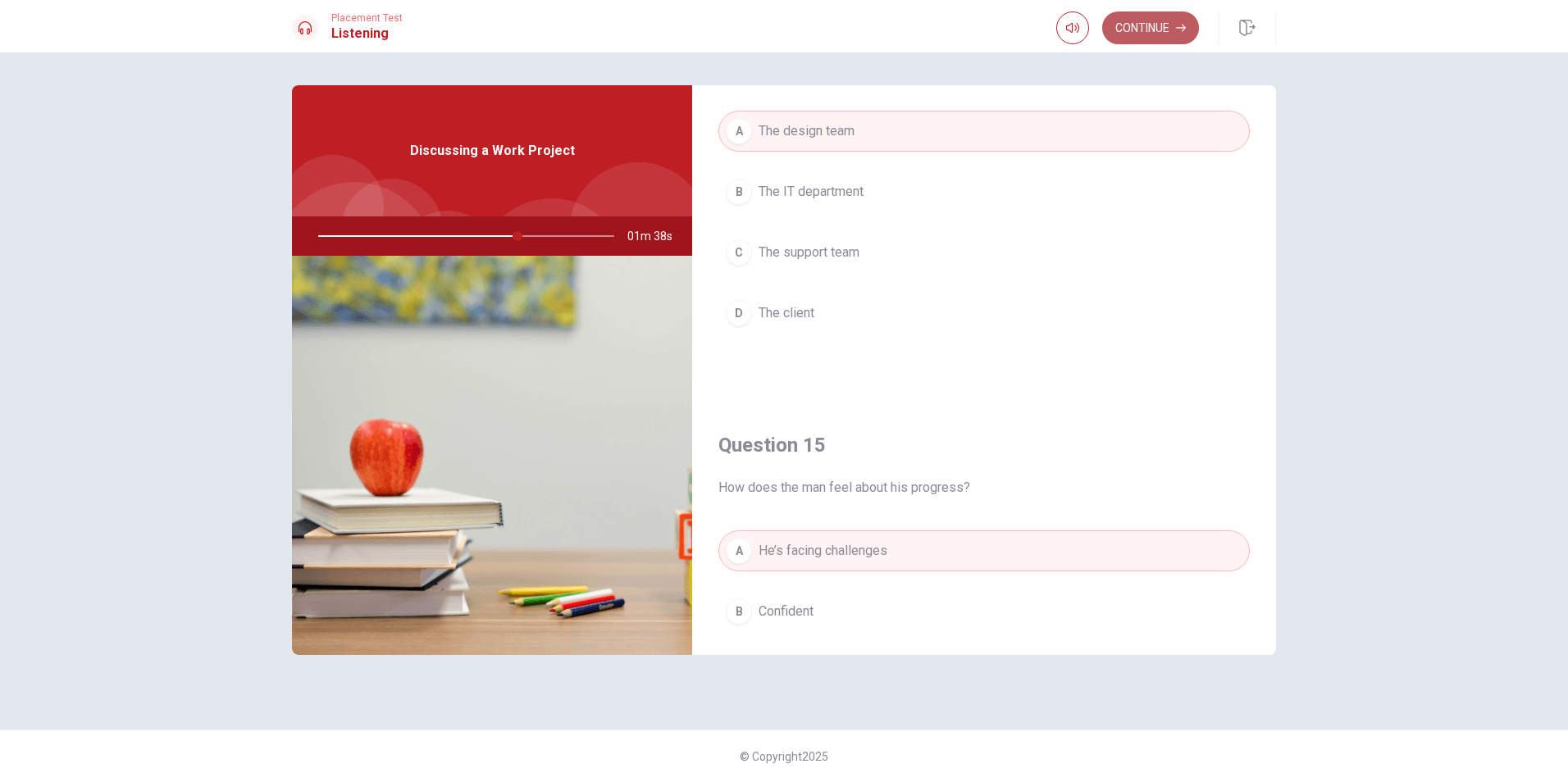
click at [1168, 33] on button "Continue" at bounding box center [1151, 28] width 97 height 33
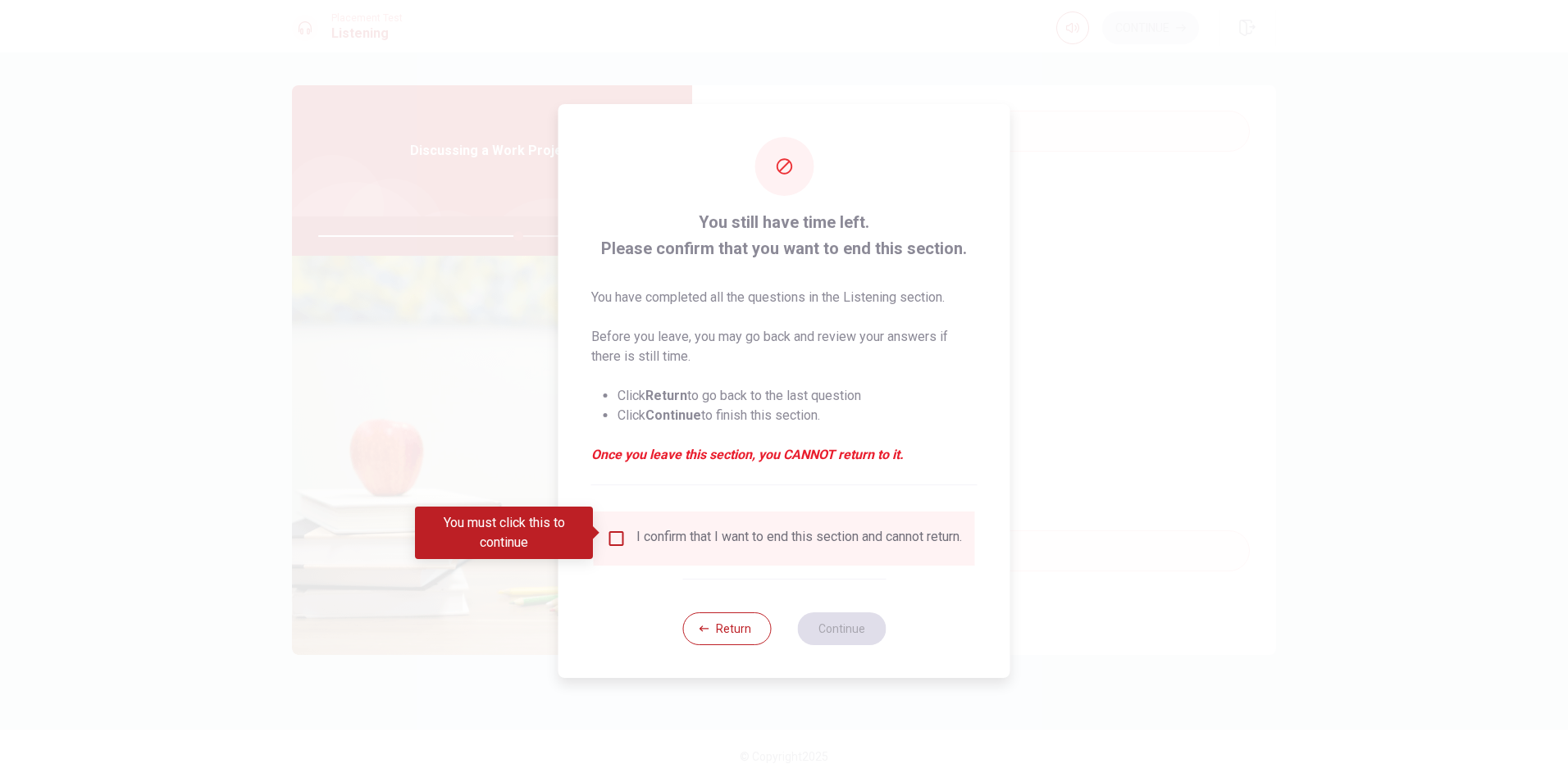
click at [619, 529] on input "You must click this to continue" at bounding box center [616, 538] width 20 height 20
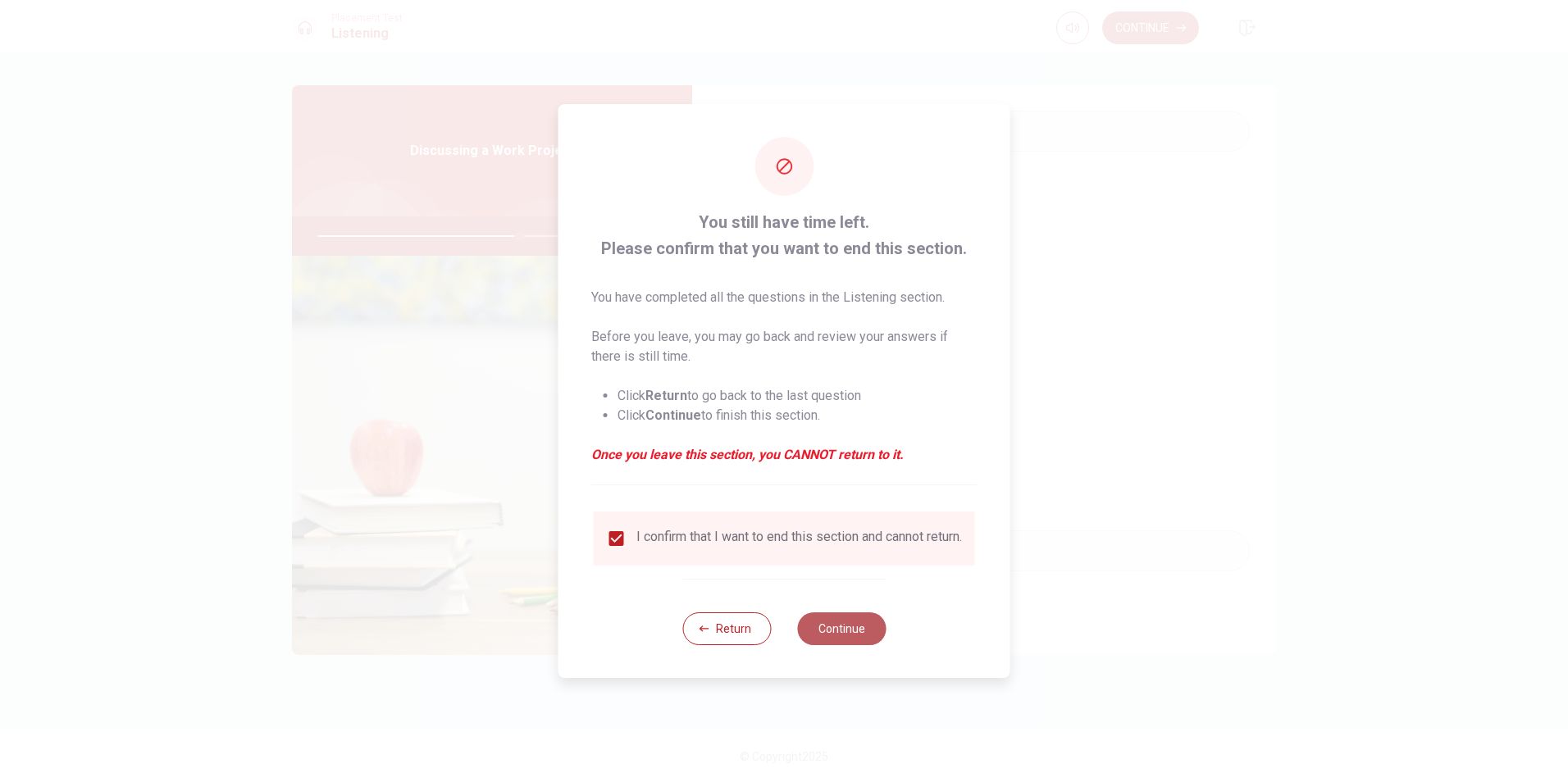
click at [831, 640] on button "Continue" at bounding box center [841, 629] width 89 height 33
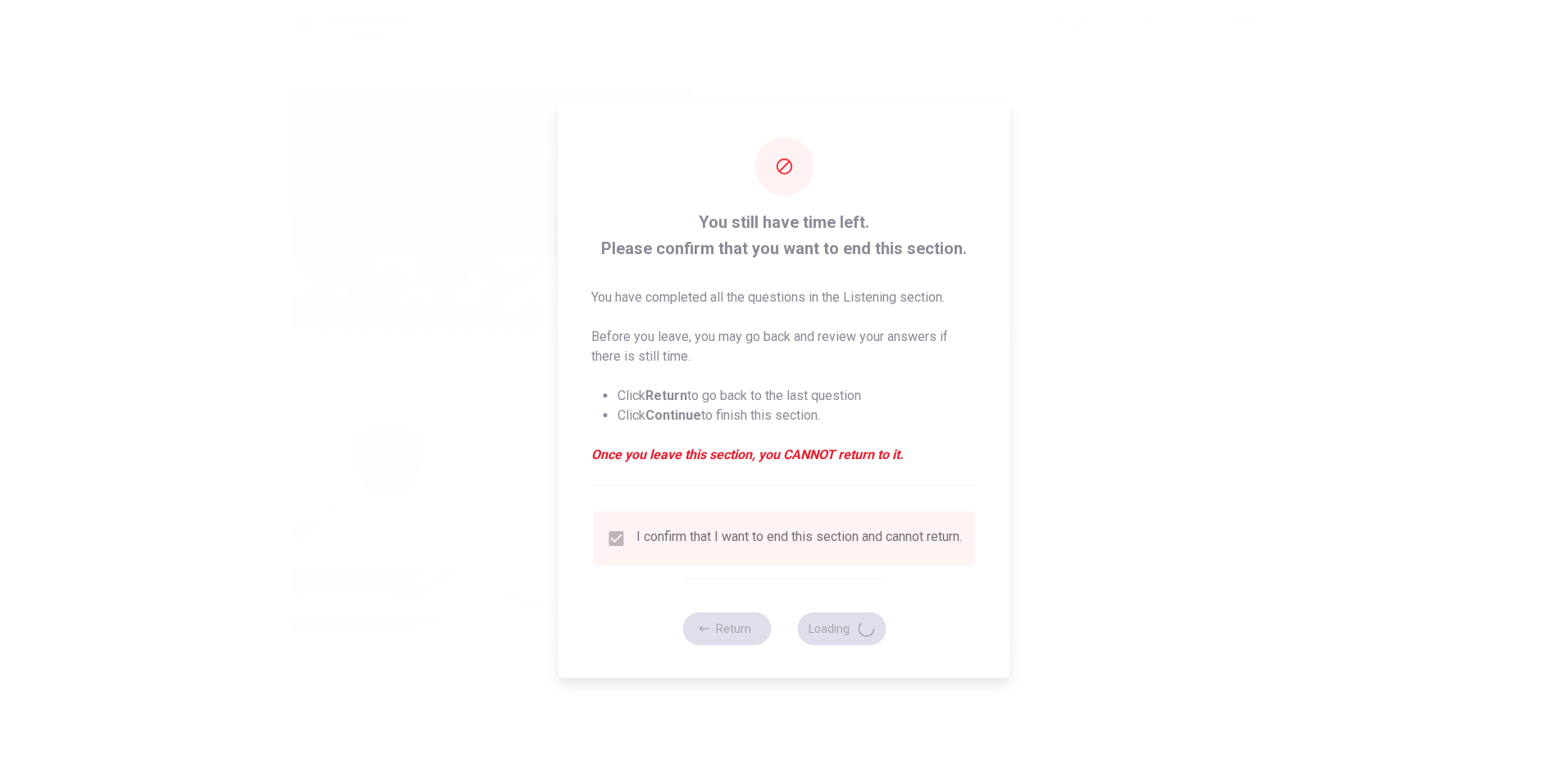
type input "69"
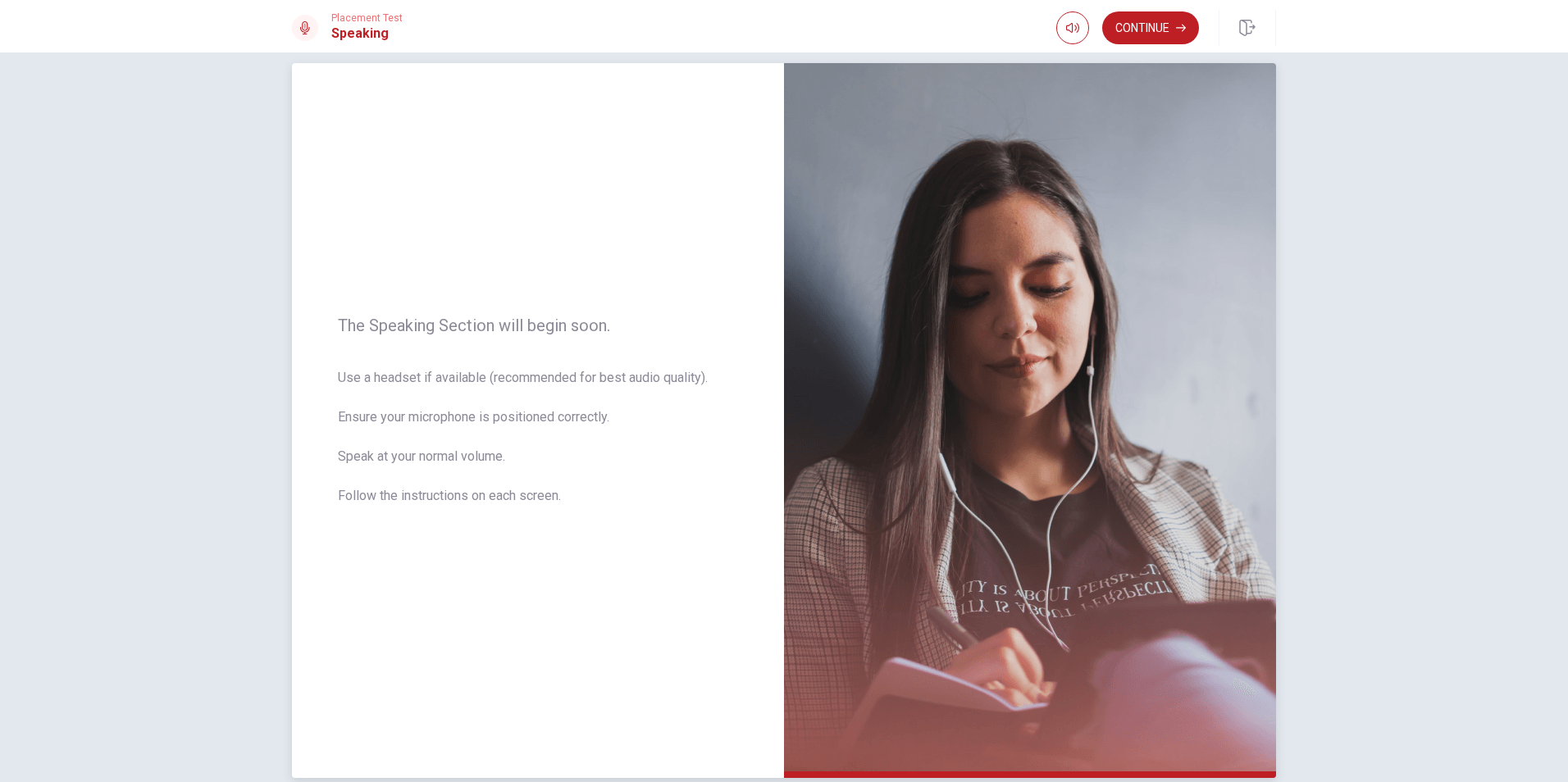
scroll to position [0, 0]
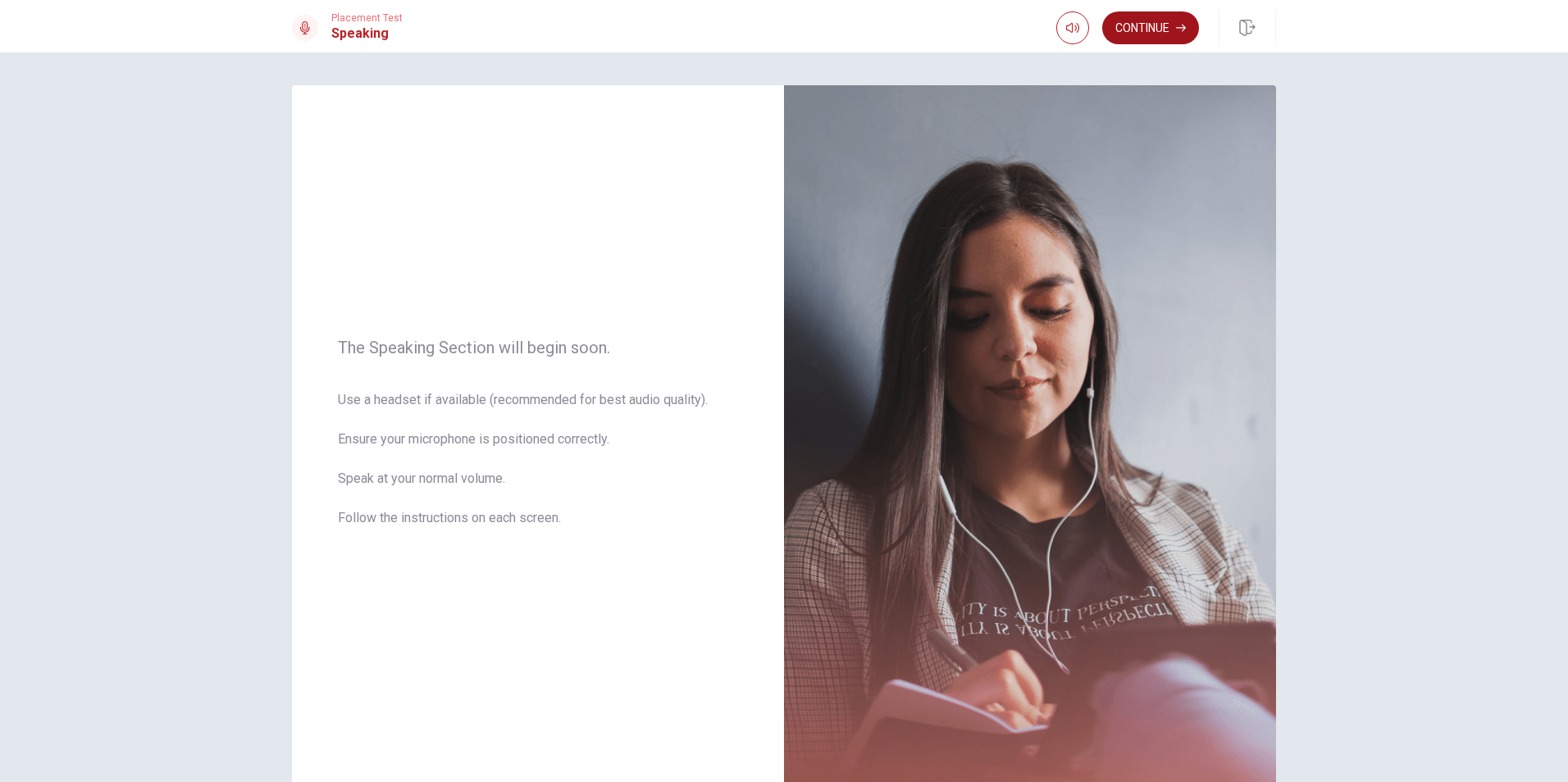
click at [1165, 28] on button "Continue" at bounding box center [1151, 28] width 97 height 33
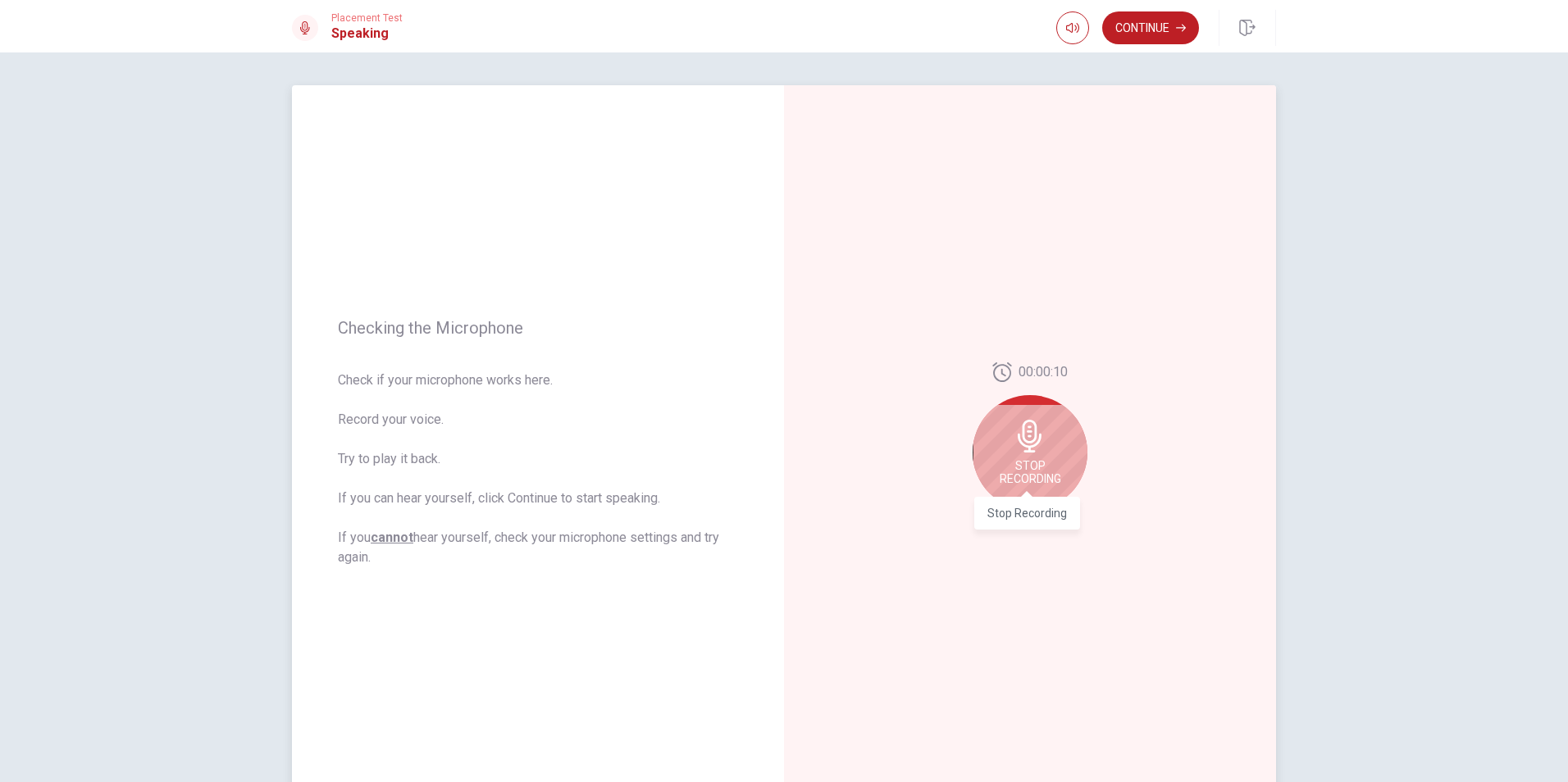
click at [1014, 462] on span "Stop Recording" at bounding box center [1030, 473] width 61 height 26
click at [1037, 523] on button "Play Audio" at bounding box center [1048, 523] width 23 height 23
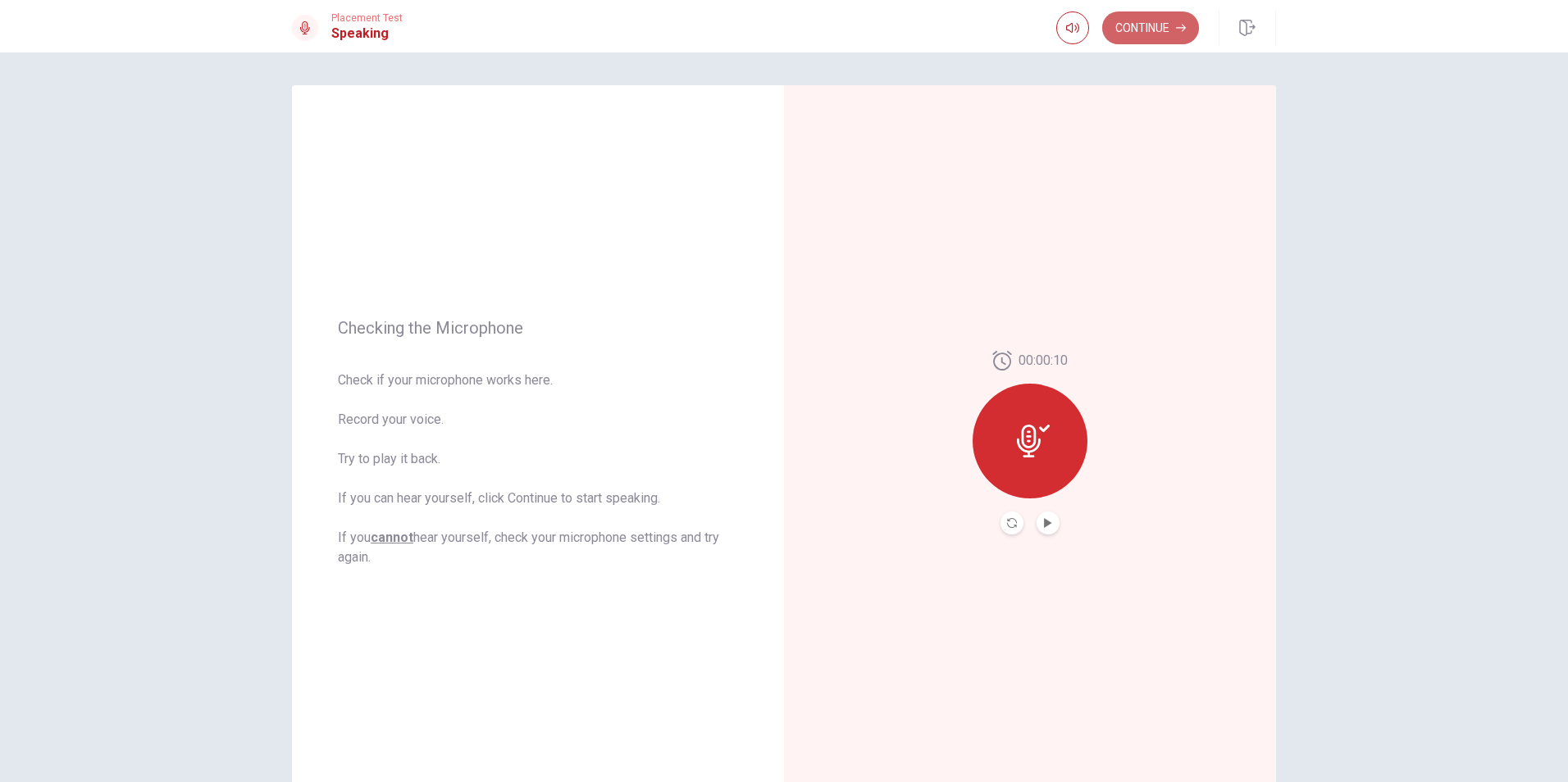
click at [1145, 32] on button "Continue" at bounding box center [1151, 28] width 97 height 33
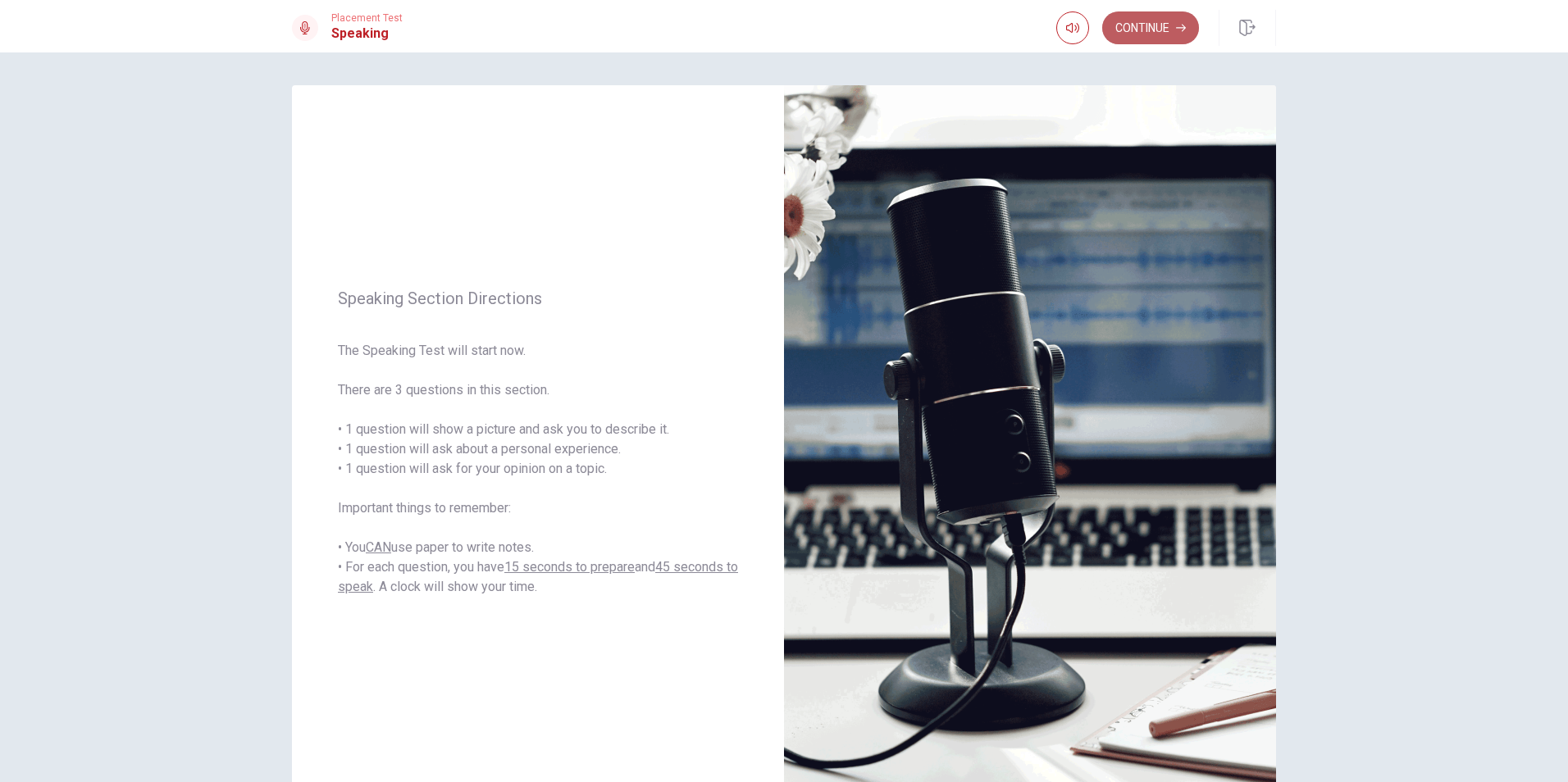
click at [1142, 29] on button "Continue" at bounding box center [1151, 28] width 97 height 33
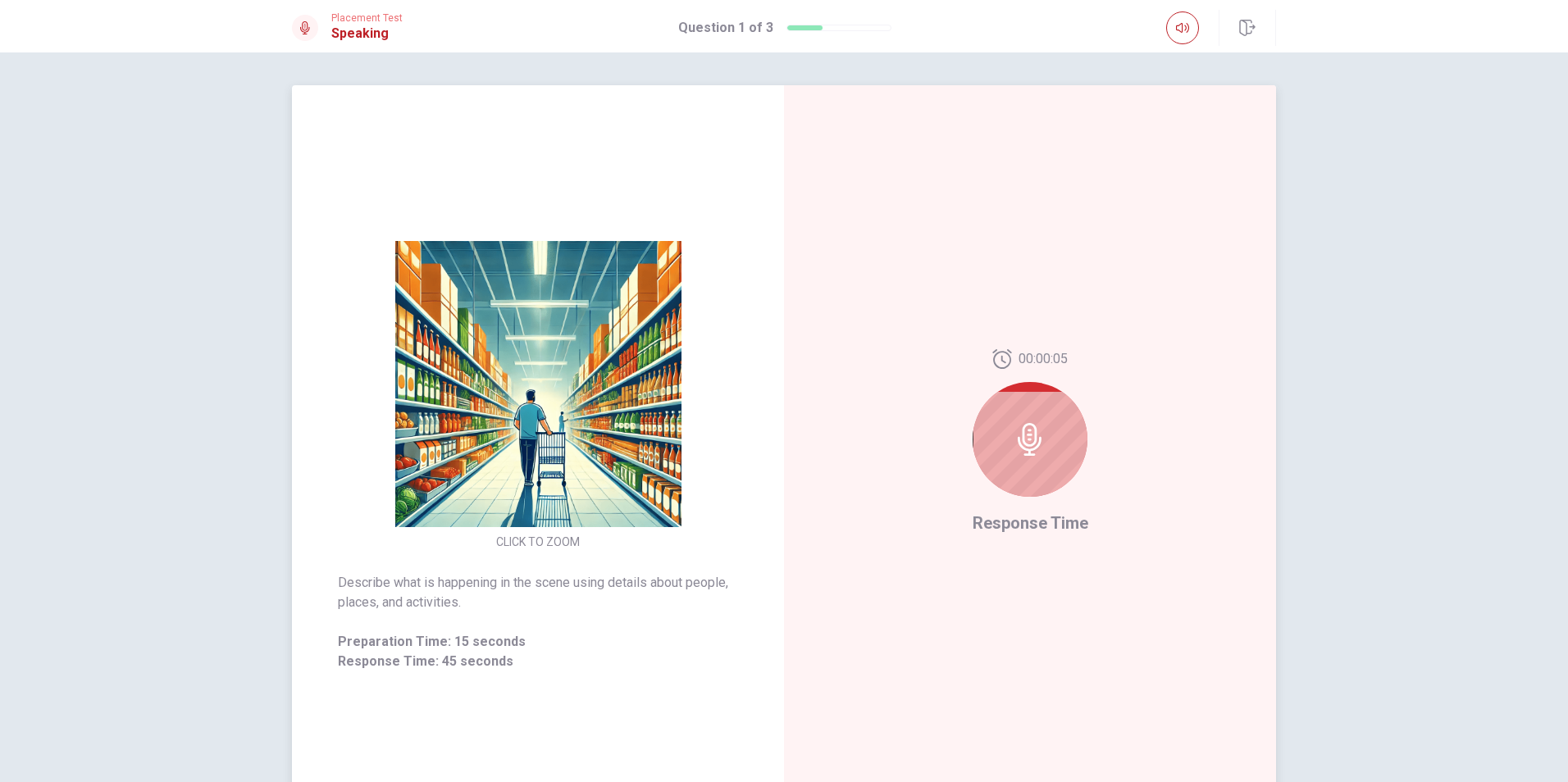
drag, startPoint x: 1014, startPoint y: 443, endPoint x: 1024, endPoint y: 448, distance: 11.2
click at [1024, 448] on icon at bounding box center [1030, 440] width 33 height 33
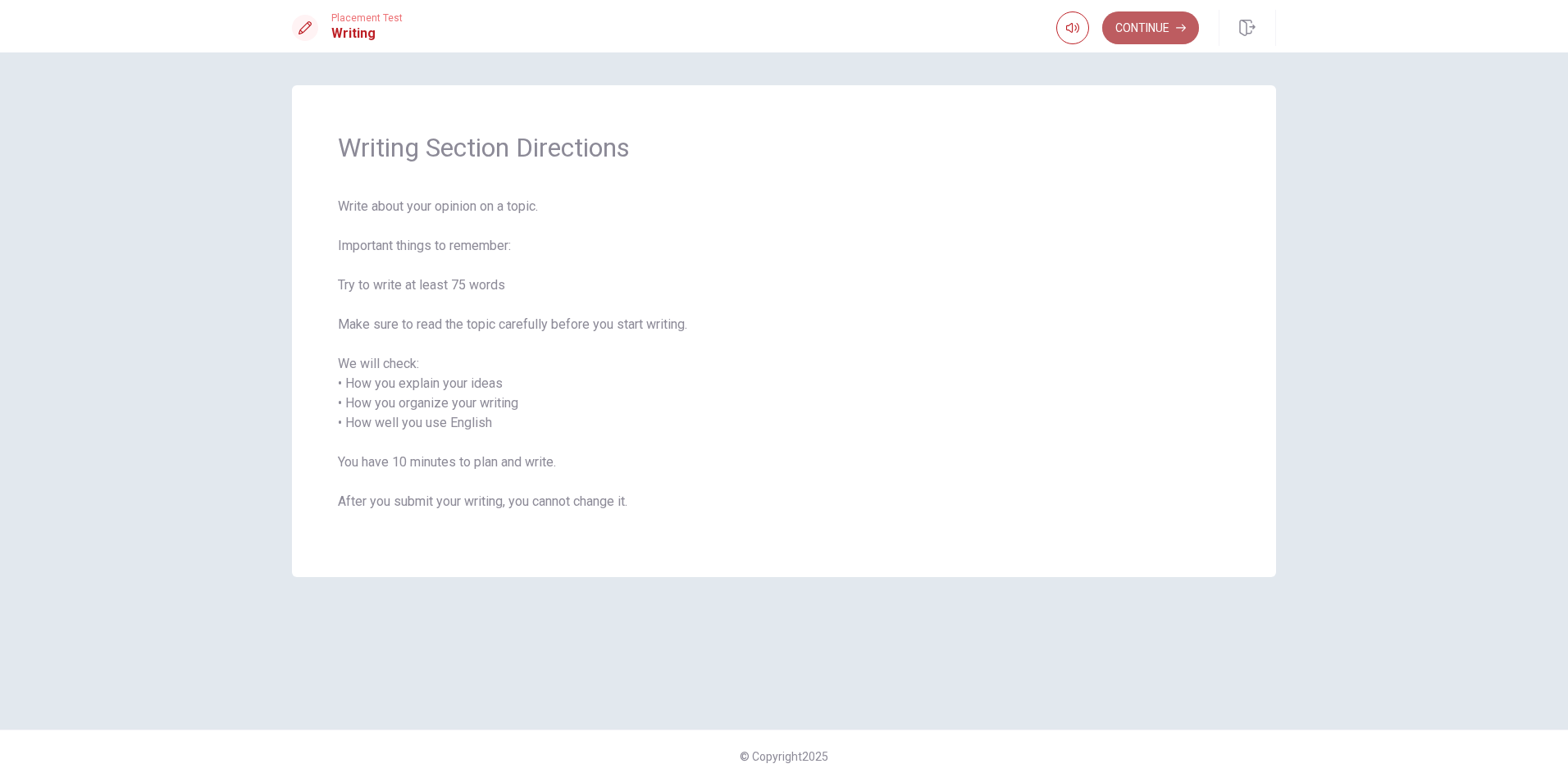
click at [1178, 32] on button "Continue" at bounding box center [1151, 28] width 97 height 33
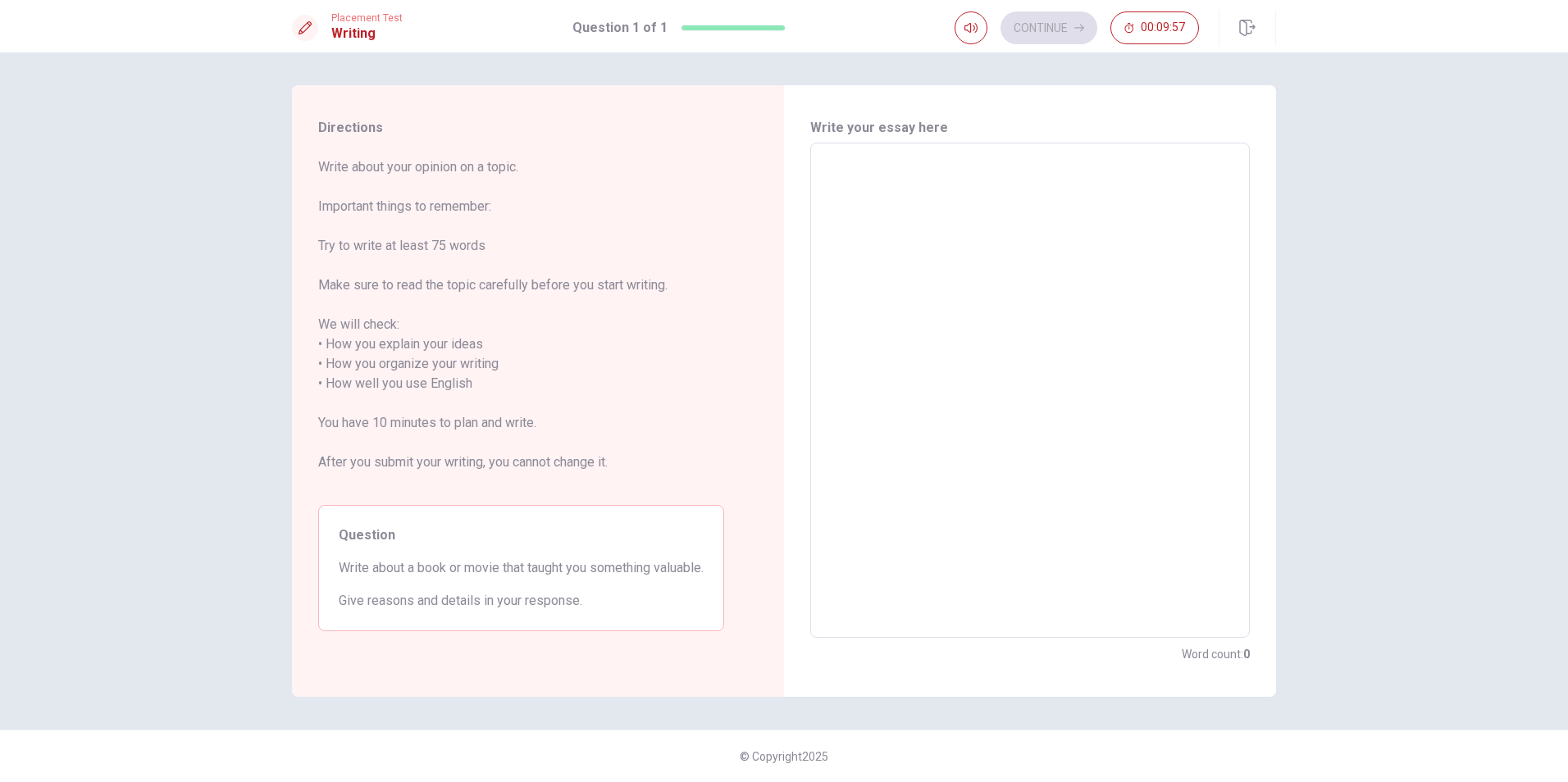
click at [659, 554] on div "Question Write about a book or movie that taught you something valuable. Give r…" at bounding box center [521, 569] width 406 height 126
click at [413, 553] on div "Question Write about a book or movie that taught you something valuable. Give r…" at bounding box center [521, 569] width 406 height 126
click at [354, 556] on div "Question Write about a book or movie that taught you something valuable. Give r…" at bounding box center [521, 569] width 406 height 126
click at [365, 535] on span "Question" at bounding box center [521, 535] width 365 height 20
click at [372, 528] on span "Question" at bounding box center [521, 535] width 365 height 20
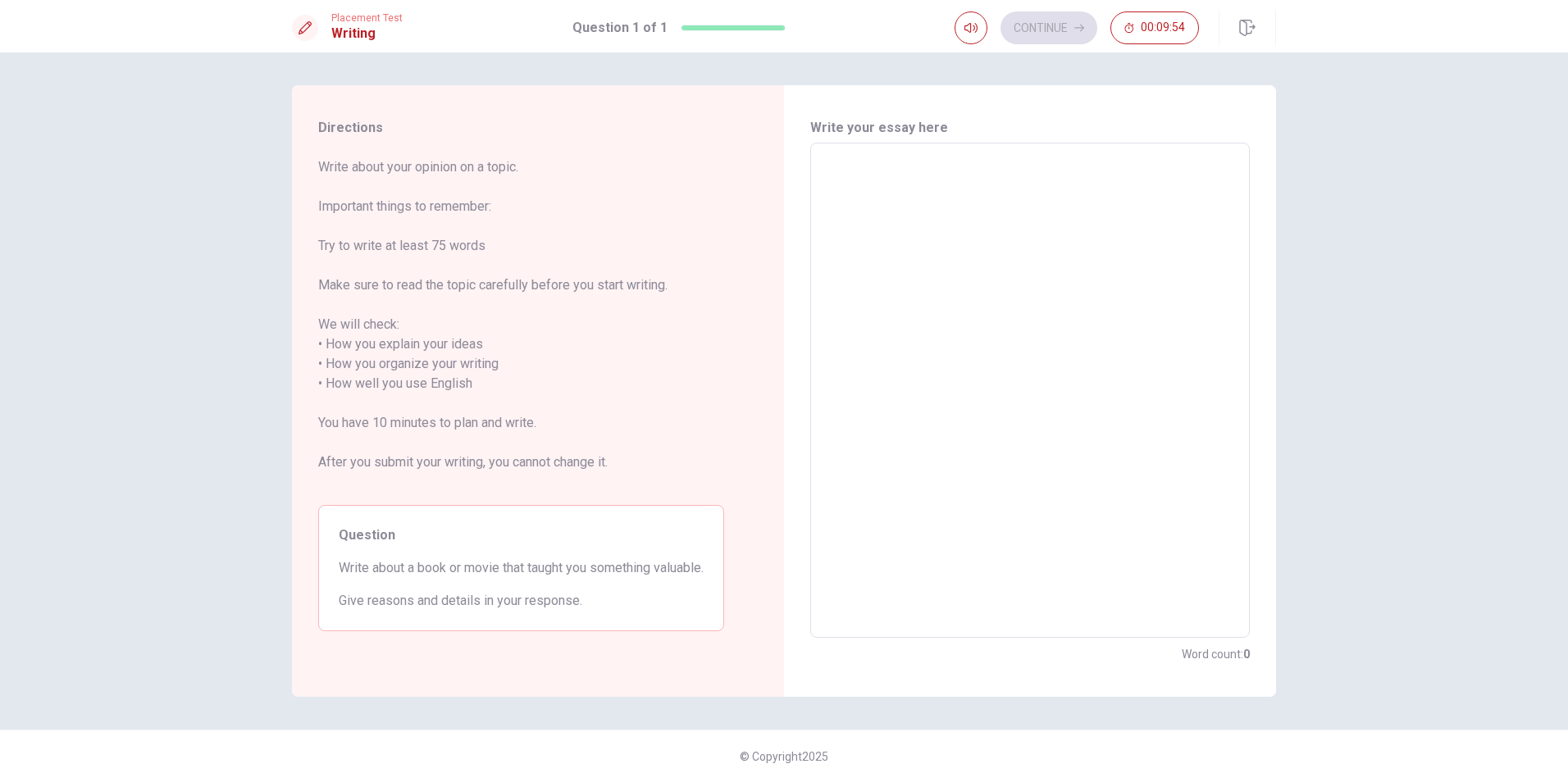
click at [362, 540] on span "Question" at bounding box center [521, 535] width 365 height 20
drag, startPoint x: 363, startPoint y: 540, endPoint x: 854, endPoint y: 513, distance: 491.7
click at [365, 539] on span "Question" at bounding box center [521, 535] width 365 height 20
drag, startPoint x: 959, startPoint y: 89, endPoint x: 991, endPoint y: 189, distance: 105.0
click at [959, 102] on div "Write your essay here x ​ Word count : 0" at bounding box center [1029, 391] width 492 height 612
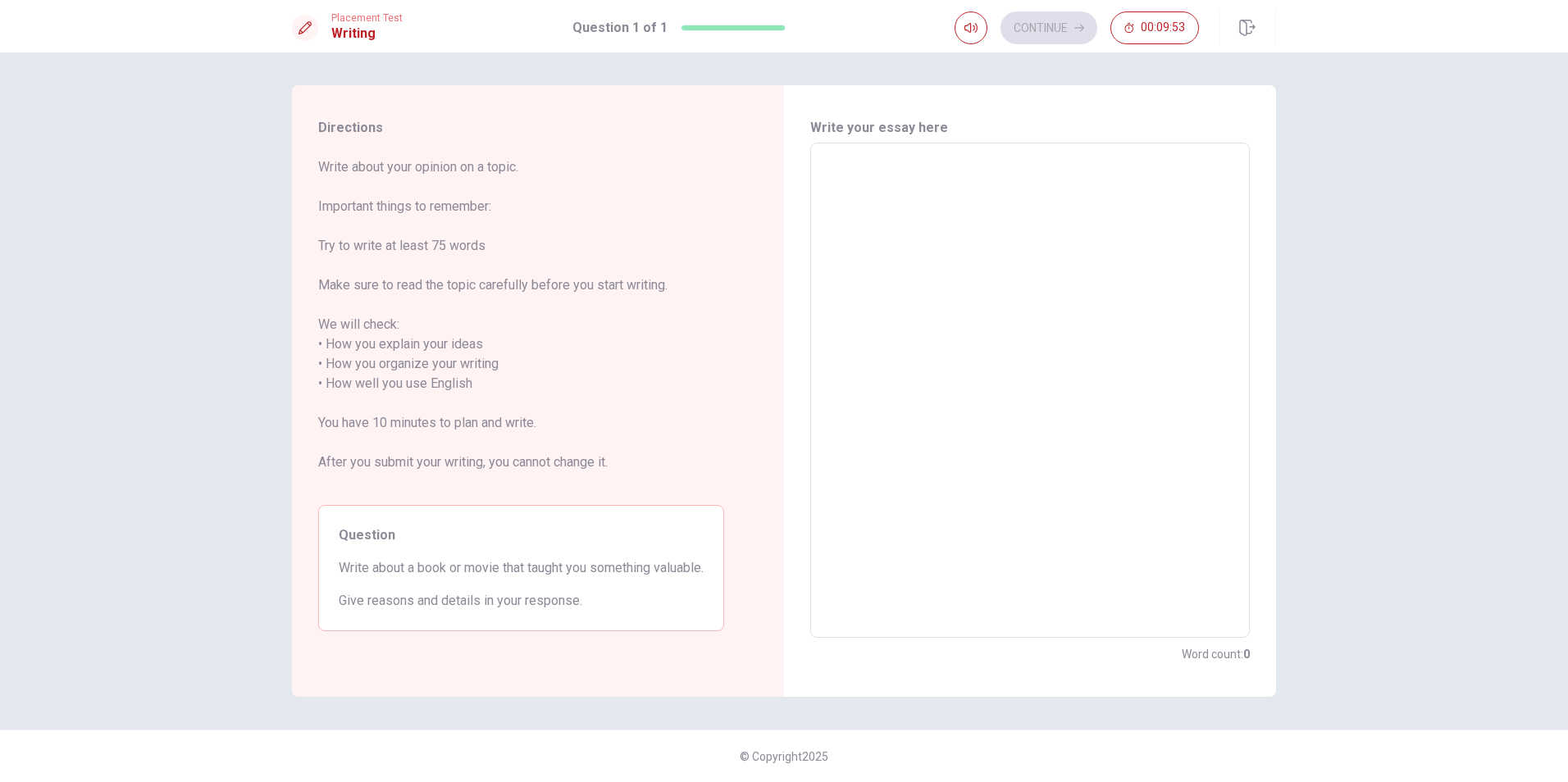
click at [992, 189] on textarea at bounding box center [1030, 391] width 416 height 468
type textarea "e"
type textarea "x"
type textarea "en"
type textarea "x"
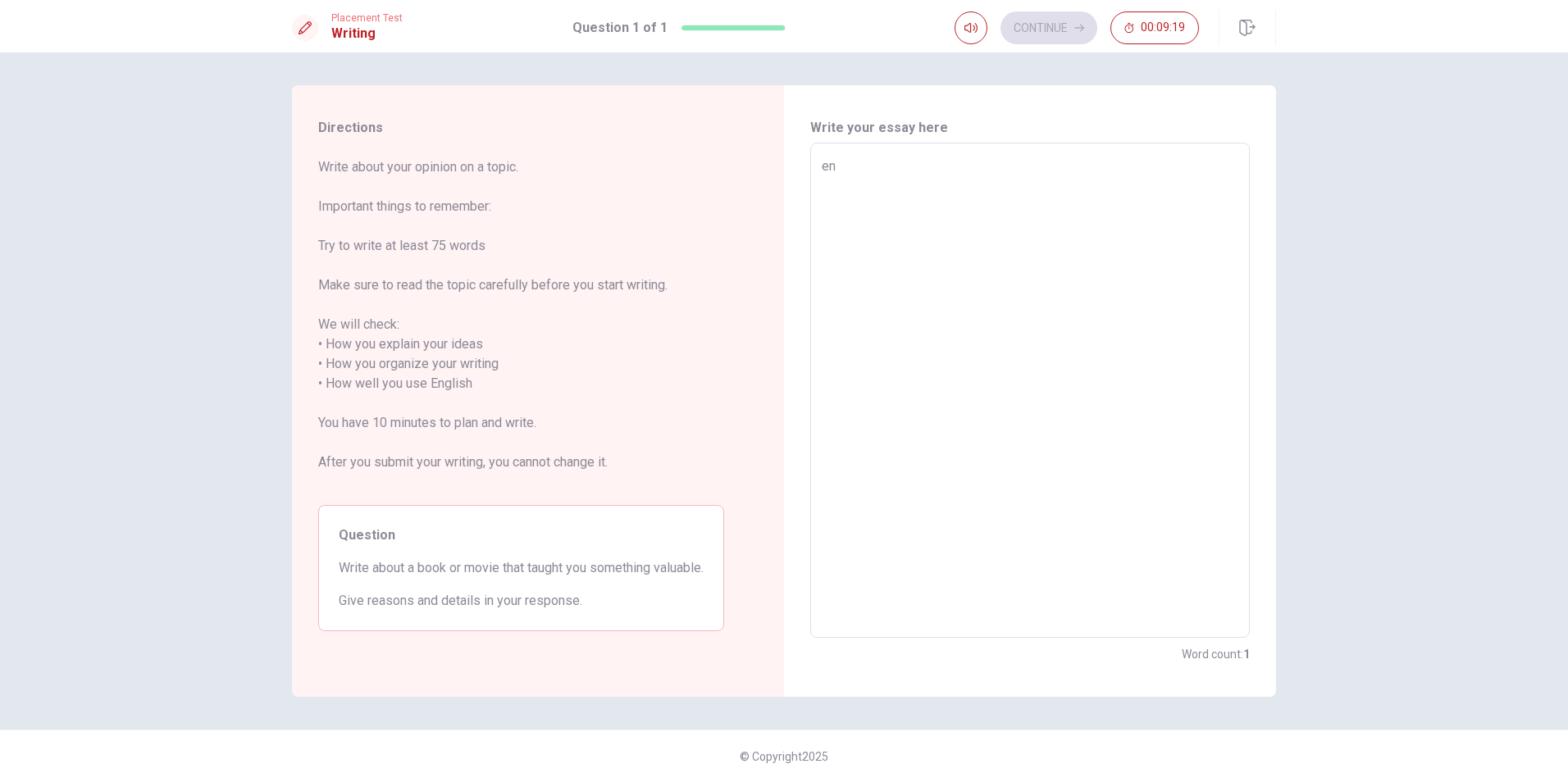
type textarea "eng"
type textarea "x"
type textarea "engl"
type textarea "x"
type textarea "engli"
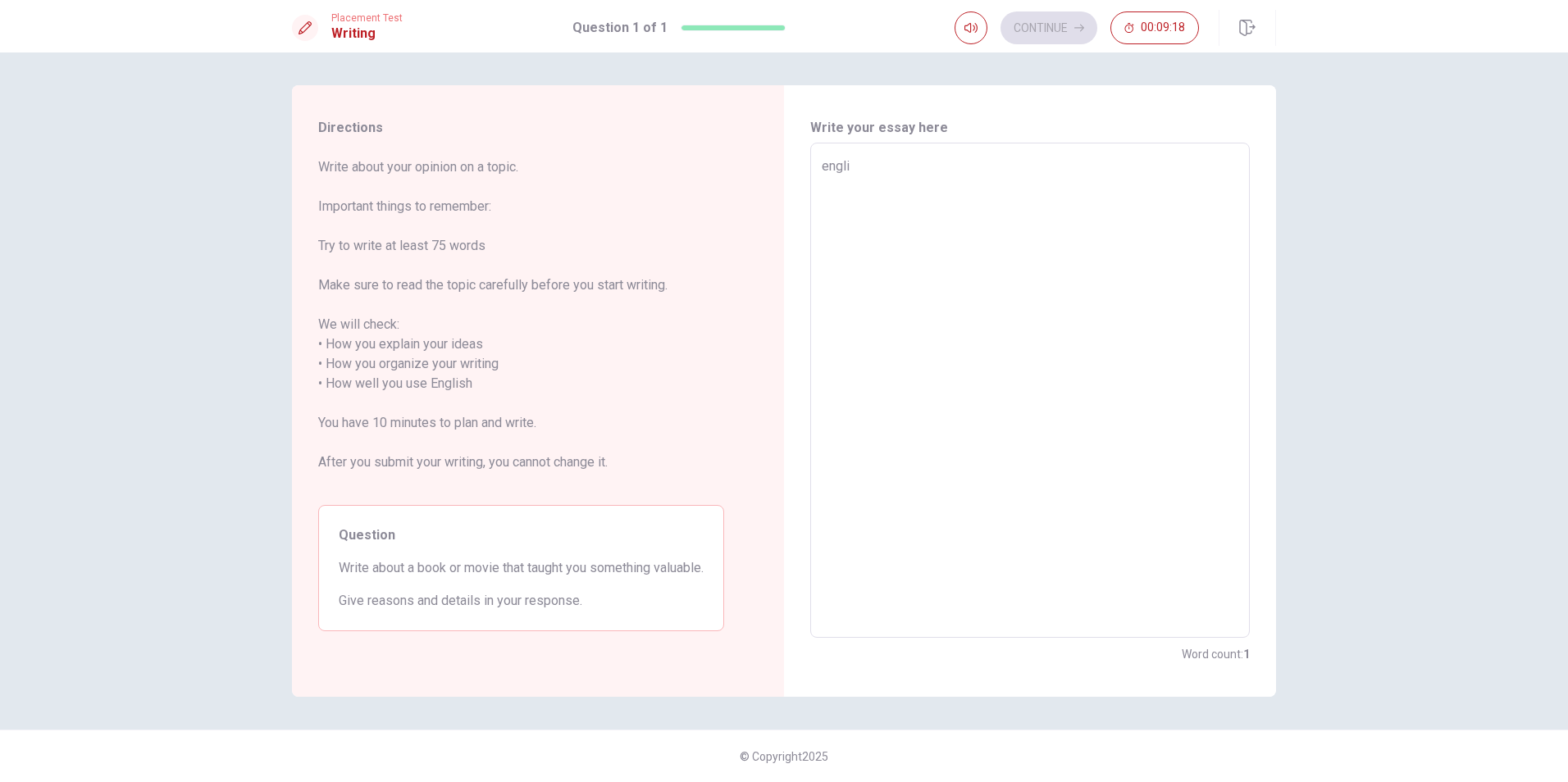
type textarea "x"
type textarea "englis"
type textarea "x"
type textarea "english"
type textarea "x"
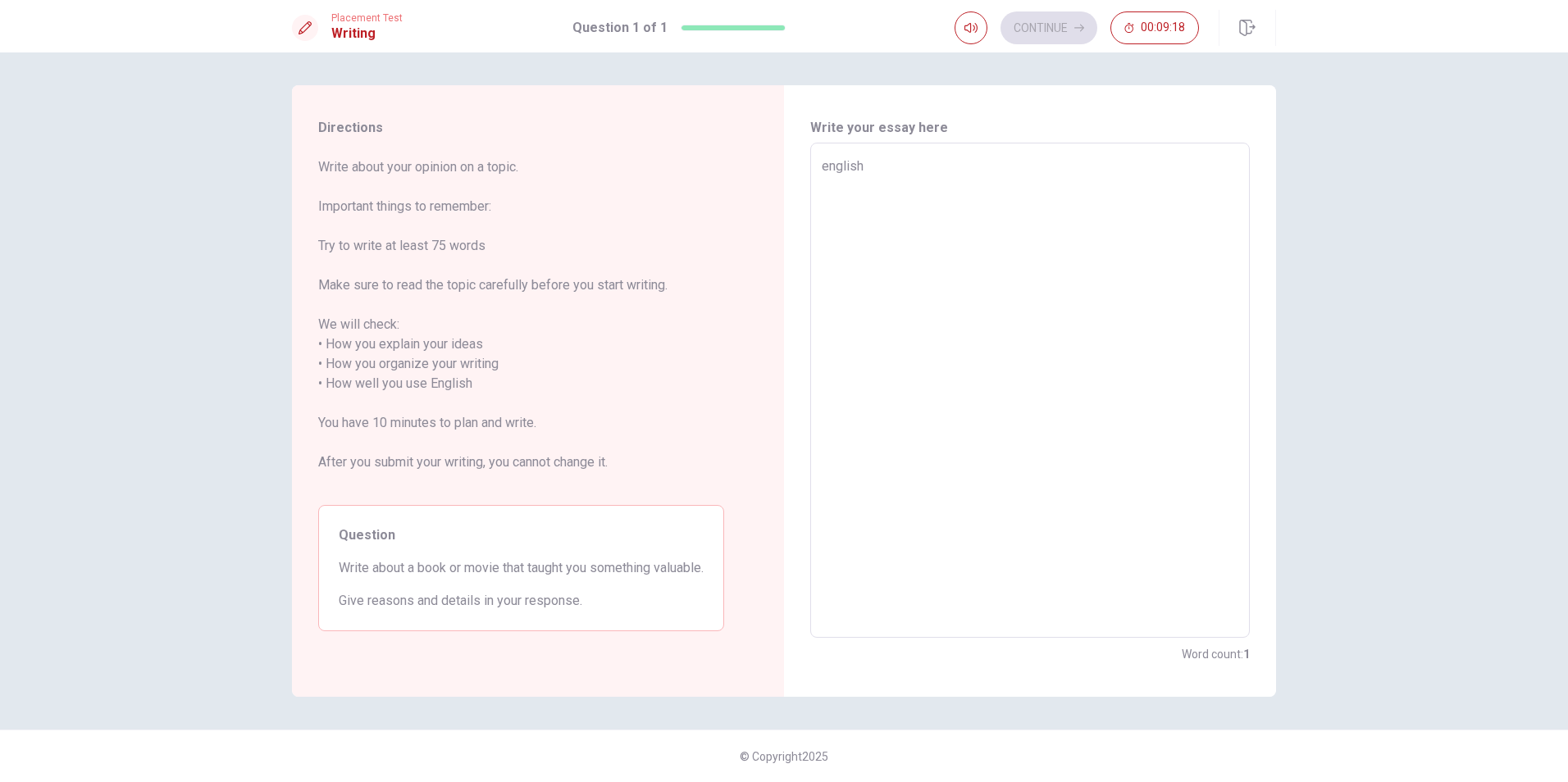
type textarea "english"
type textarea "x"
type textarea "english i"
type textarea "x"
type textarea "english is"
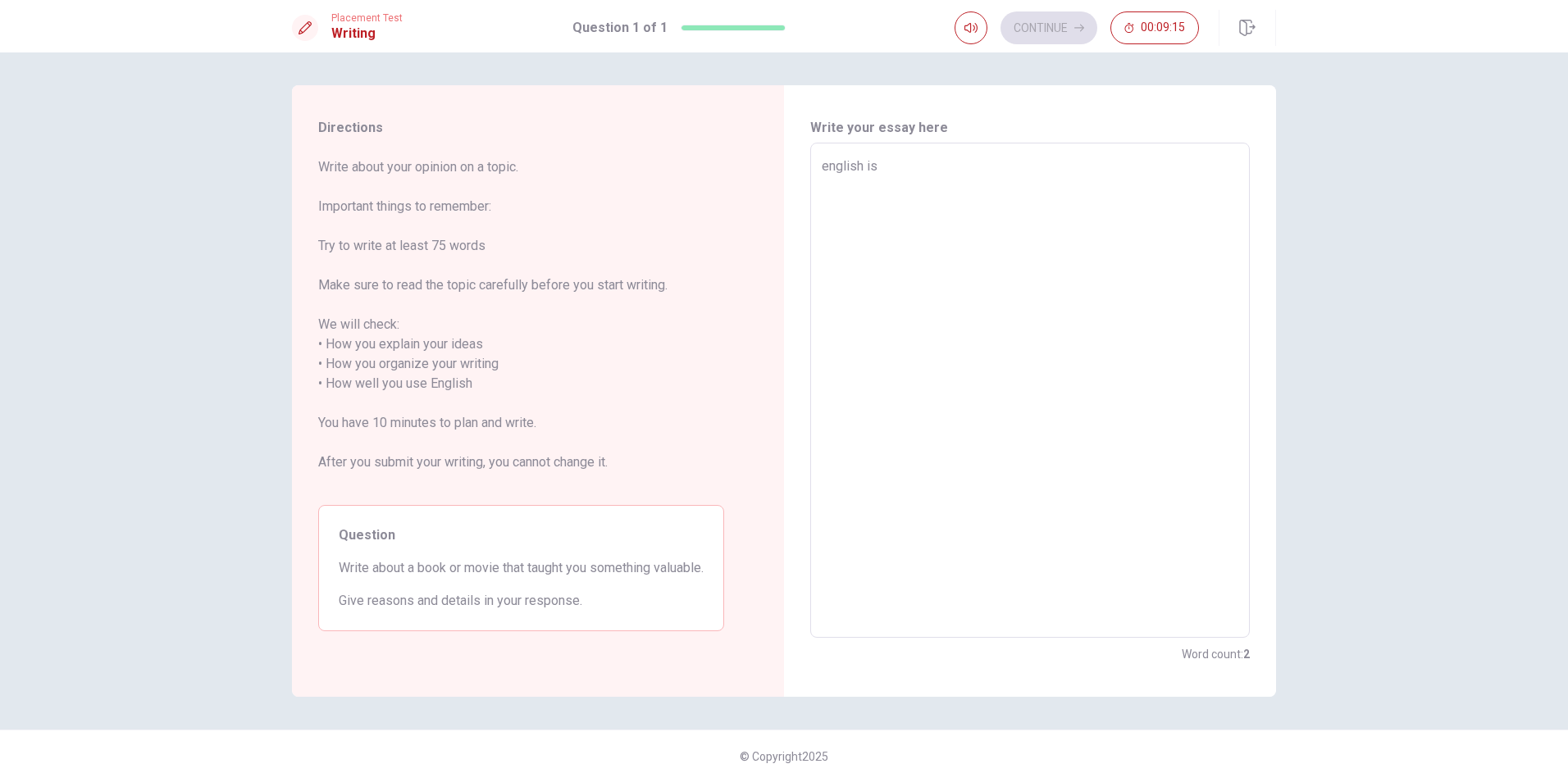
type textarea "x"
type textarea "english is"
type textarea "x"
type textarea "english is u"
type textarea "x"
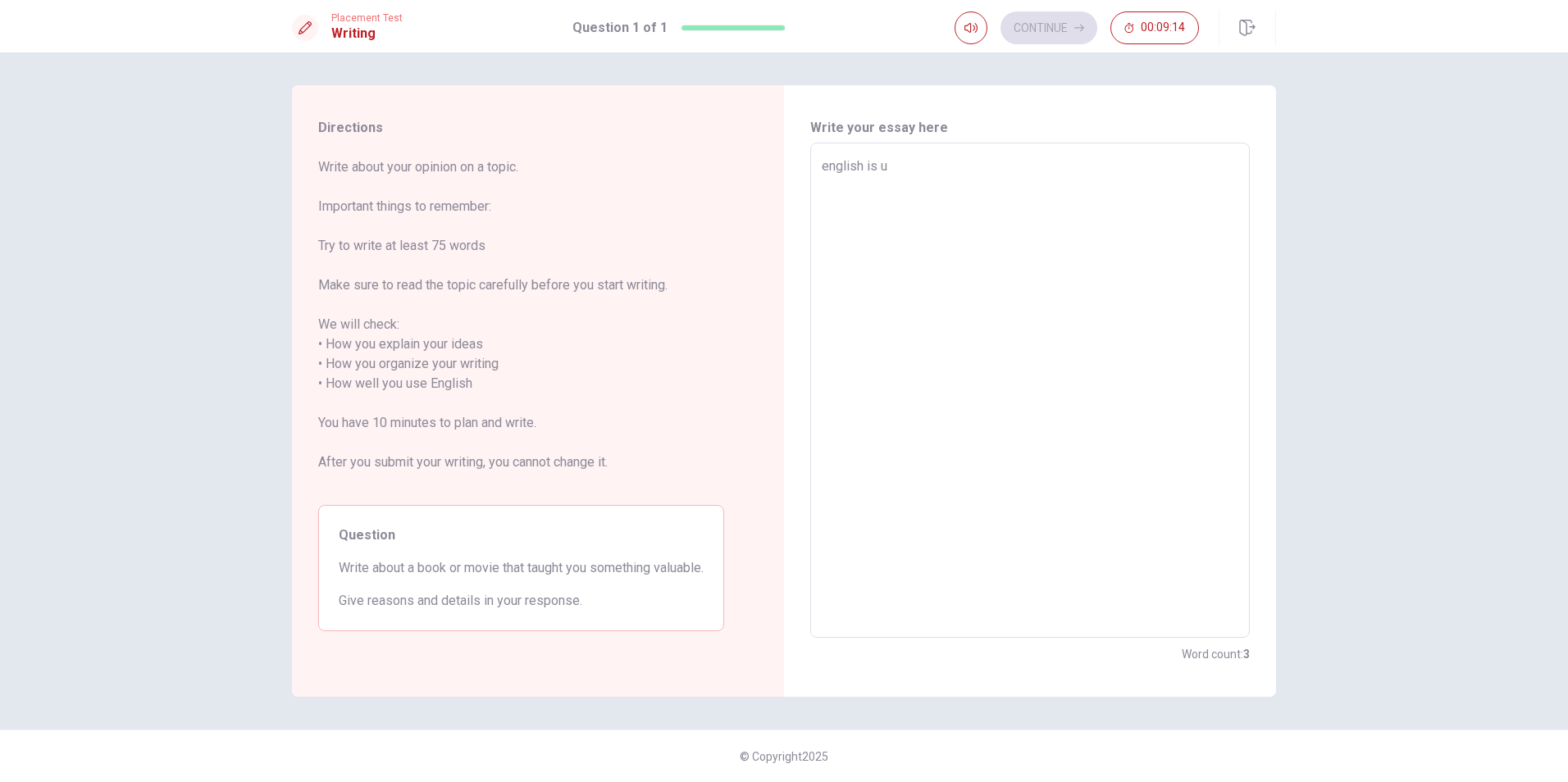
type textarea "english is us"
type textarea "x"
type textarea "english is use"
type textarea "x"
type textarea "english is usef"
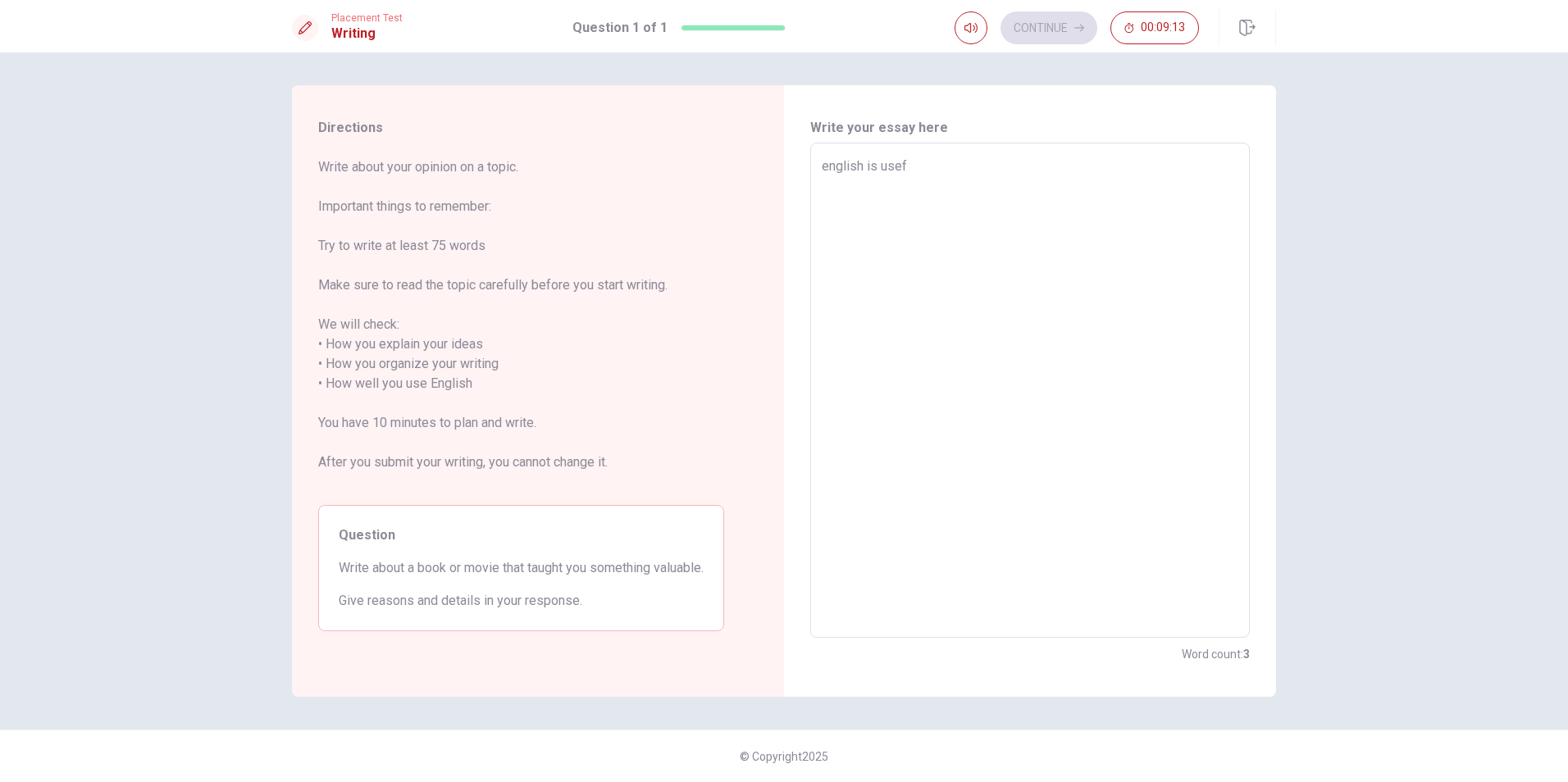
type textarea "x"
type textarea "english is useff"
type textarea "x"
type textarea "english is useffu"
type textarea "x"
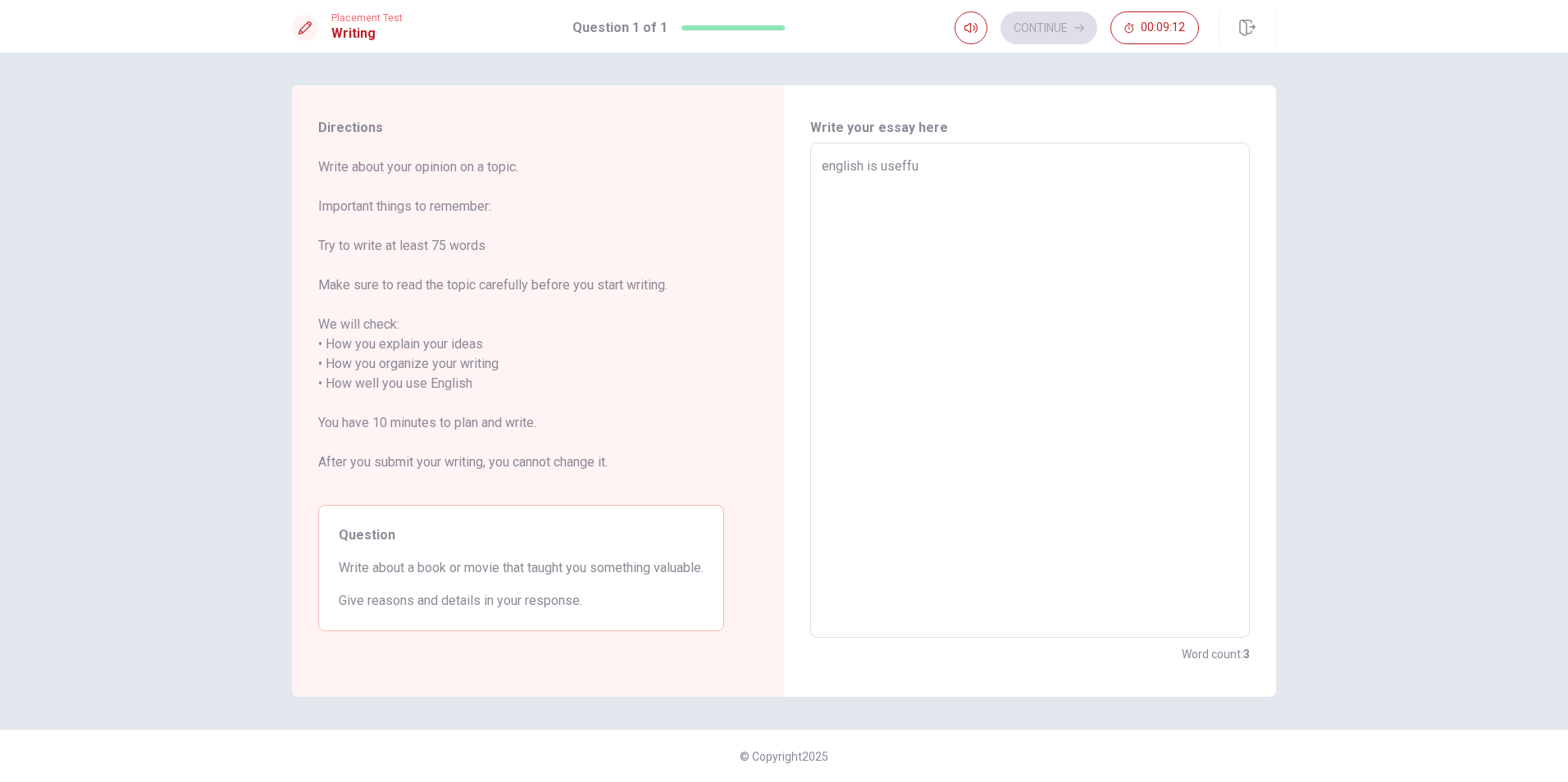
type textarea "english is usefful"
type textarea "x"
type textarea "english is usefful"
type textarea "x"
type textarea "english is usefful b"
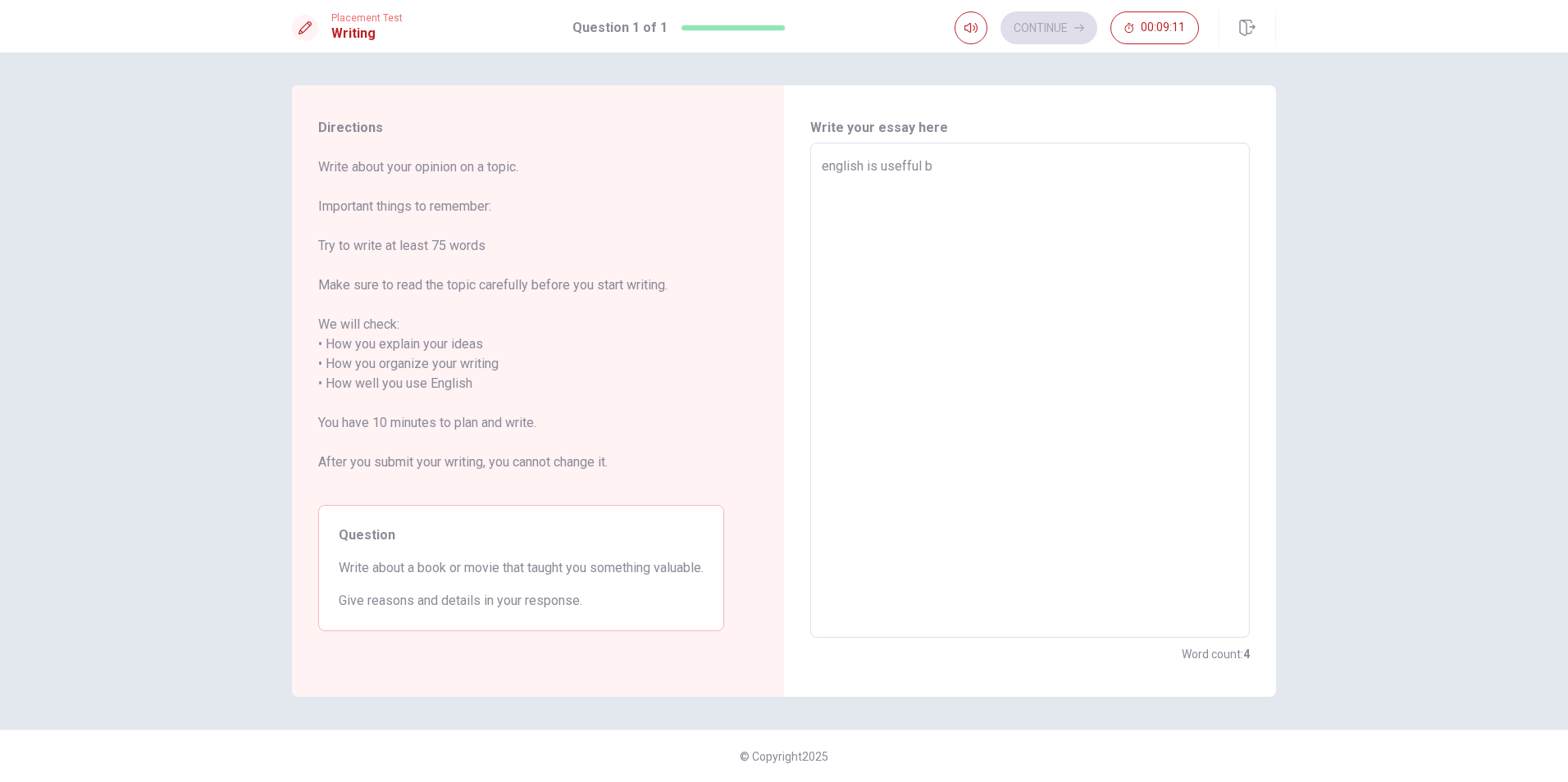
type textarea "x"
type textarea "english is usefful be"
type textarea "x"
type textarea "english is usefful bec"
type textarea "x"
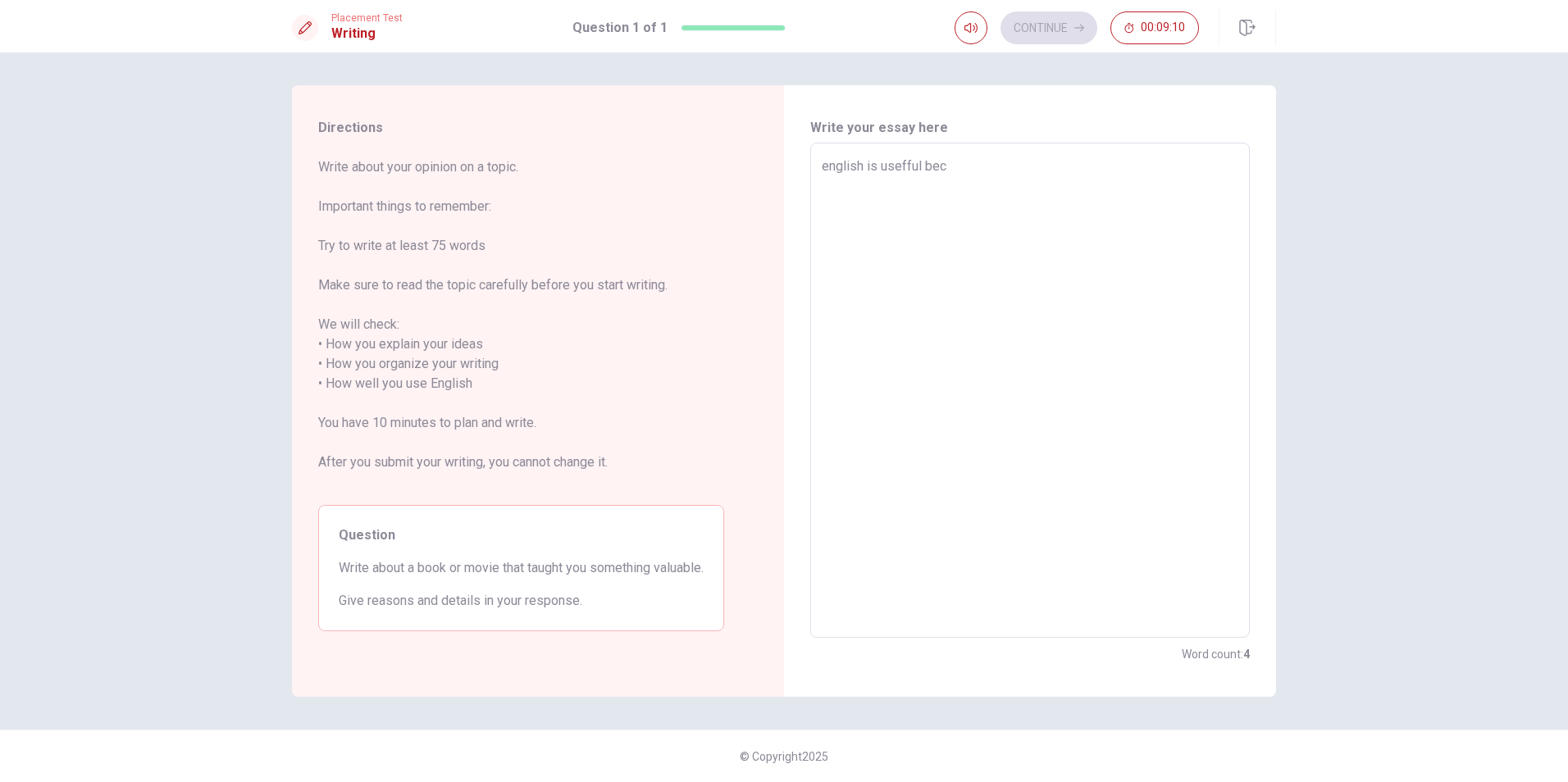
type textarea "english is usefful beca"
type textarea "x"
type textarea "english is usefful becau"
type textarea "x"
type textarea "english is usefful becaus"
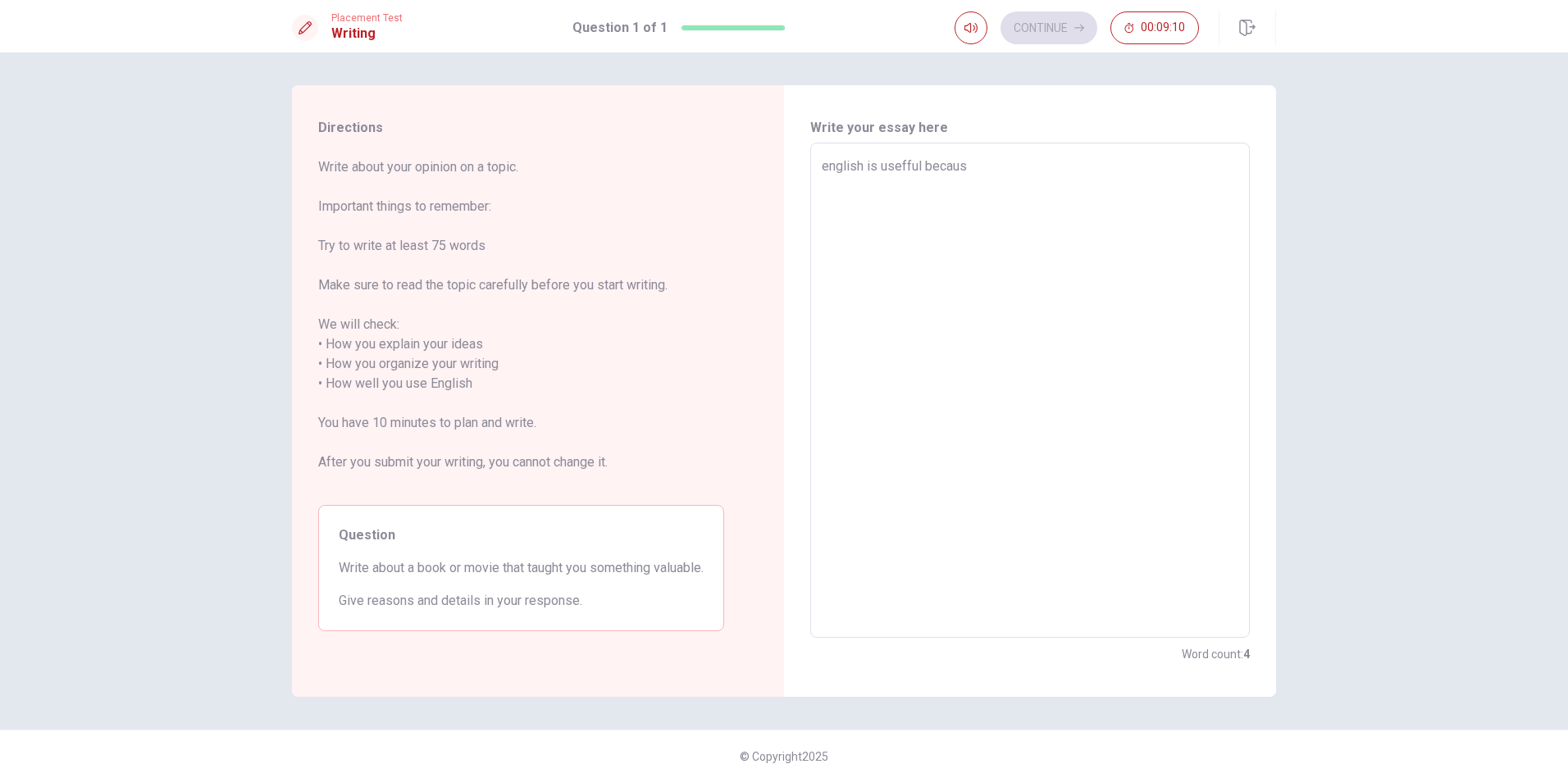
type textarea "x"
type textarea "english is usefful because"
type textarea "x"
type textarea "english is usefful because"
type textarea "x"
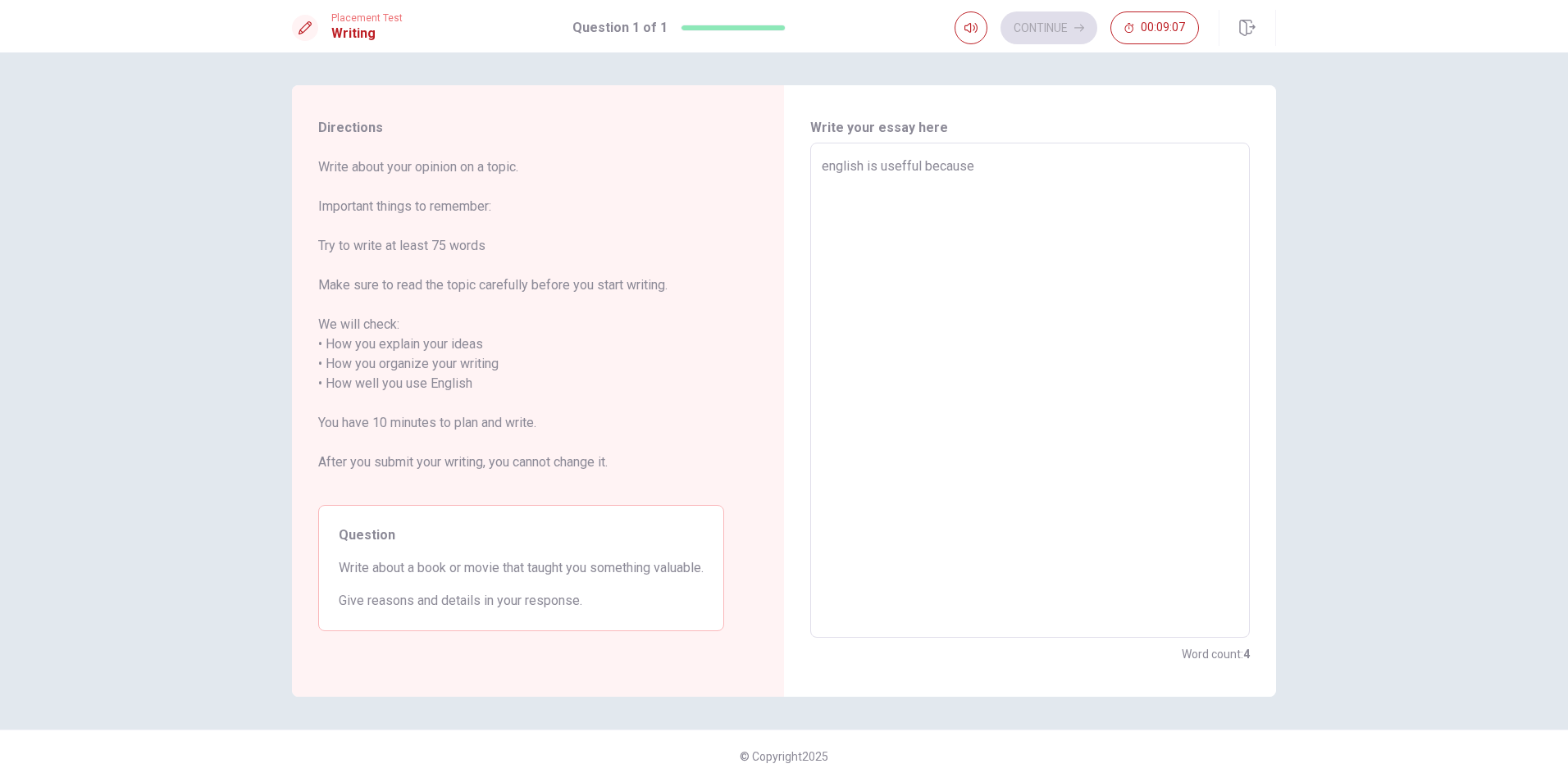
type textarea "english is usefful because i"
type textarea "x"
type textarea "english is usefful because it"
type textarea "x"
type textarea "english is usefful because it"
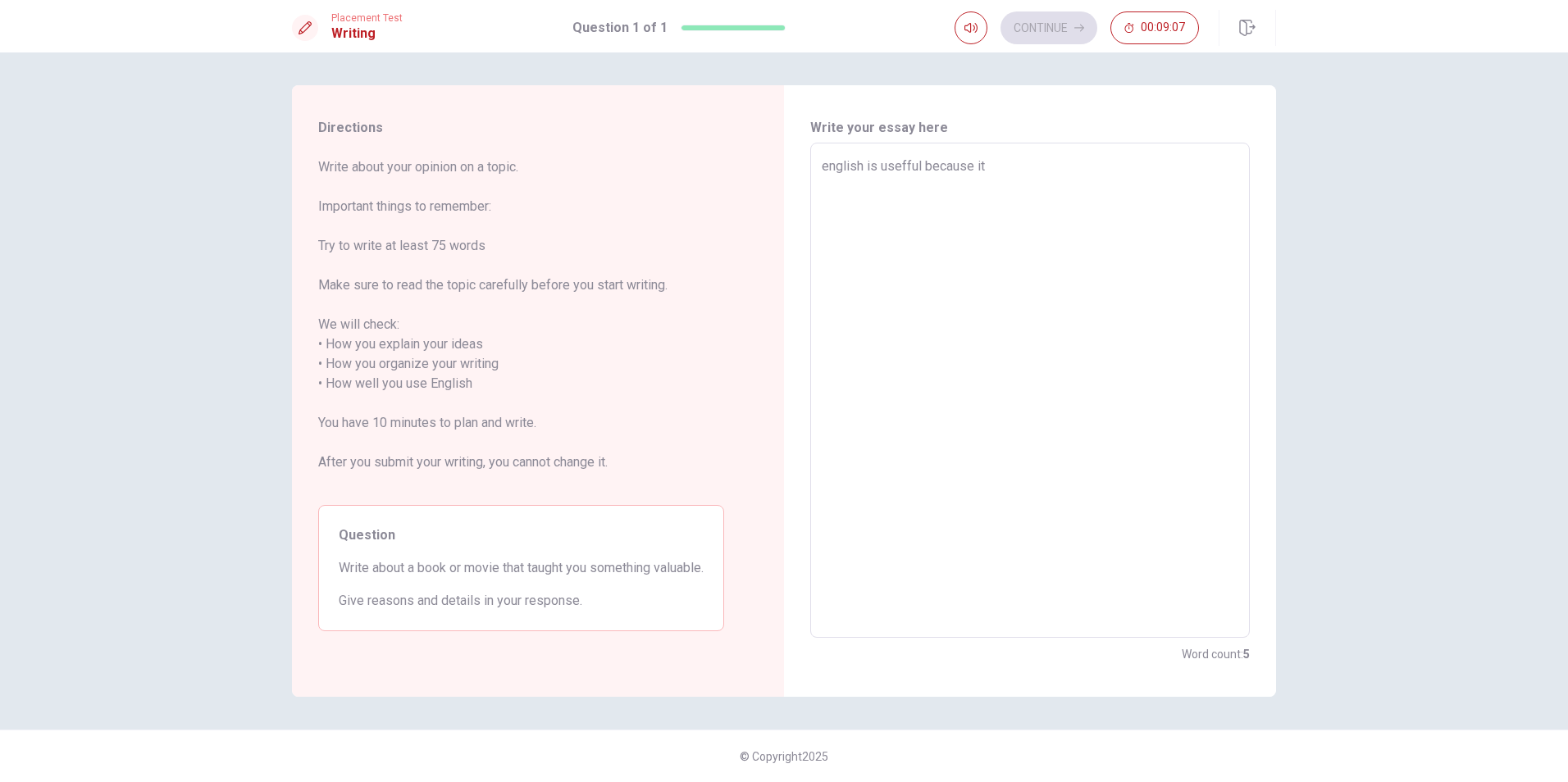
type textarea "x"
type textarea "english is usefful because it h"
type textarea "x"
type textarea "english is usefful because it he"
type textarea "x"
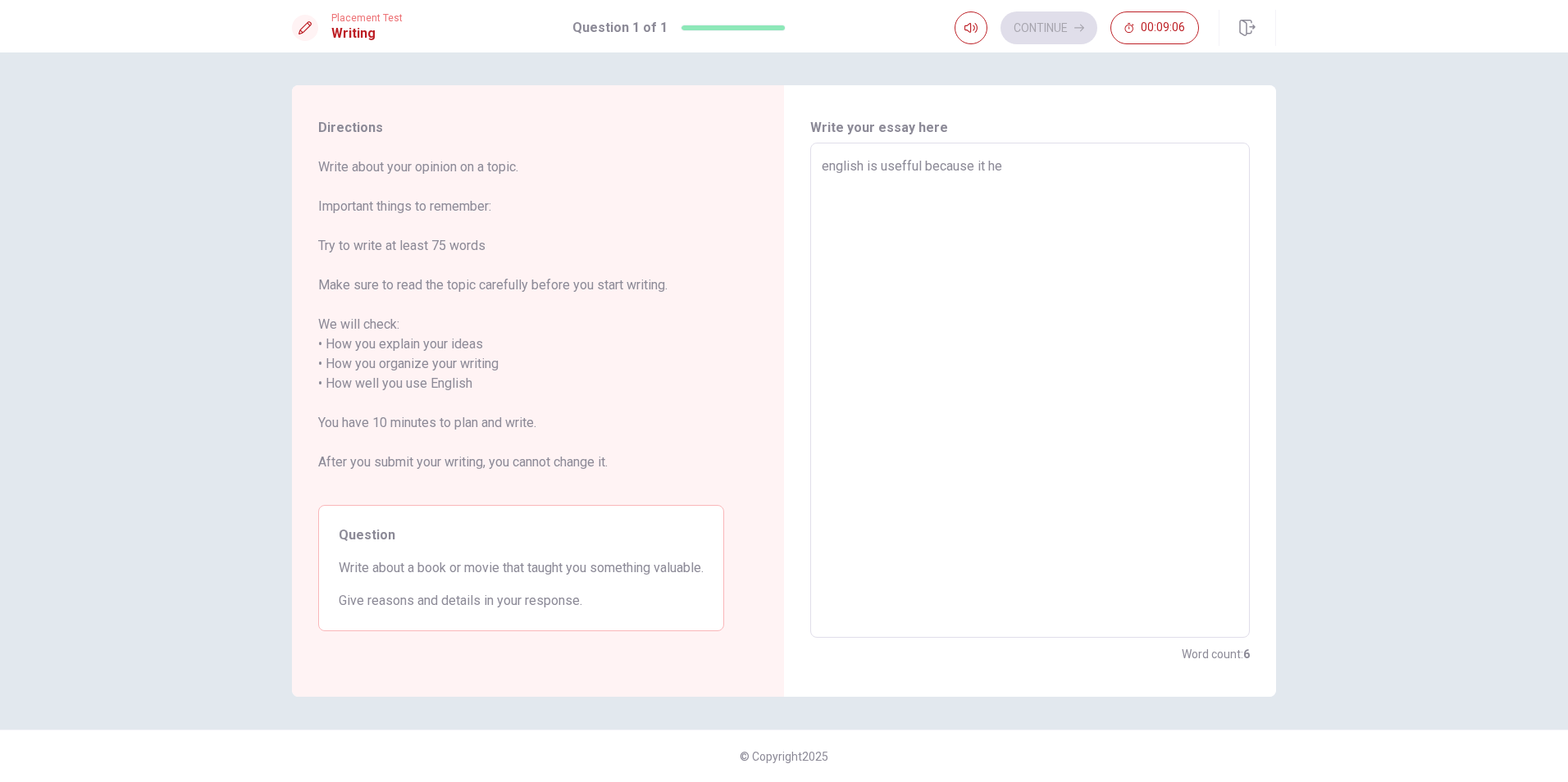
type textarea "english is usefful because it hel"
type textarea "x"
type textarea "english is usefful because it help"
type textarea "x"
type textarea "english is usefful because it helps"
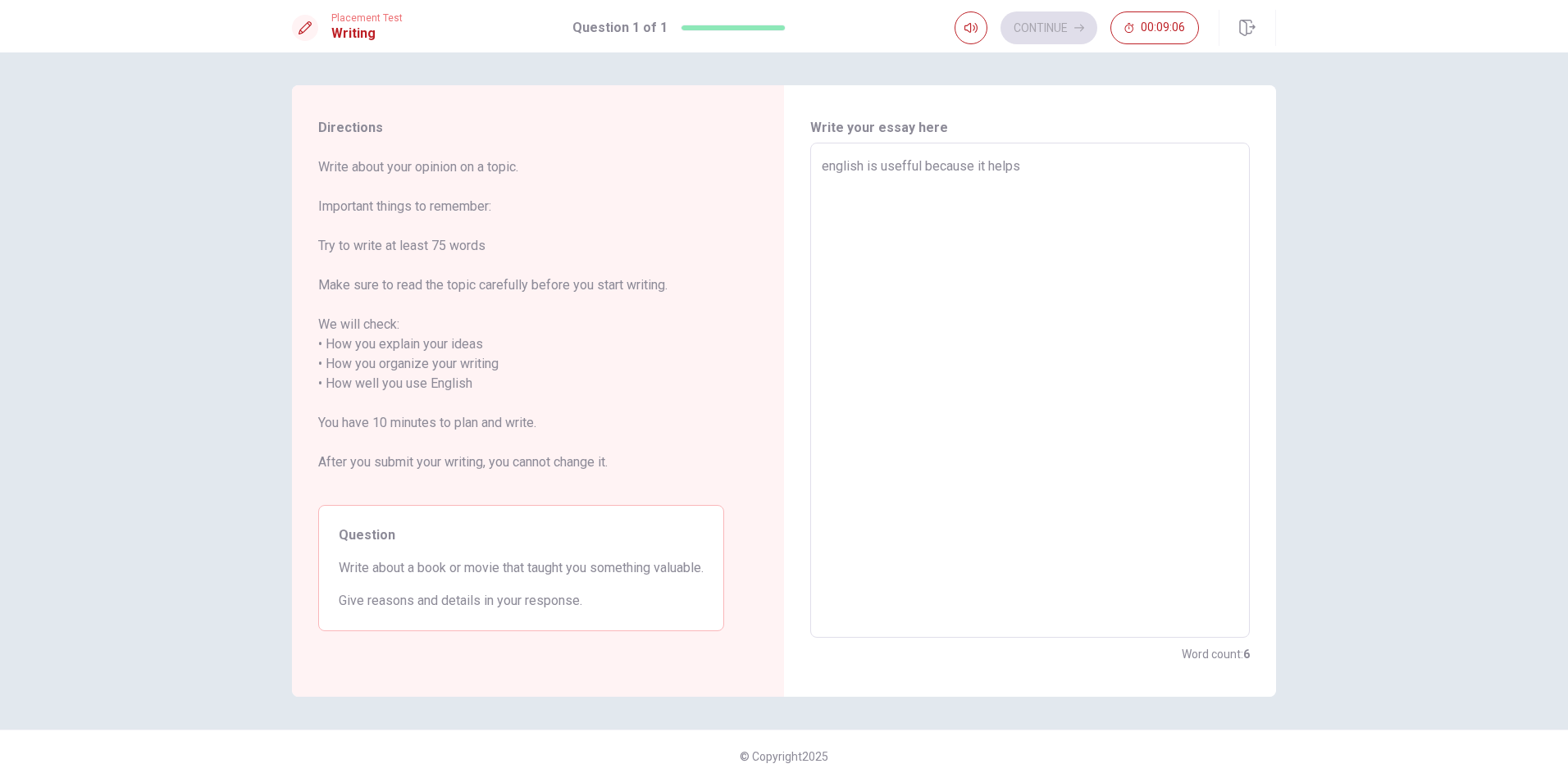
type textarea "x"
type textarea "english is usefful because it helps"
type textarea "x"
type textarea "english is usefful because it helps m"
type textarea "x"
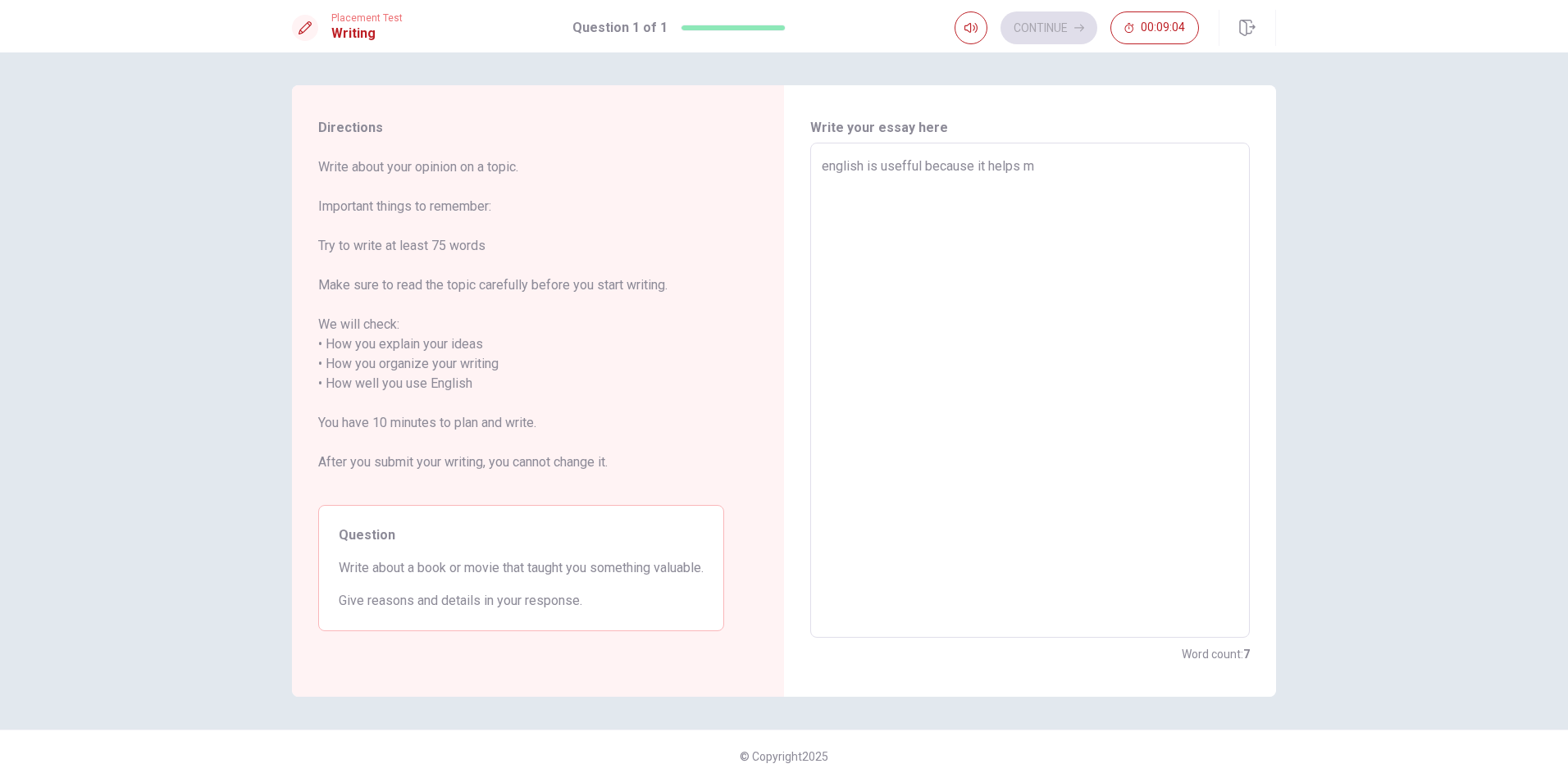
type textarea "english is usefful because it helps my"
type textarea "x"
type textarea "english is usefful because it helps my"
type textarea "x"
type textarea "english is usefful because it helps my c"
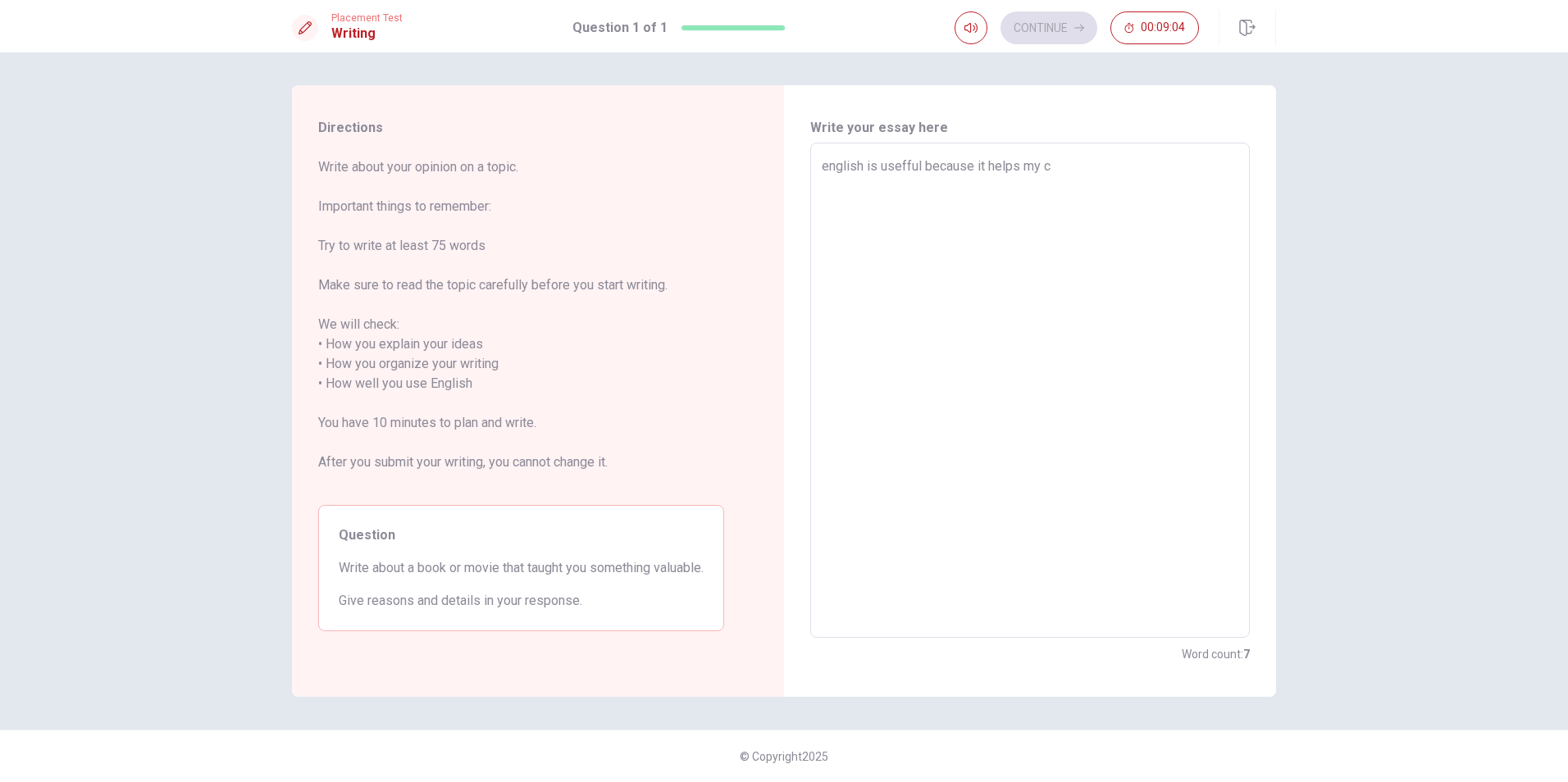
type textarea "x"
type textarea "english is usefful because it helps my co"
type textarea "x"
type textarea "english is usefful because it helps my com"
type textarea "x"
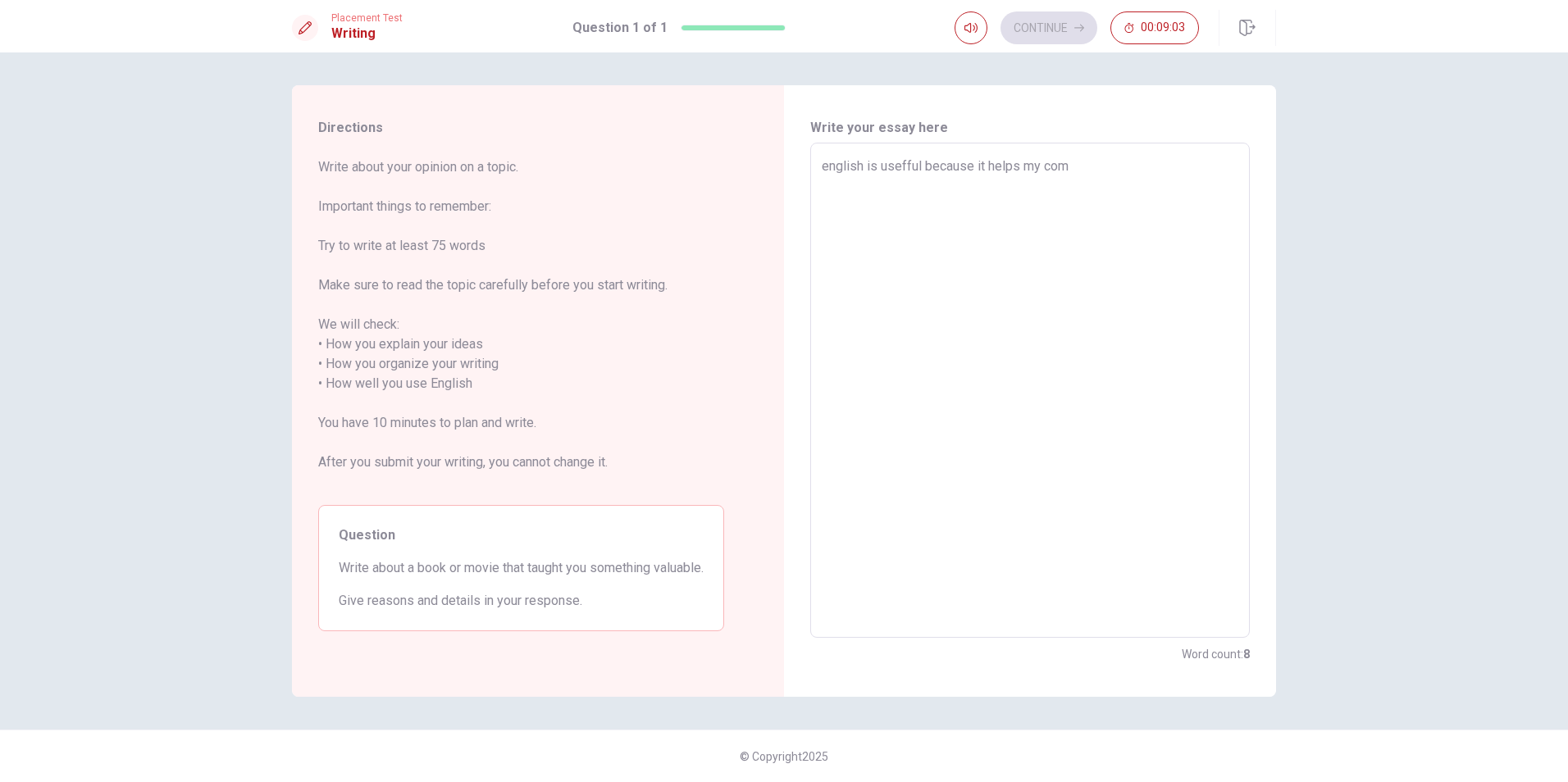
type textarea "english is usefful because it helps my comm"
type textarea "x"
type textarea "english is usefful because it helps my commu"
type textarea "x"
type textarea "english is usefful because it helps my commun"
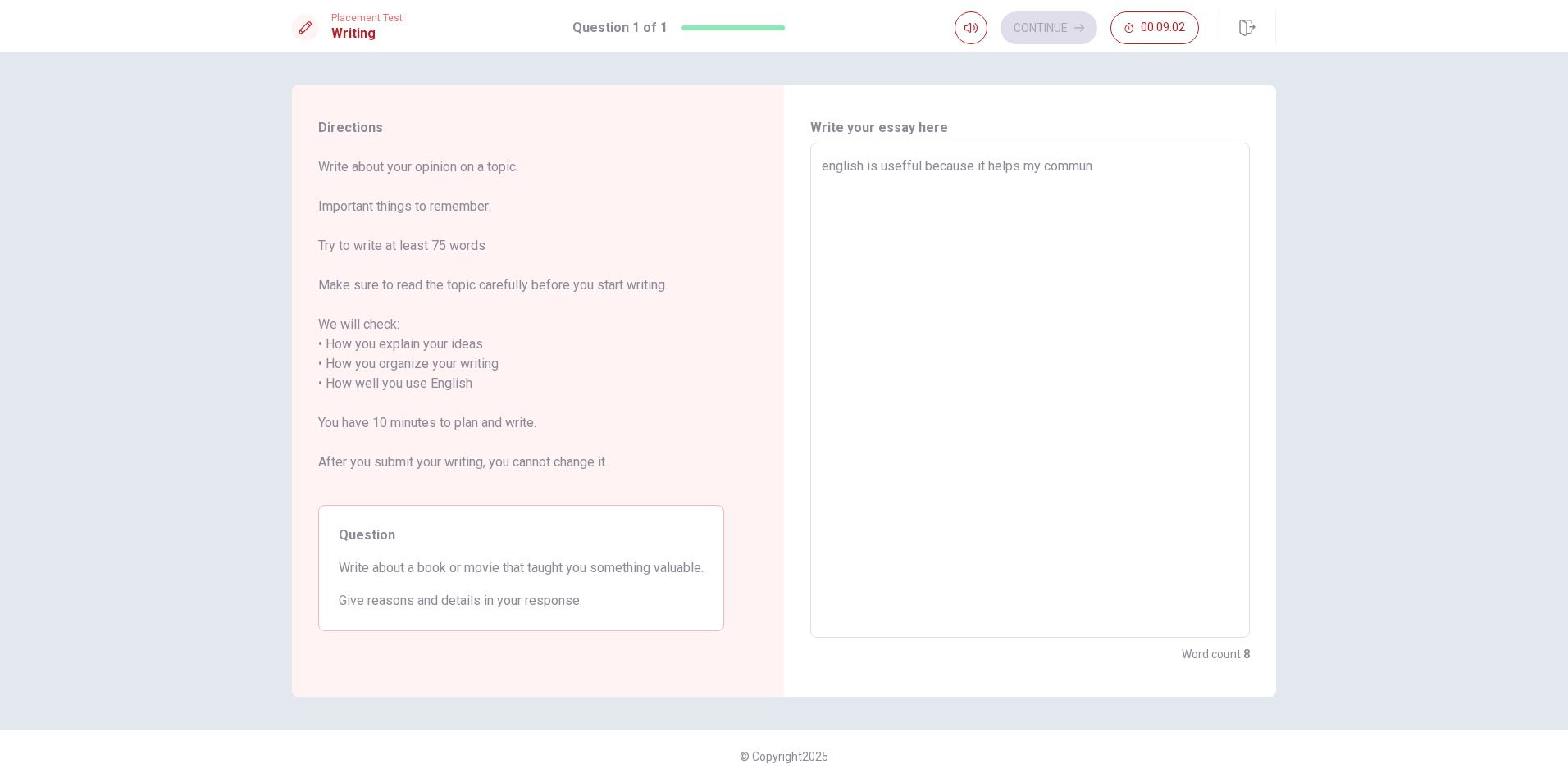
type textarea "x"
type textarea "english is usefful because it helps my communi"
type textarea "x"
type textarea "english is usefful because it helps my communiu"
type textarea "x"
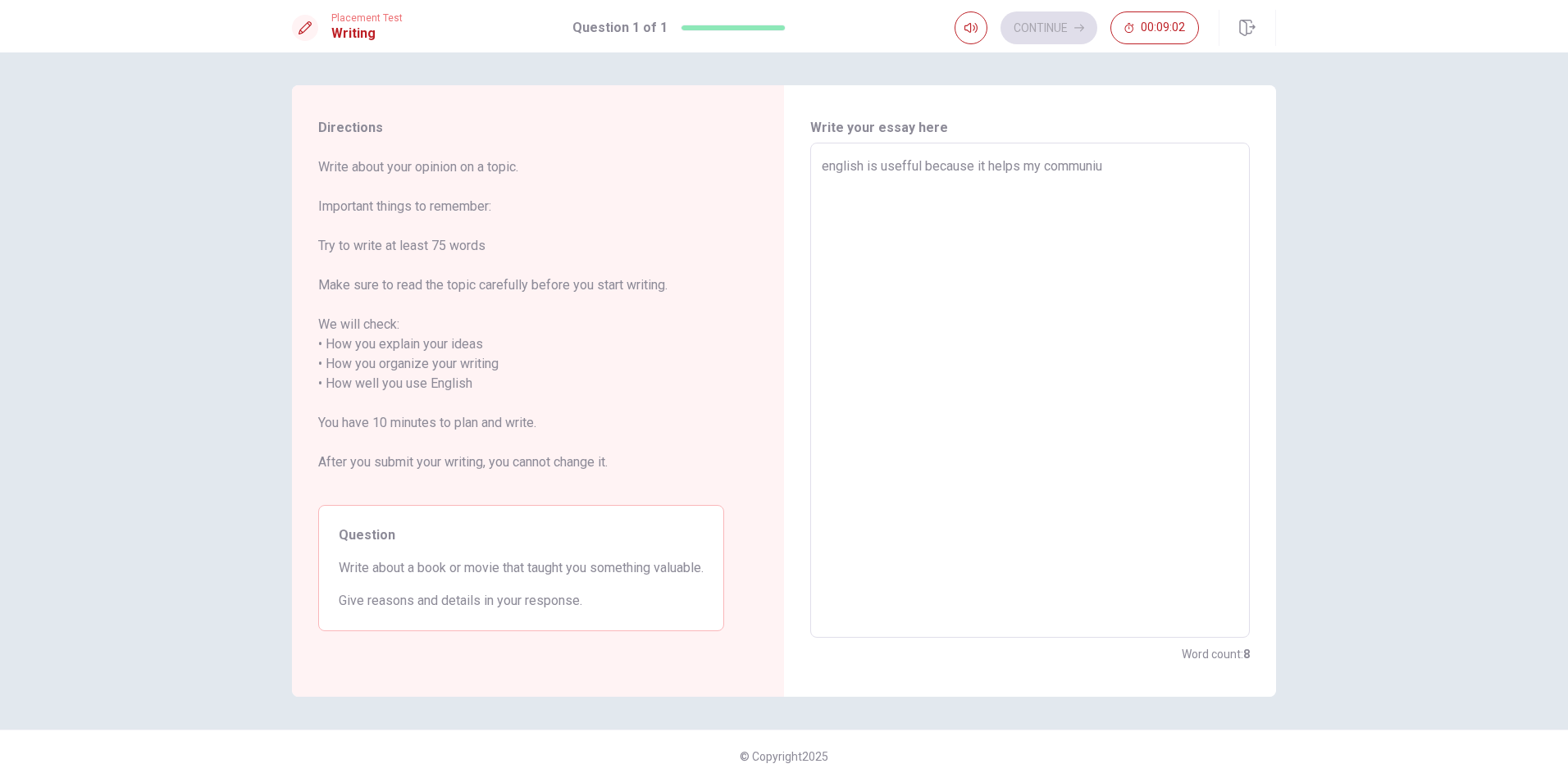
type textarea "english is usefful because it helps my communiuc"
type textarea "x"
type textarea "english is usefful because it helps my communiu"
type textarea "x"
type textarea "english is usefful because it helps my communi"
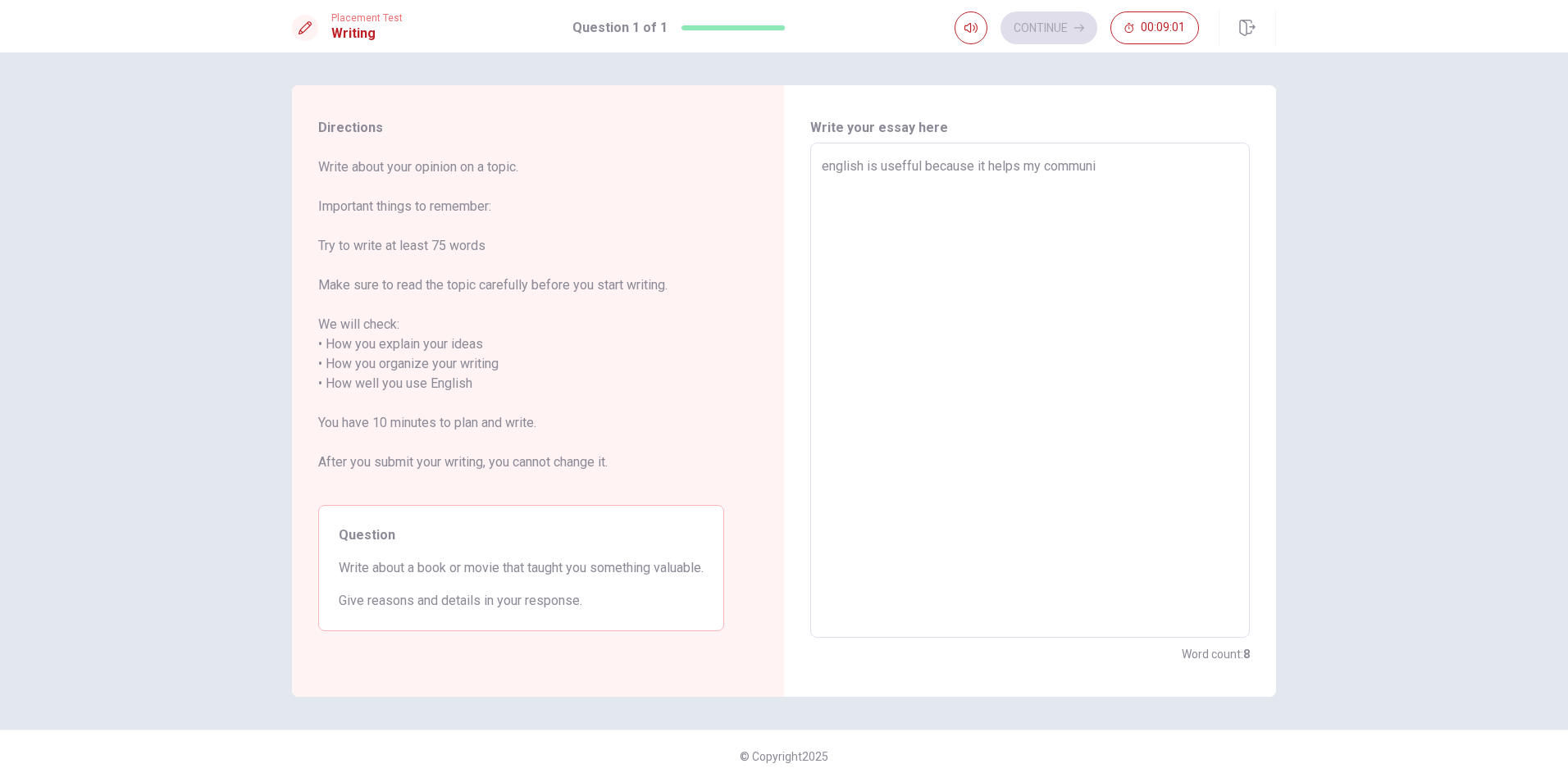
type textarea "x"
type textarea "english is usefful because it helps my communic"
type textarea "x"
type textarea "english is usefful because it helps my communica"
type textarea "x"
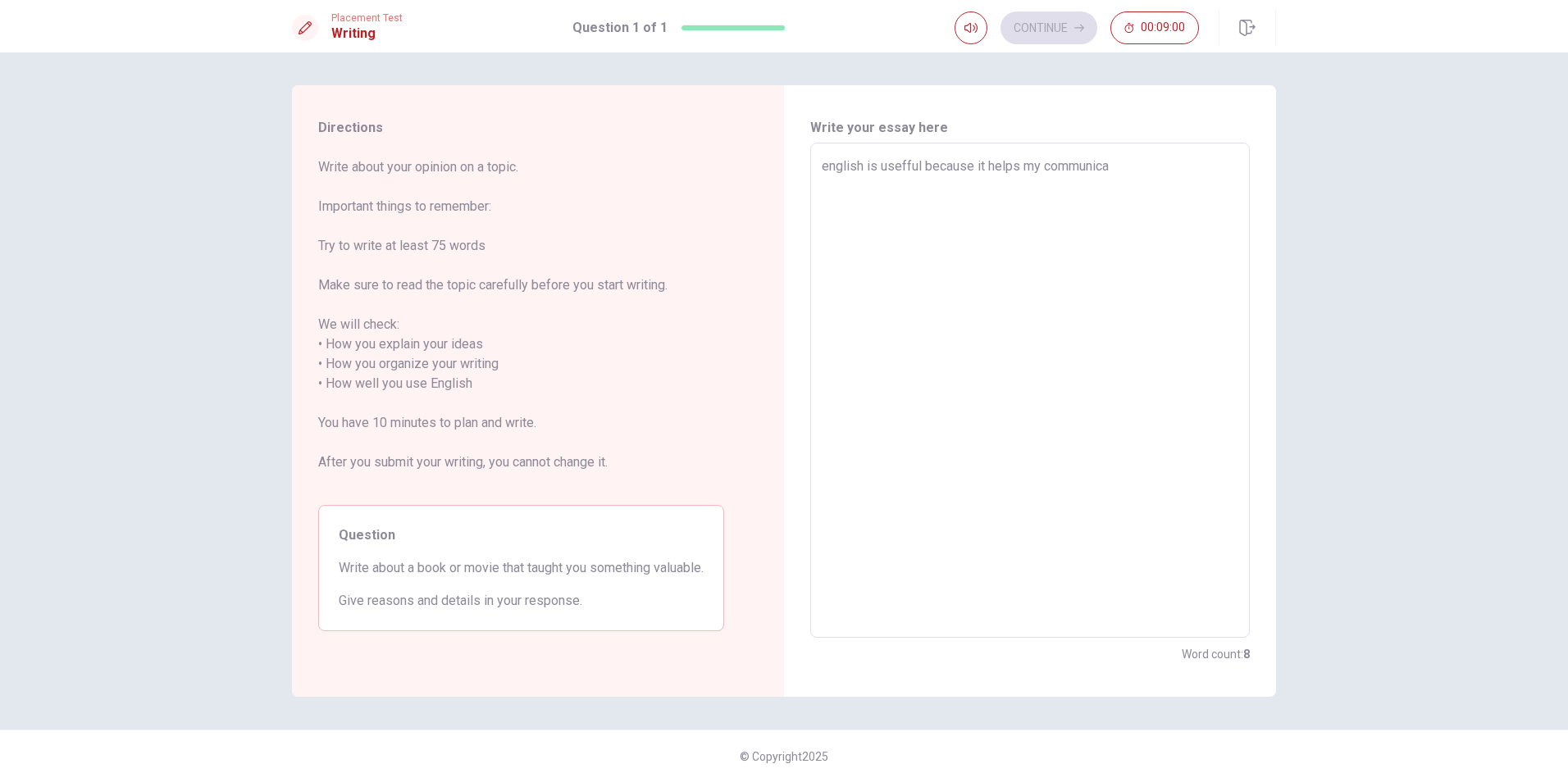
type textarea "english is usefful because it helps my communicat"
type textarea "x"
type textarea "english is usefful because it helps my communicate"
type textarea "x"
type textarea "english is usefful because it helps my communicate"
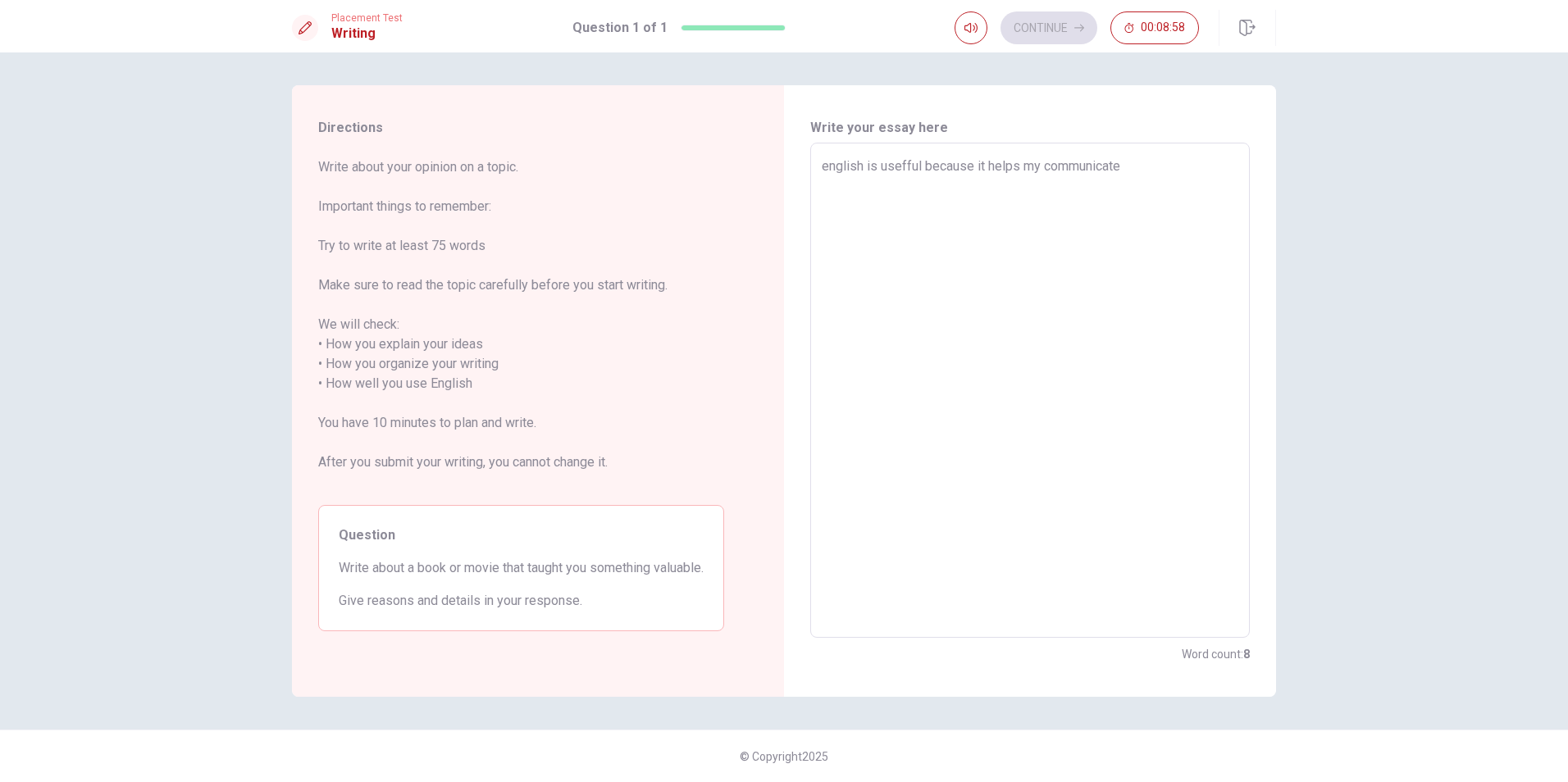
type textarea "x"
type textarea "english is usefful because it helps my communicate w"
type textarea "x"
type textarea "english is usefful because it helps my communicate wi"
type textarea "x"
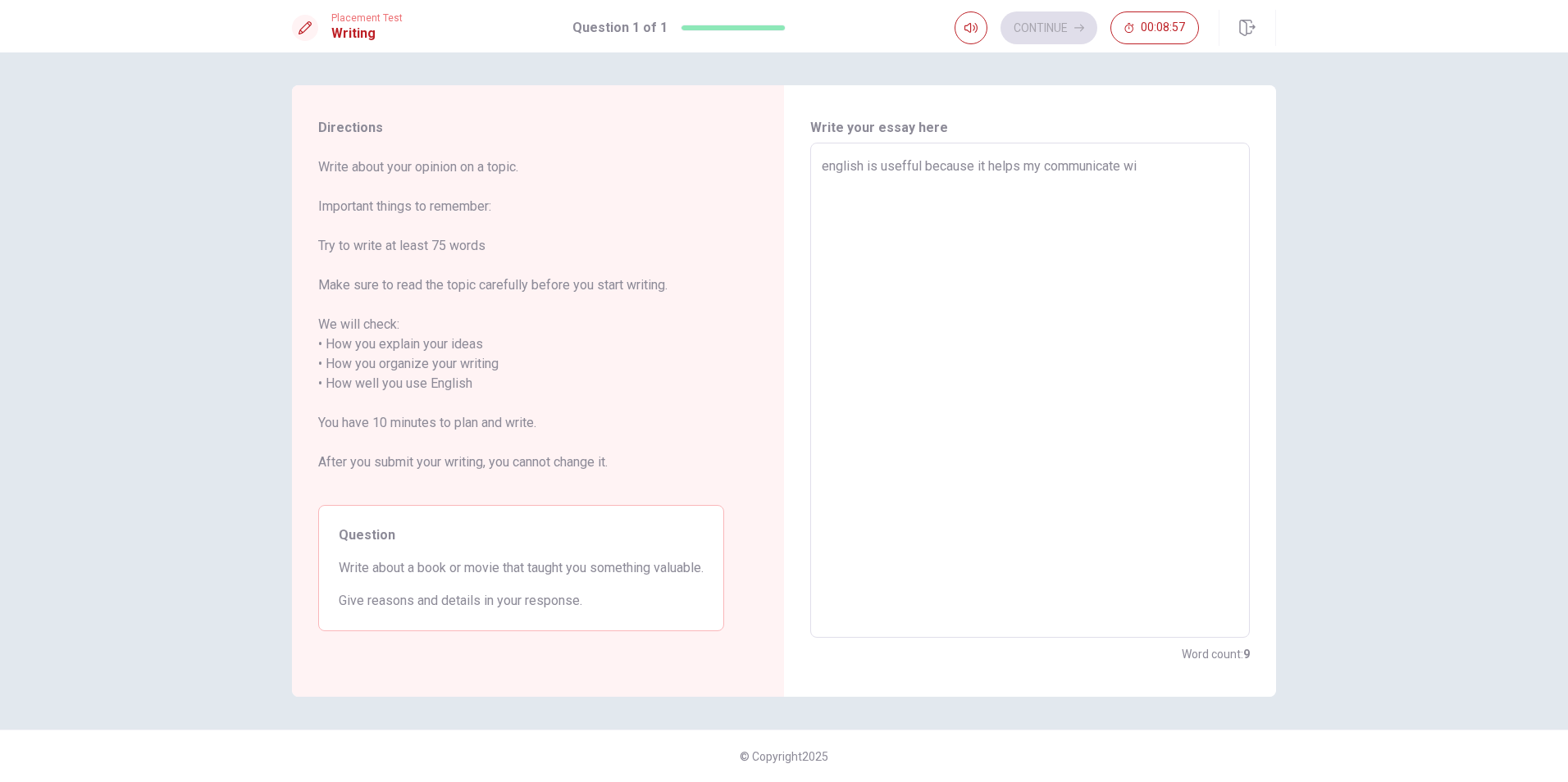
type textarea "english is usefful because it helps my communicate wit"
type textarea "x"
type textarea "english is usefful because it helps my communicate with"
type textarea "x"
type textarea "english is usefful because it helps my communicate with"
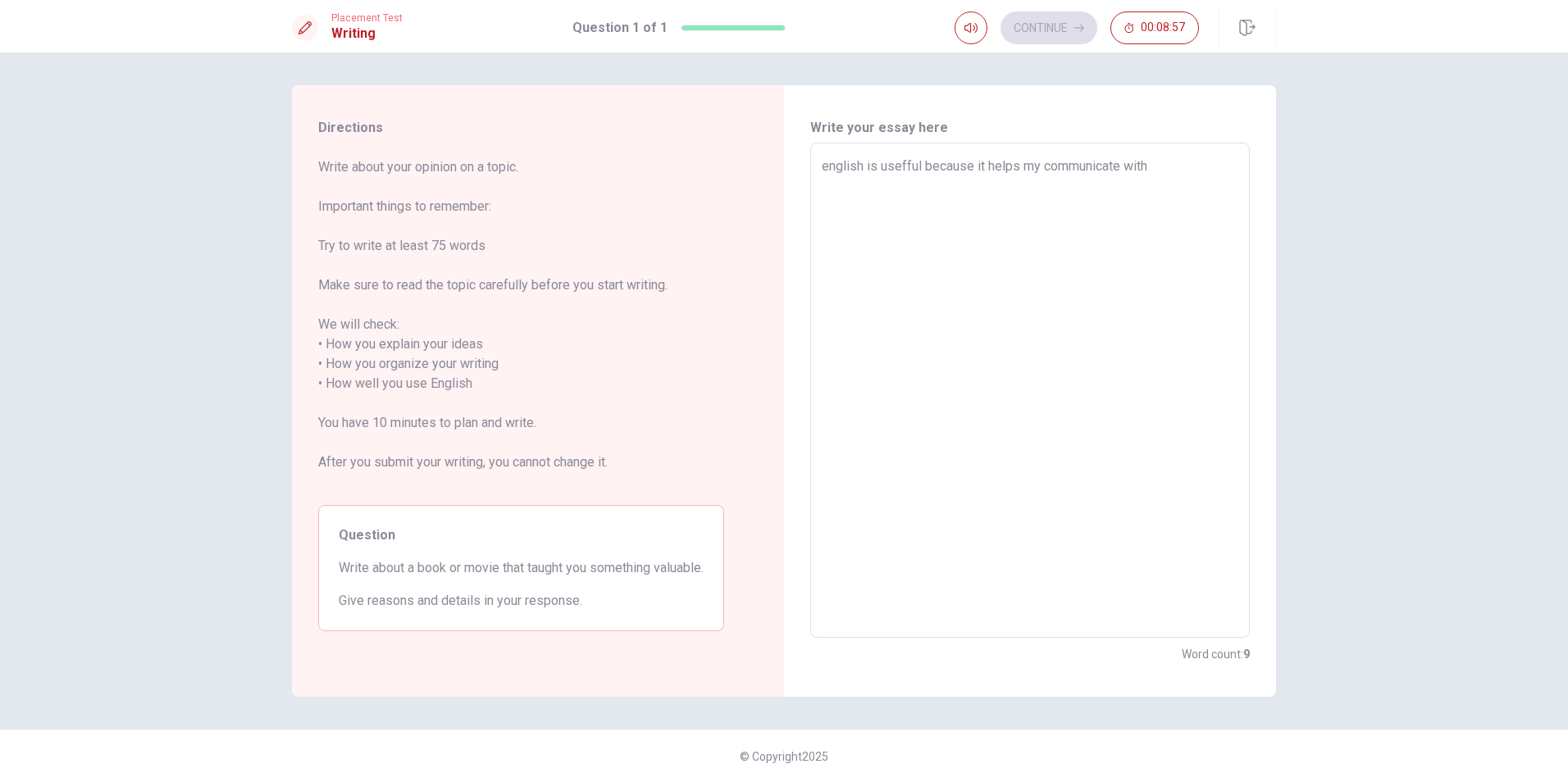
type textarea "x"
type textarea "english is usefful because it helps my communicate with o"
type textarea "x"
type textarea "english is usefful because it helps my communicate with ot"
type textarea "x"
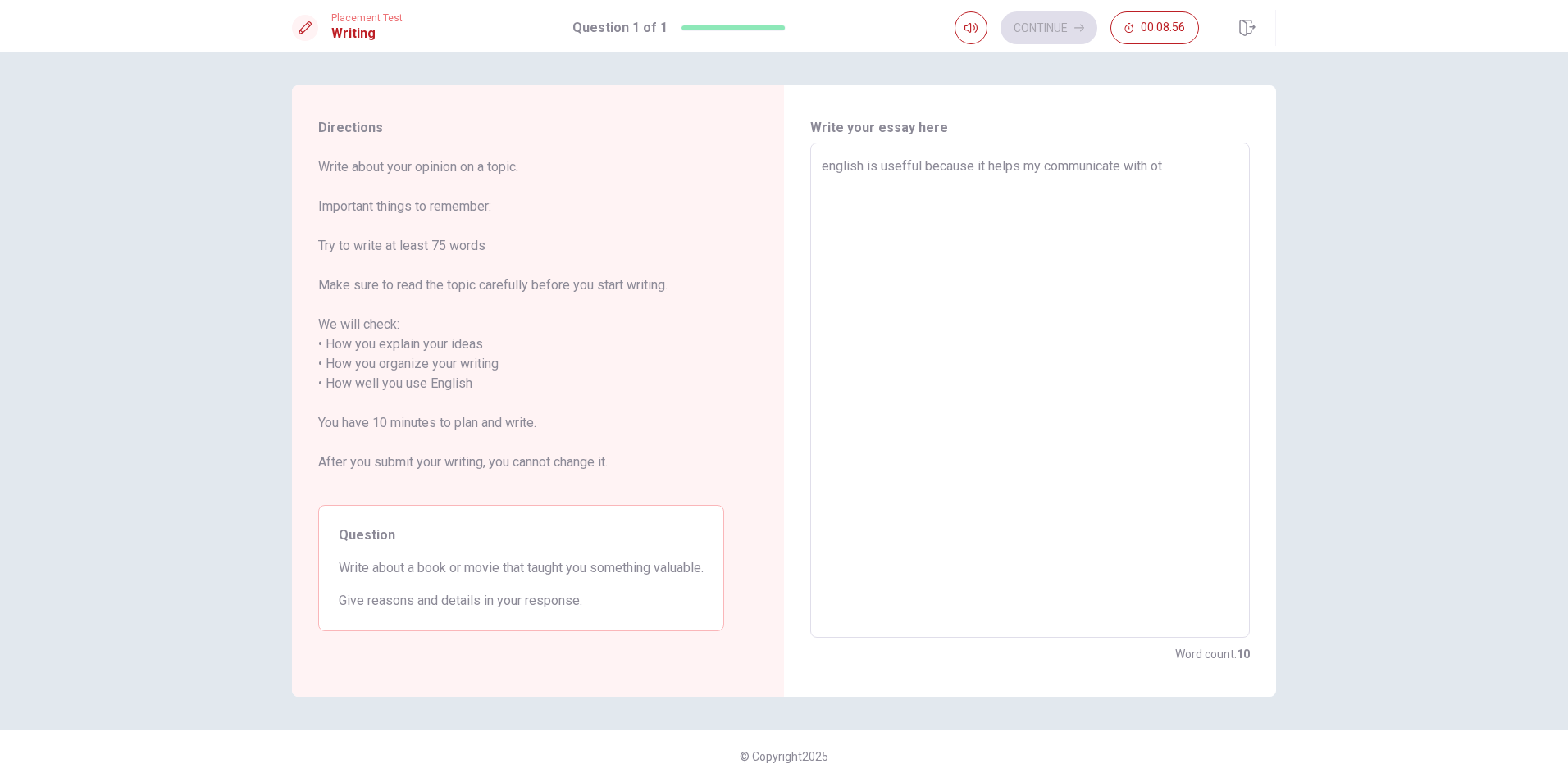
type textarea "english is usefful because it helps my communicate with oth"
type textarea "x"
type textarea "english is usefful because it helps my communicate with othe"
type textarea "x"
type textarea "english is usefful because it helps my communicate with other"
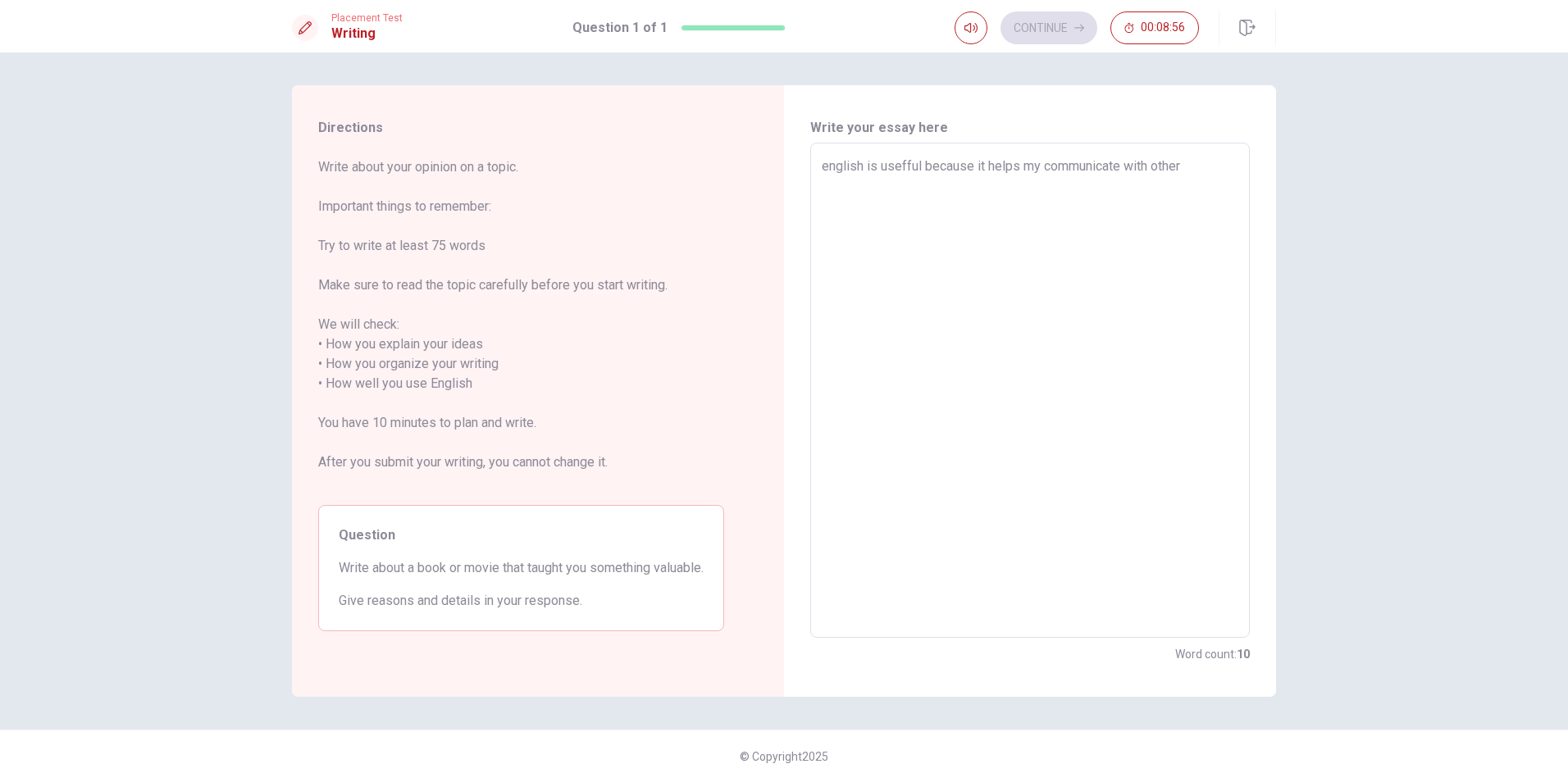
type textarea "x"
type textarea "english is usefful because it helps my communicate with other"
type textarea "x"
type textarea "english is usefful because it helps my communicate with other p"
type textarea "x"
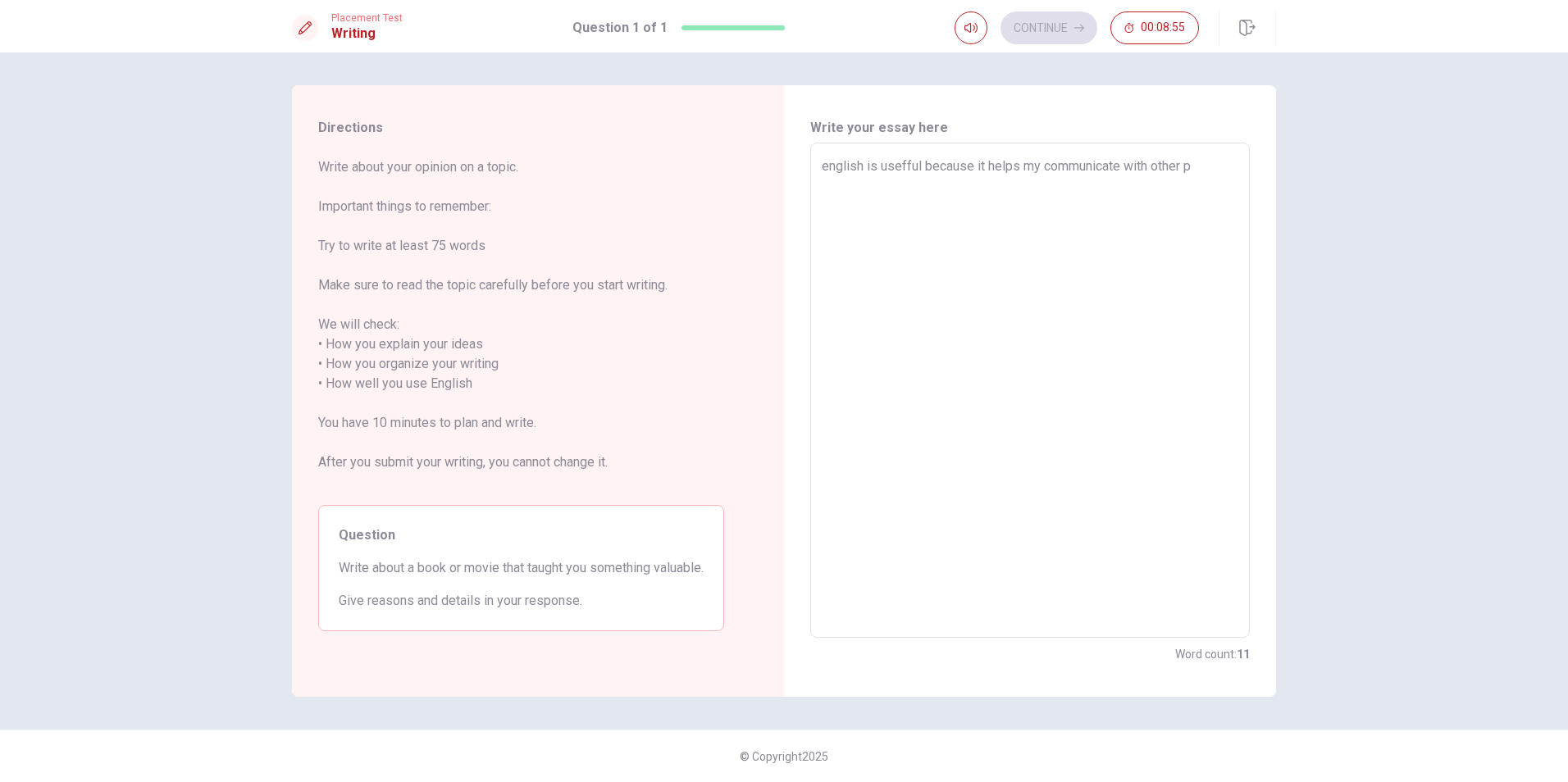
type textarea "english is usefful because it helps my communicate with other pe"
type textarea "x"
type textarea "english is usefful because it helps my communicate with other peo"
type textarea "x"
type textarea "english is usefful because it helps my communicate with other peop"
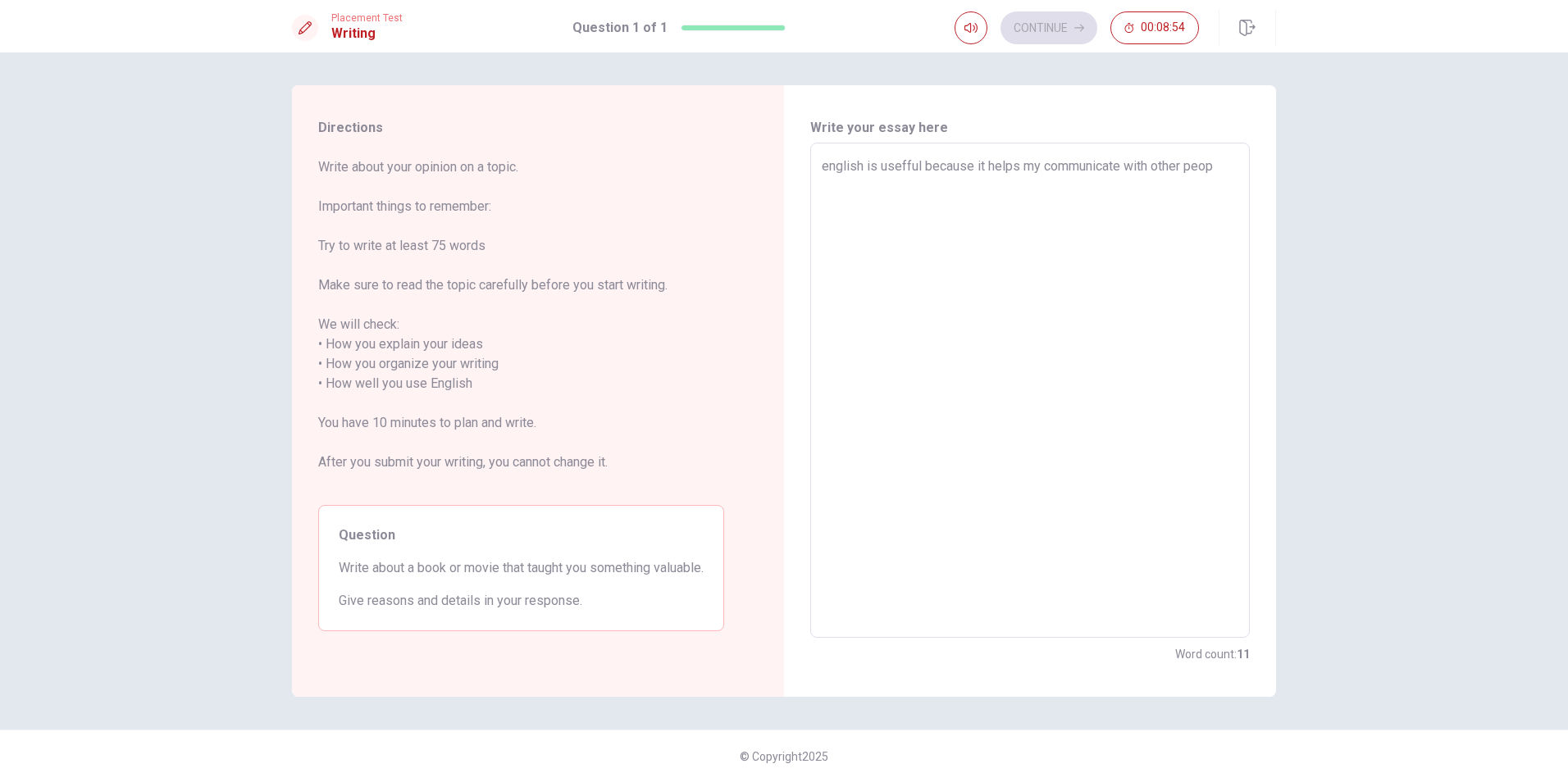
type textarea "x"
type textarea "english is usefful because it helps my communicate with other peopl"
type textarea "x"
type textarea "english is usefful because it helps my communicate with other people"
type textarea "x"
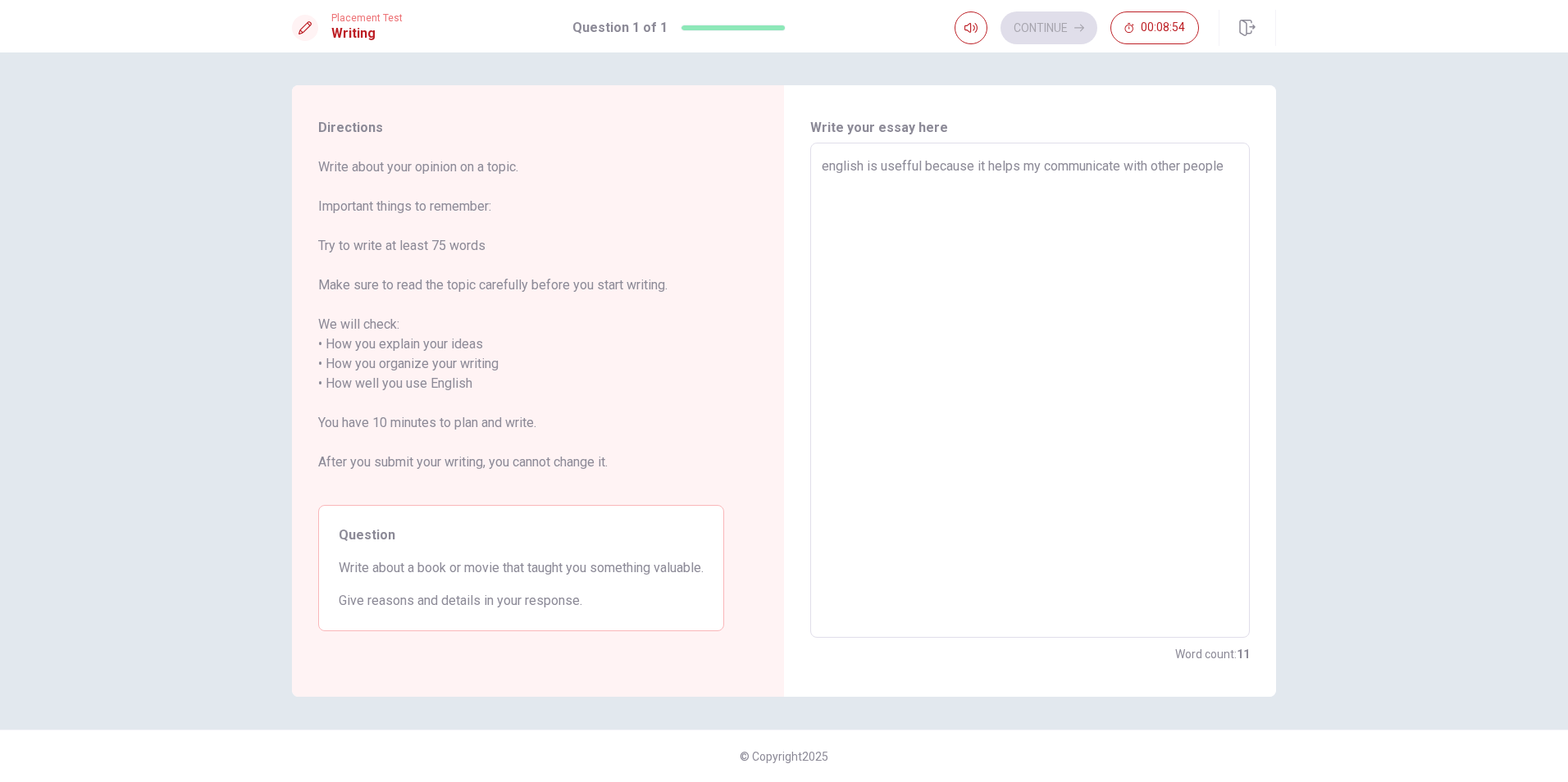
type textarea "english is usefful because it helps my communicate with other people"
type textarea "x"
type textarea "english is usefful because it helps my communicate with other people a"
type textarea "x"
type textarea "english is usefful because it helps my communicate with other people ar"
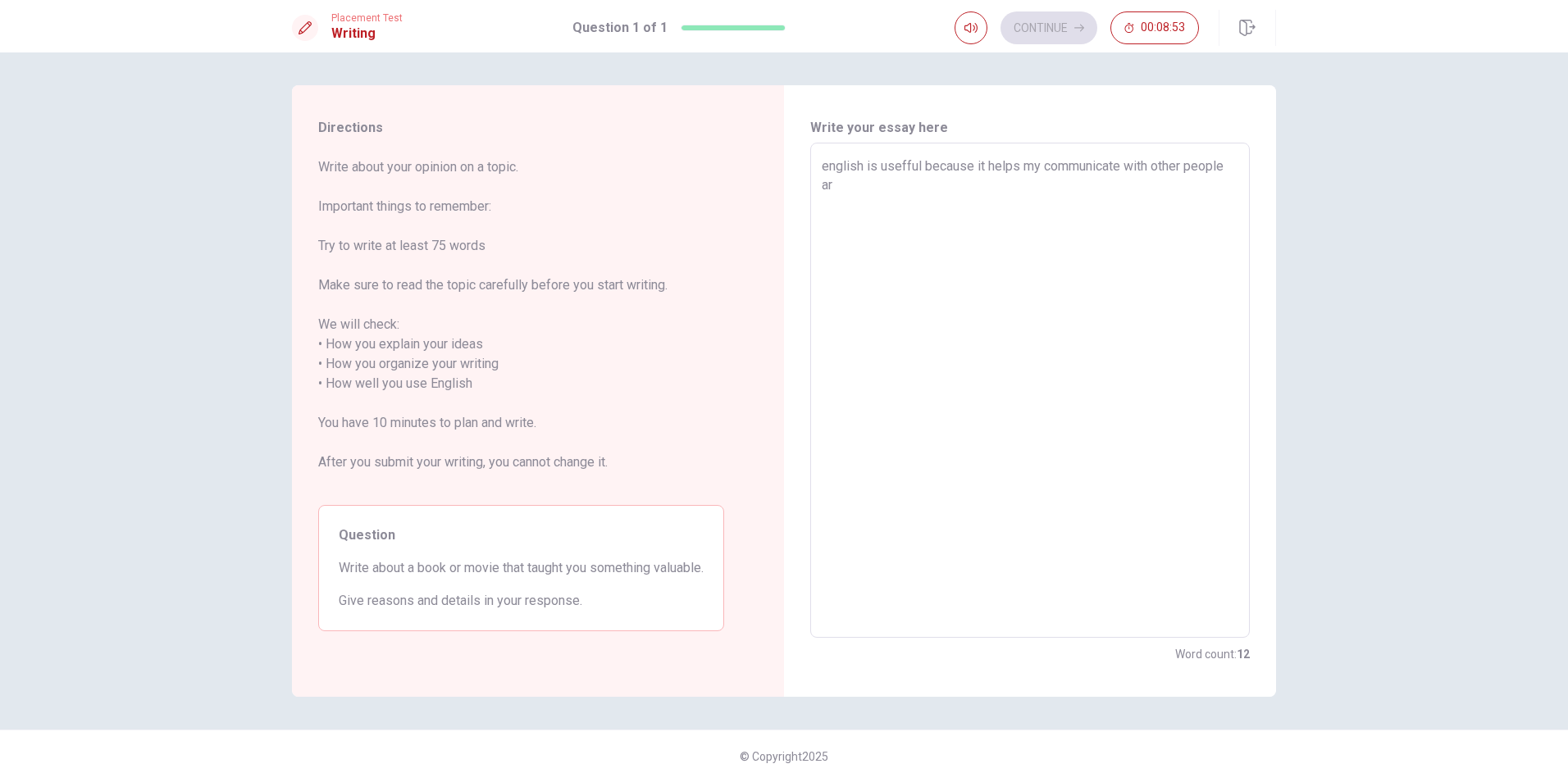
type textarea "x"
type textarea "english is usefful because it helps my communicate with other people aro"
type textarea "x"
type textarea "english is usefful because it helps my communicate with other people arou"
type textarea "x"
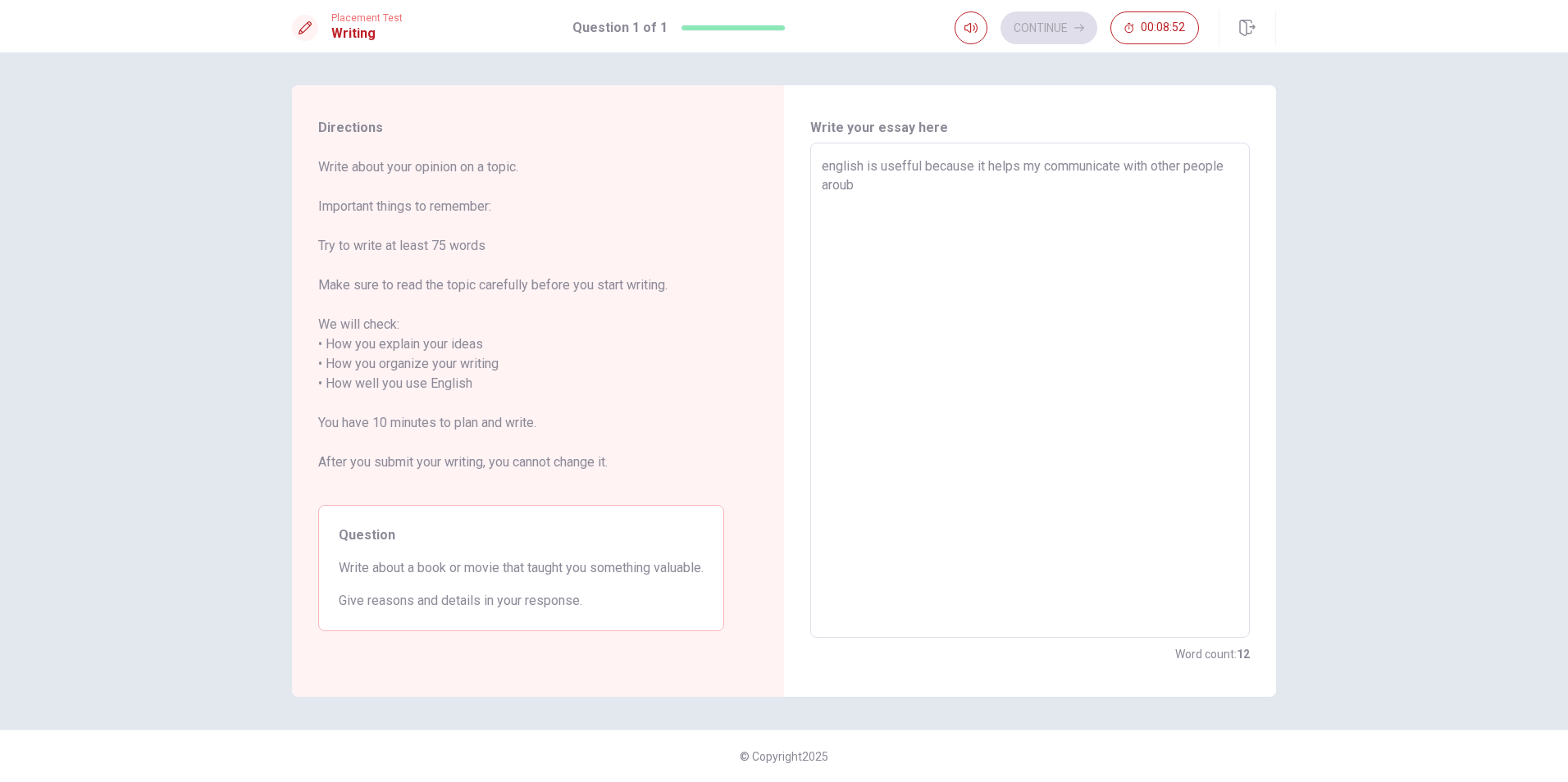
type textarea "english is usefful because it helps my communicate with other people aroubn"
type textarea "x"
type textarea "english is usefful because it helps my communicate with other people aroubnd"
type textarea "x"
type textarea "english is usefful because it helps my communicate with other people aroubndd"
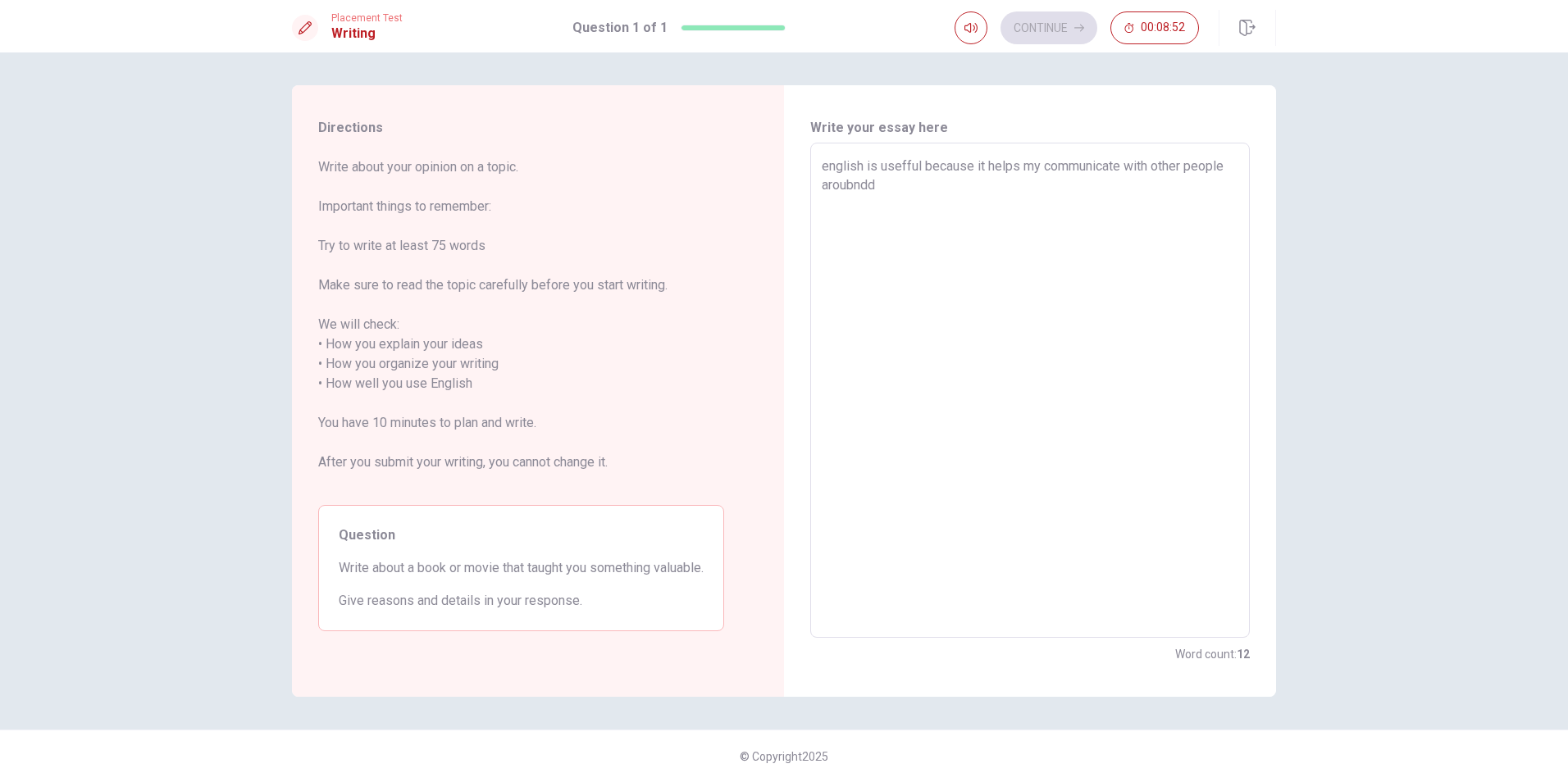
type textarea "x"
type textarea "english is usefful because it helps my communicate with other people aroubndd"
type textarea "x"
type textarea "english is usefful because it helps my communicate with other people aroubndd"
type textarea "x"
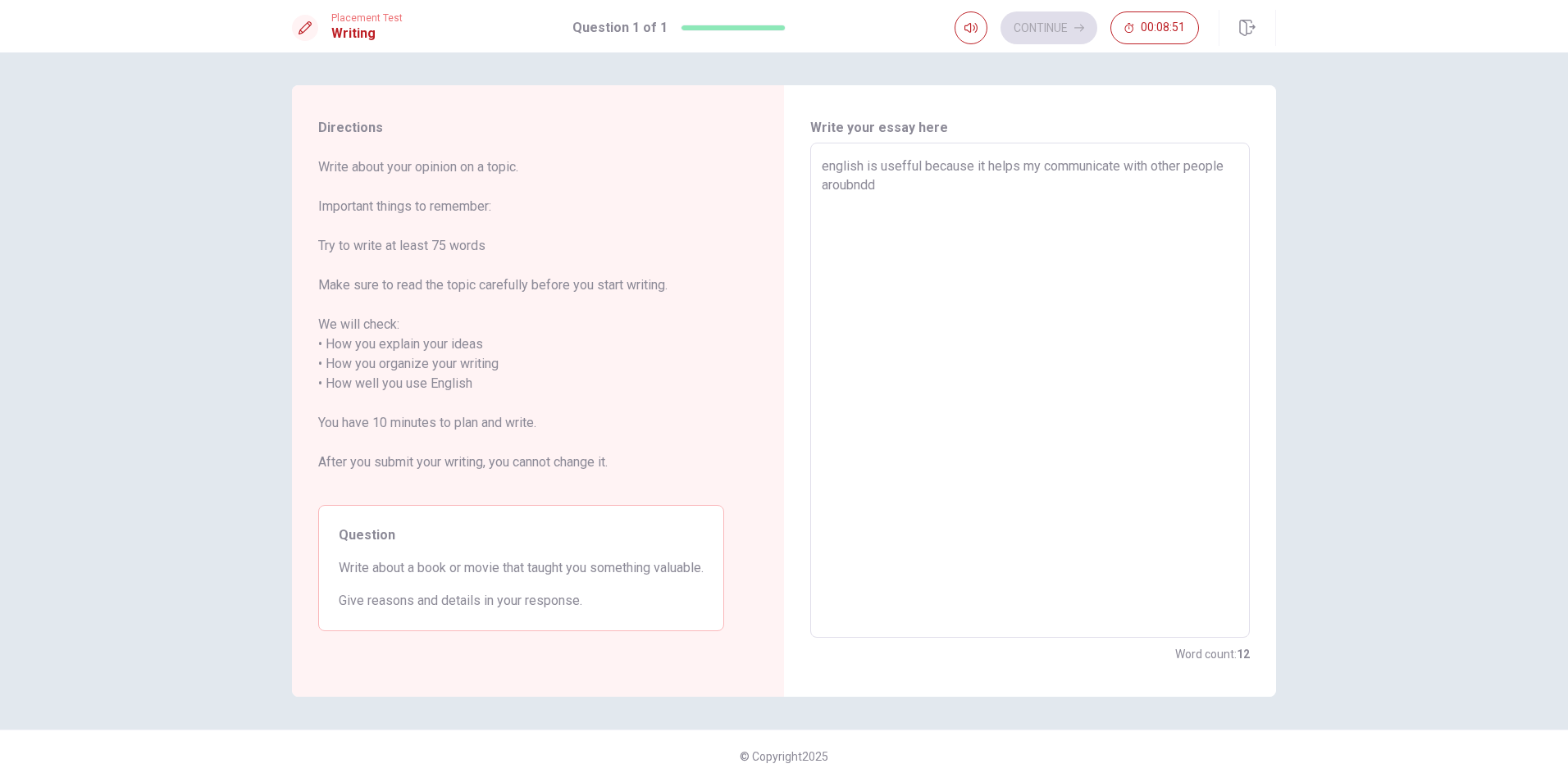
type textarea "english is usefful because it helps my communicate with other people aroubnd"
type textarea "x"
type textarea "english is usefful because it helps my communicate with other people aroubn"
type textarea "x"
type textarea "english is usefful because it helps my communicate with other people aroub"
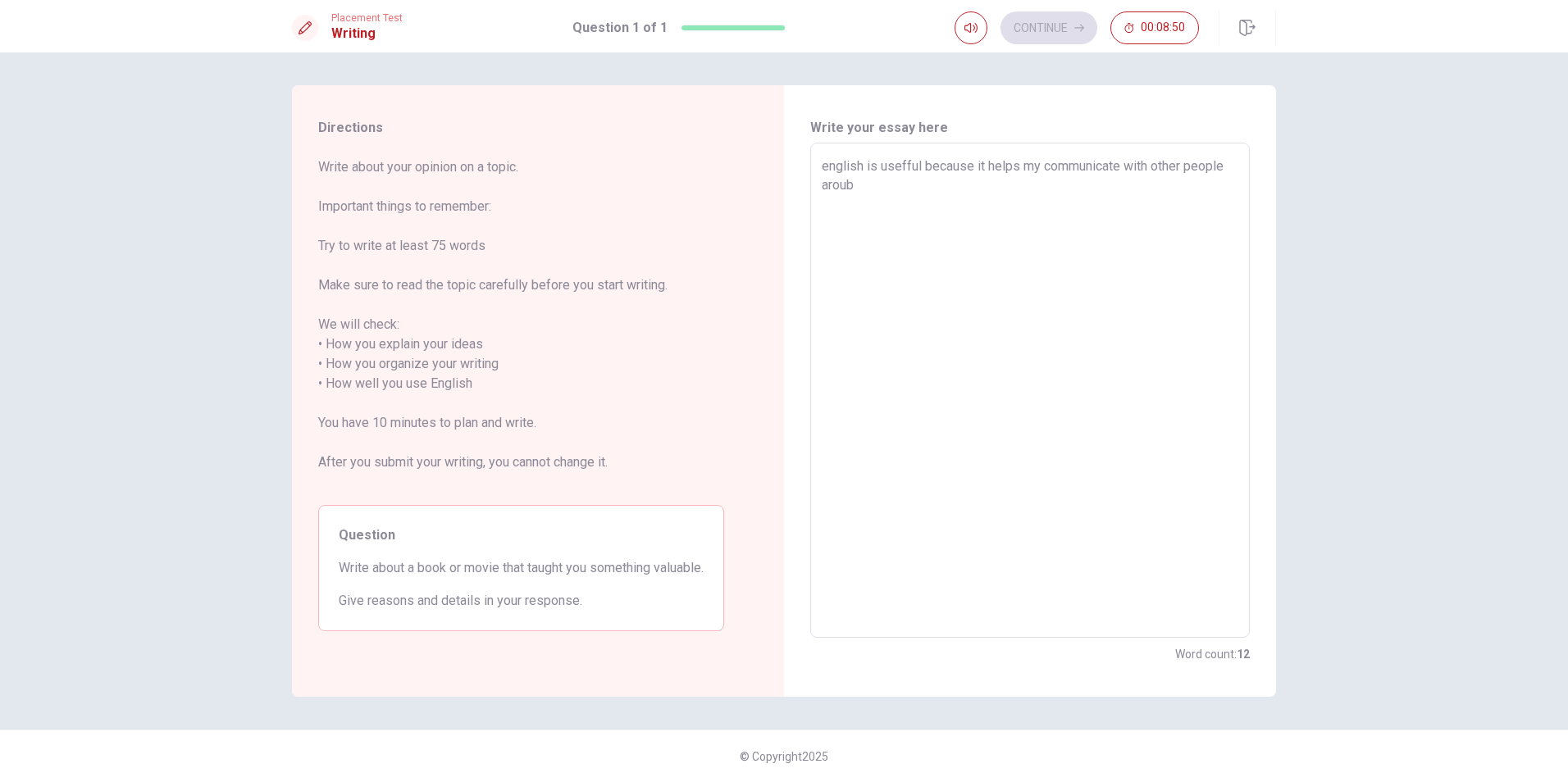
type textarea "x"
type textarea "english is usefful because it helps my communicate with other people arou"
type textarea "x"
type textarea "english is usefful because it helps my communicate with other people aroun"
type textarea "x"
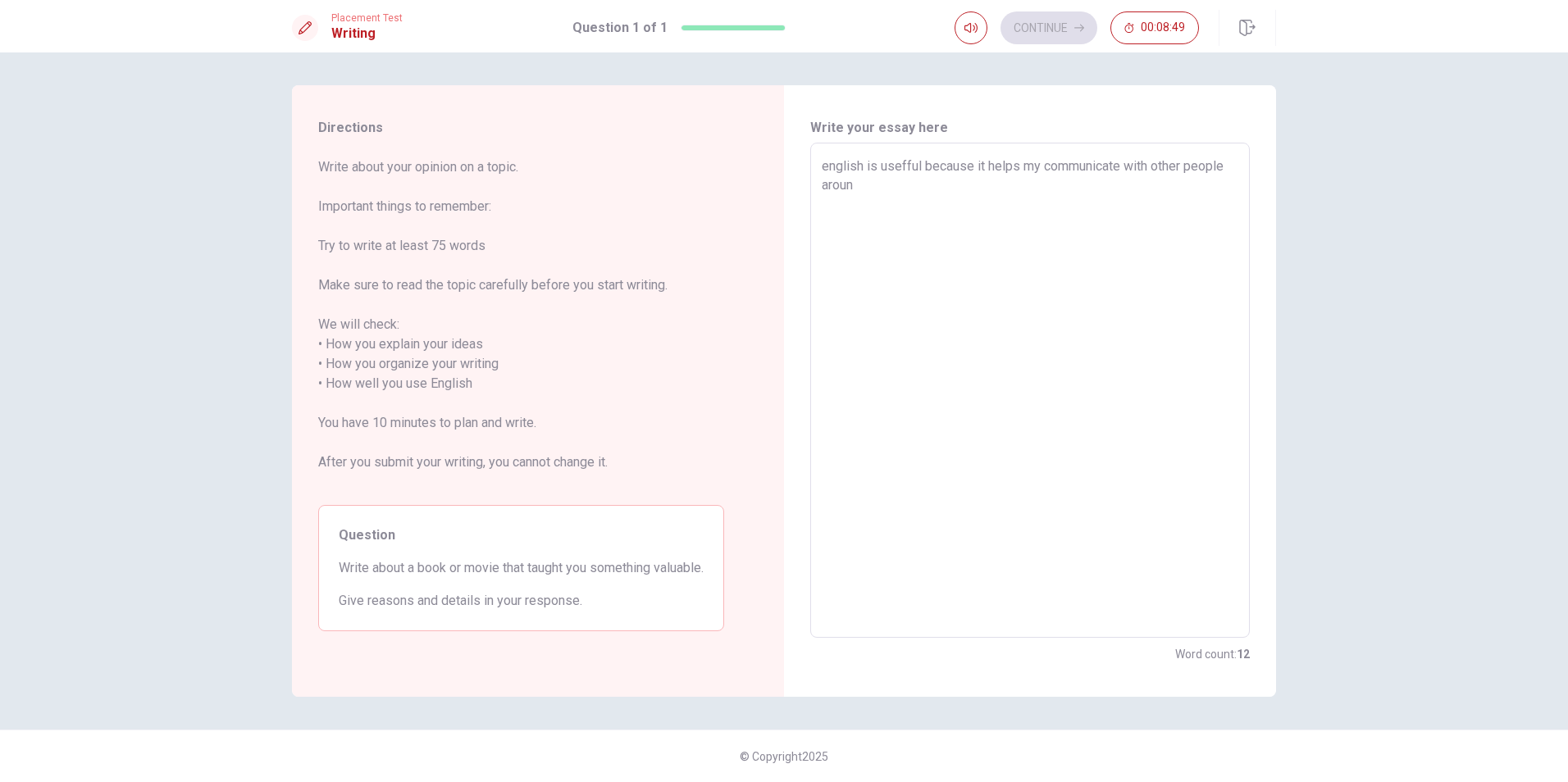
type textarea "english is usefful because it helps my communicate with other people around"
type textarea "x"
type textarea "english is usefful because it helps my communicate with other people aroundd"
type textarea "x"
type textarea "english is usefful because it helps my communicate with other people aroundd"
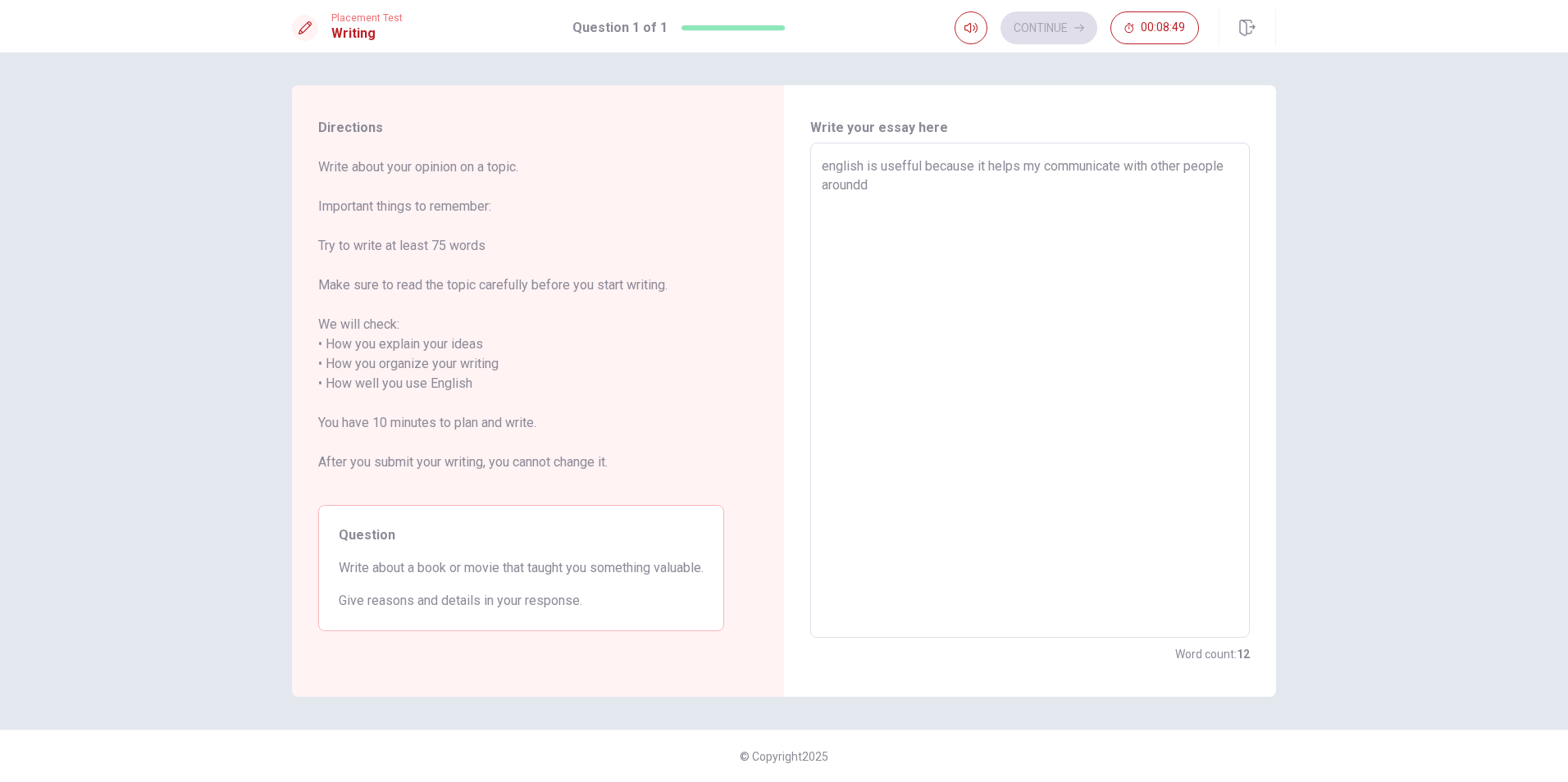
type textarea "x"
type textarea "english is usefful because it helps my communicate with other people aroundd t"
type textarea "x"
type textarea "english is usefful because it helps my communicate with other people aroundd th"
type textarea "x"
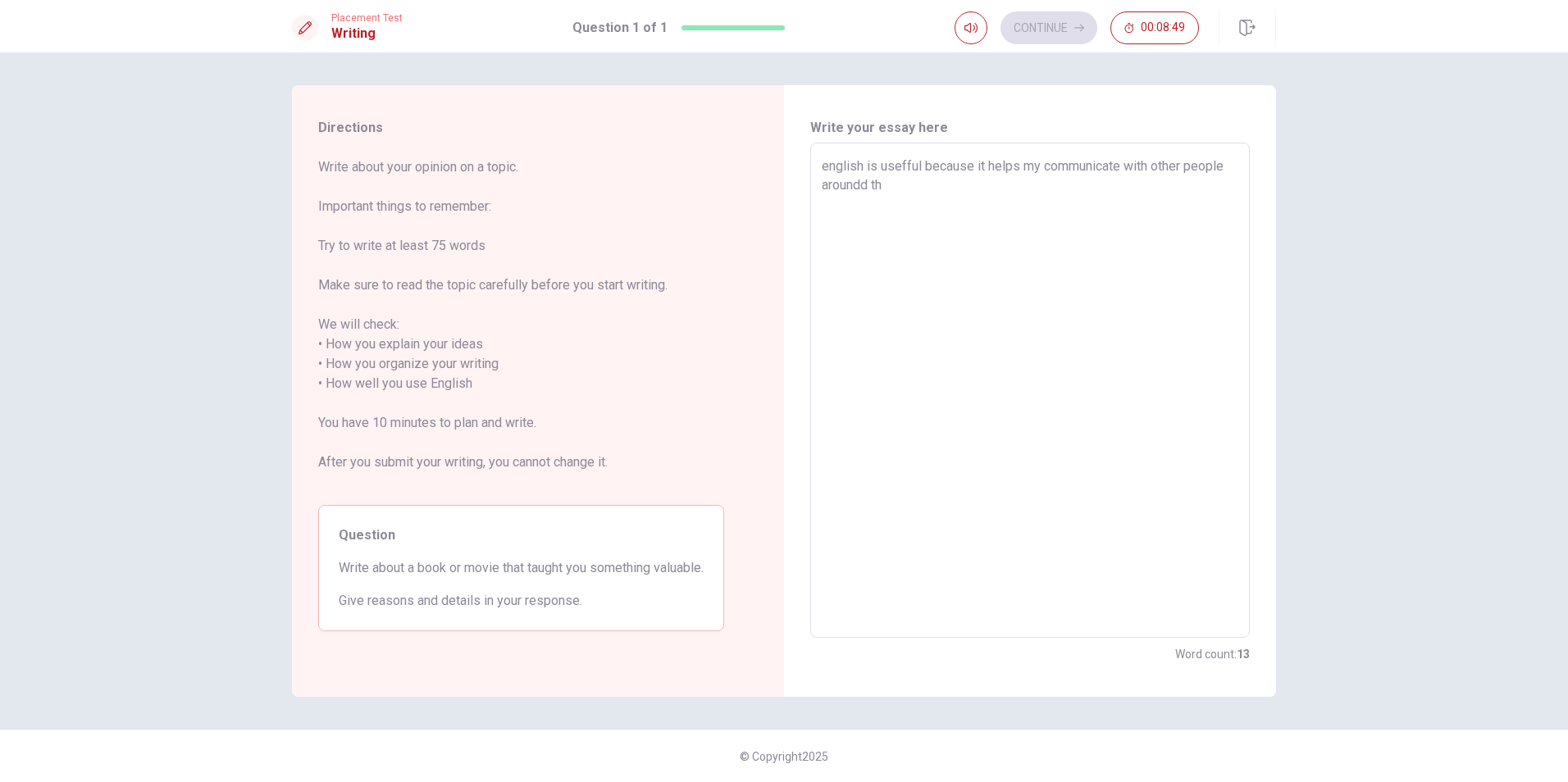
type textarea "english is usefful because it helps my communicate with other people aroundd the"
type textarea "x"
type textarea "english is usefful because it helps my communicate with other people aroundd the"
type textarea "x"
type textarea "english is usefful because it helps my communicate with other people aroundd th…"
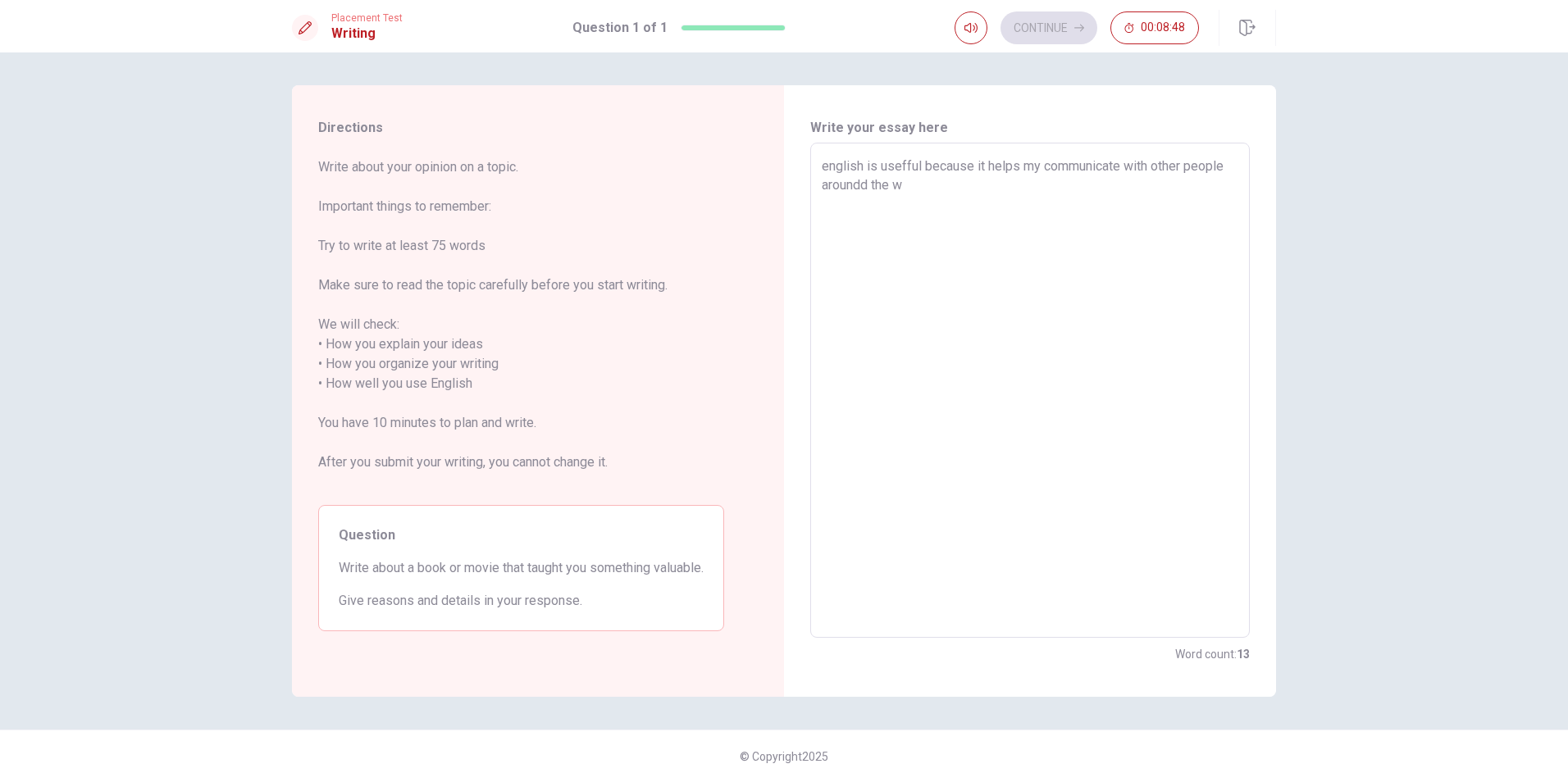
type textarea "x"
type textarea "english is usefful because it helps my communicate with other people aroundd th…"
type textarea "x"
type textarea "english is usefful because it helps my communicate with other people aroundd th…"
type textarea "x"
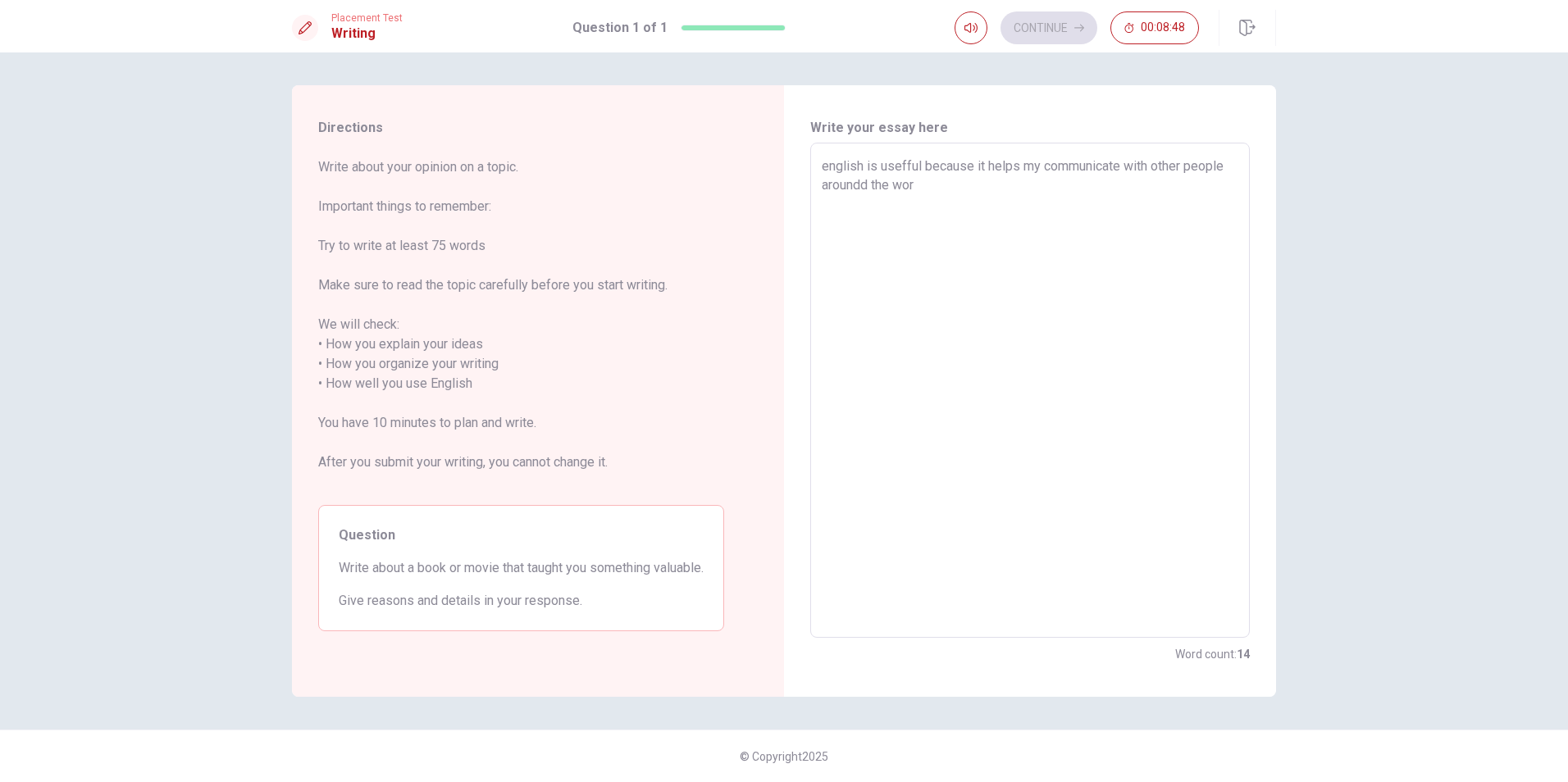
type textarea "english is usefful because it helps my communicate with other people aroundd th…"
type textarea "x"
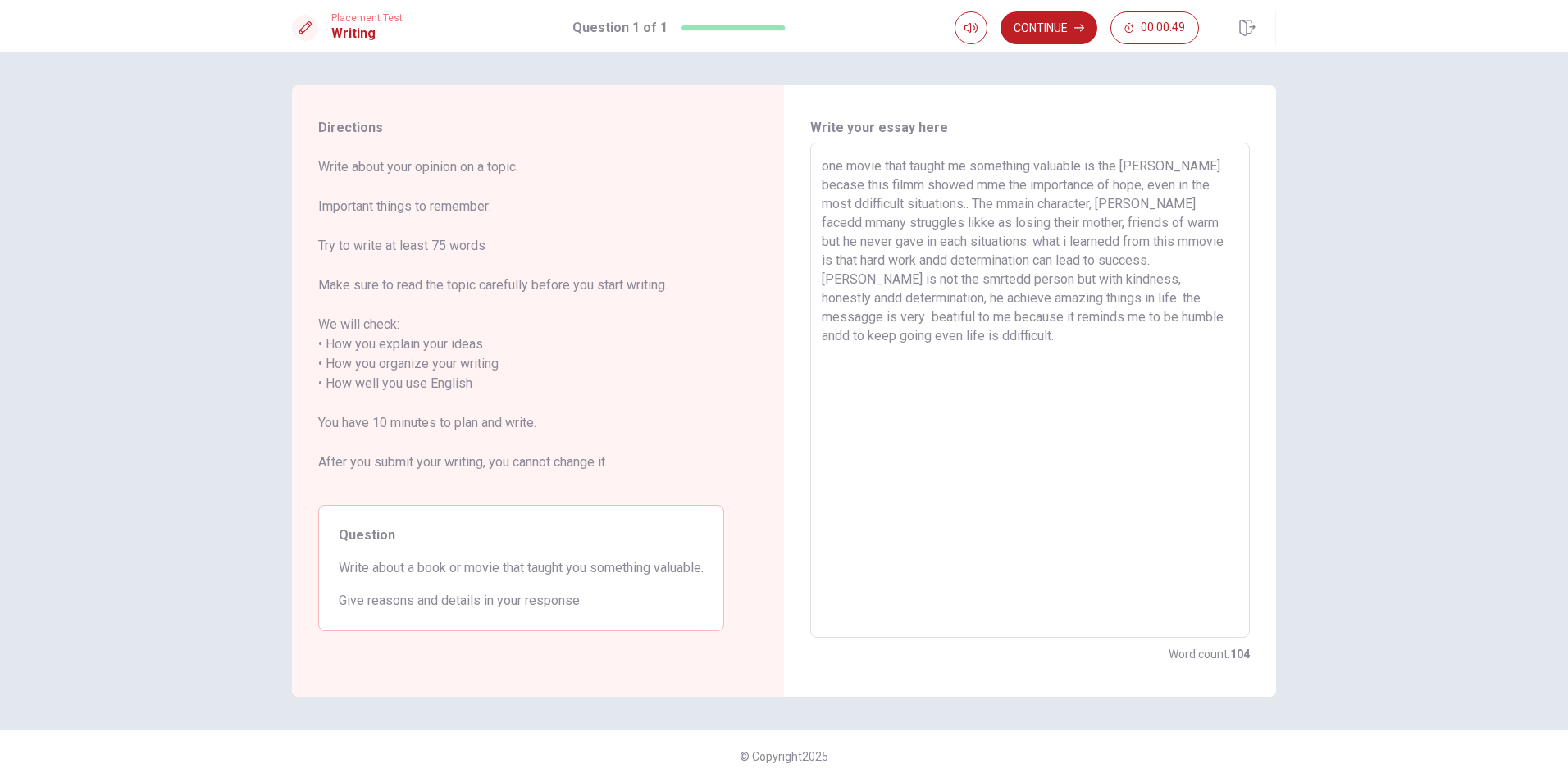
drag, startPoint x: 1108, startPoint y: 257, endPoint x: 1002, endPoint y: 233, distance: 108.7
click at [997, 233] on textarea "one movie that taught me something valuable is the [PERSON_NAME] becase this fi…" at bounding box center [1030, 391] width 416 height 468
click at [1011, 242] on textarea "one movie that taught me something valuable is the [PERSON_NAME] becase this fi…" at bounding box center [1030, 391] width 416 height 468
click at [1195, 205] on textarea "one movie that taught me something valuable is the [PERSON_NAME] becase this fi…" at bounding box center [1030, 391] width 416 height 468
click at [1198, 204] on textarea "one movie that taught me something valuable is the [PERSON_NAME] becase this fi…" at bounding box center [1030, 391] width 416 height 468
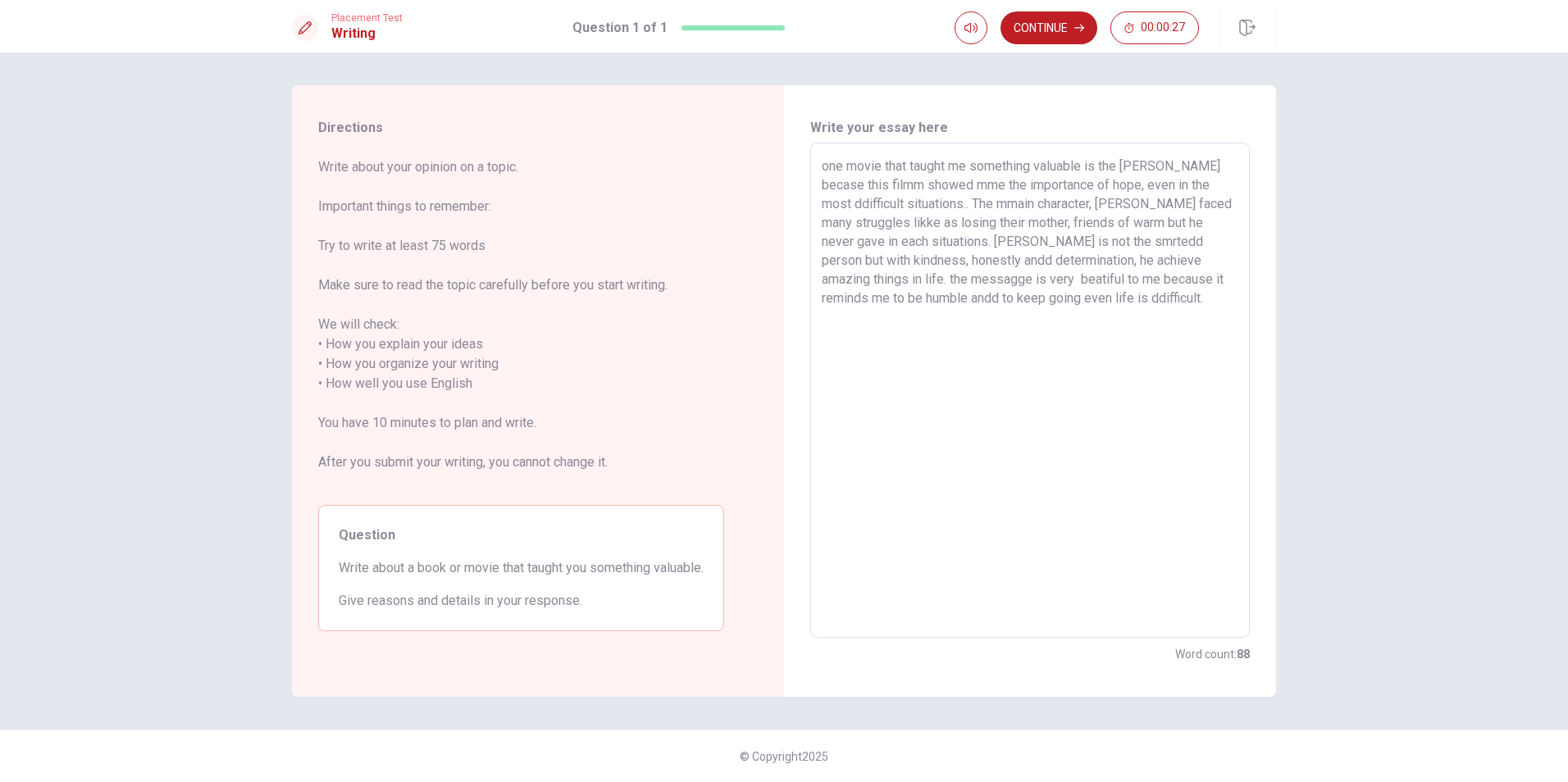
drag, startPoint x: 975, startPoint y: 205, endPoint x: 959, endPoint y: 246, distance: 44.0
click at [959, 246] on textarea "one movie that taught me something valuable is the [PERSON_NAME] becase this fi…" at bounding box center [1030, 391] width 416 height 468
click at [1001, 242] on textarea "one movie that taught me something valuable is the [PERSON_NAME] becase this fi…" at bounding box center [1030, 391] width 416 height 468
click at [1103, 243] on textarea "one movie that taught me something valuable is the [PERSON_NAME] becase this fi…" at bounding box center [1030, 391] width 416 height 468
click at [1147, 239] on textarea "one movie that taught me something valuable is the [PERSON_NAME] becase this fi…" at bounding box center [1030, 391] width 416 height 468
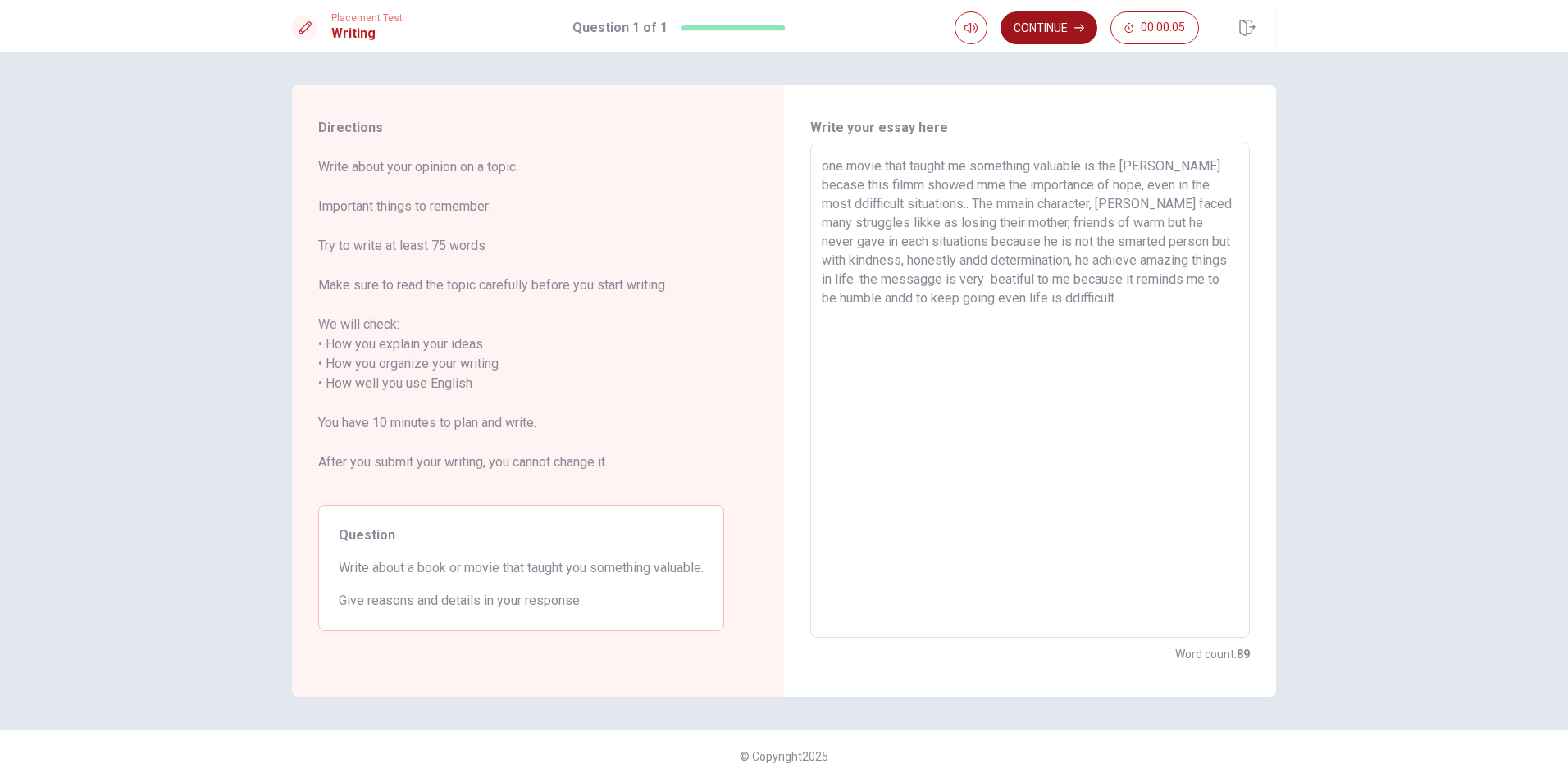
click at [1067, 33] on button "Continue" at bounding box center [1049, 28] width 97 height 33
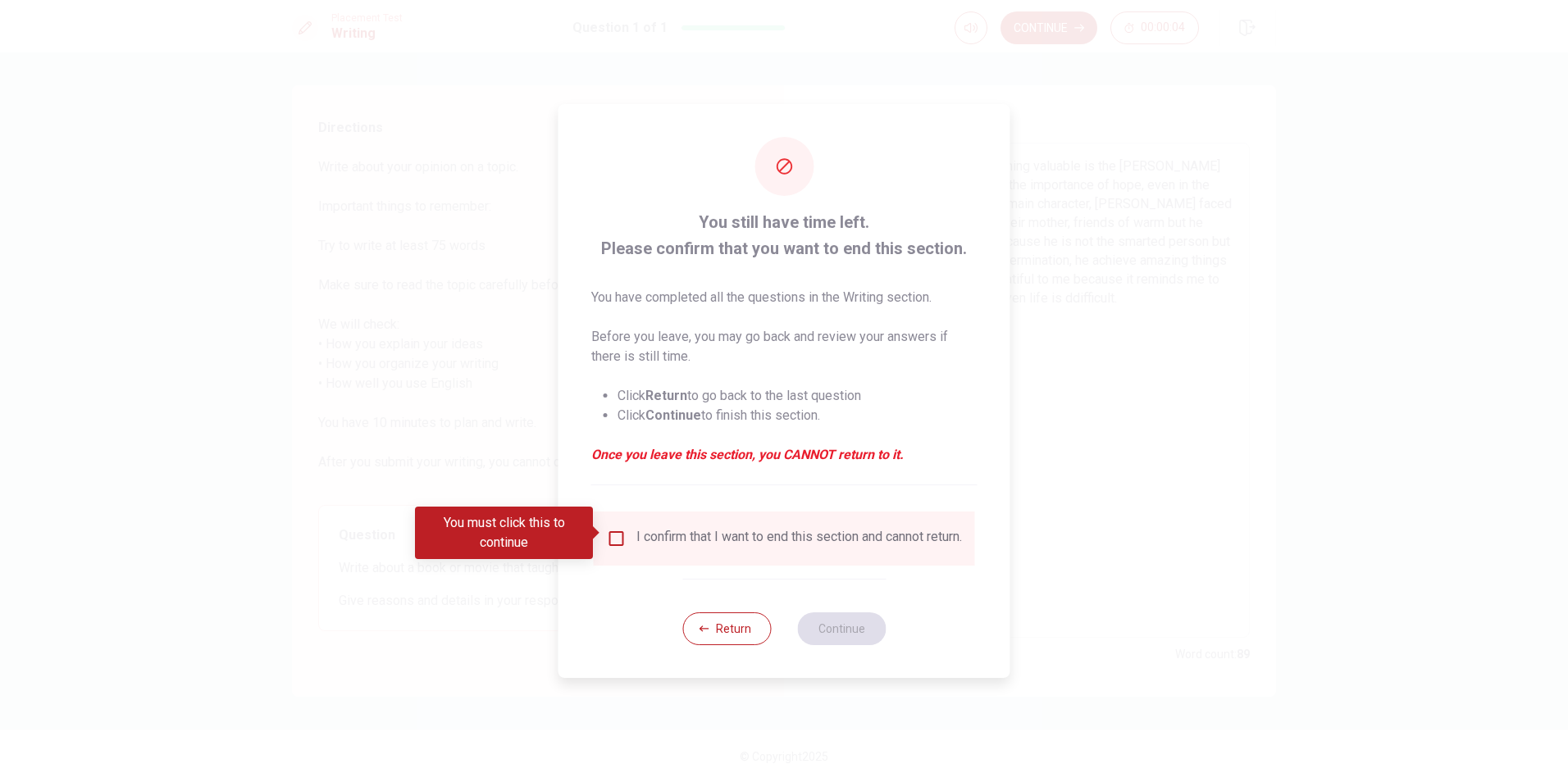
click at [628, 530] on div "I confirm that I want to end this section and cannot return." at bounding box center [784, 538] width 355 height 20
click at [616, 536] on input "You must click this to continue" at bounding box center [616, 538] width 20 height 20
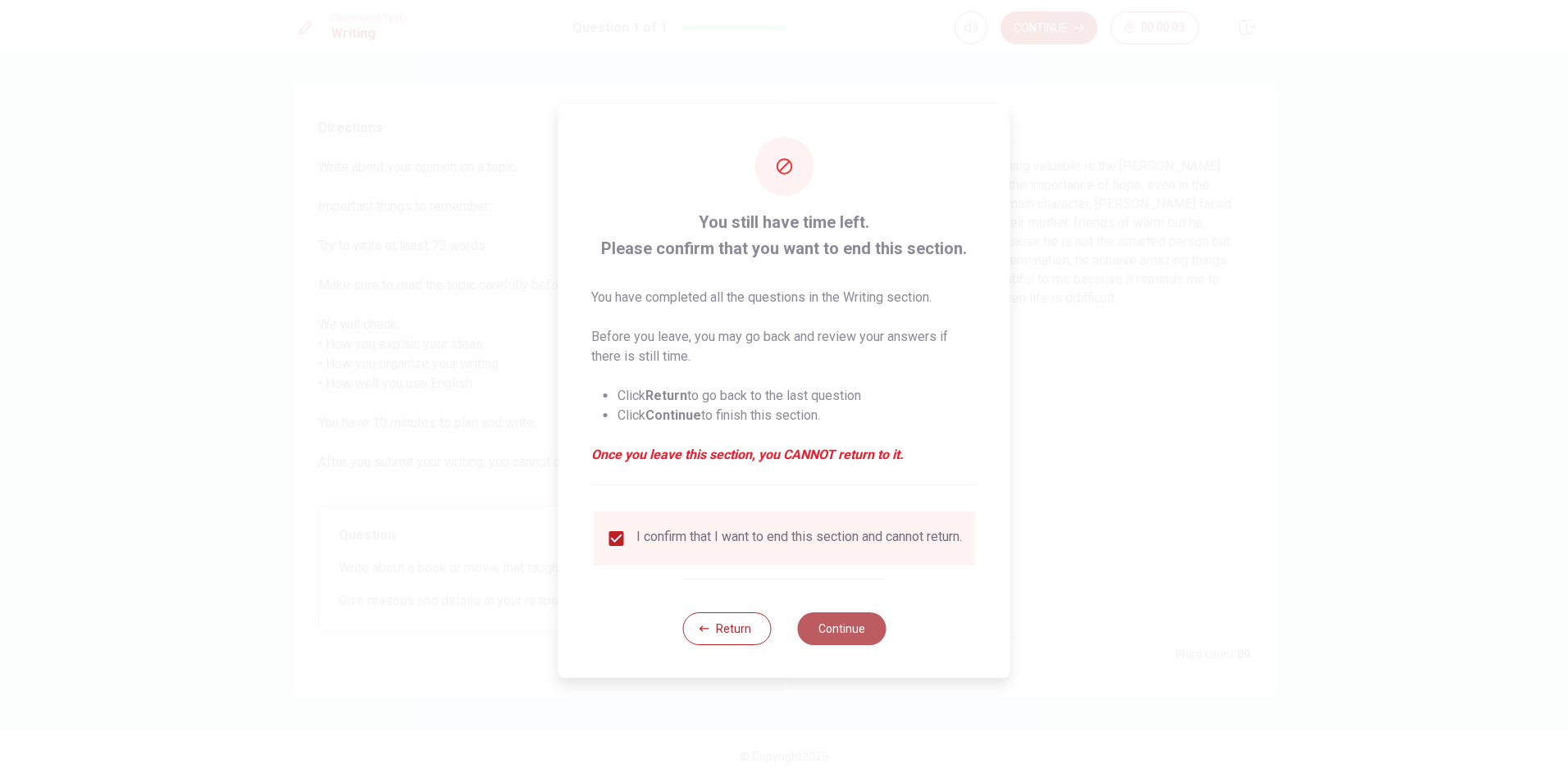
click at [850, 635] on button "Continue" at bounding box center [841, 629] width 89 height 33
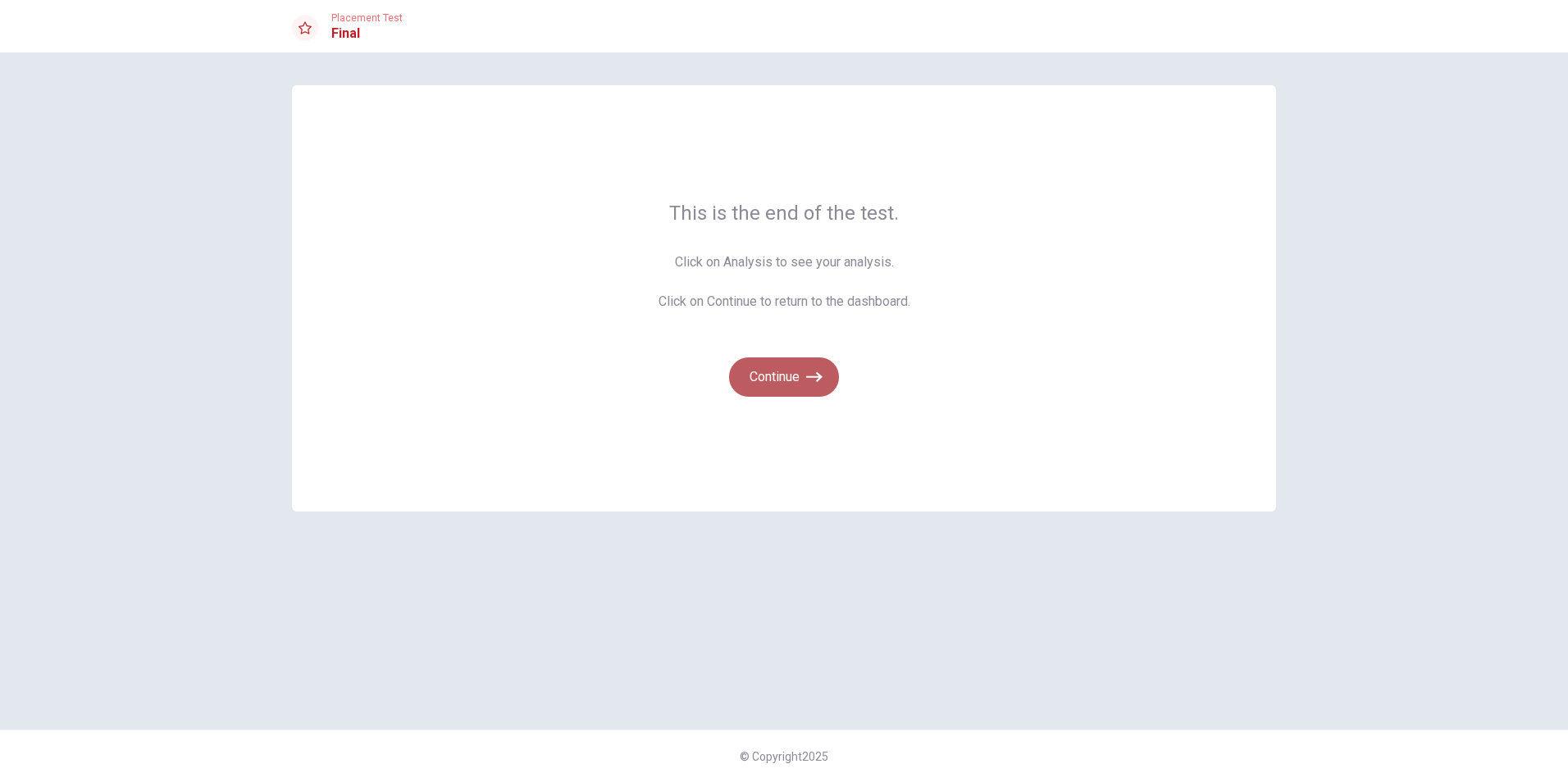
click at [787, 367] on button "Continue" at bounding box center [784, 378] width 110 height 40
